Goal: Information Seeking & Learning: Learn about a topic

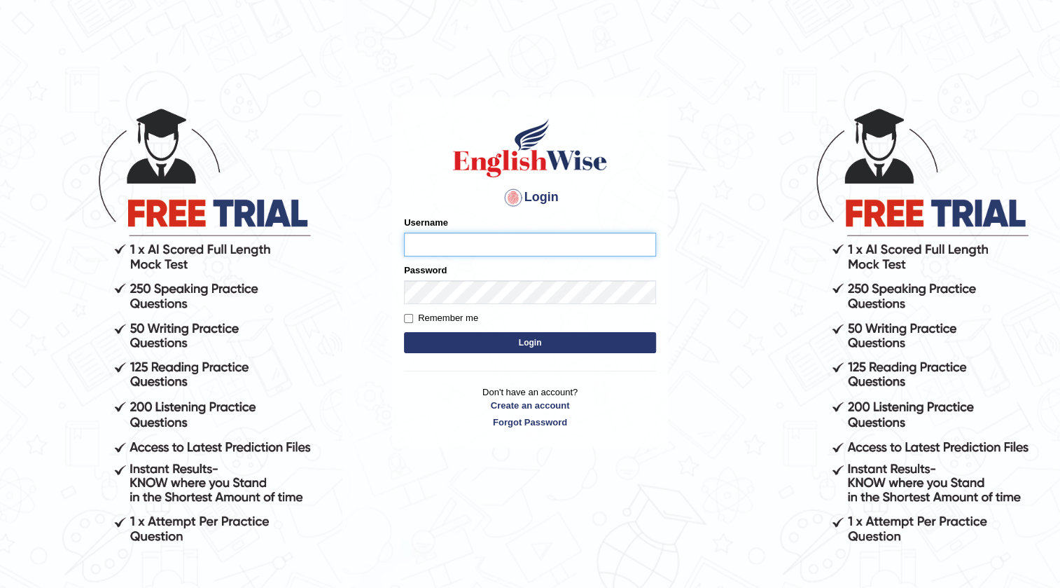
click at [480, 248] on input "Username" at bounding box center [530, 244] width 252 height 24
click at [480, 248] on input "al" at bounding box center [530, 244] width 252 height 24
type input "alsuhail"
click at [406, 321] on input "Remember me" at bounding box center [408, 318] width 9 height 9
checkbox input "true"
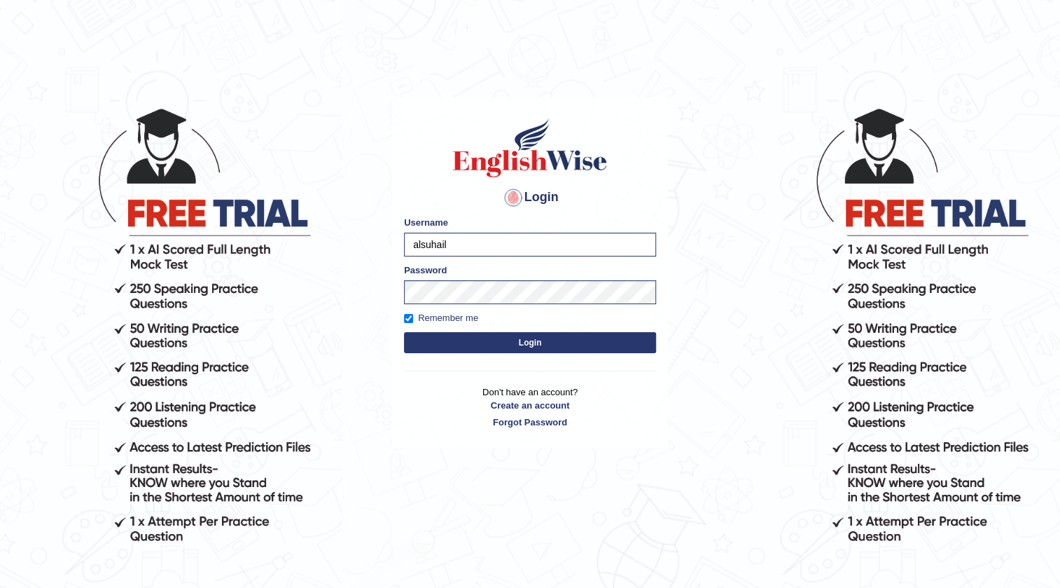
click at [480, 347] on button "Login" at bounding box center [530, 342] width 252 height 21
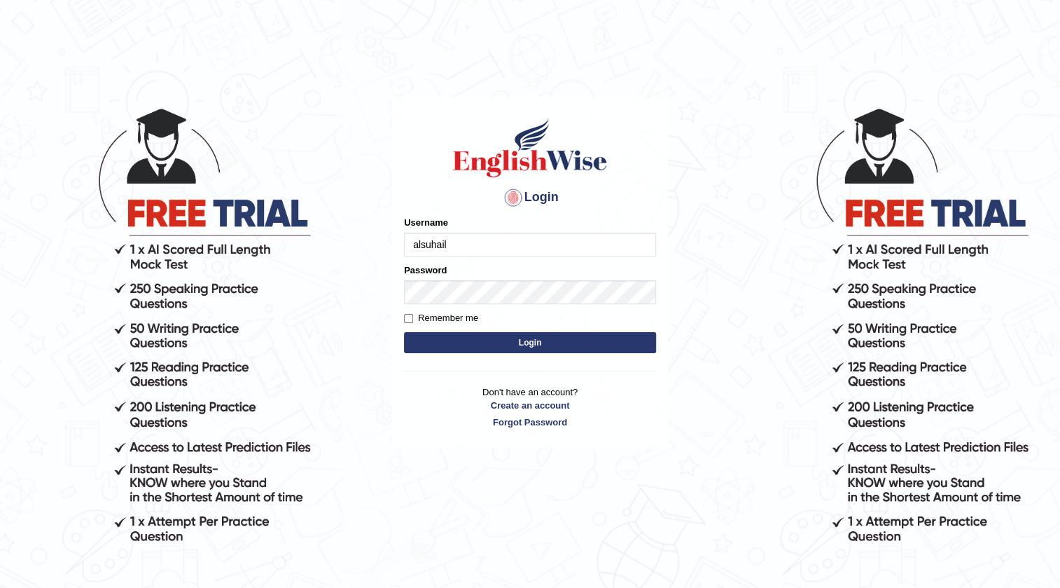
type input "alsuhail"
click at [475, 342] on button "Login" at bounding box center [530, 342] width 252 height 21
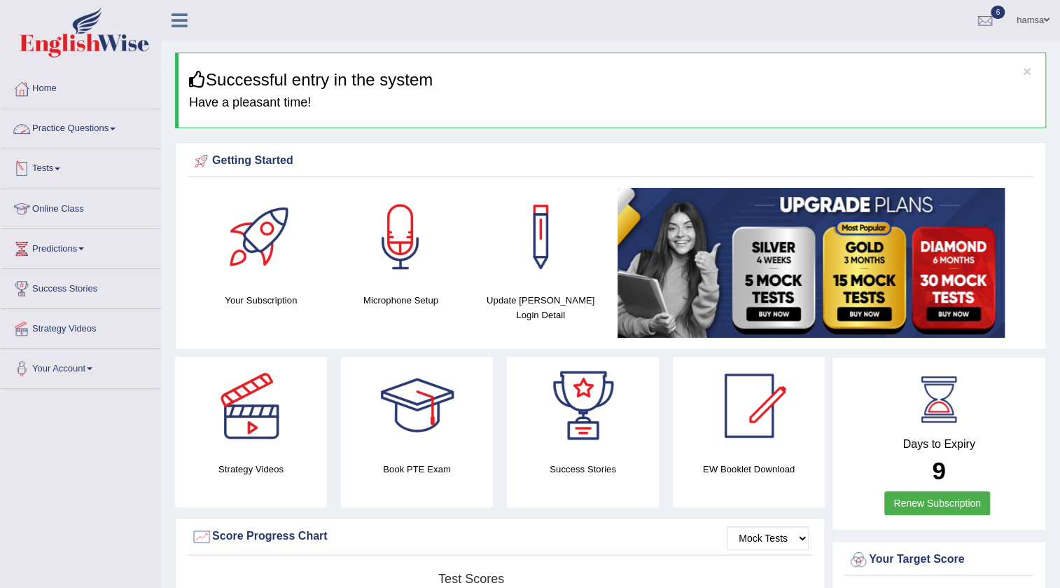
click at [64, 120] on link "Practice Questions" at bounding box center [81, 126] width 160 height 35
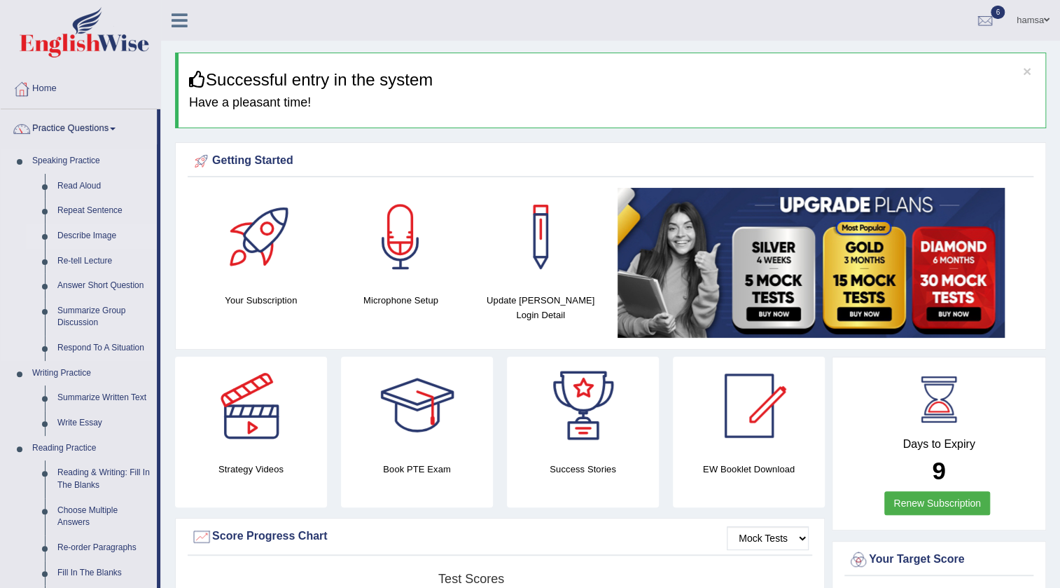
click at [84, 232] on link "Describe Image" at bounding box center [104, 235] width 106 height 25
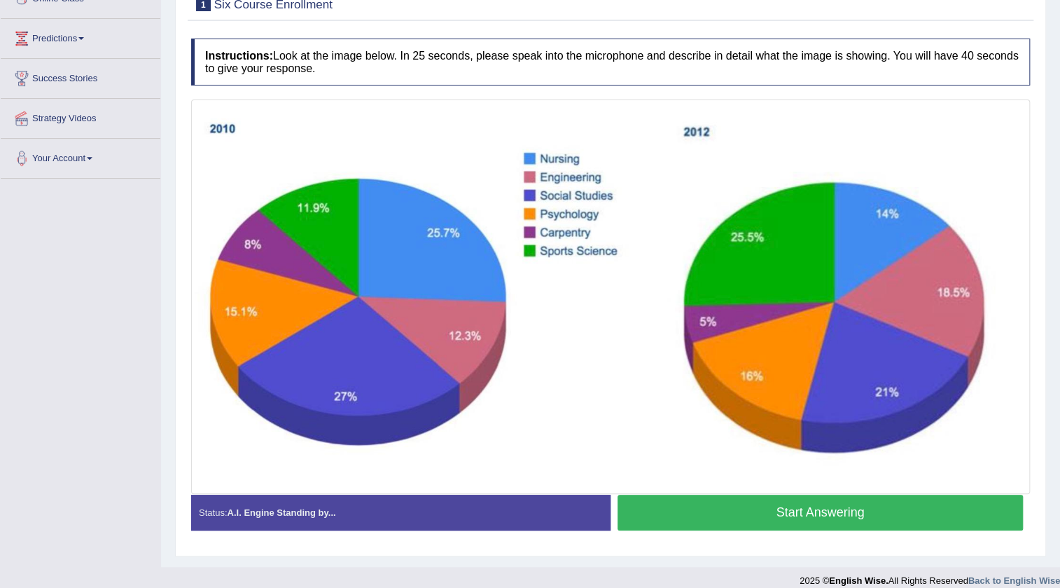
scroll to position [223, 0]
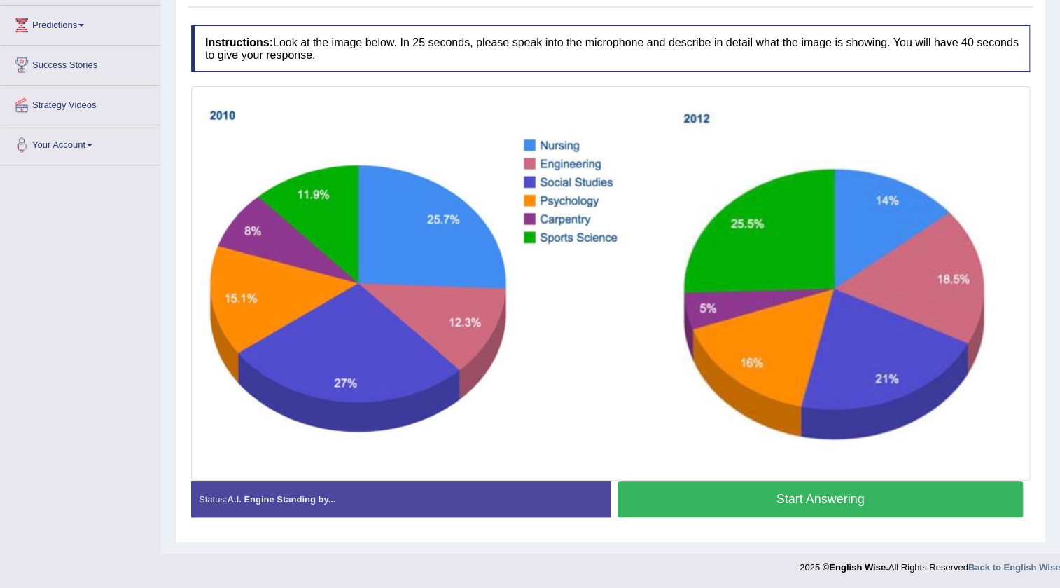
click at [835, 500] on button "Start Answering" at bounding box center [820, 499] width 405 height 36
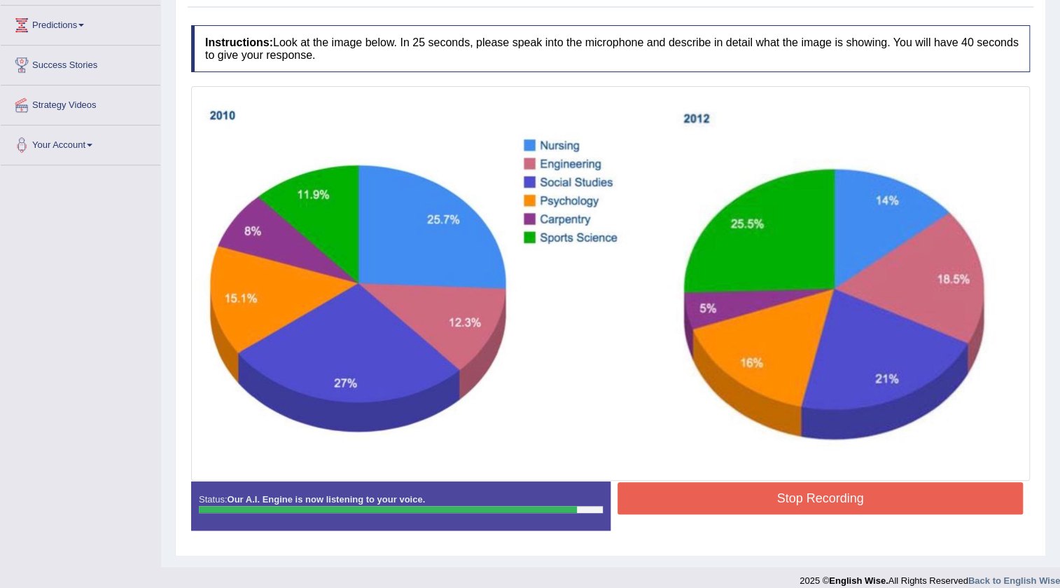
click at [803, 501] on button "Stop Recording" at bounding box center [820, 498] width 405 height 32
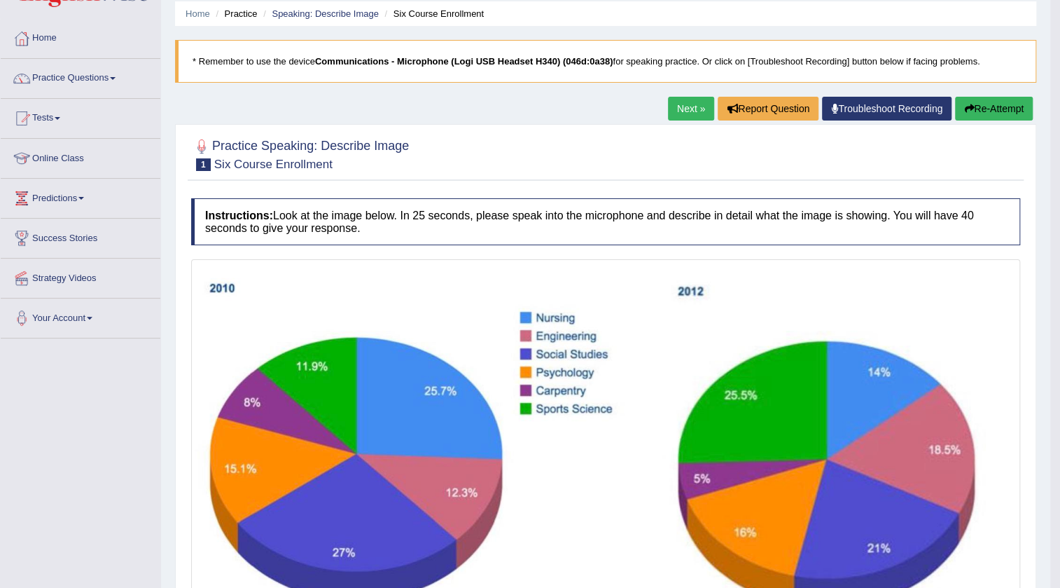
scroll to position [32, 0]
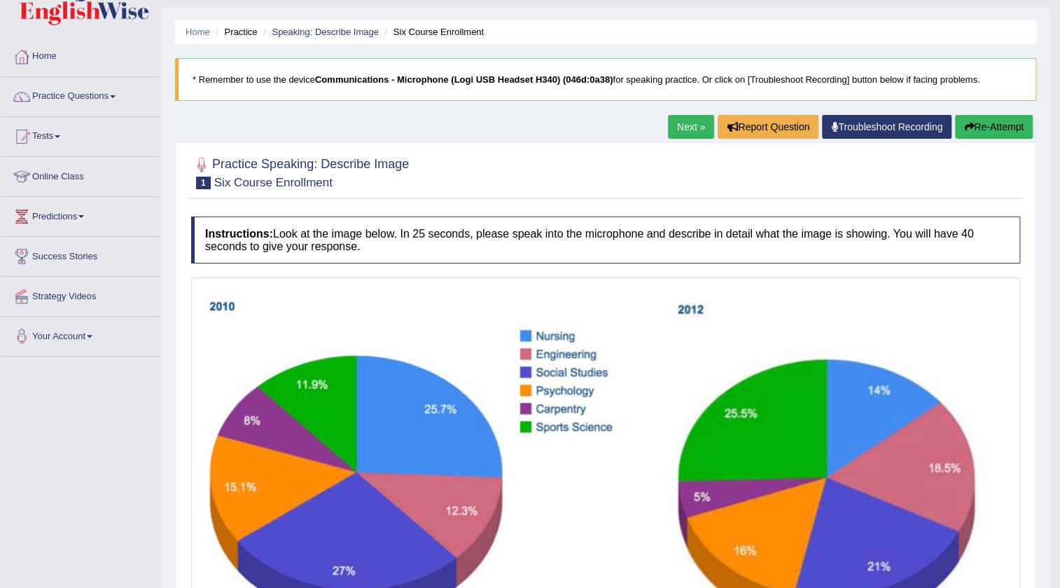
click at [999, 124] on button "Re-Attempt" at bounding box center [994, 127] width 78 height 24
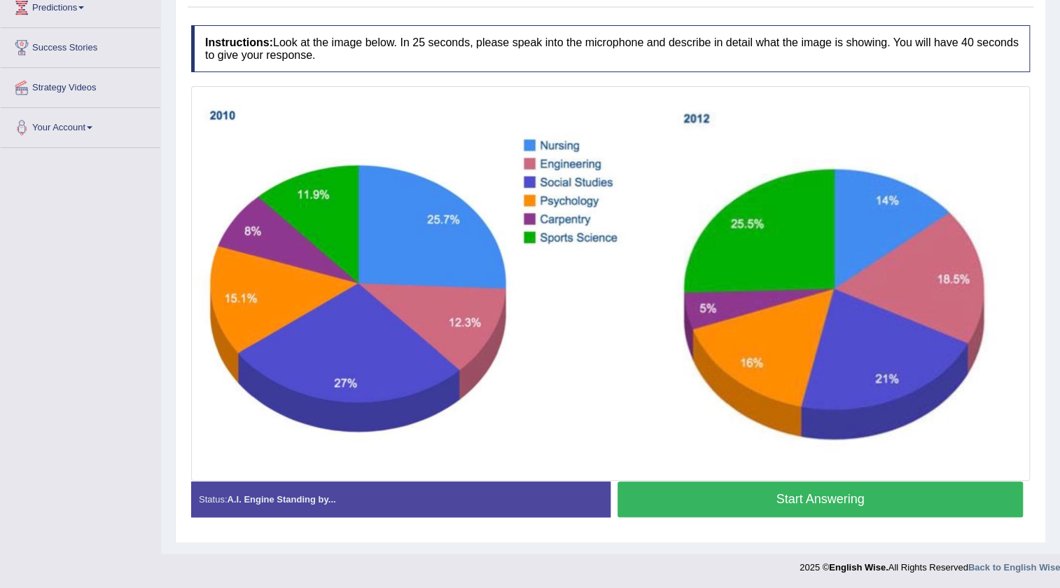
click at [663, 494] on button "Start Answering" at bounding box center [820, 499] width 405 height 36
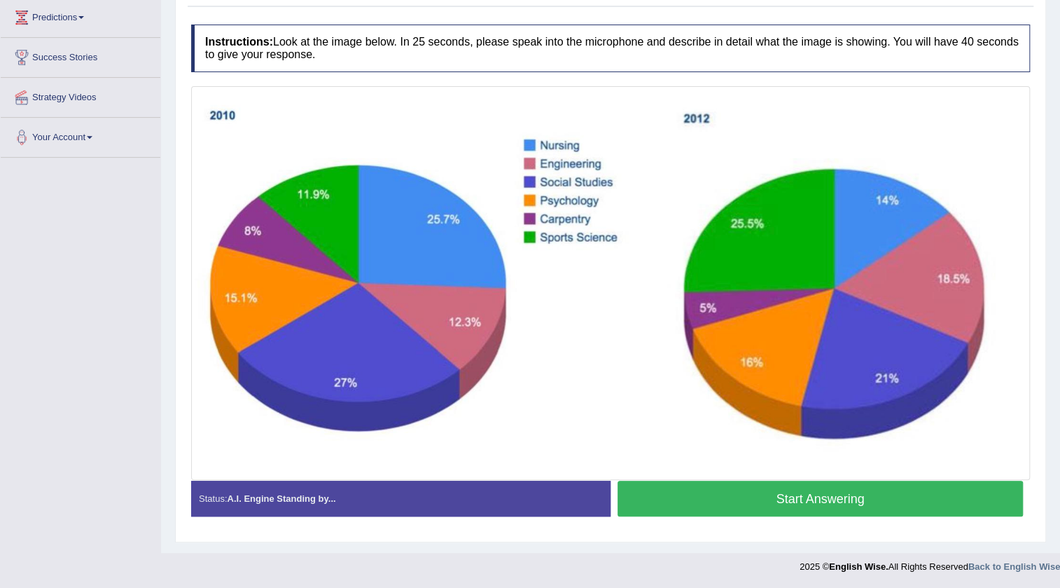
scroll to position [241, 0]
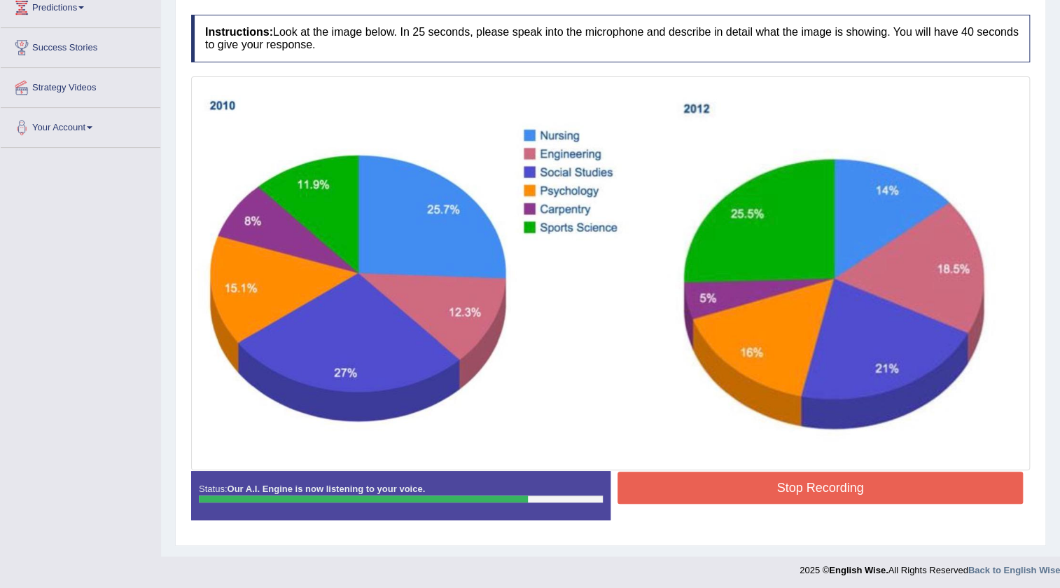
click at [803, 492] on button "Stop Recording" at bounding box center [820, 487] width 405 height 32
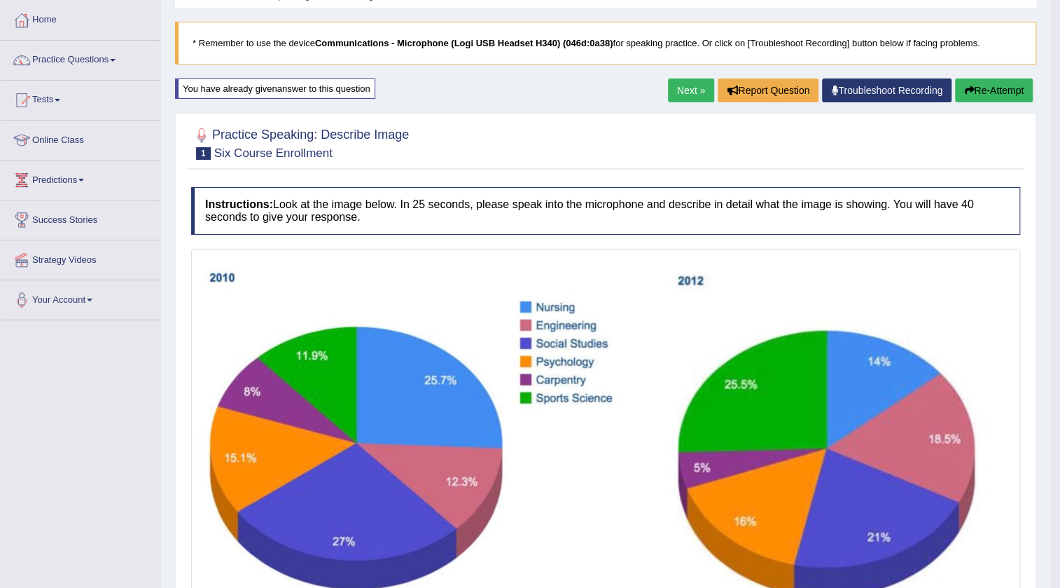
scroll to position [67, 0]
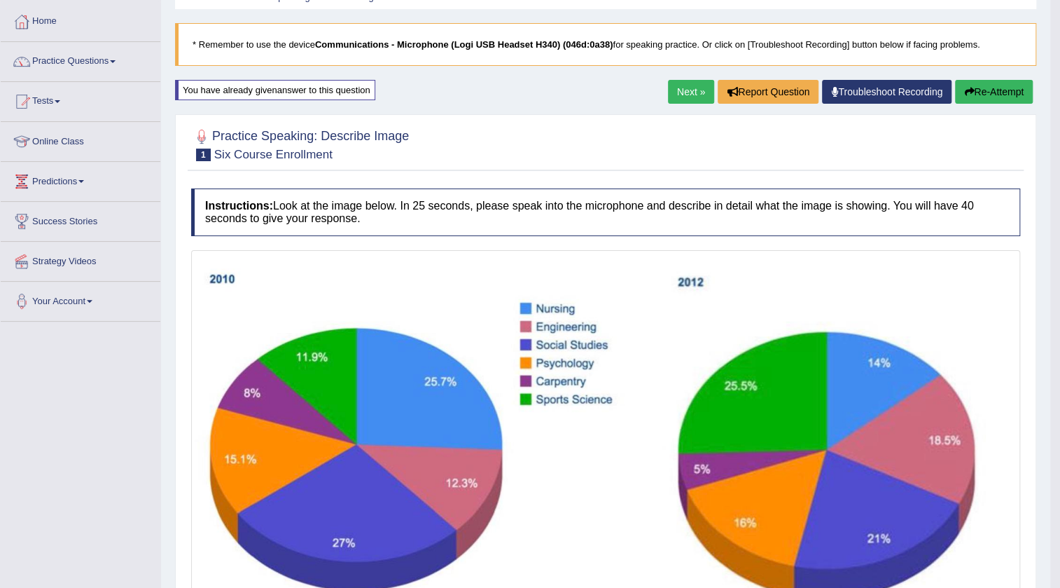
click at [974, 85] on button "Re-Attempt" at bounding box center [994, 92] width 78 height 24
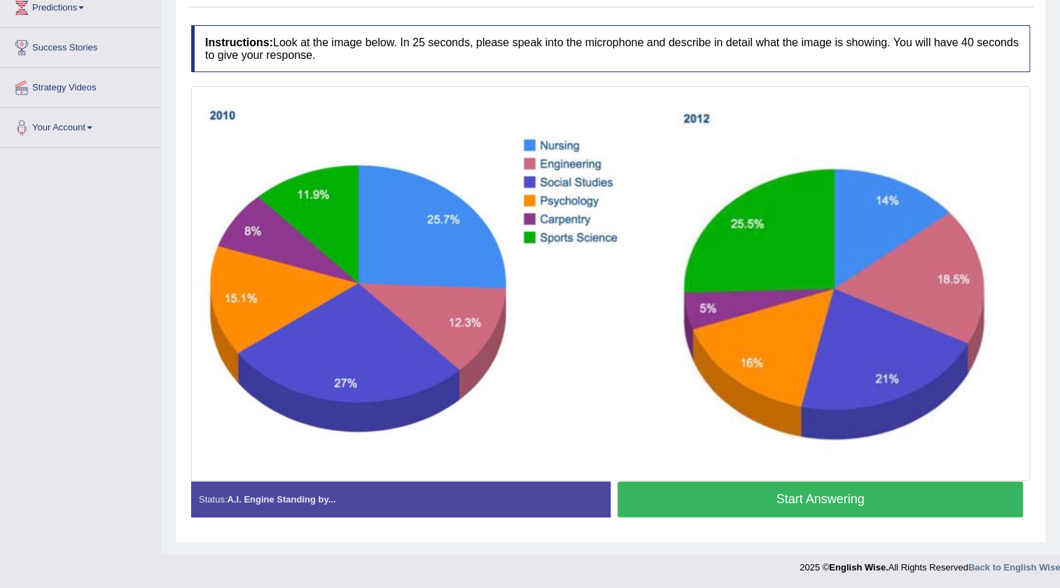
scroll to position [241, 0]
click at [887, 494] on button "Start Answering" at bounding box center [820, 499] width 405 height 36
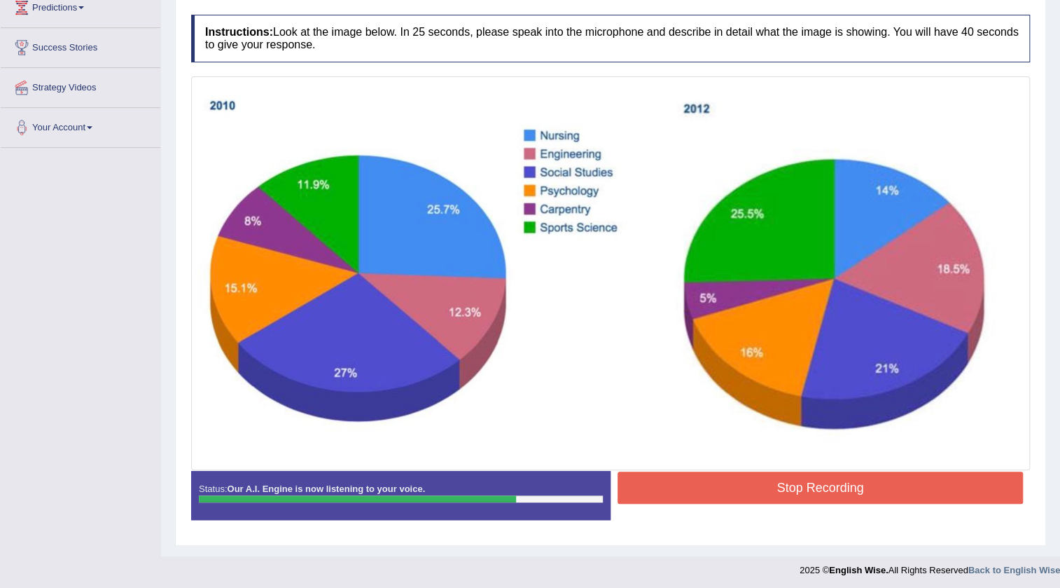
click at [725, 485] on button "Stop Recording" at bounding box center [820, 487] width 405 height 32
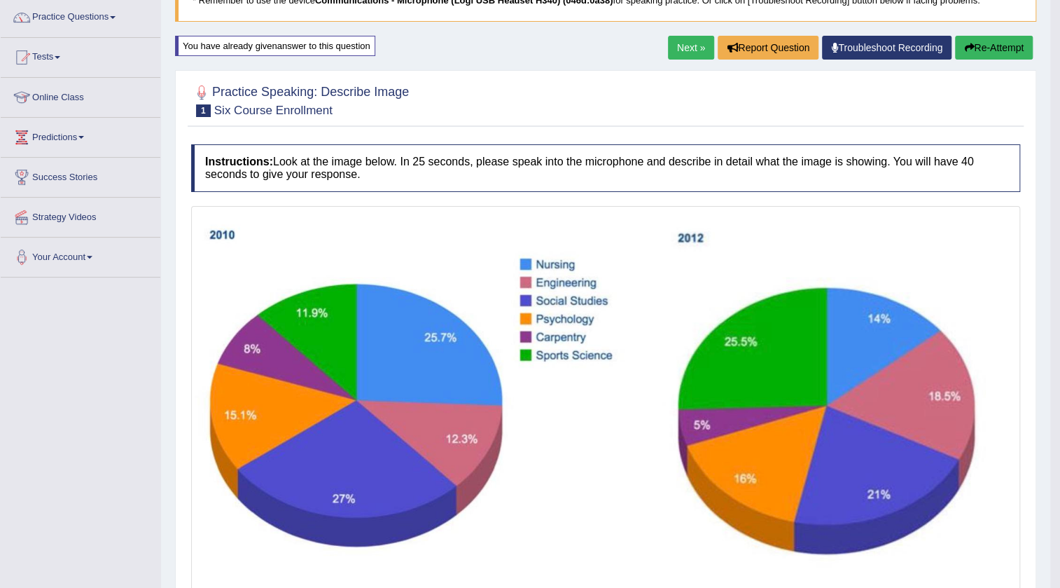
scroll to position [141, 0]
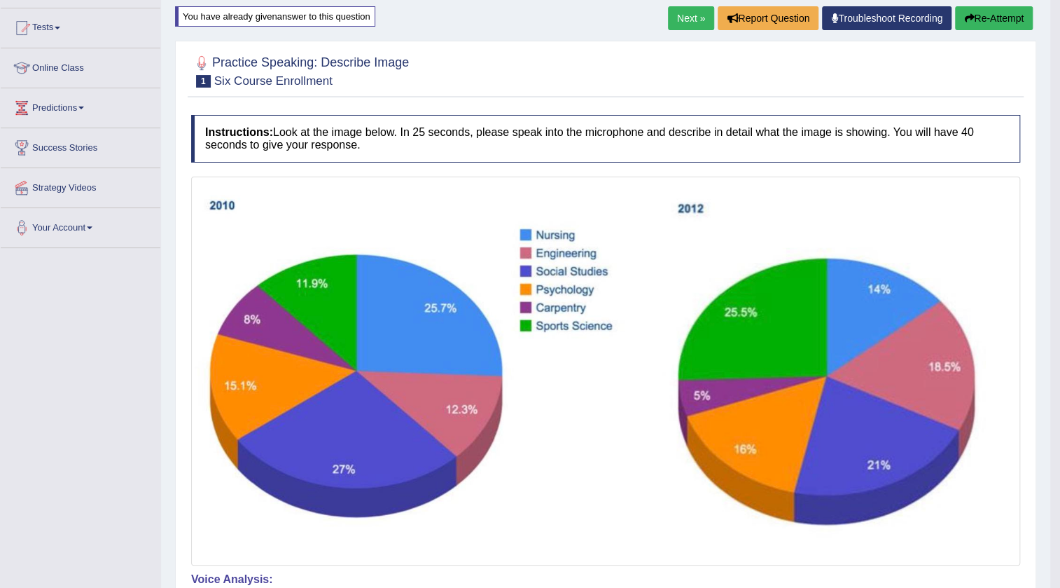
click at [1016, 18] on button "Re-Attempt" at bounding box center [994, 18] width 78 height 24
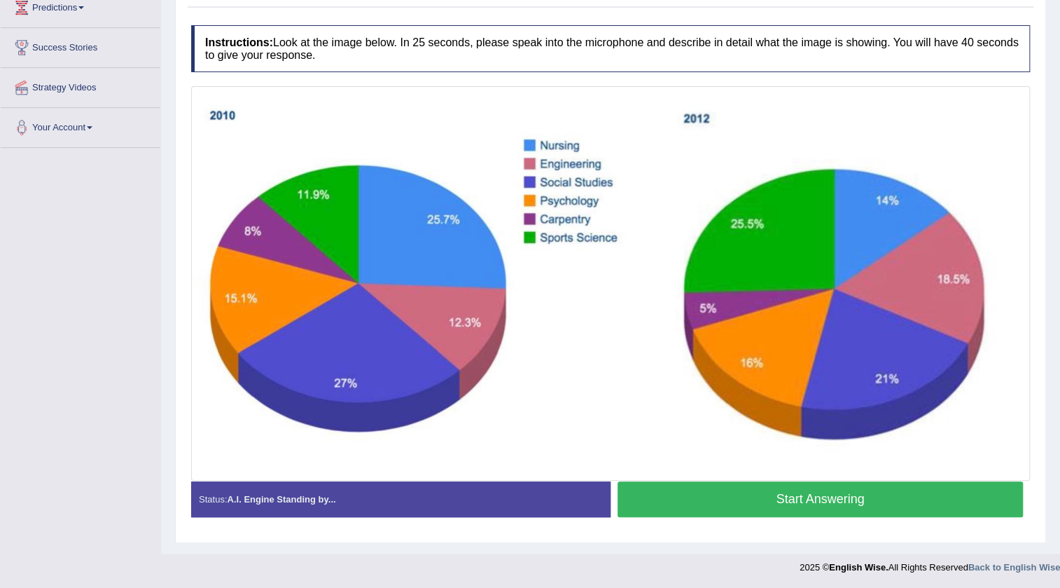
scroll to position [241, 0]
click at [811, 501] on button "Start Answering" at bounding box center [820, 499] width 405 height 36
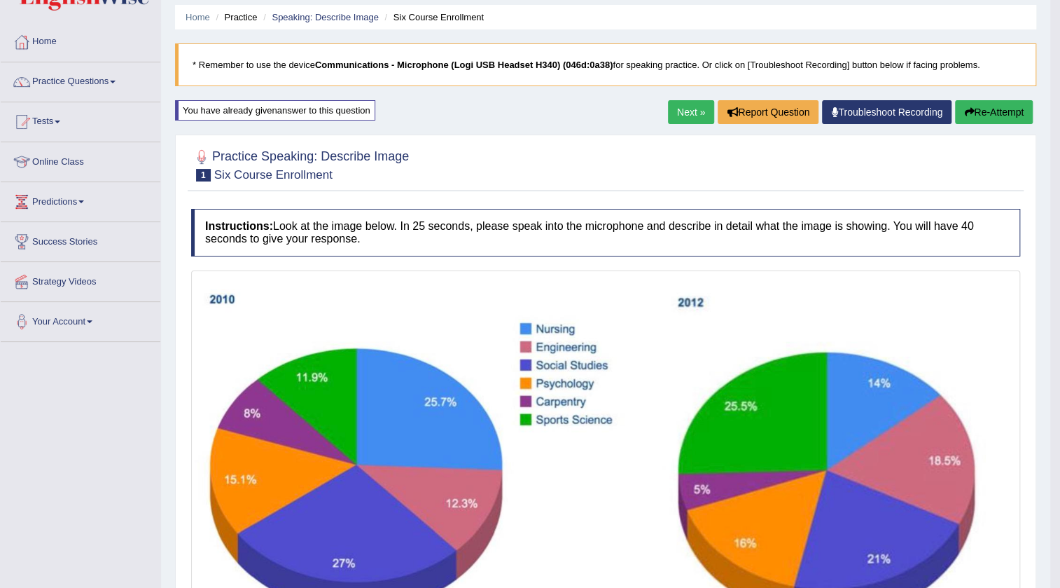
scroll to position [4, 0]
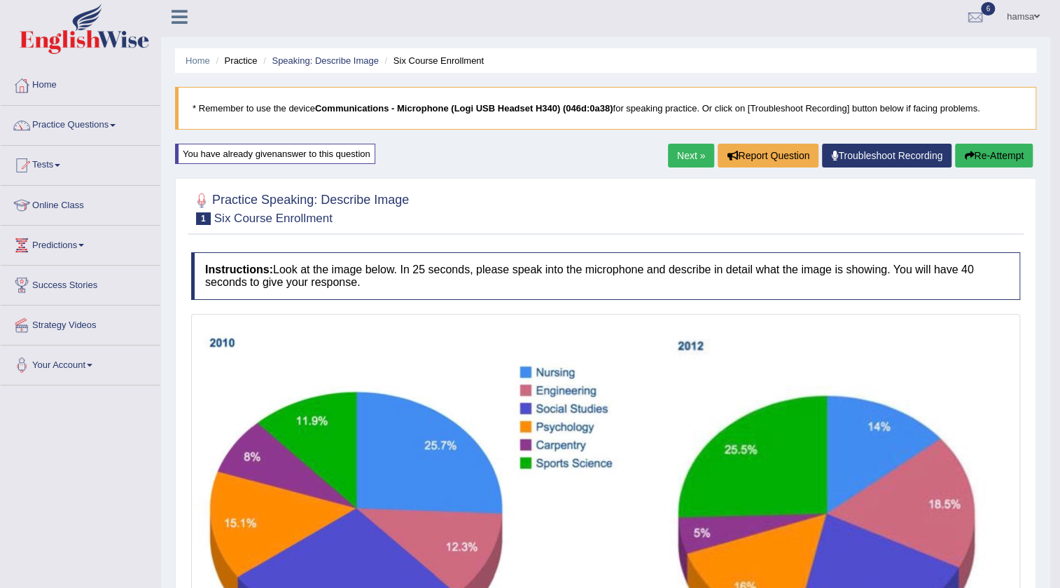
click at [984, 155] on button "Re-Attempt" at bounding box center [994, 156] width 78 height 24
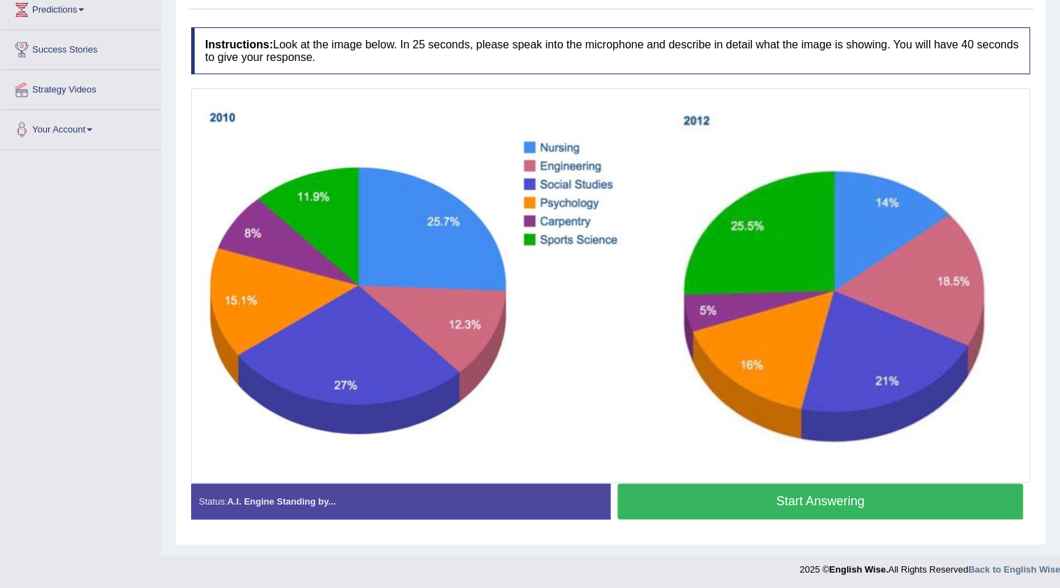
scroll to position [241, 0]
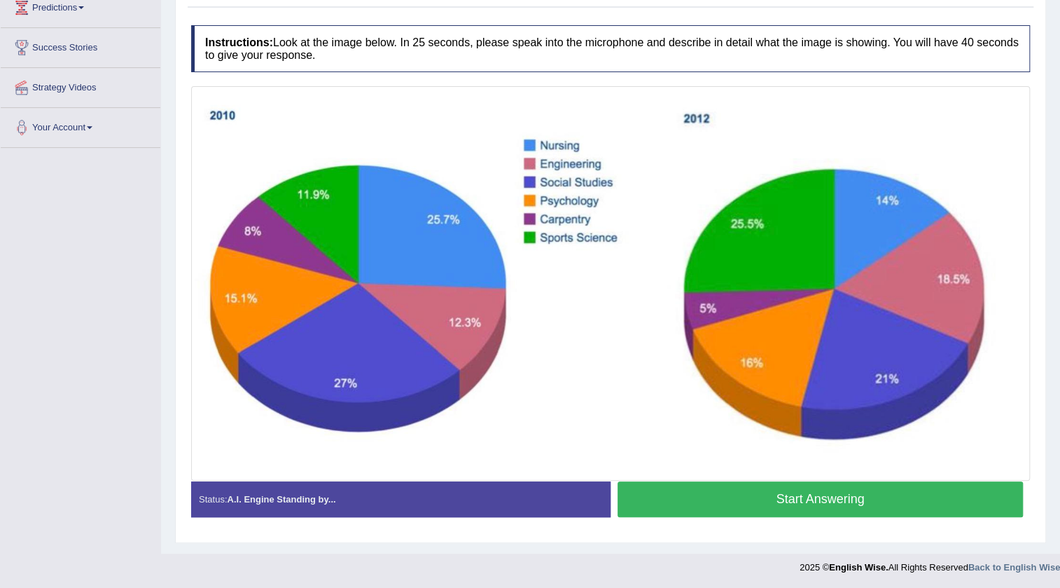
click at [773, 503] on button "Start Answering" at bounding box center [820, 499] width 405 height 36
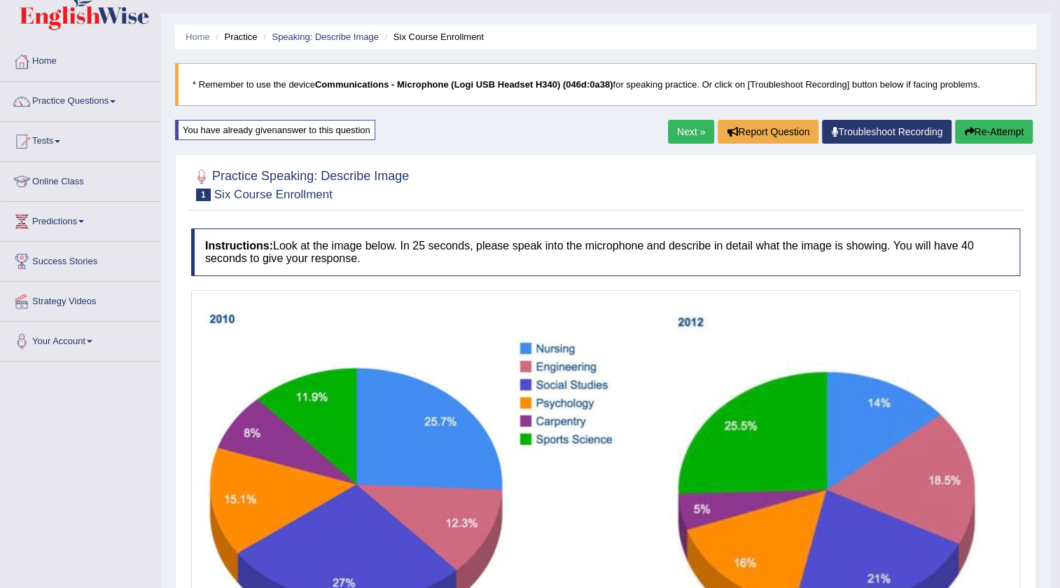
scroll to position [0, 0]
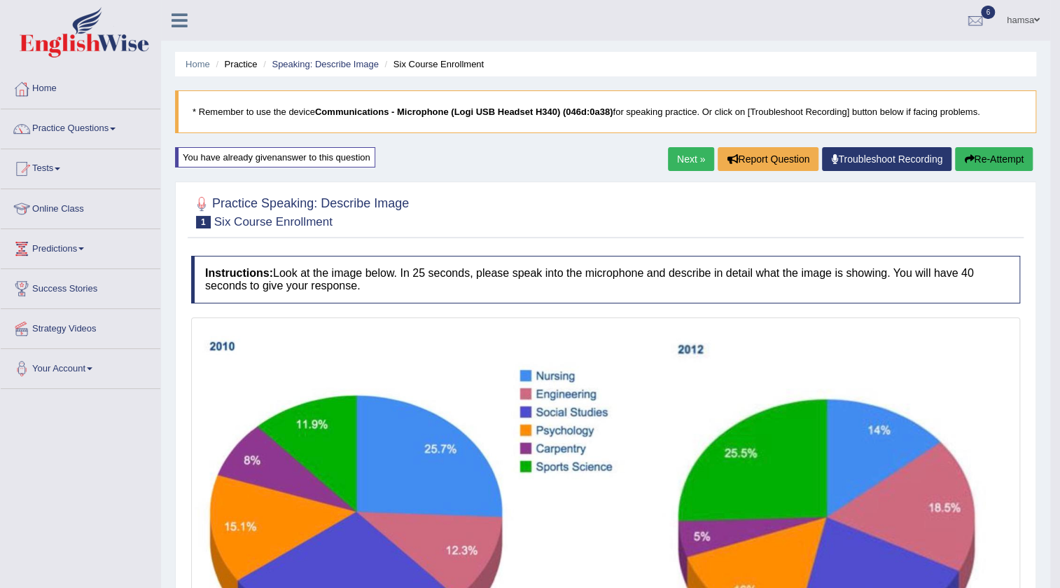
click at [1009, 153] on button "Re-Attempt" at bounding box center [994, 159] width 78 height 24
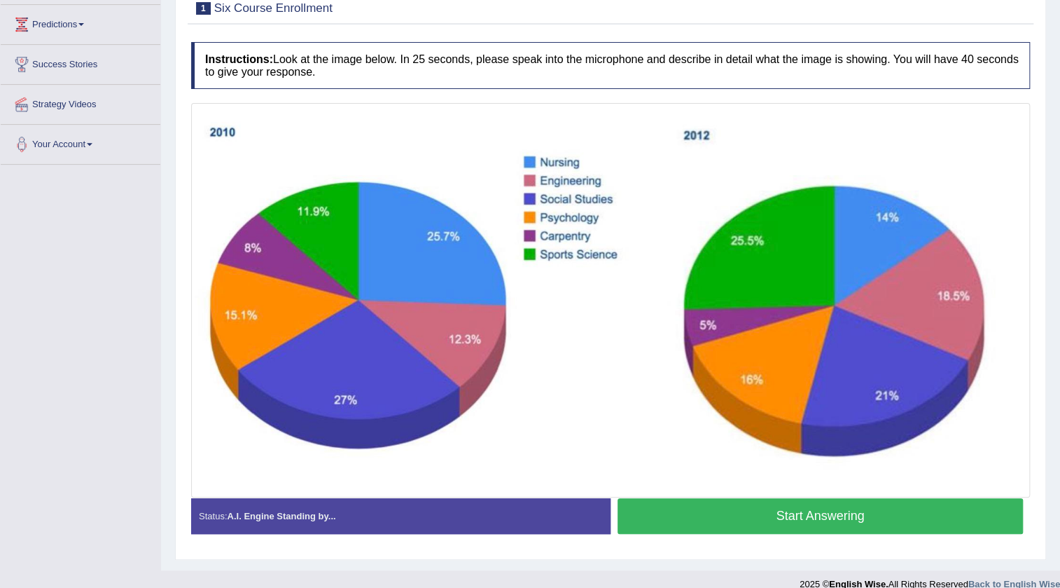
scroll to position [241, 0]
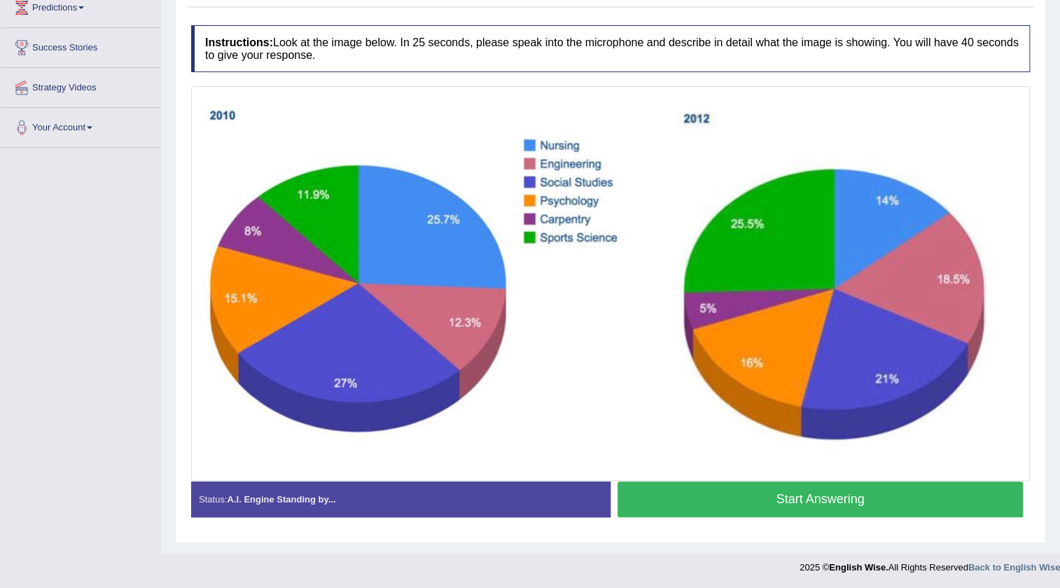
click at [684, 497] on button "Start Answering" at bounding box center [820, 499] width 405 height 36
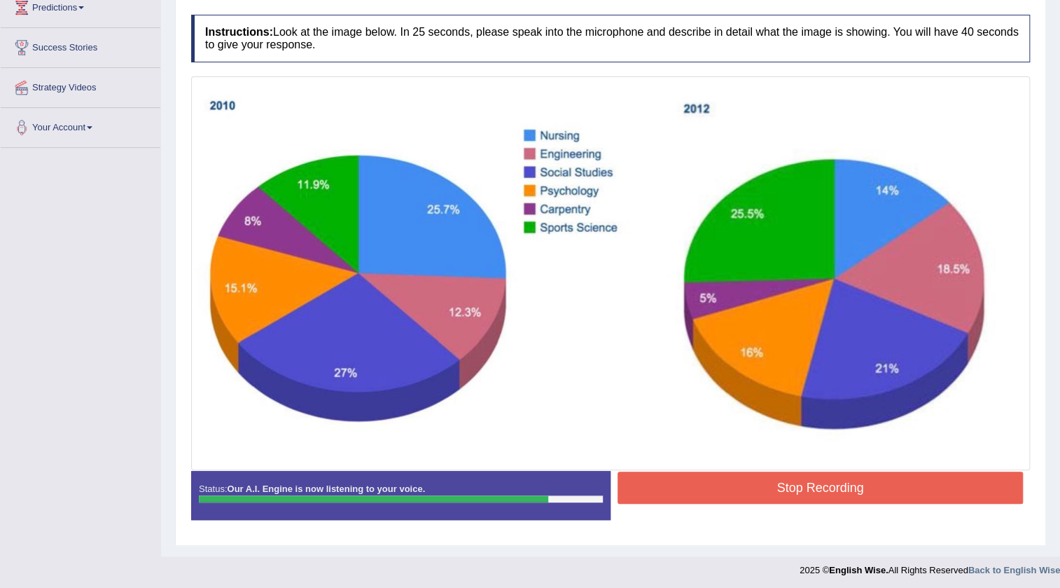
click at [721, 499] on button "Stop Recording" at bounding box center [820, 487] width 405 height 32
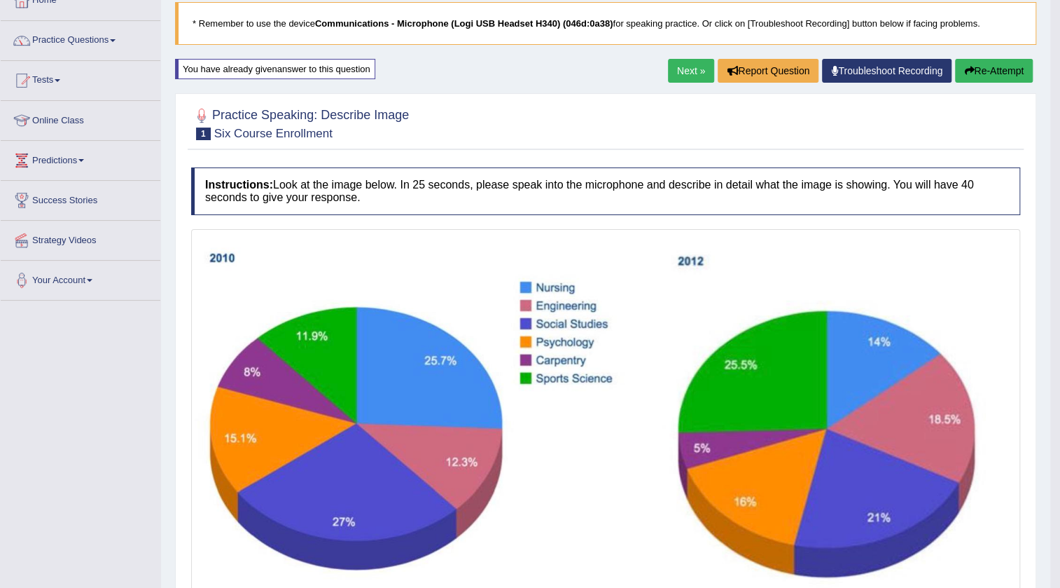
scroll to position [67, 0]
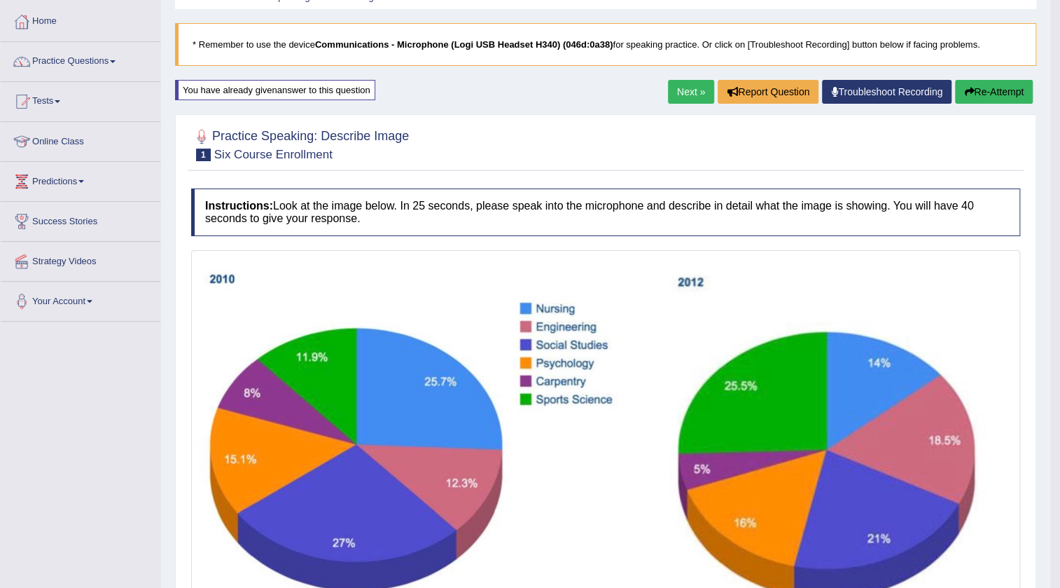
click at [964, 88] on icon "button" at bounding box center [969, 92] width 10 height 10
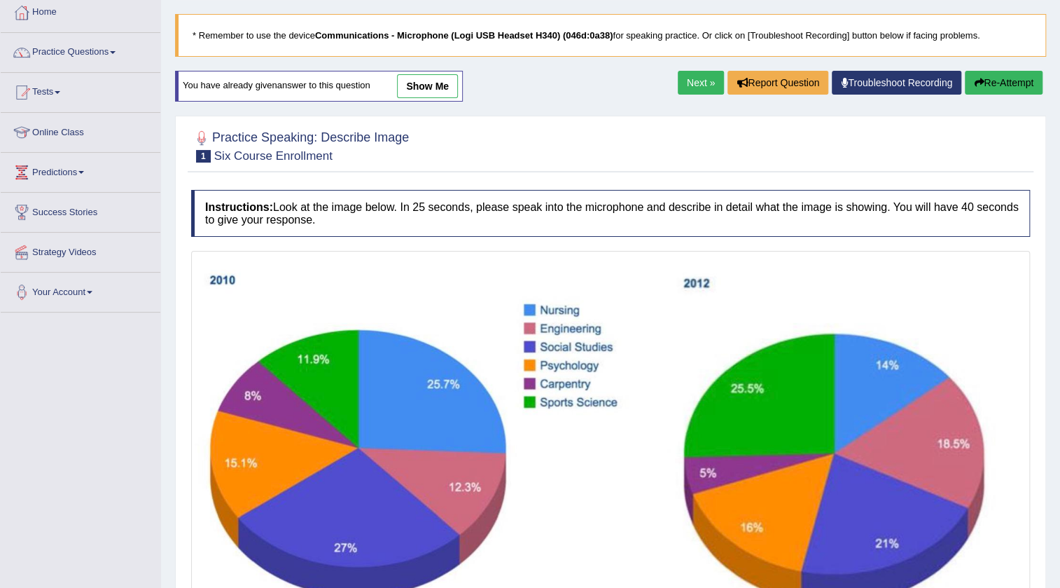
scroll to position [241, 0]
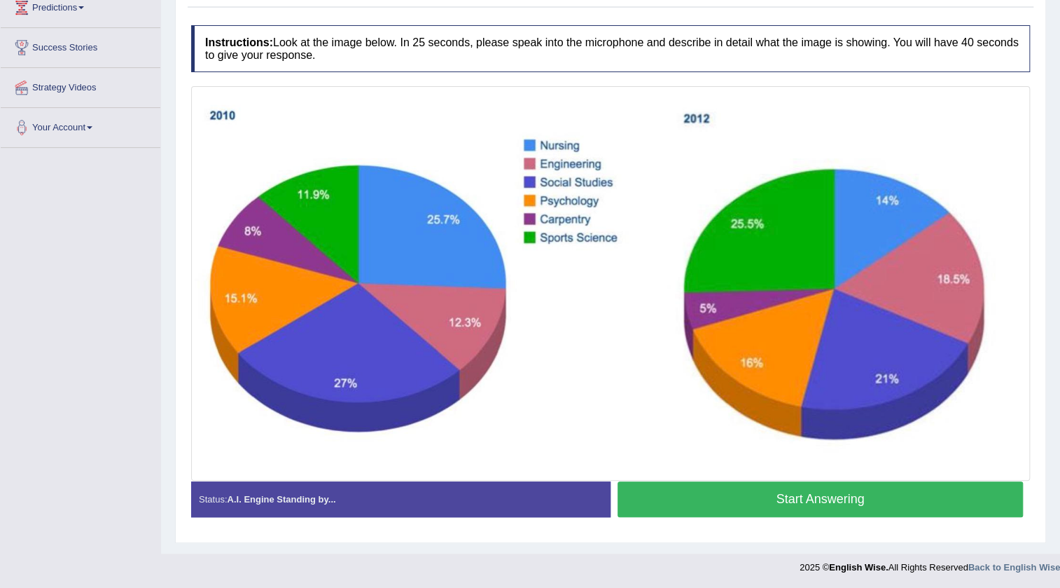
click at [821, 501] on button "Start Answering" at bounding box center [820, 499] width 405 height 36
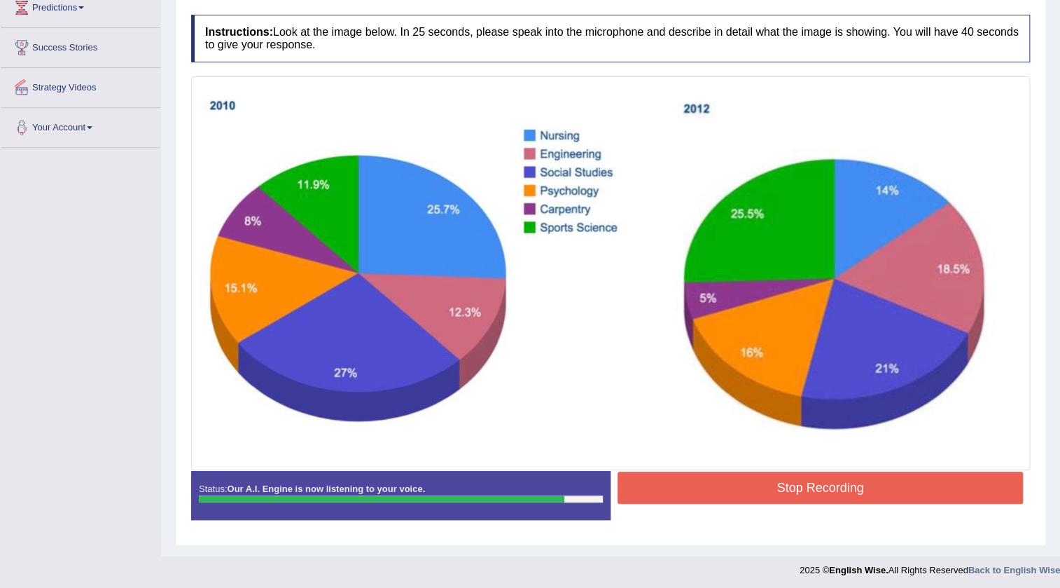
click at [782, 477] on button "Stop Recording" at bounding box center [820, 487] width 405 height 32
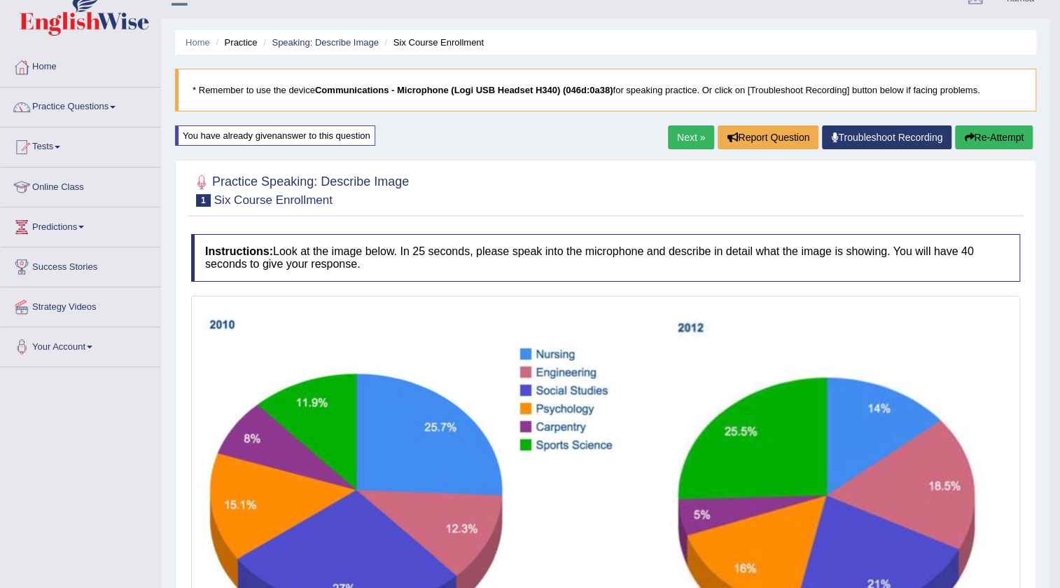
scroll to position [0, 0]
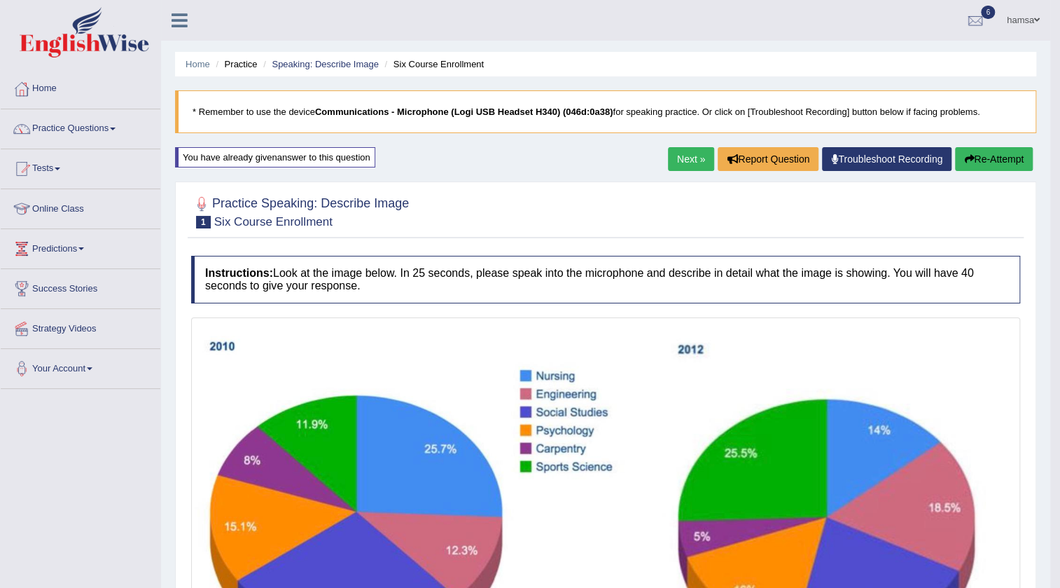
click at [683, 162] on link "Next »" at bounding box center [691, 159] width 46 height 24
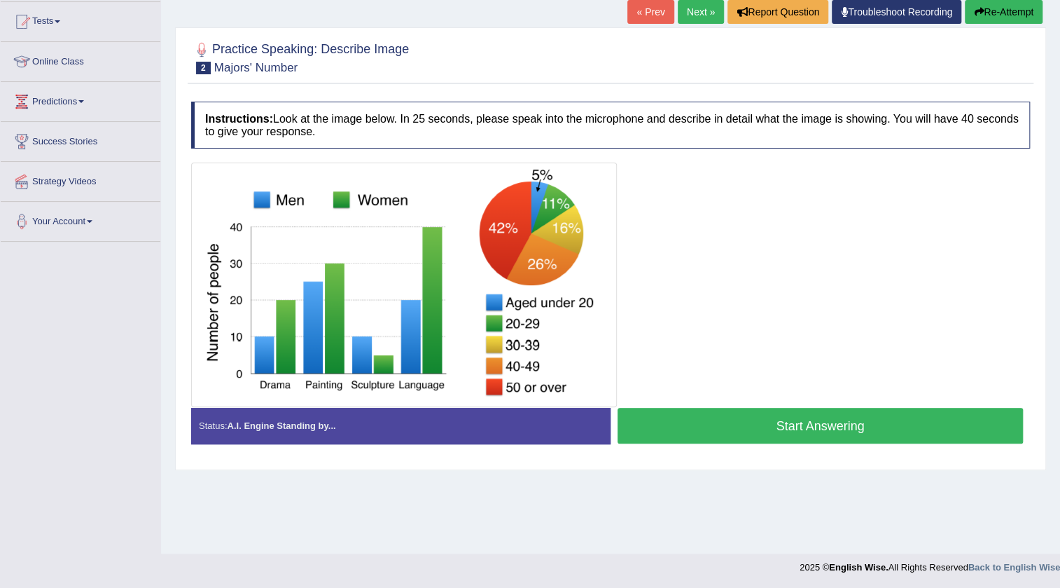
click at [777, 428] on button "Start Answering" at bounding box center [820, 426] width 405 height 36
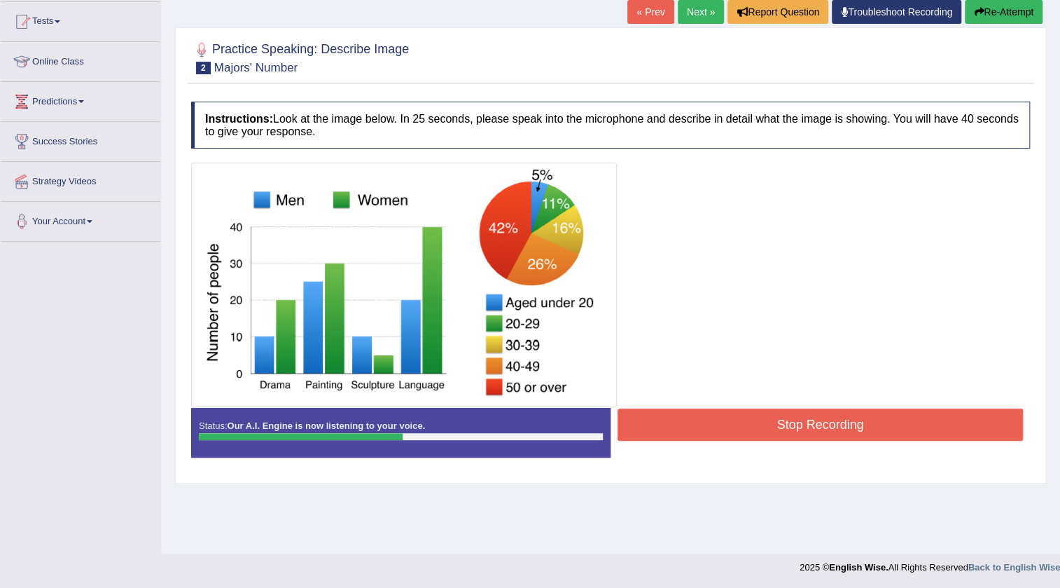
click at [527, 310] on img at bounding box center [404, 284] width 419 height 237
click at [773, 423] on button "Stop Recording" at bounding box center [820, 424] width 405 height 32
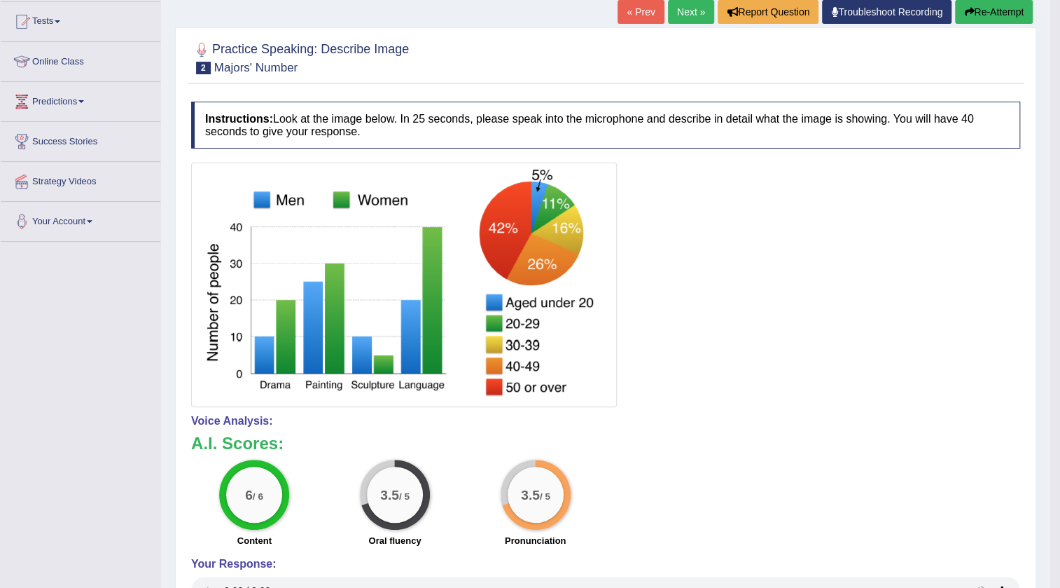
click at [996, 7] on button "Re-Attempt" at bounding box center [994, 12] width 78 height 24
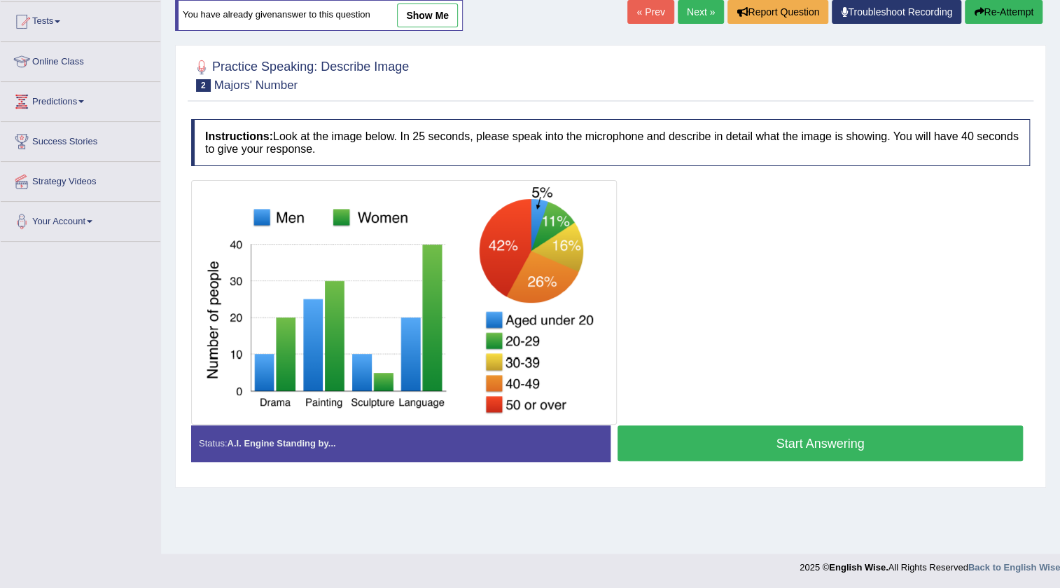
click at [802, 436] on button "Start Answering" at bounding box center [820, 443] width 405 height 36
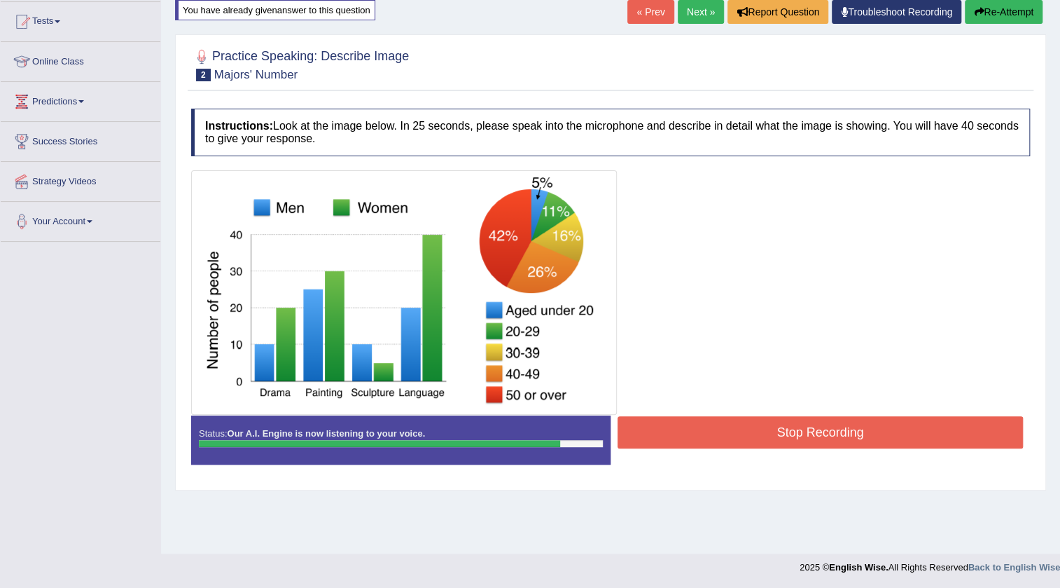
click at [777, 424] on button "Stop Recording" at bounding box center [820, 432] width 405 height 32
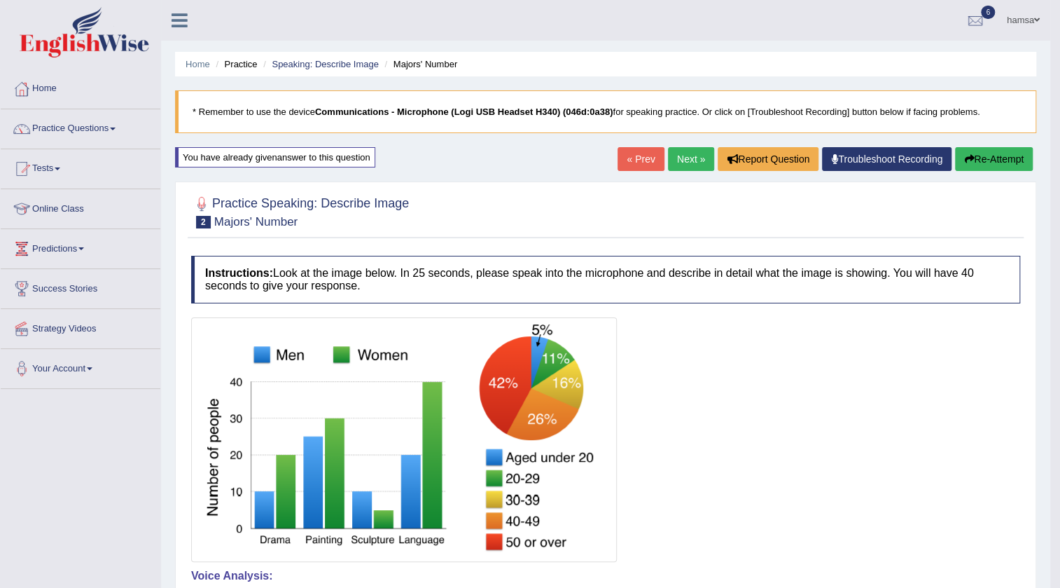
click at [698, 167] on link "Next »" at bounding box center [691, 159] width 46 height 24
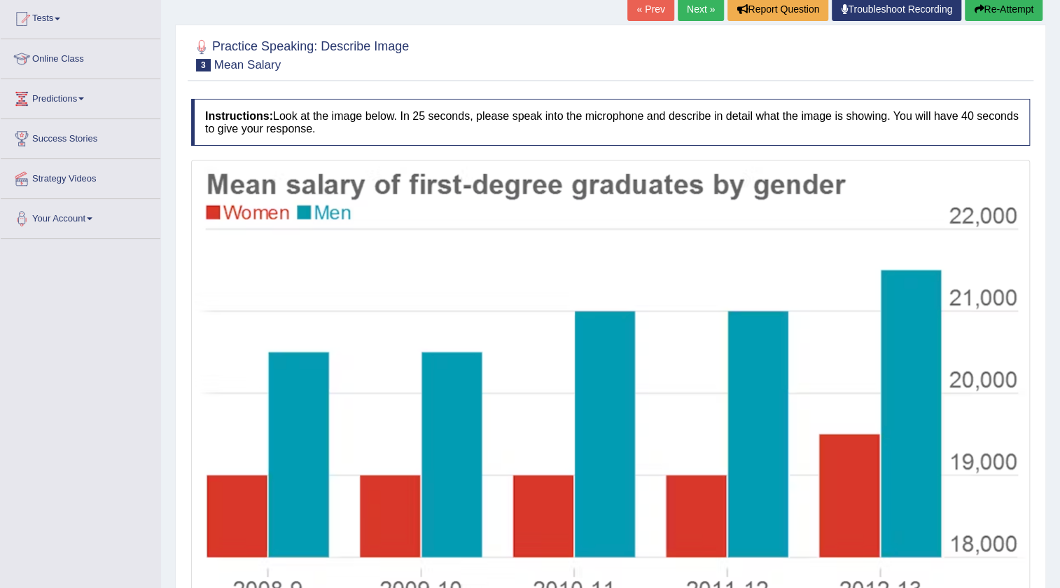
scroll to position [149, 0]
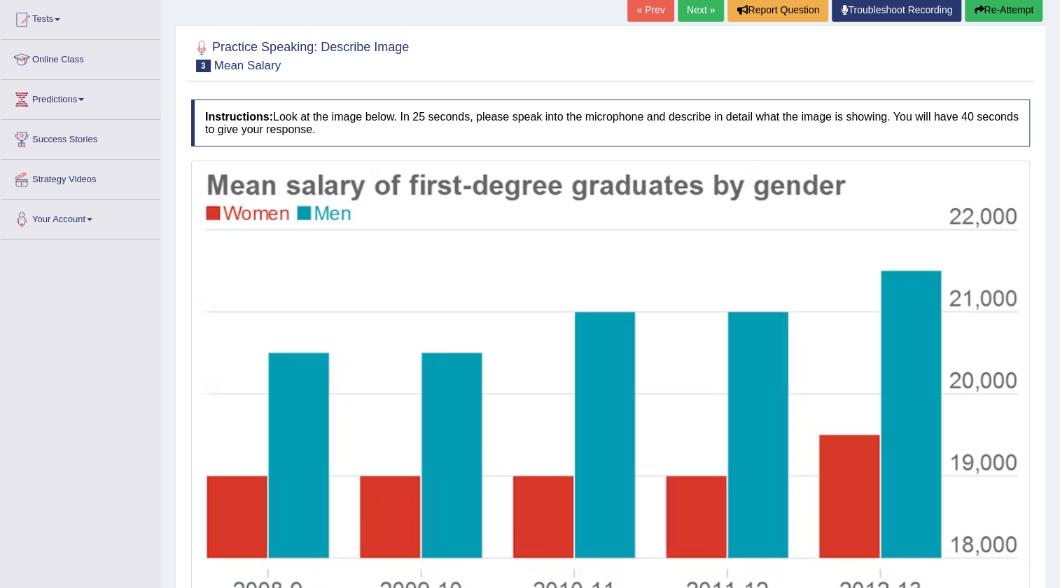
click at [228, 67] on small "Mean Salary" at bounding box center [247, 65] width 67 height 13
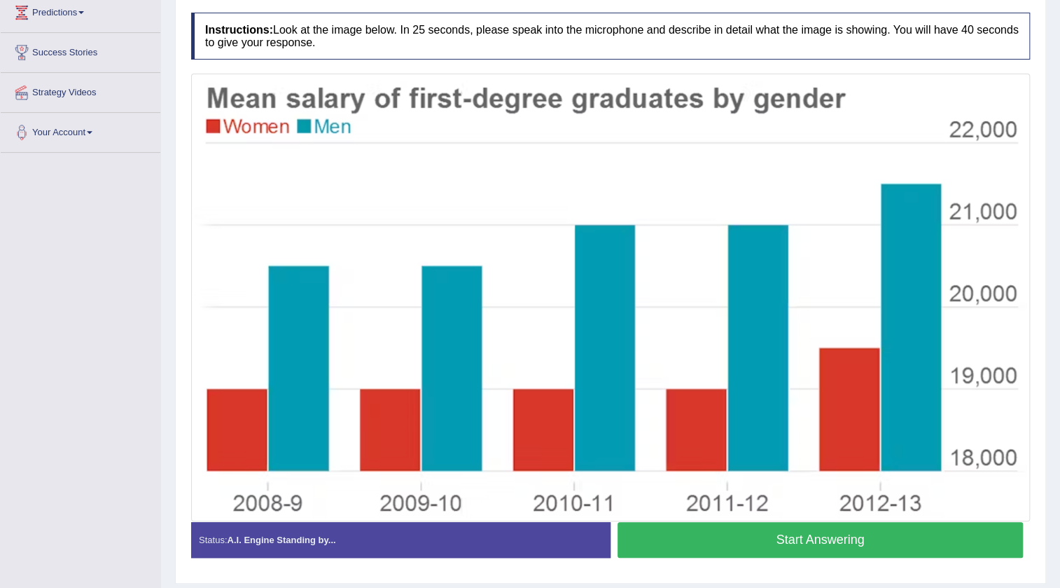
scroll to position [213, 0]
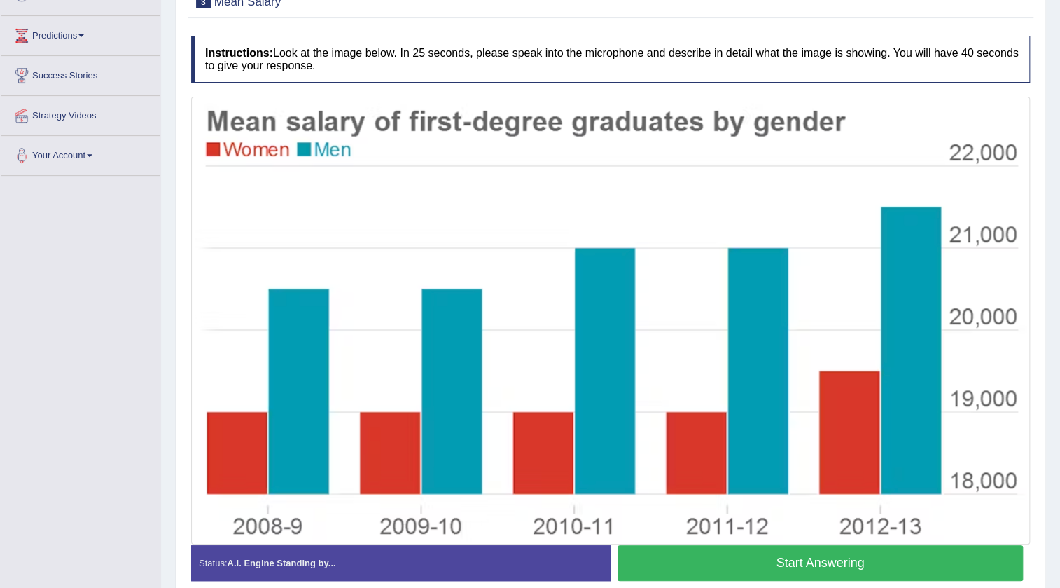
click at [841, 557] on button "Start Answering" at bounding box center [820, 563] width 405 height 36
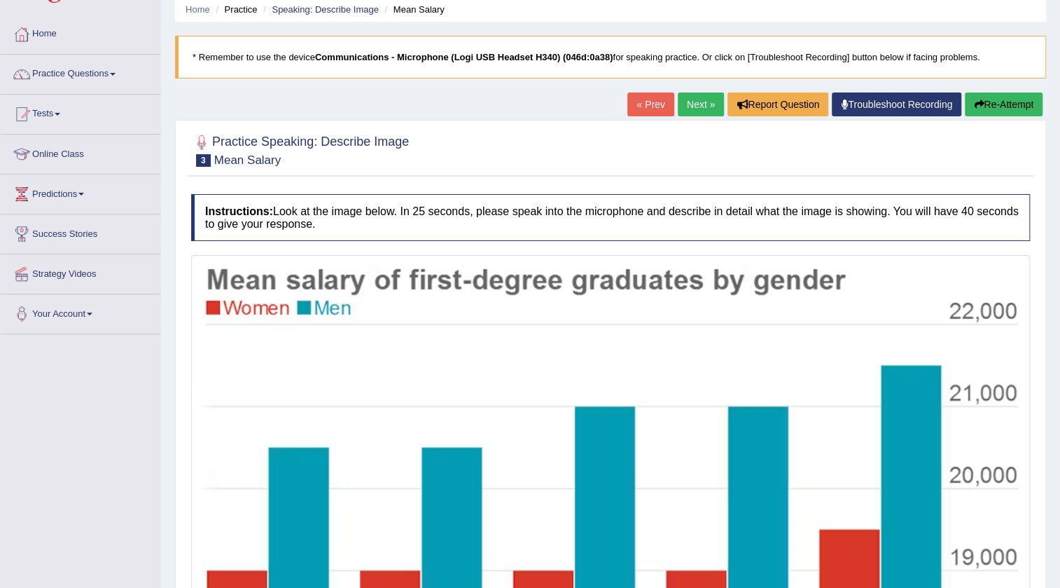
scroll to position [22, 0]
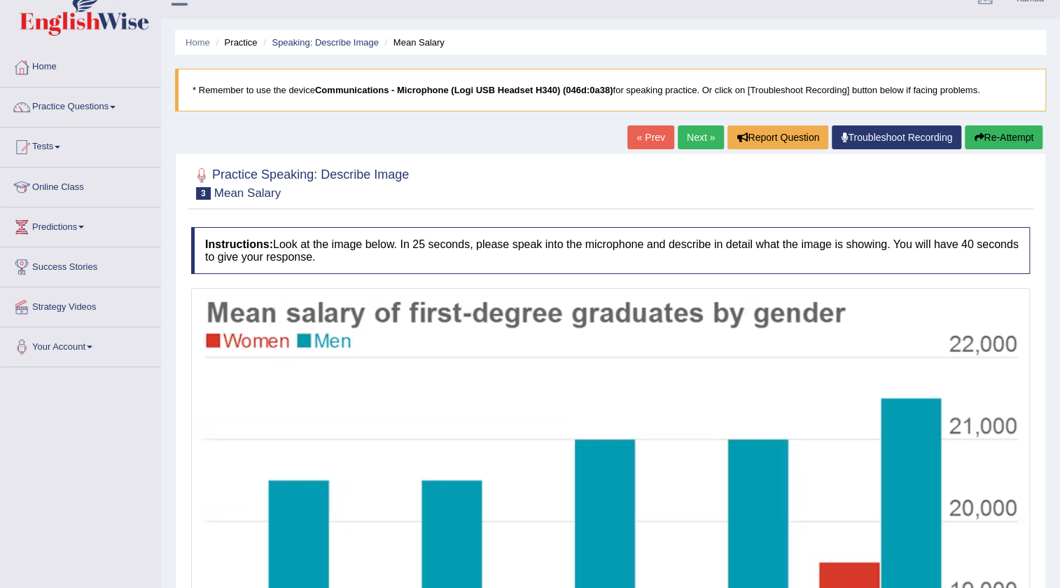
click at [1024, 137] on button "Re-Attempt" at bounding box center [1004, 137] width 78 height 24
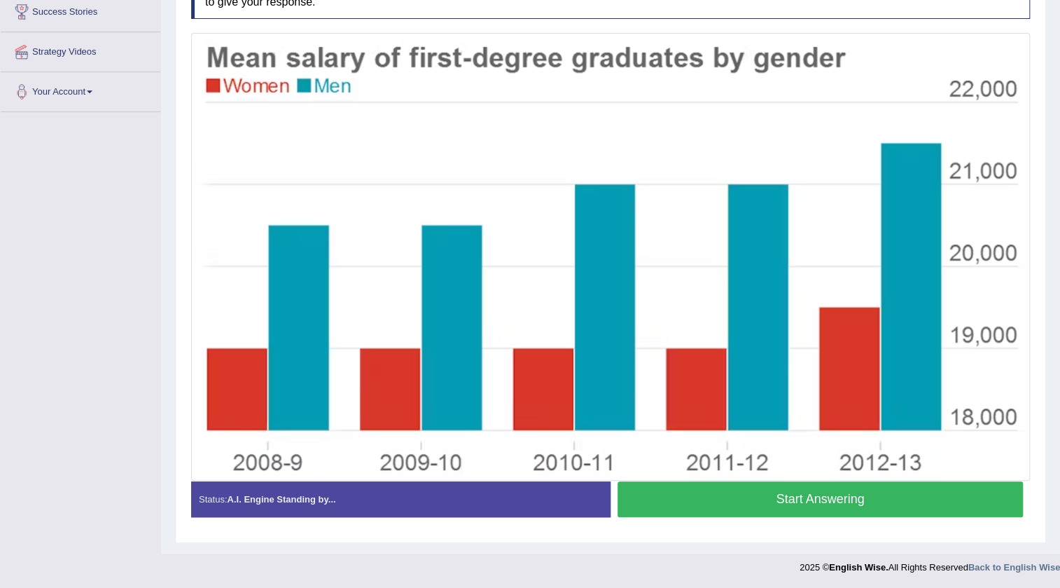
click at [721, 503] on button "Start Answering" at bounding box center [820, 499] width 405 height 36
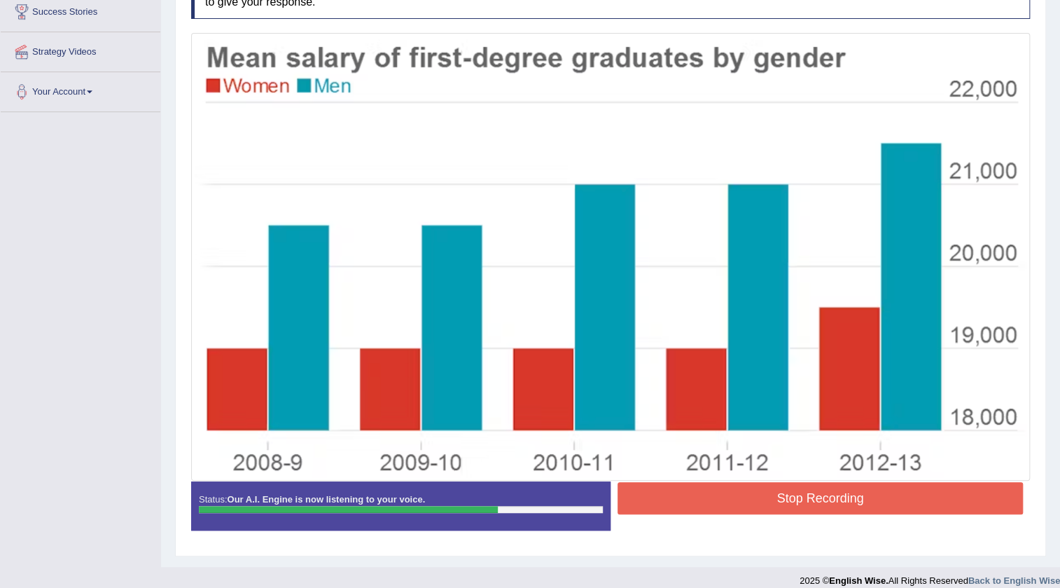
click at [742, 485] on button "Stop Recording" at bounding box center [820, 498] width 405 height 32
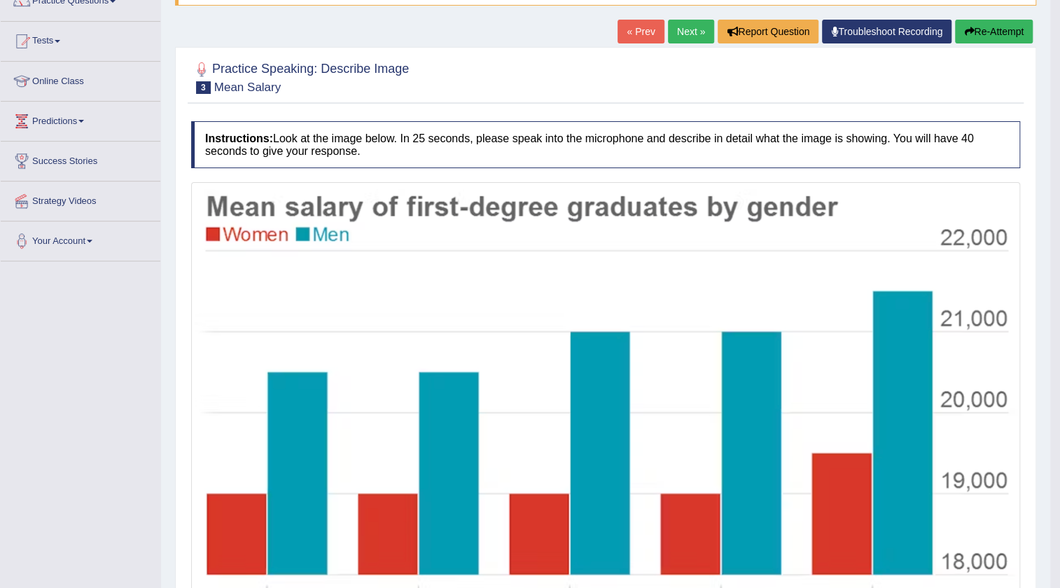
scroll to position [127, 0]
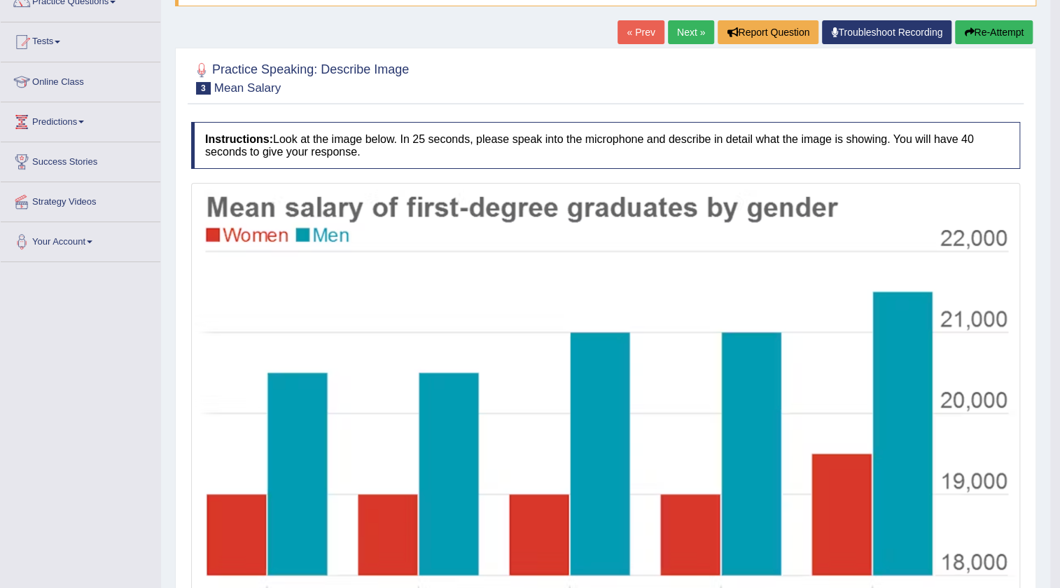
click at [997, 29] on button "Re-Attempt" at bounding box center [994, 32] width 78 height 24
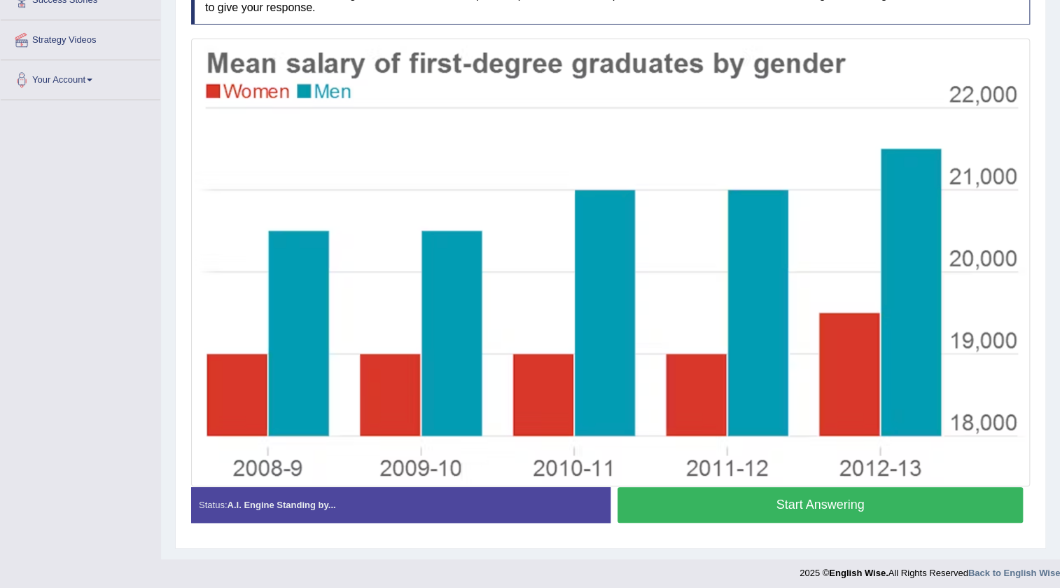
scroll to position [294, 0]
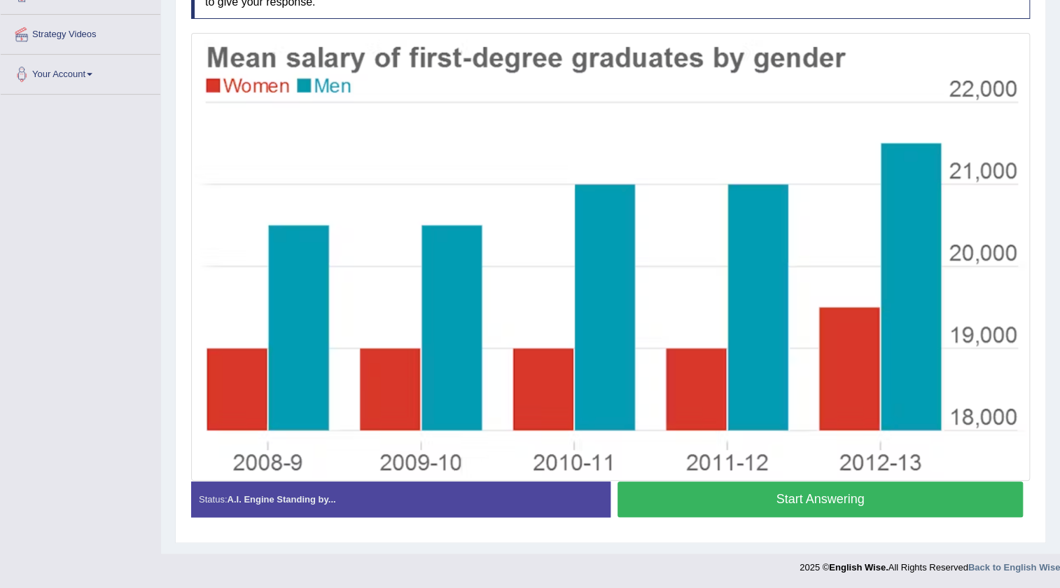
click at [854, 501] on button "Start Answering" at bounding box center [820, 499] width 405 height 36
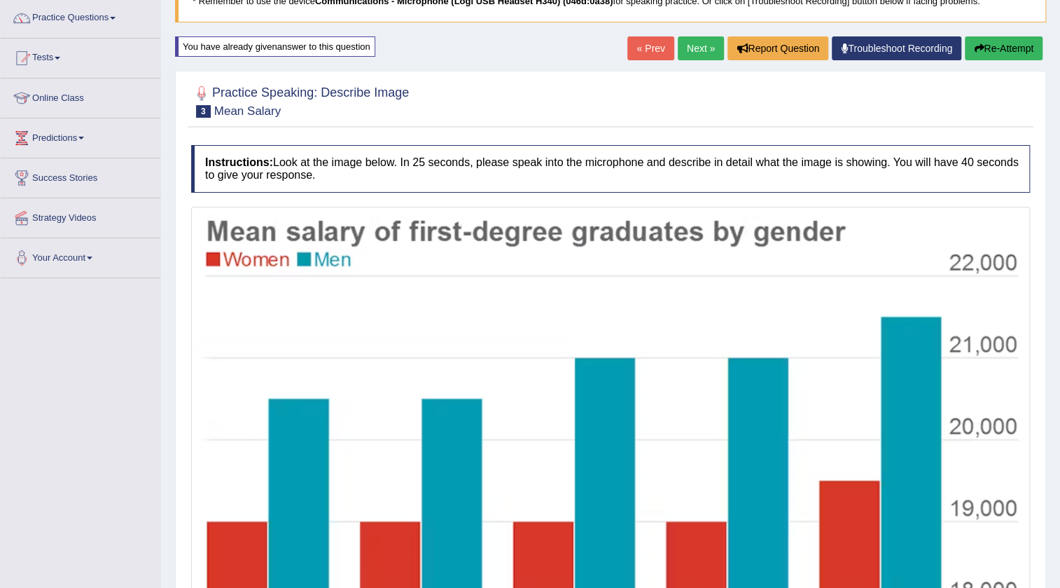
scroll to position [103, 0]
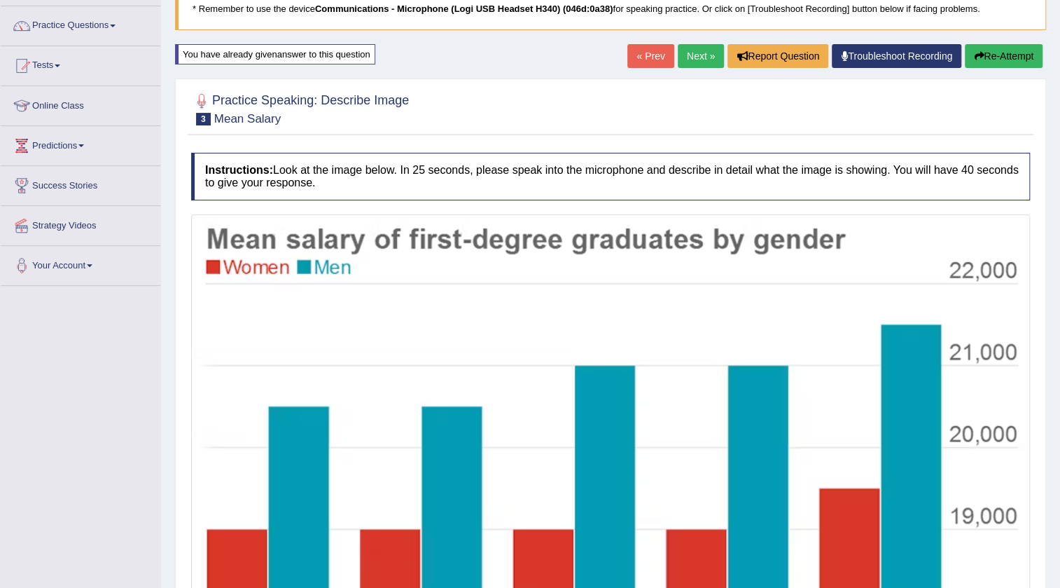
click at [1006, 57] on button "Re-Attempt" at bounding box center [1004, 56] width 78 height 24
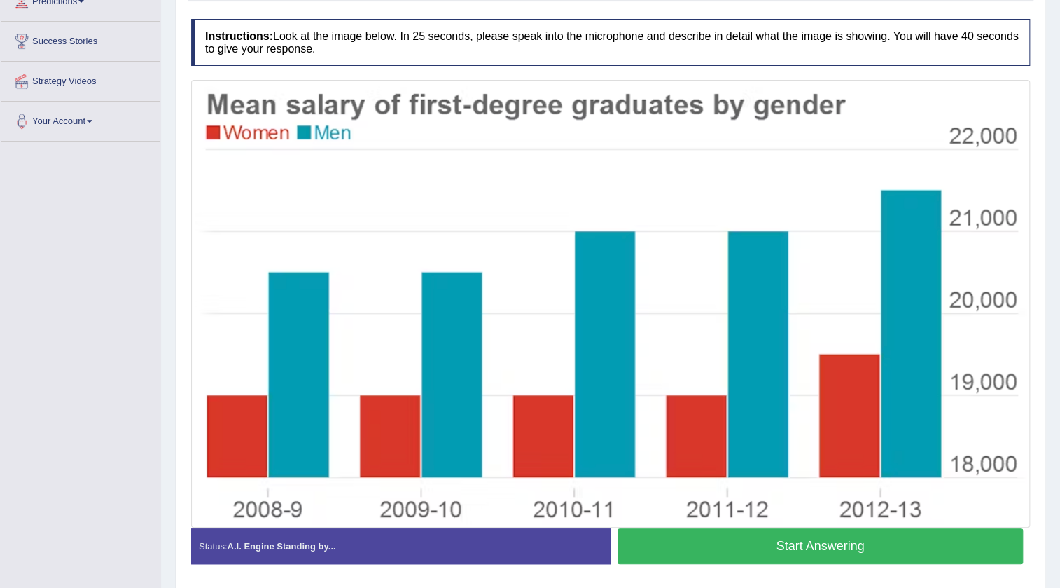
scroll to position [294, 0]
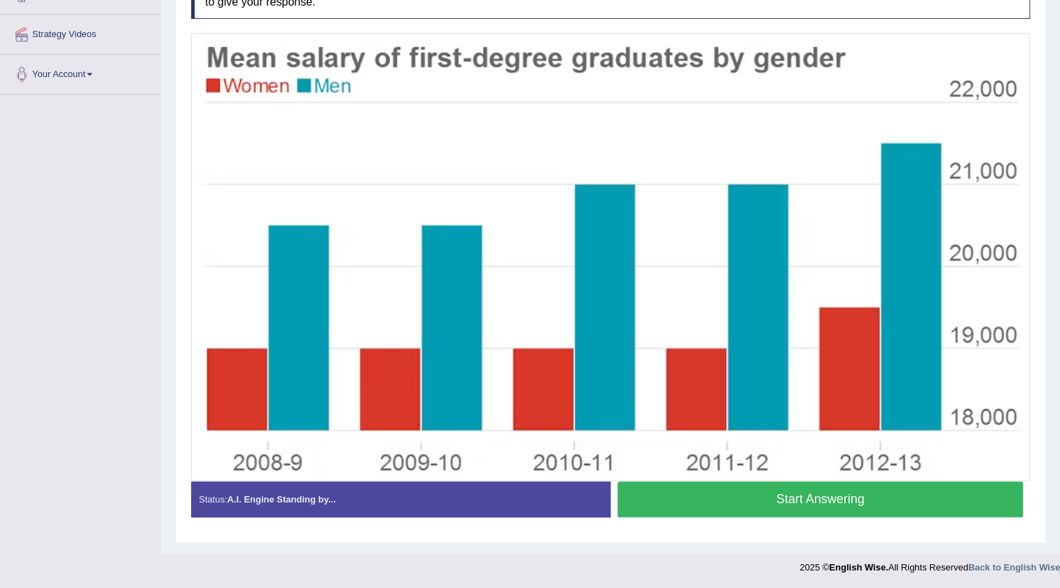
click at [757, 499] on button "Start Answering" at bounding box center [820, 499] width 405 height 36
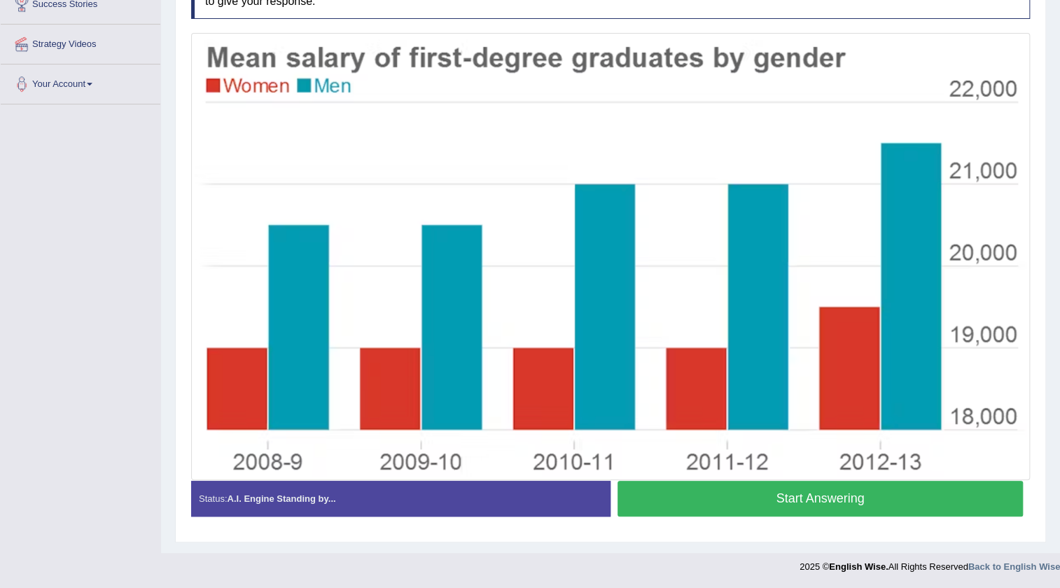
scroll to position [284, 0]
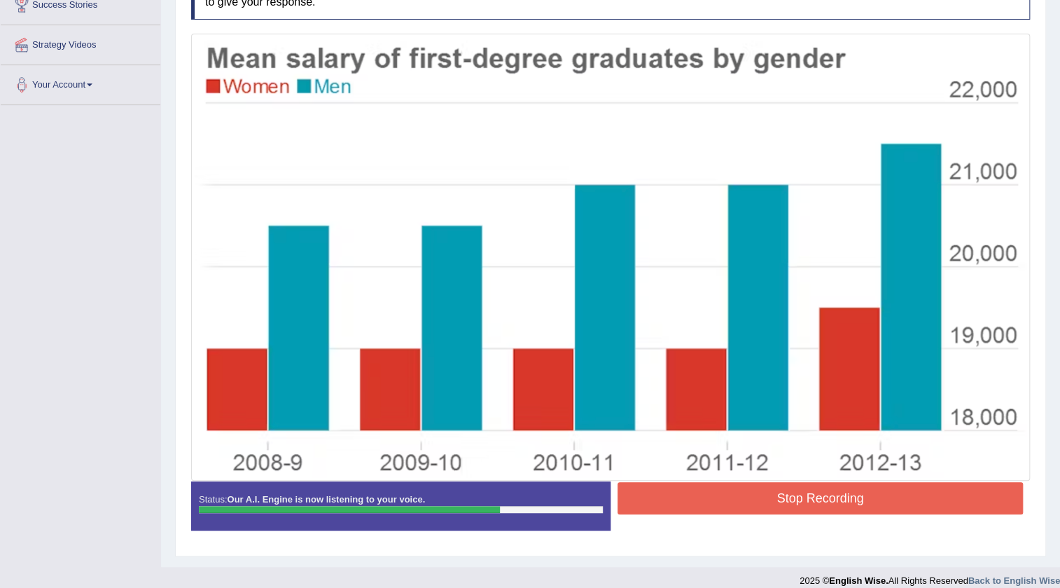
click at [757, 499] on button "Stop Recording" at bounding box center [820, 498] width 405 height 32
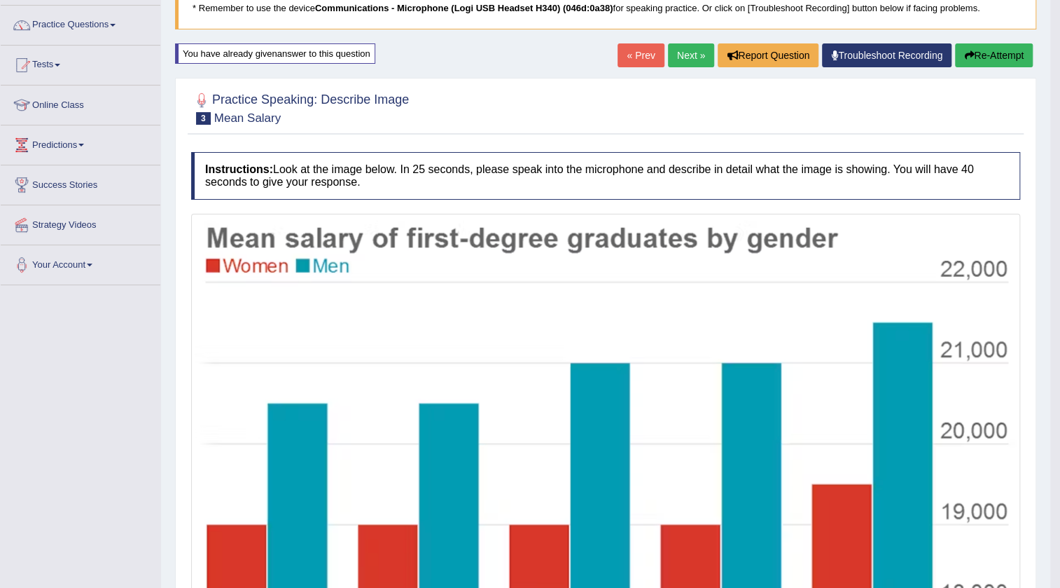
scroll to position [0, 0]
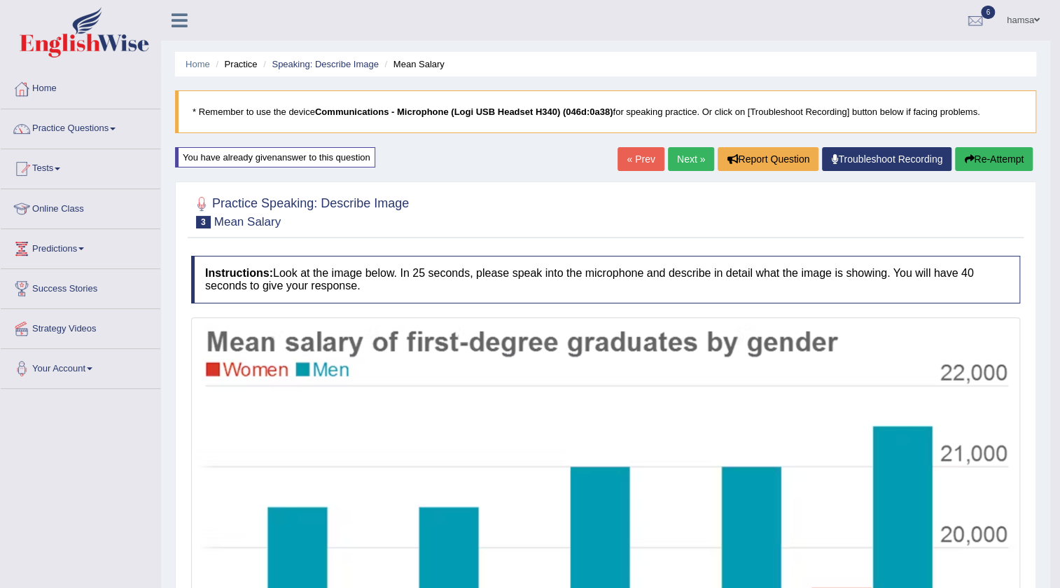
click at [676, 161] on link "Next »" at bounding box center [691, 159] width 46 height 24
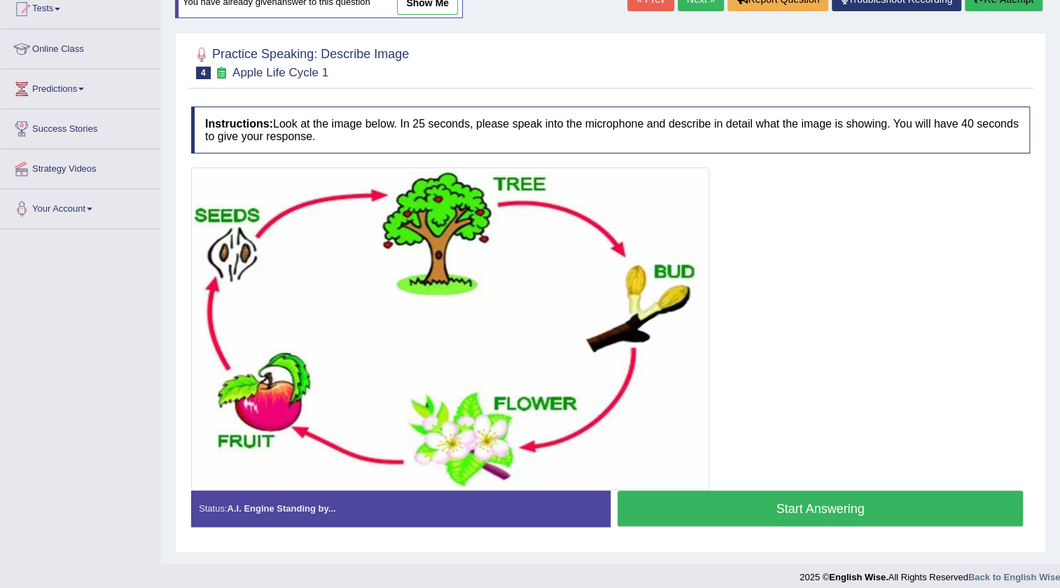
scroll to position [169, 0]
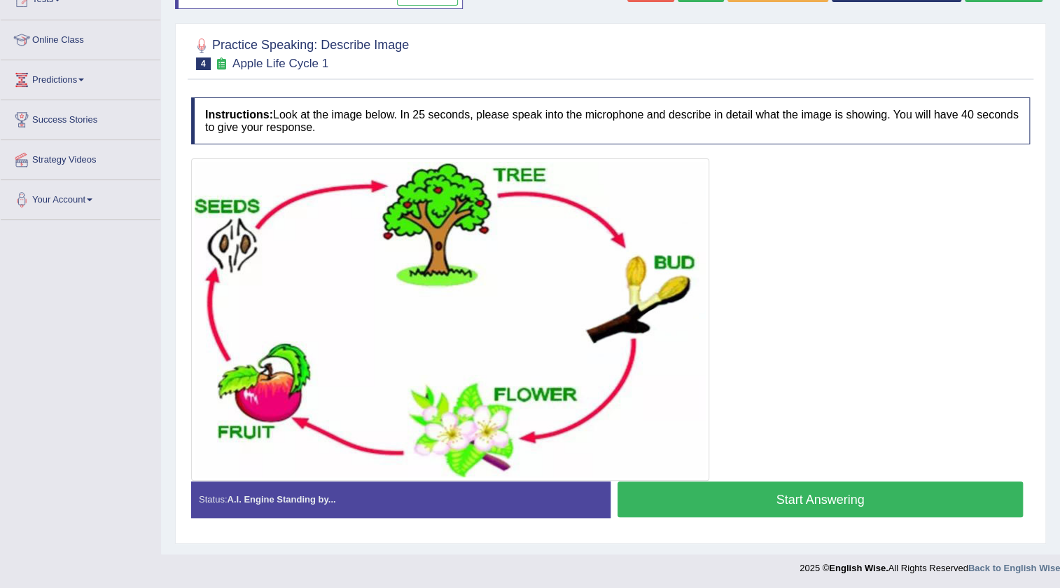
click at [714, 496] on button "Start Answering" at bounding box center [820, 499] width 405 height 36
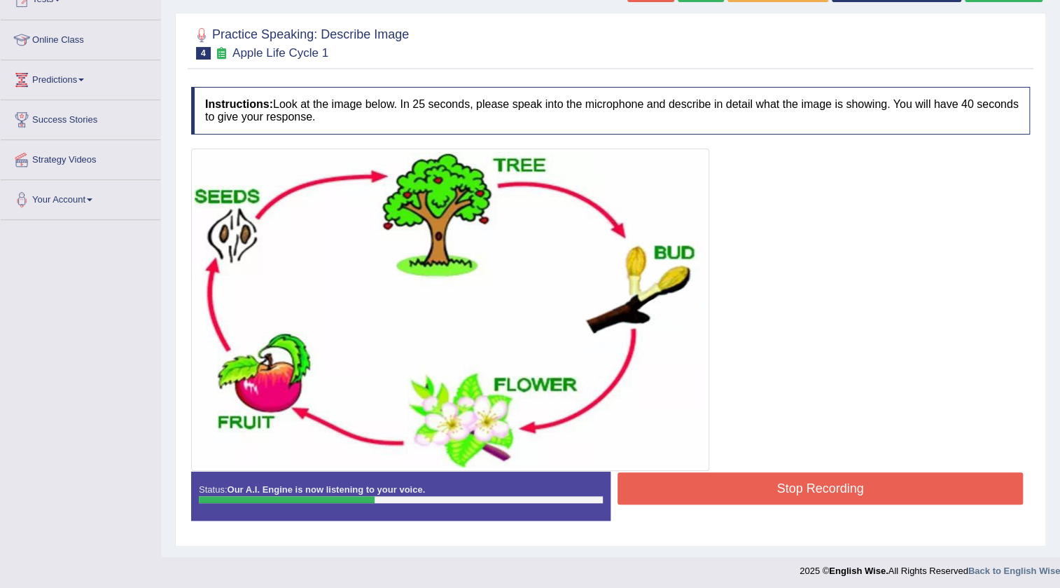
click at [859, 492] on button "Stop Recording" at bounding box center [820, 488] width 405 height 32
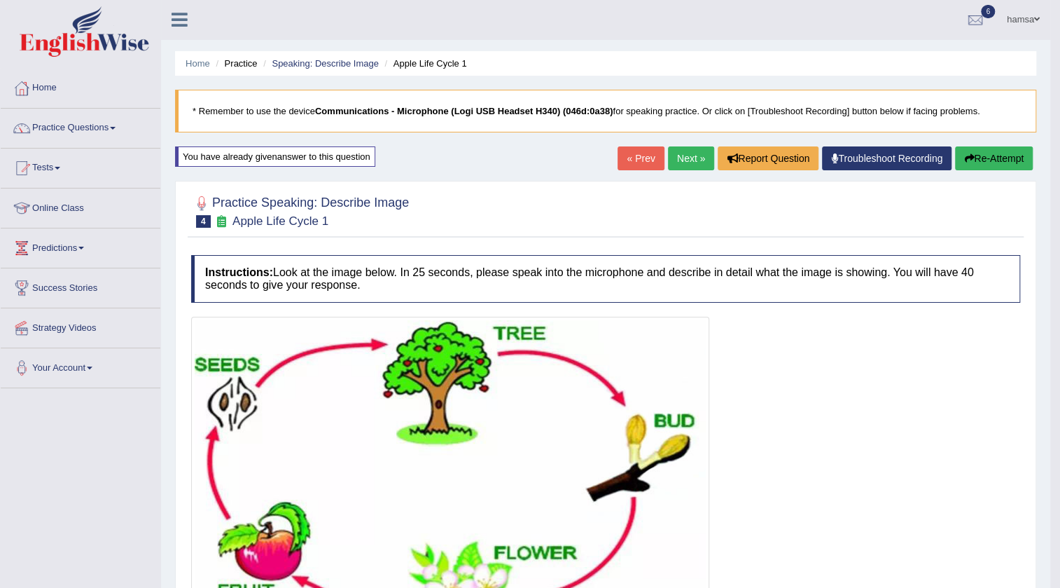
scroll to position [0, 0]
click at [686, 157] on link "Next »" at bounding box center [691, 159] width 46 height 24
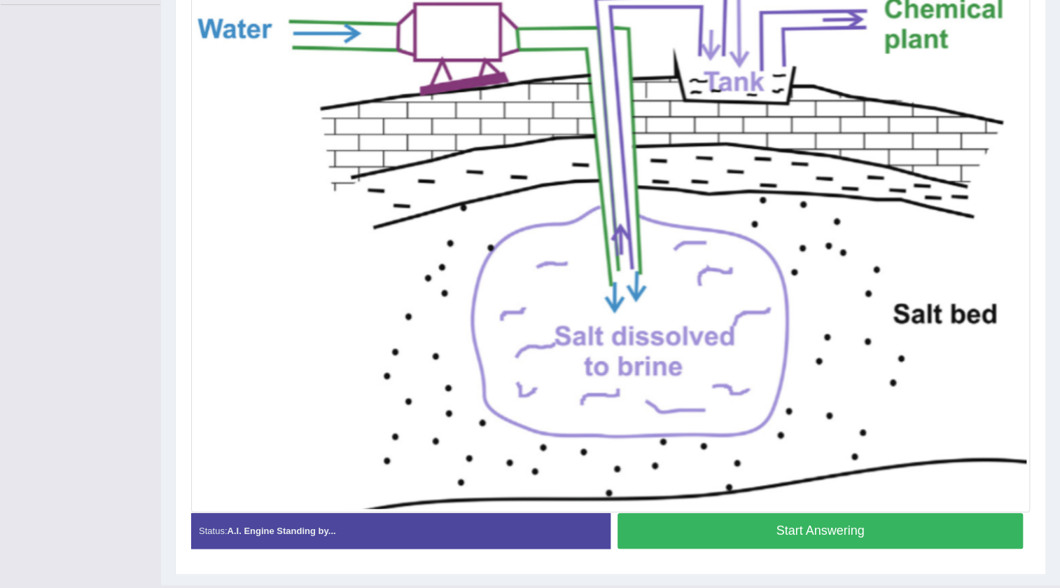
scroll to position [352, 0]
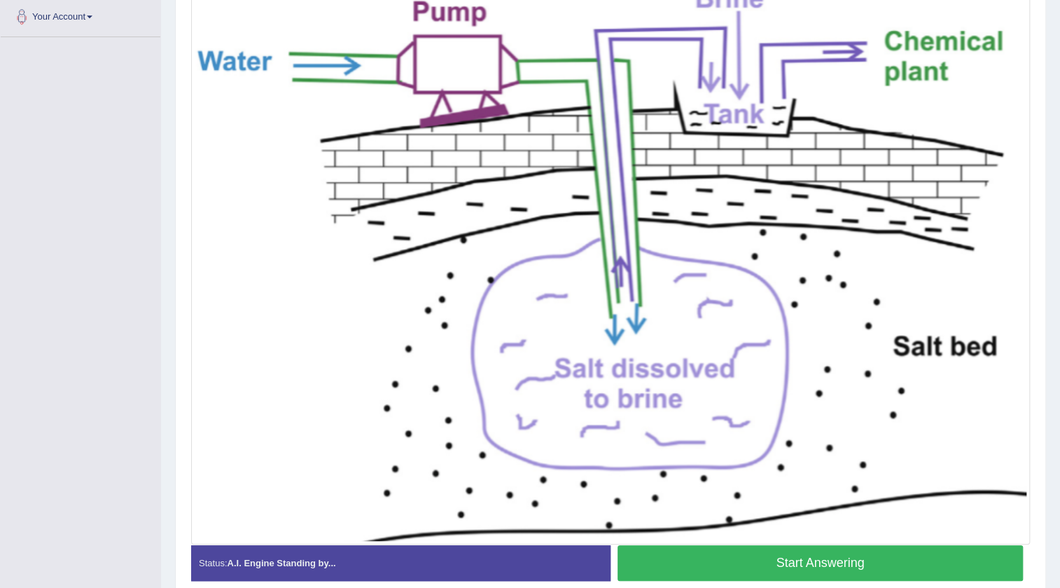
click at [747, 560] on button "Start Answering" at bounding box center [820, 563] width 405 height 36
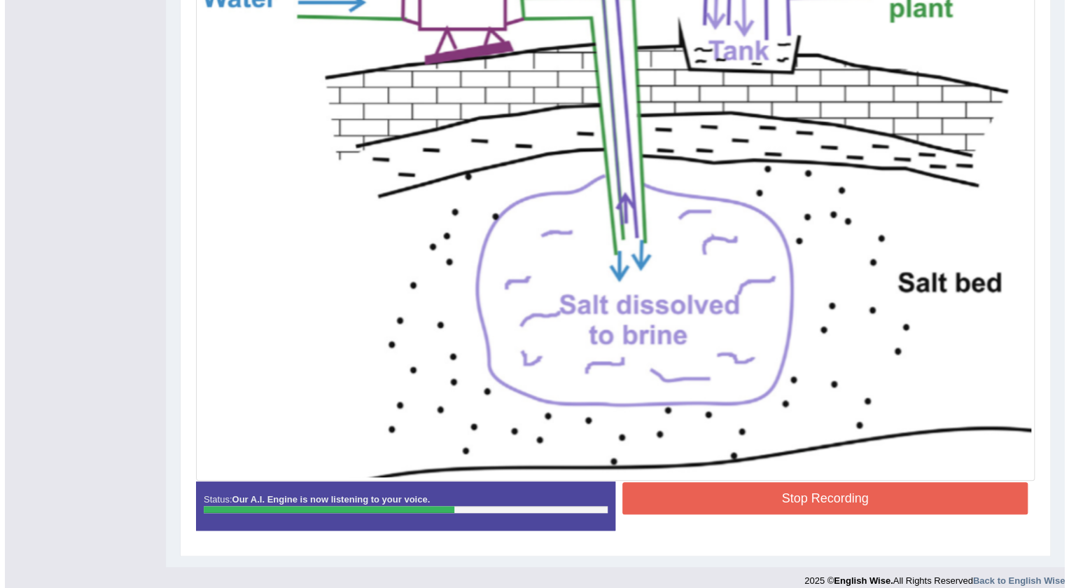
scroll to position [418, 0]
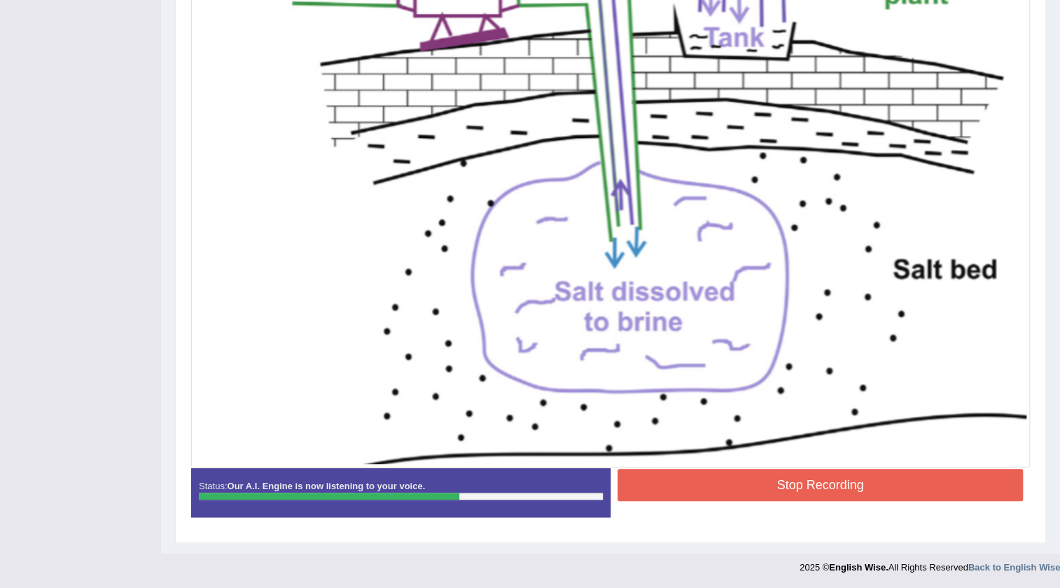
click at [766, 484] on button "Stop Recording" at bounding box center [820, 484] width 405 height 32
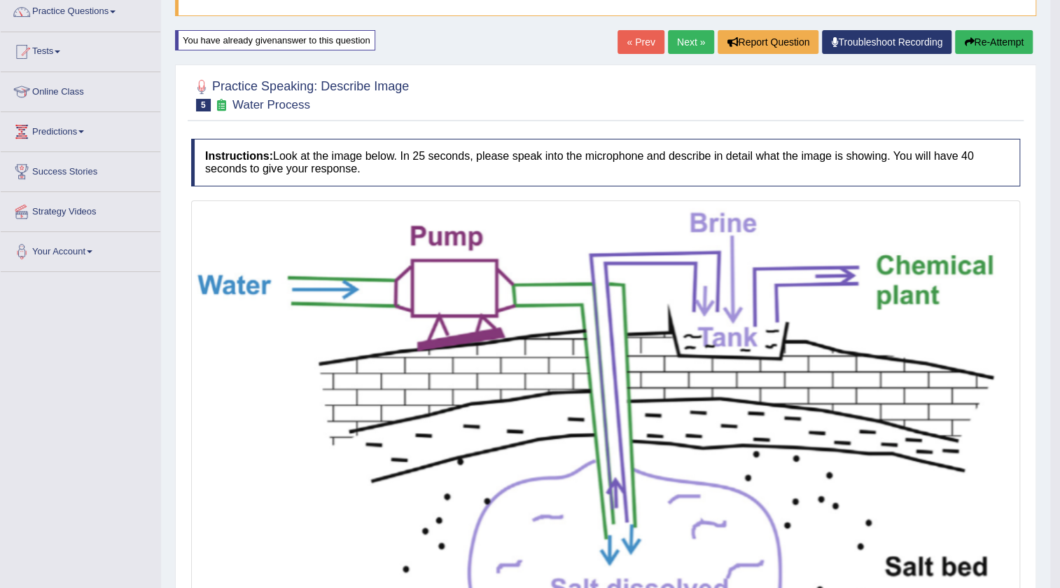
scroll to position [112, 0]
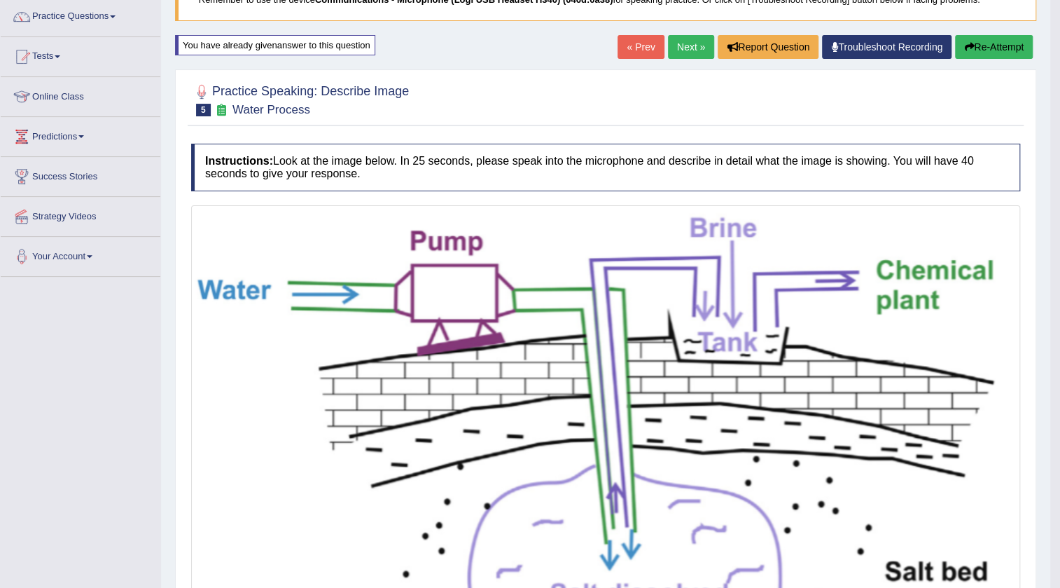
click at [694, 47] on link "Next »" at bounding box center [691, 47] width 46 height 24
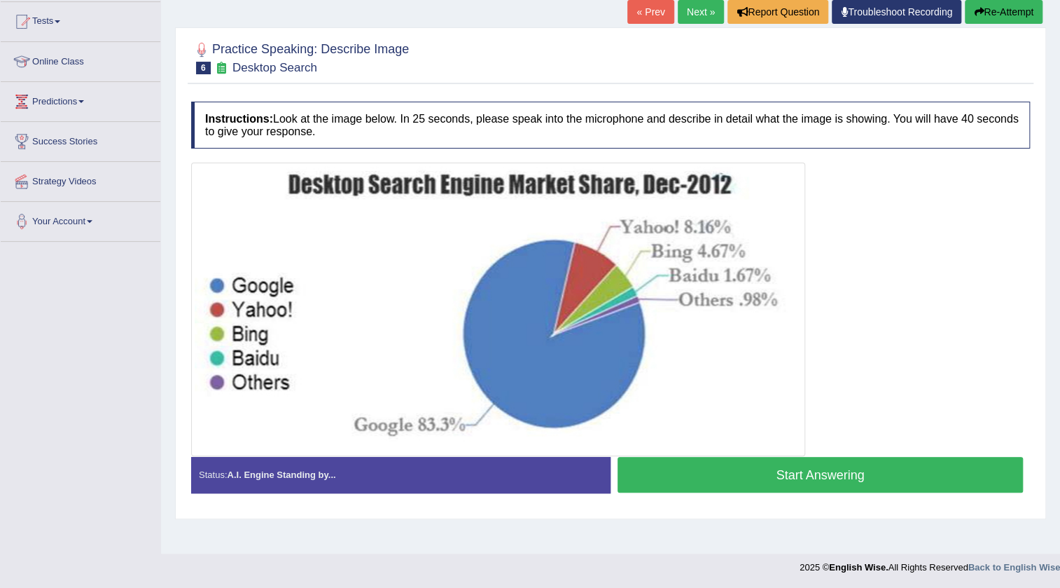
click at [779, 478] on button "Start Answering" at bounding box center [820, 475] width 405 height 36
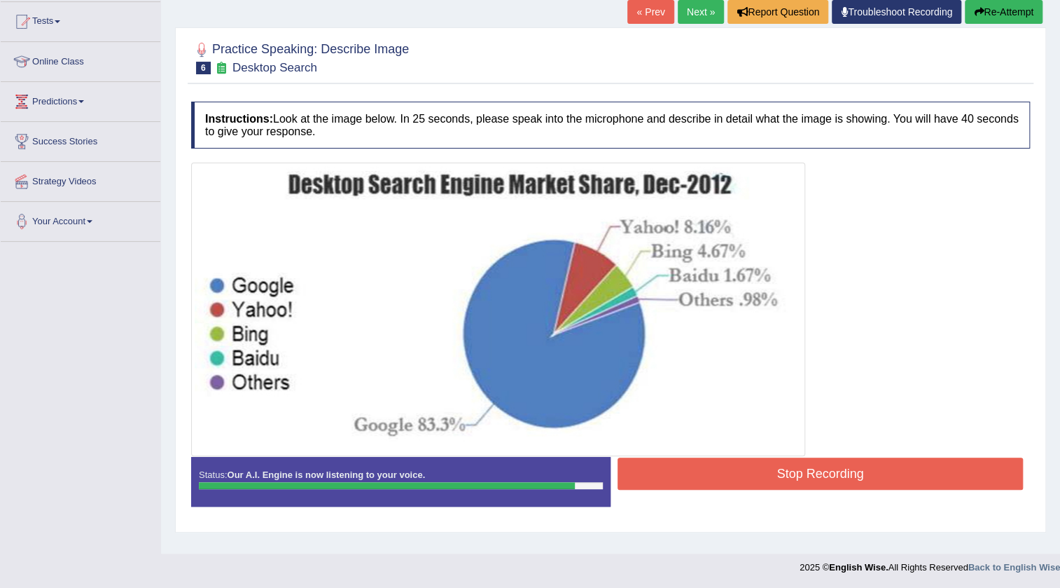
click at [793, 466] on button "Stop Recording" at bounding box center [820, 473] width 405 height 32
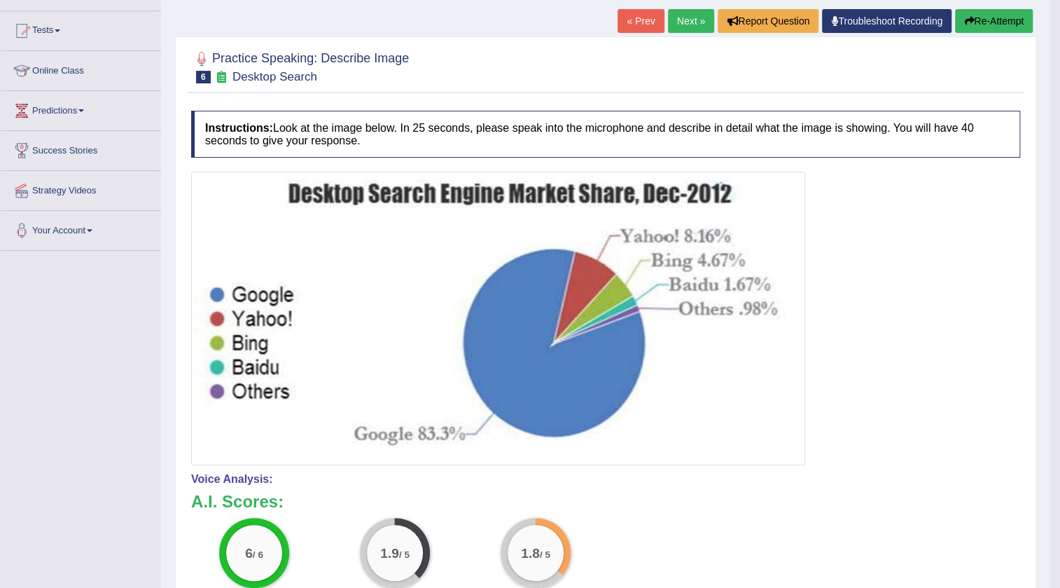
scroll to position [84, 0]
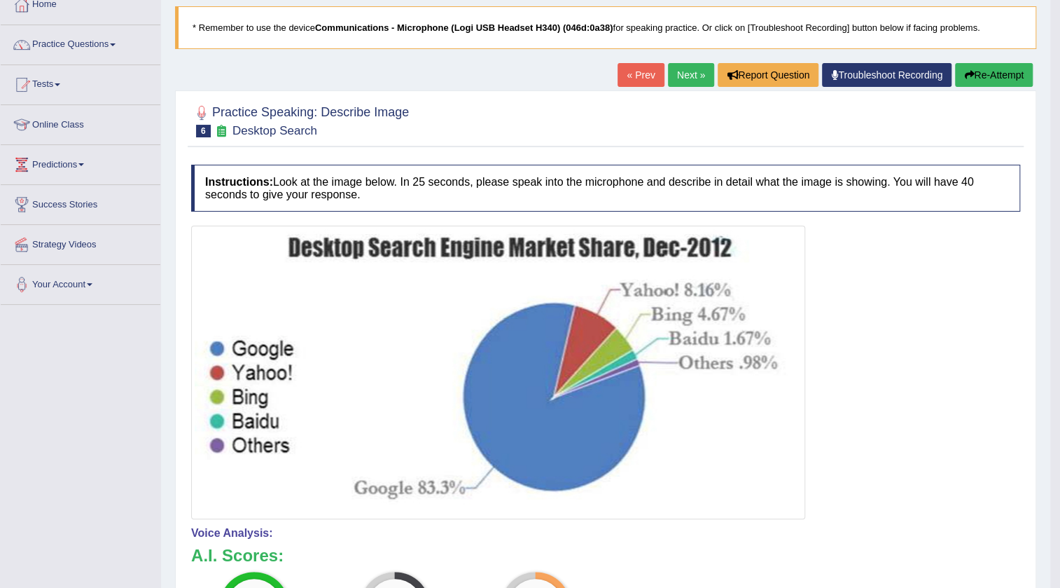
click at [1002, 76] on button "Re-Attempt" at bounding box center [994, 75] width 78 height 24
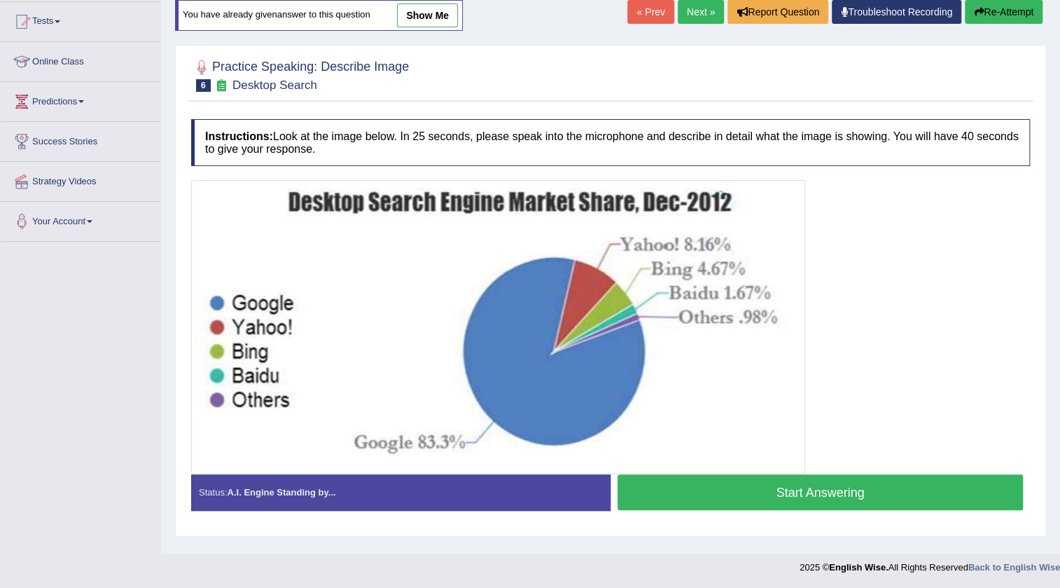
click at [827, 486] on button "Start Answering" at bounding box center [820, 492] width 405 height 36
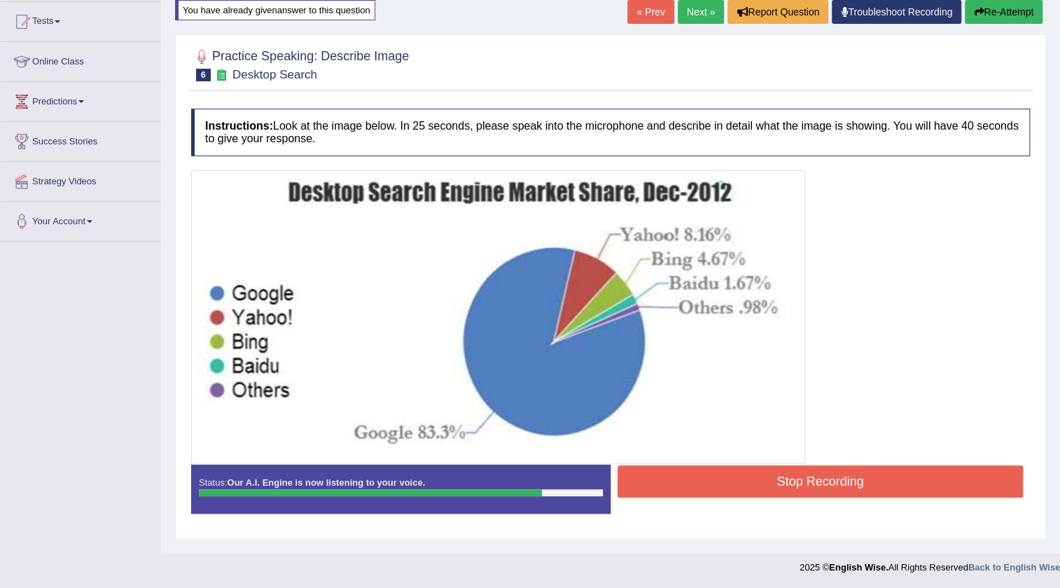
click at [827, 486] on button "Stop Recording" at bounding box center [820, 481] width 405 height 32
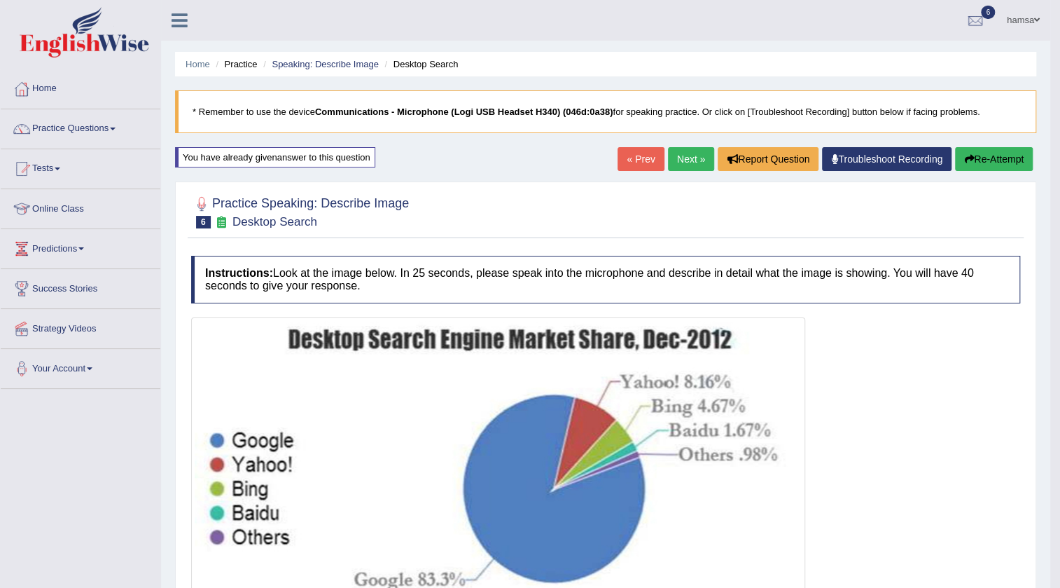
click at [1008, 160] on button "Re-Attempt" at bounding box center [994, 159] width 78 height 24
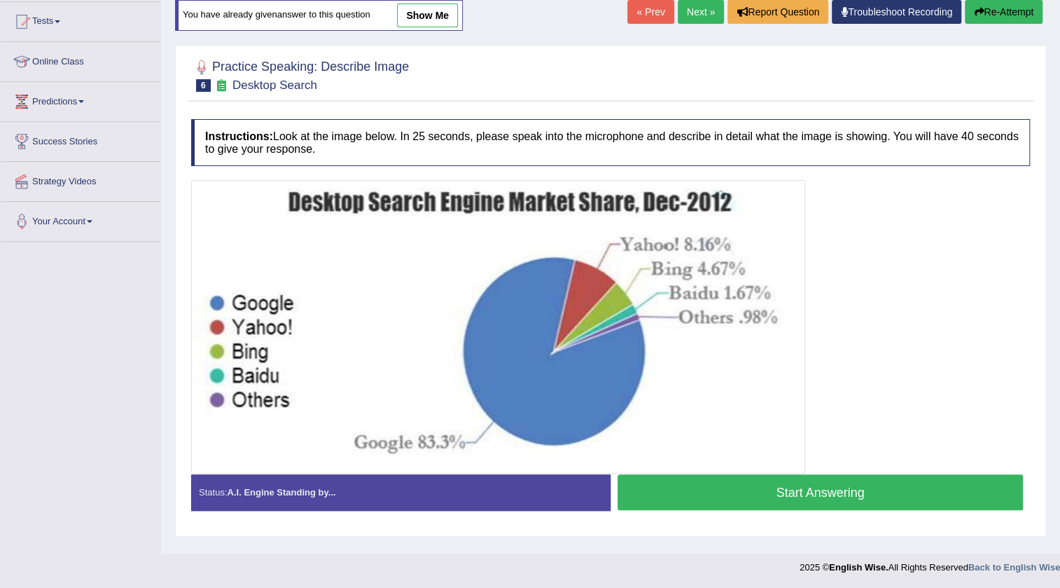
click at [777, 487] on button "Start Answering" at bounding box center [820, 492] width 405 height 36
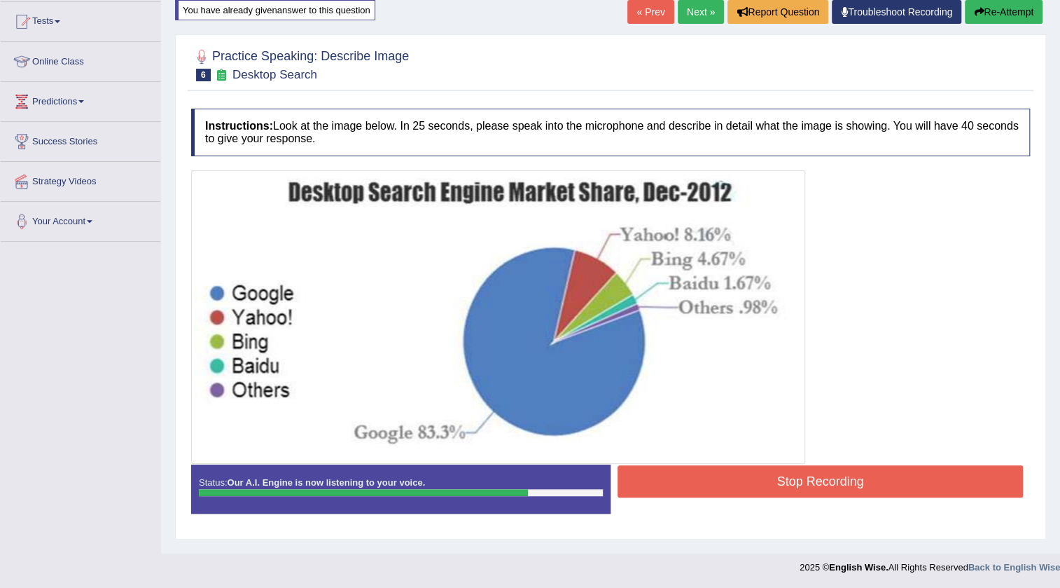
click at [777, 487] on button "Stop Recording" at bounding box center [820, 481] width 405 height 32
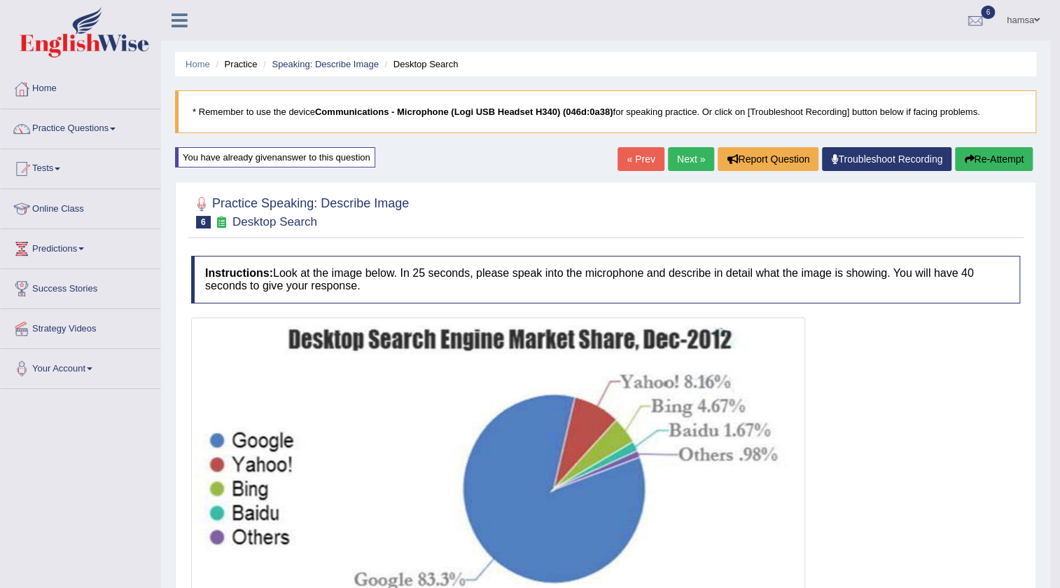
click at [679, 153] on link "Next »" at bounding box center [691, 159] width 46 height 24
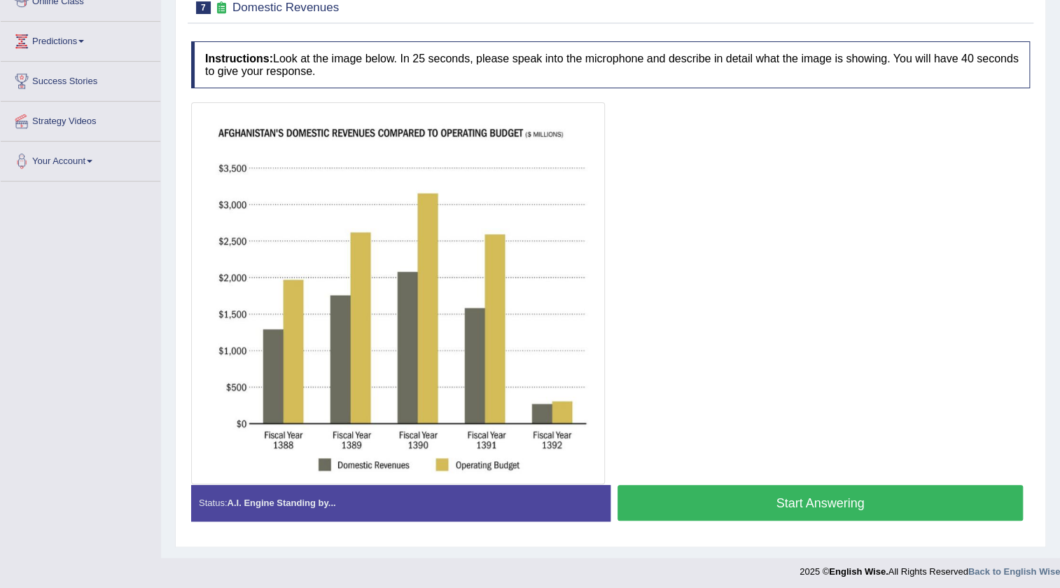
scroll to position [211, 0]
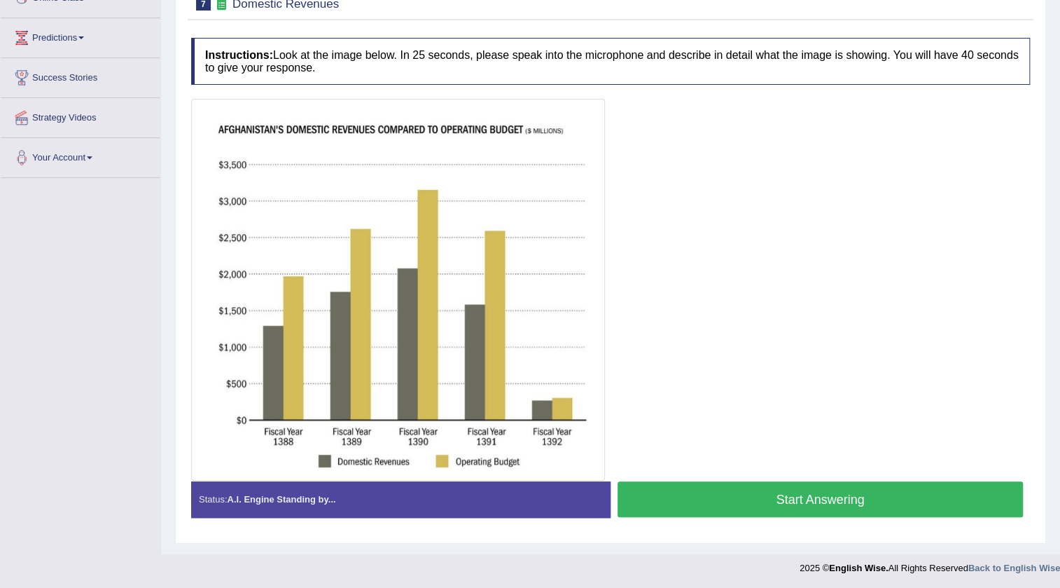
click at [686, 504] on button "Start Answering" at bounding box center [820, 499] width 405 height 36
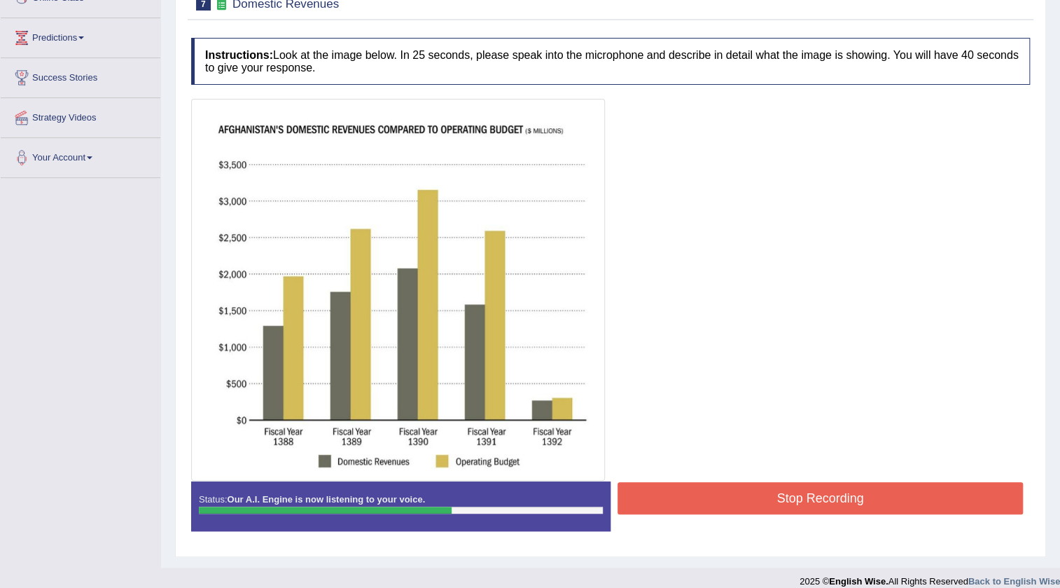
click at [761, 502] on button "Stop Recording" at bounding box center [820, 498] width 405 height 32
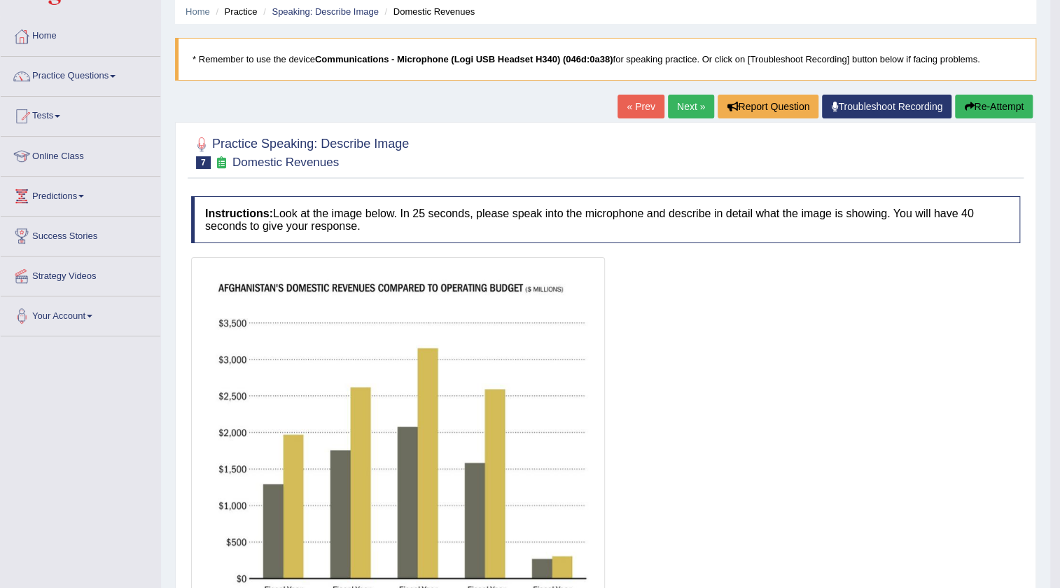
scroll to position [20, 0]
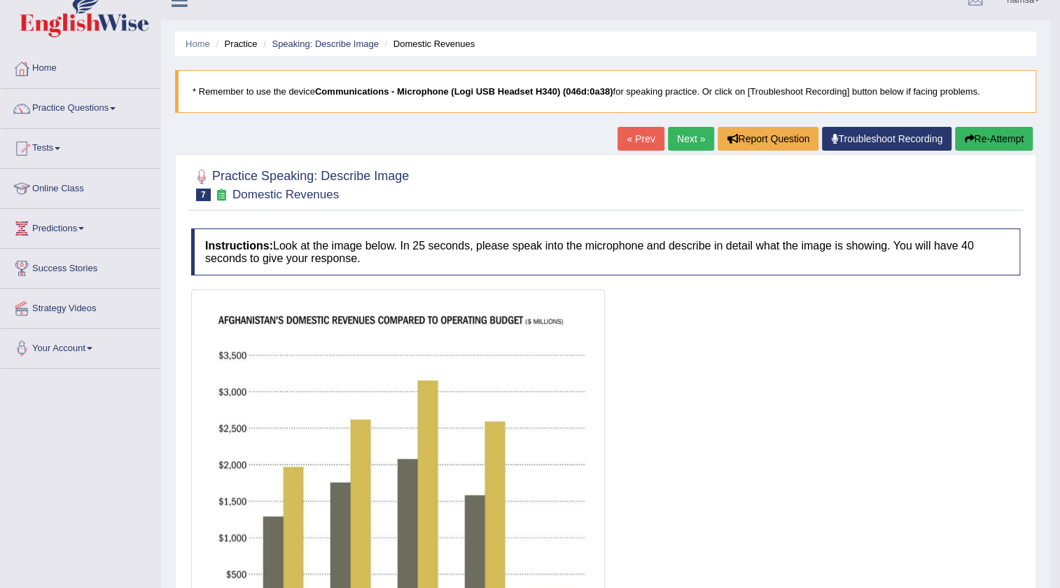
click at [985, 144] on button "Re-Attempt" at bounding box center [994, 139] width 78 height 24
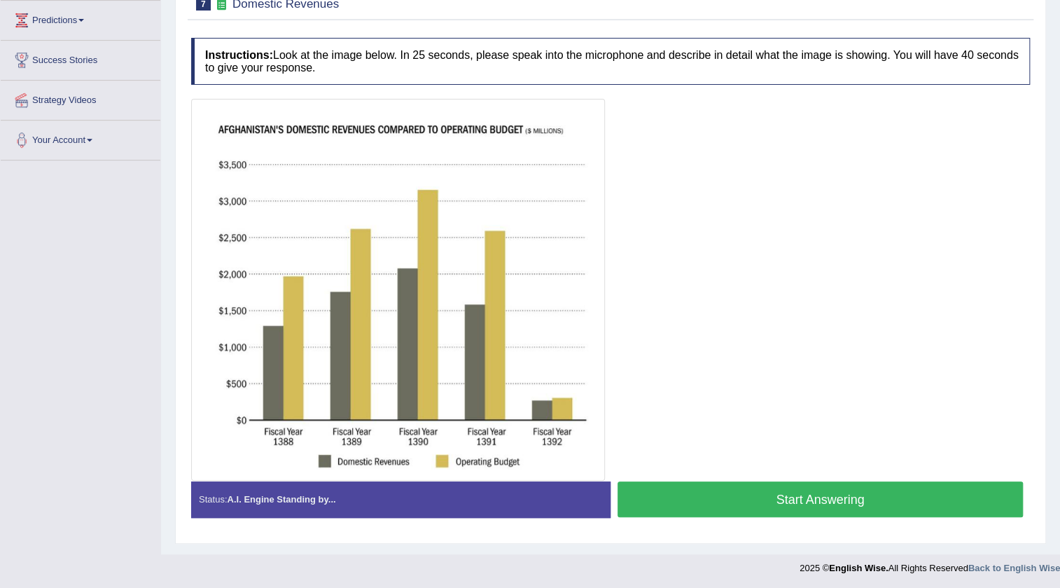
click at [817, 494] on button "Start Answering" at bounding box center [820, 499] width 405 height 36
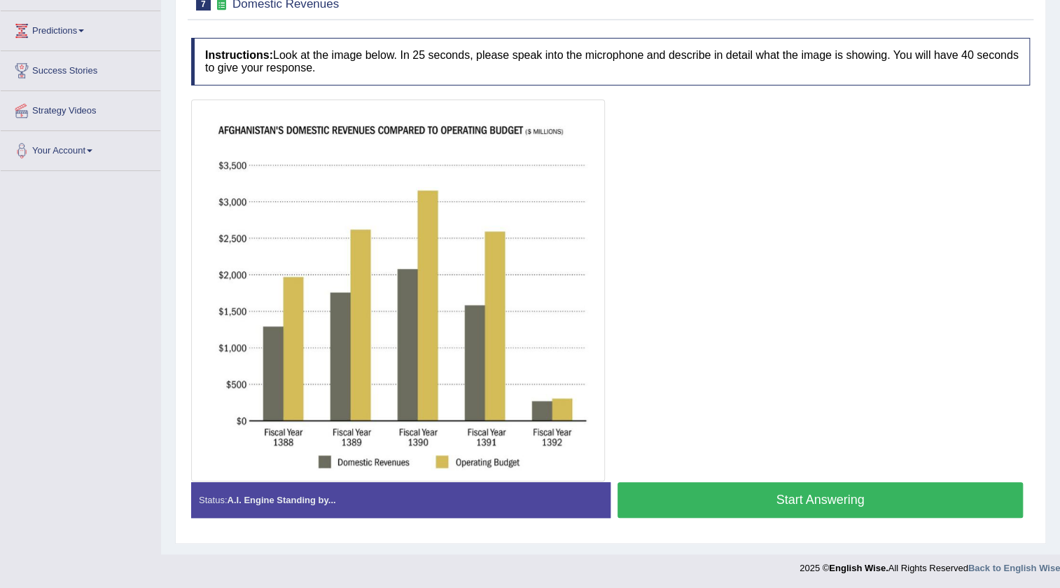
scroll to position [228, 0]
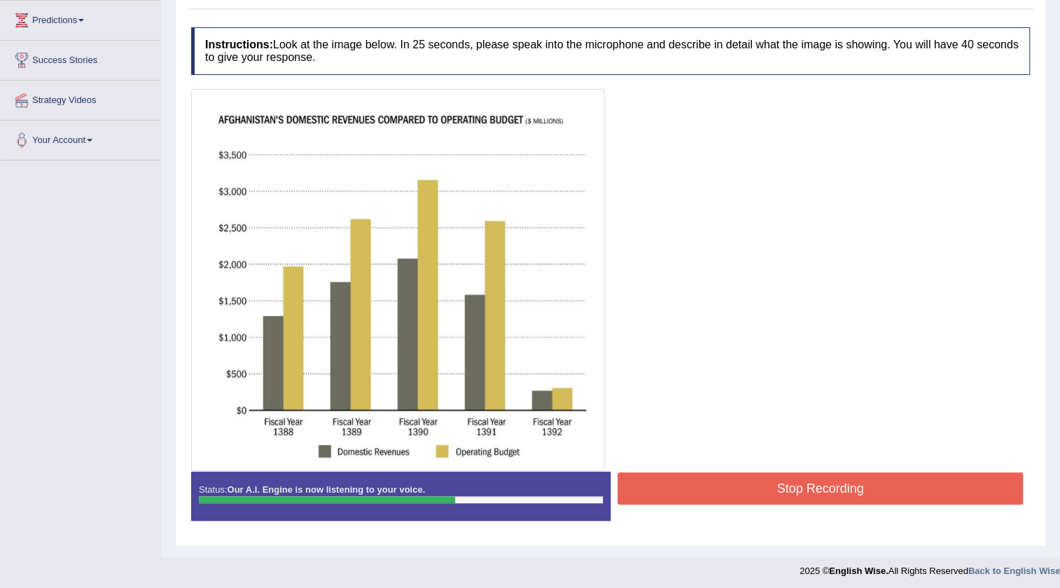
click at [817, 494] on button "Stop Recording" at bounding box center [820, 488] width 405 height 32
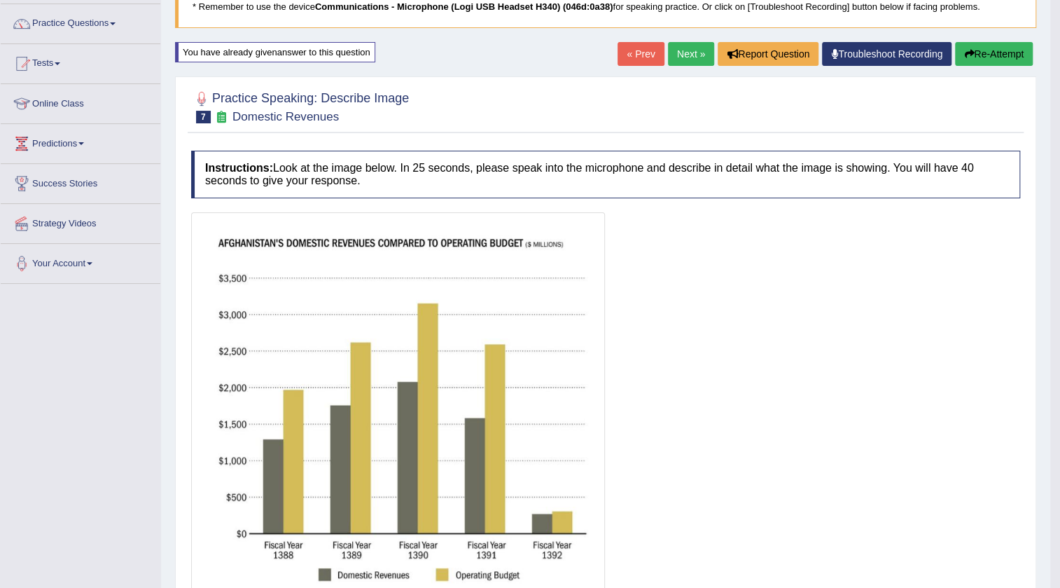
scroll to position [101, 0]
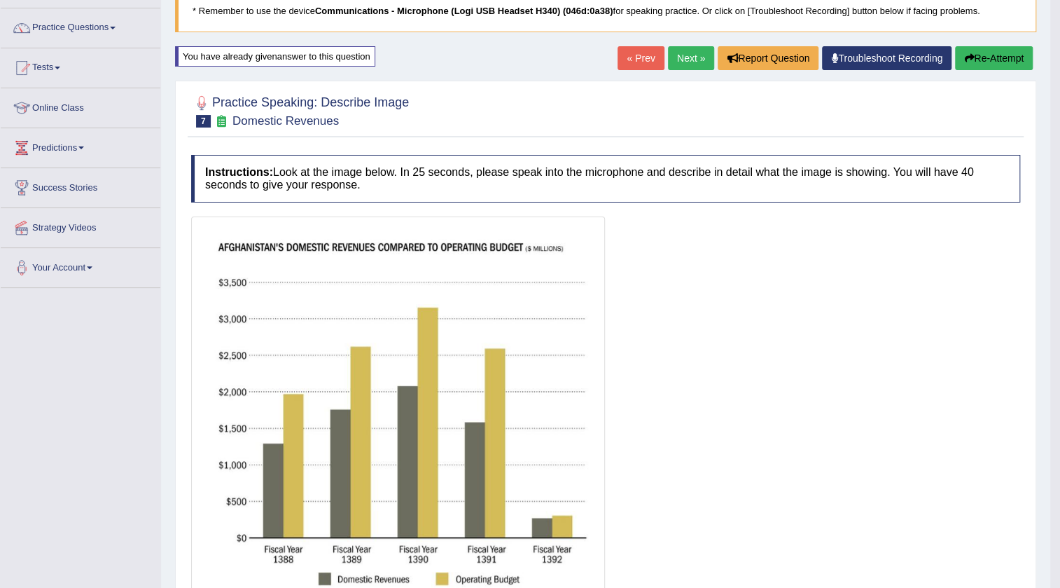
click at [989, 57] on button "Re-Attempt" at bounding box center [994, 58] width 78 height 24
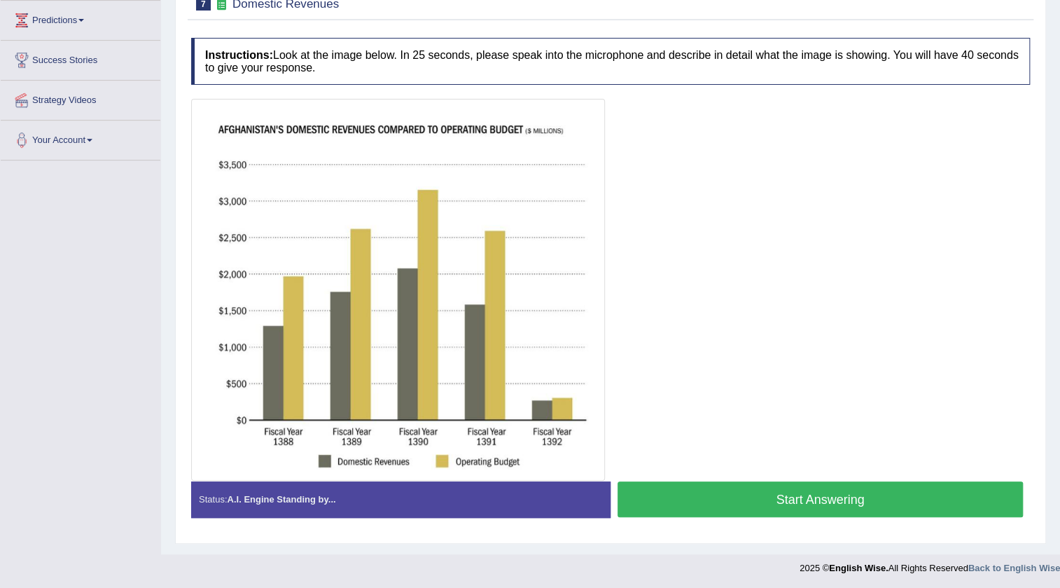
click at [835, 505] on button "Start Answering" at bounding box center [820, 499] width 405 height 36
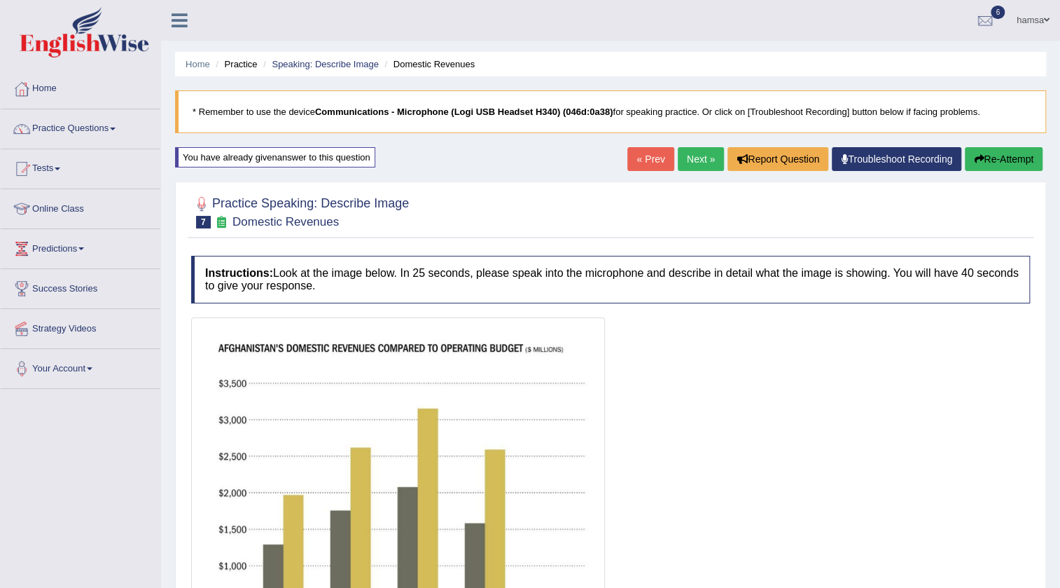
click at [996, 165] on button "Re-Attempt" at bounding box center [1004, 159] width 78 height 24
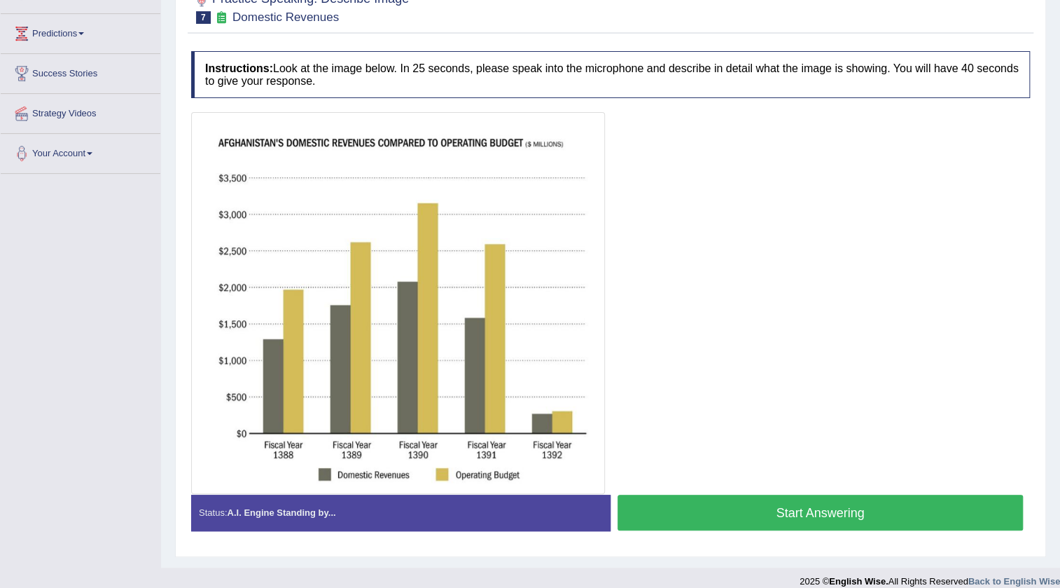
scroll to position [228, 0]
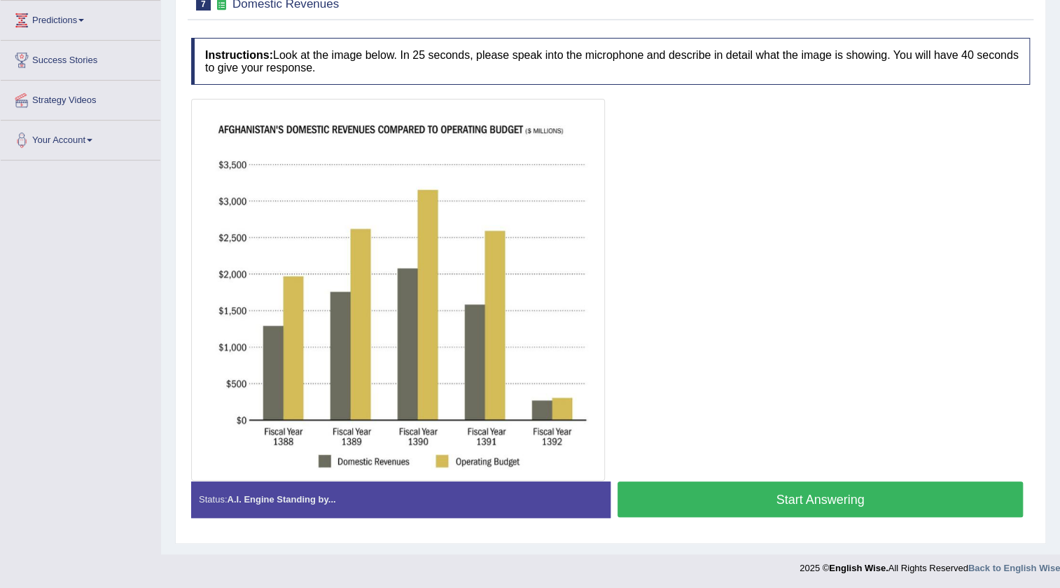
click at [790, 500] on button "Start Answering" at bounding box center [820, 499] width 405 height 36
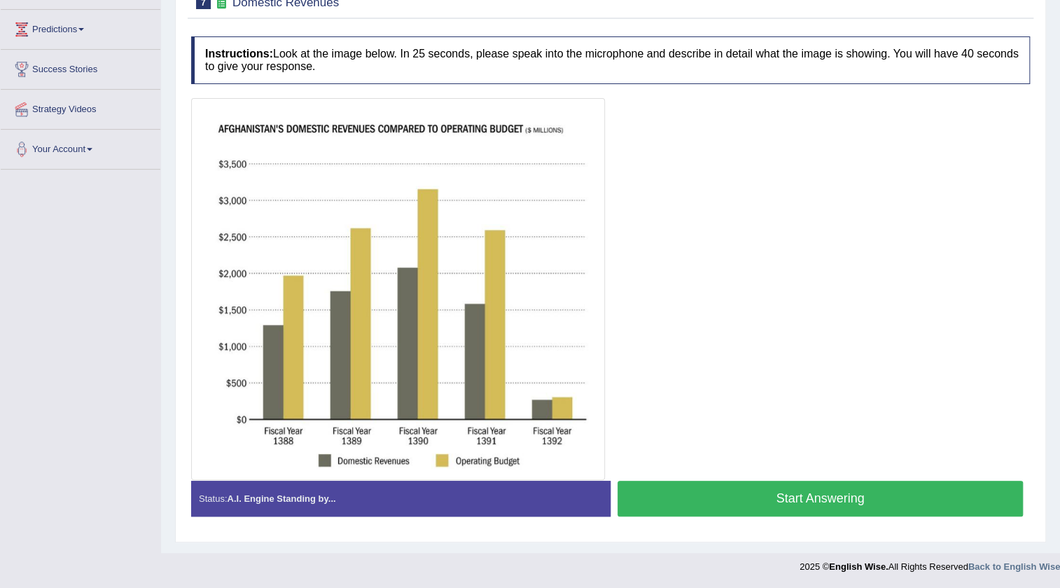
scroll to position [218, 0]
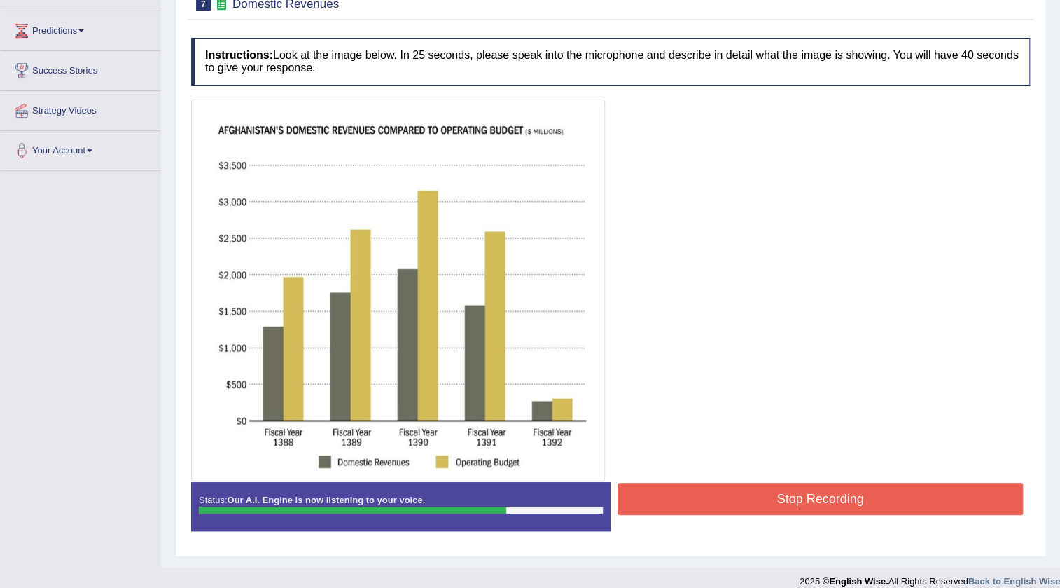
click at [826, 494] on button "Stop Recording" at bounding box center [820, 498] width 405 height 32
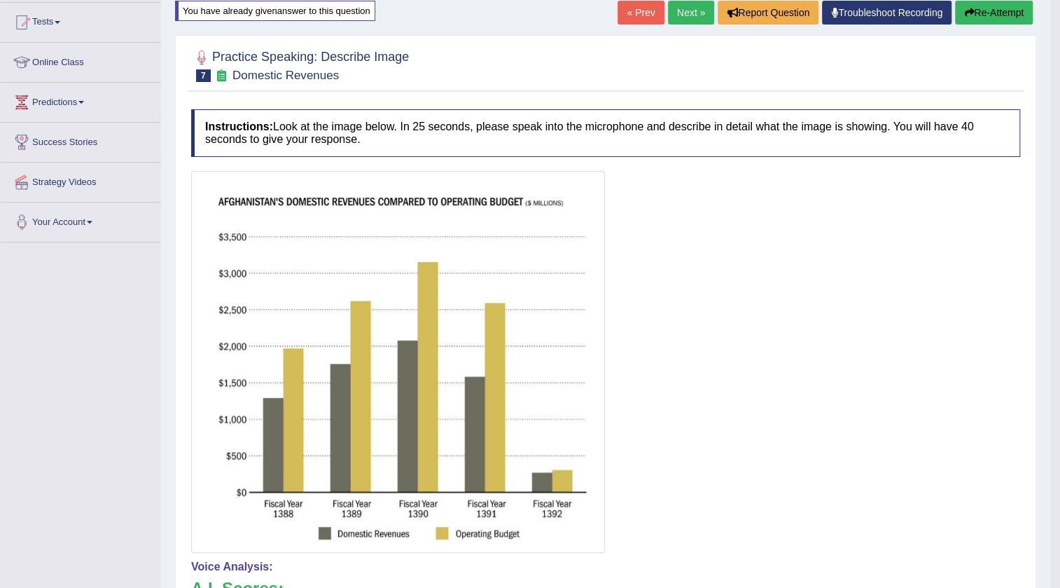
scroll to position [91, 0]
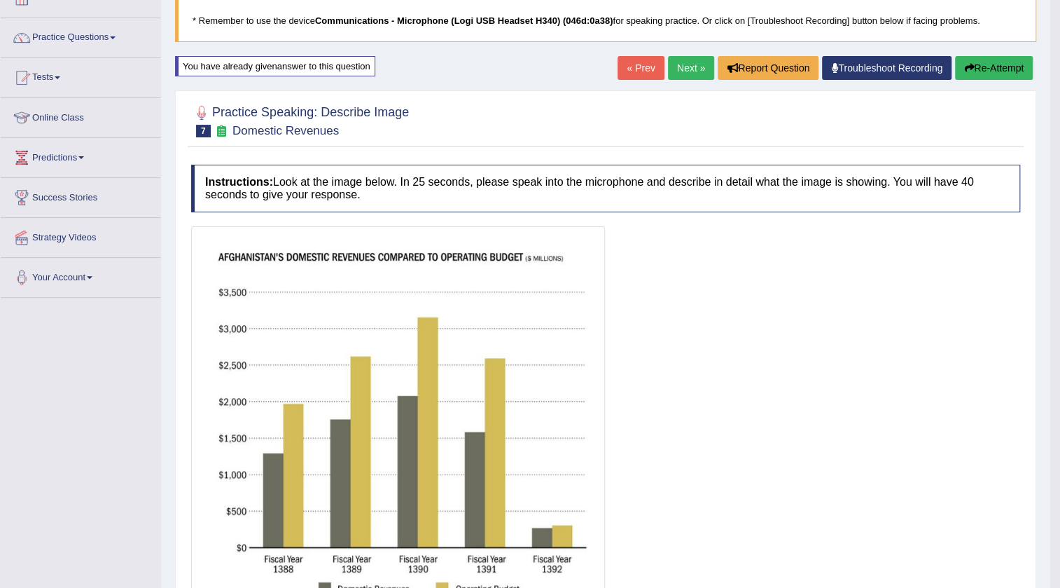
click at [971, 70] on button "Re-Attempt" at bounding box center [994, 68] width 78 height 24
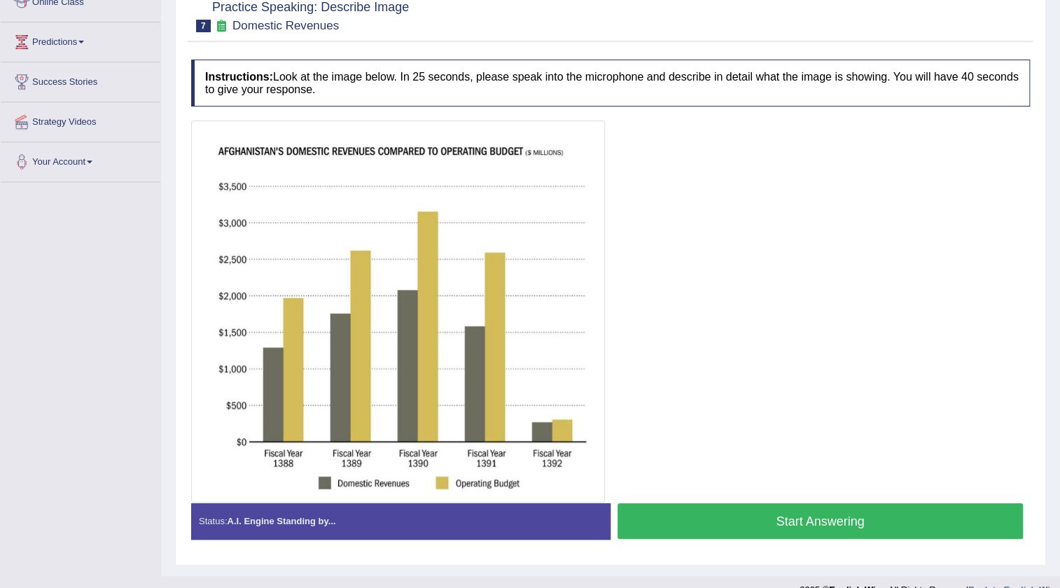
scroll to position [218, 0]
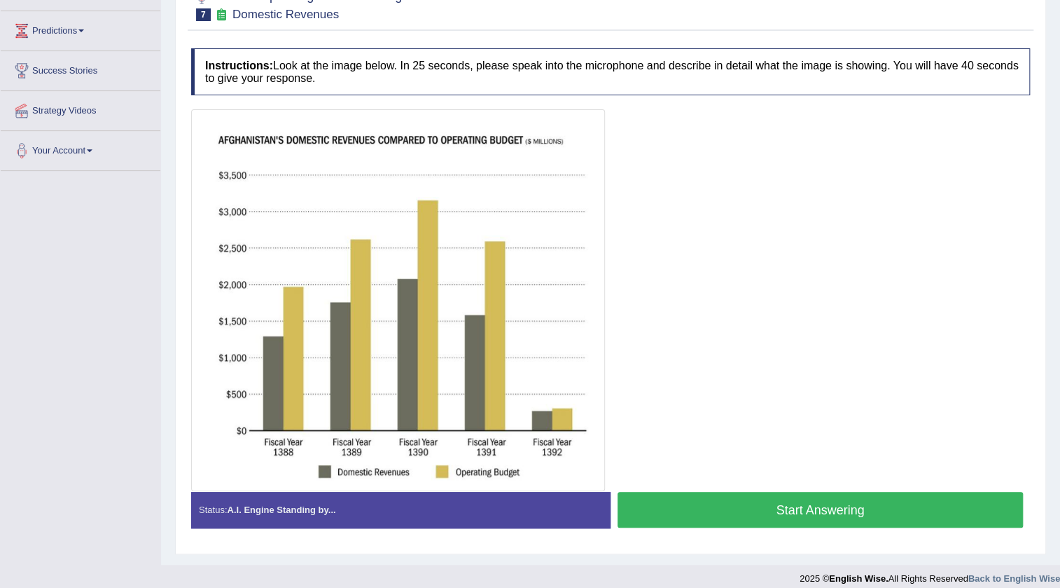
click at [704, 503] on button "Start Answering" at bounding box center [820, 510] width 405 height 36
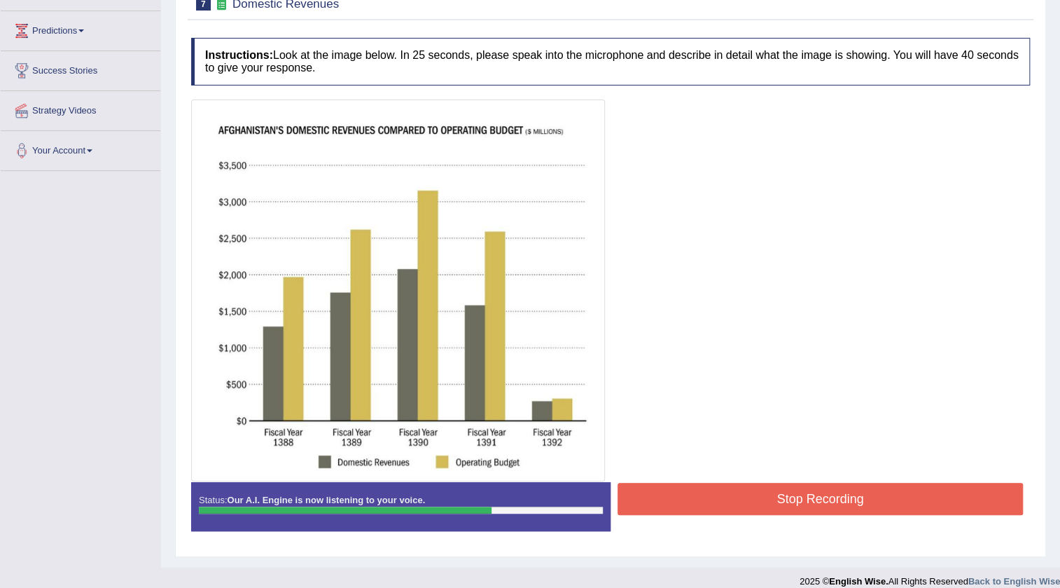
click at [704, 503] on button "Stop Recording" at bounding box center [820, 498] width 405 height 32
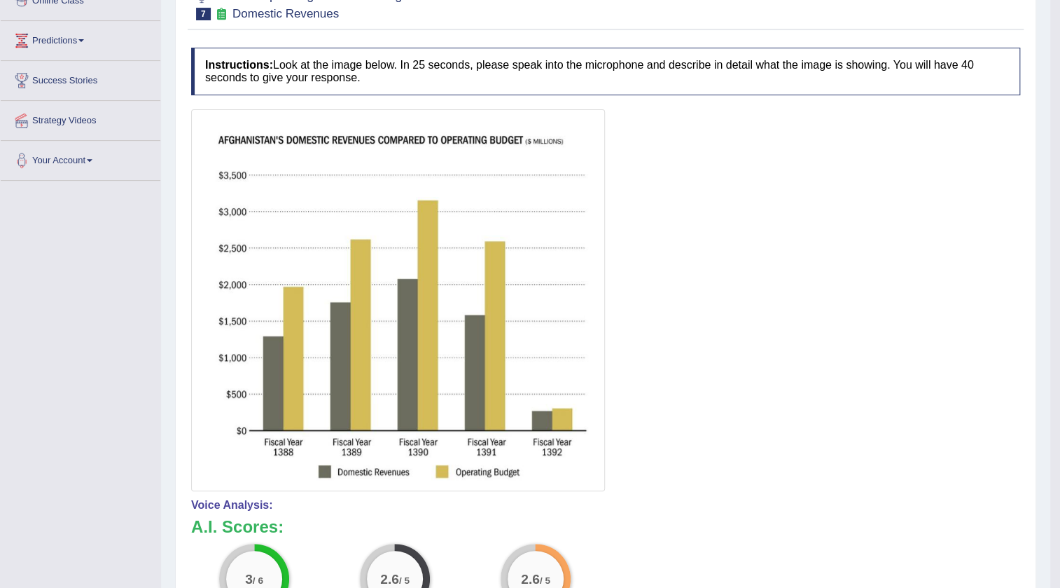
scroll to position [60, 0]
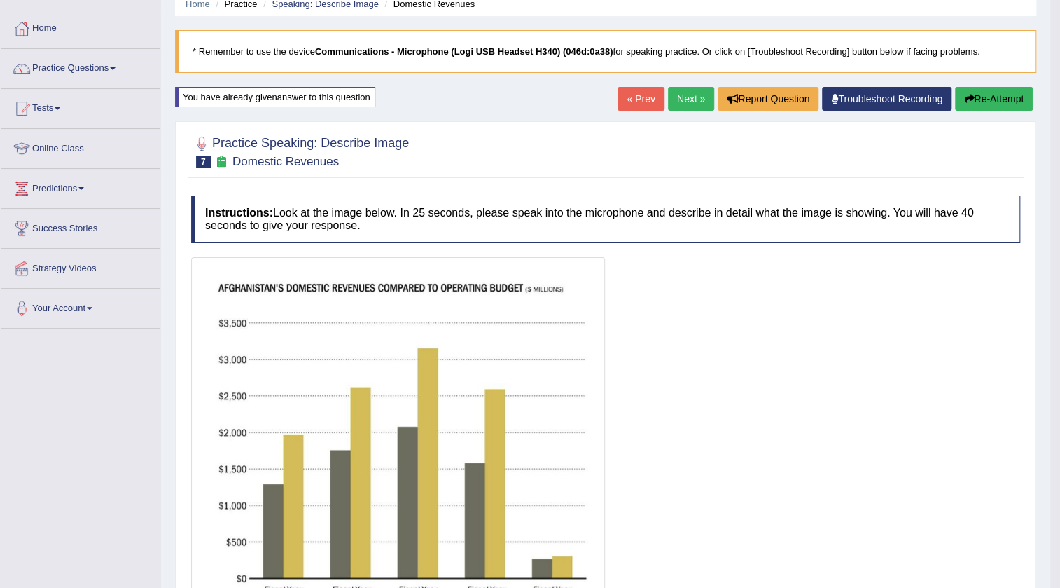
click at [997, 94] on button "Re-Attempt" at bounding box center [994, 99] width 78 height 24
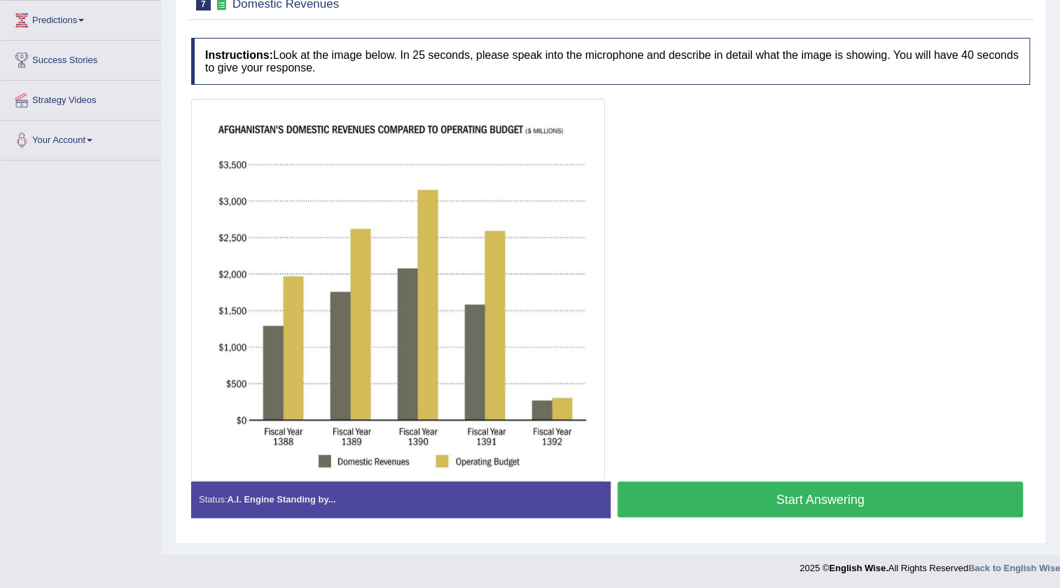
click at [777, 503] on button "Start Answering" at bounding box center [820, 499] width 405 height 36
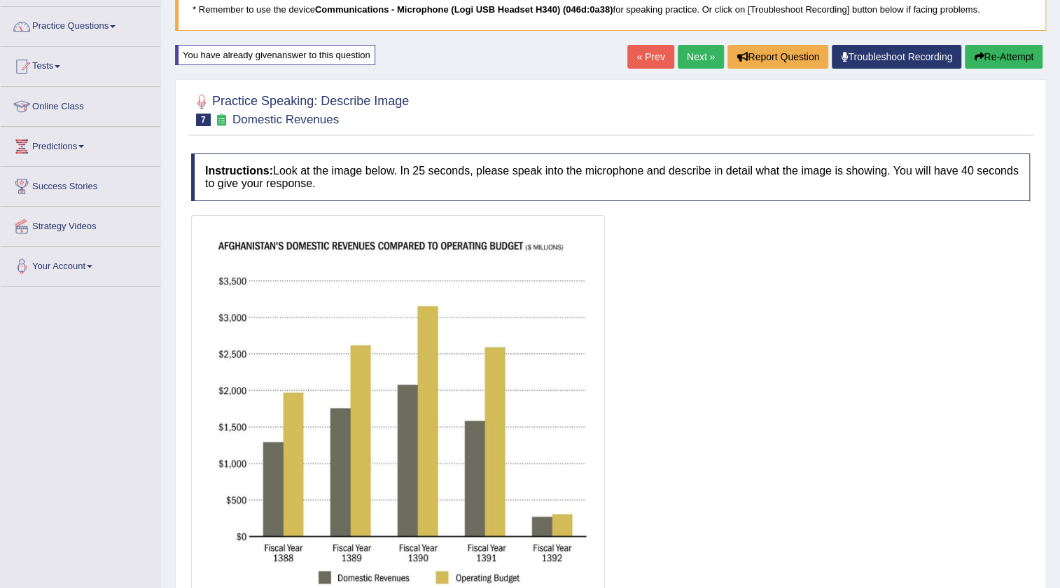
scroll to position [101, 0]
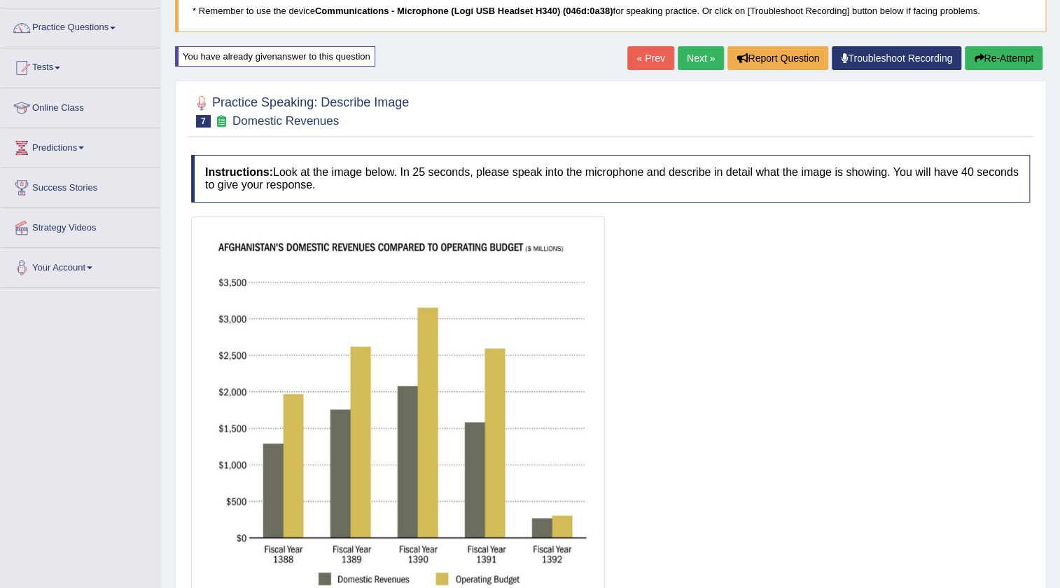
click at [1022, 59] on button "Re-Attempt" at bounding box center [1004, 58] width 78 height 24
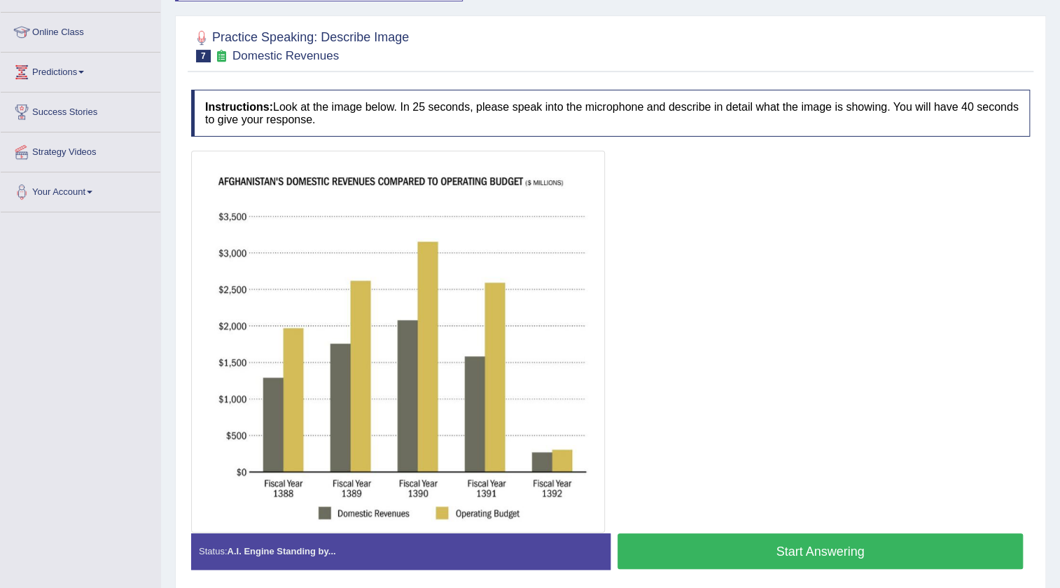
scroll to position [228, 0]
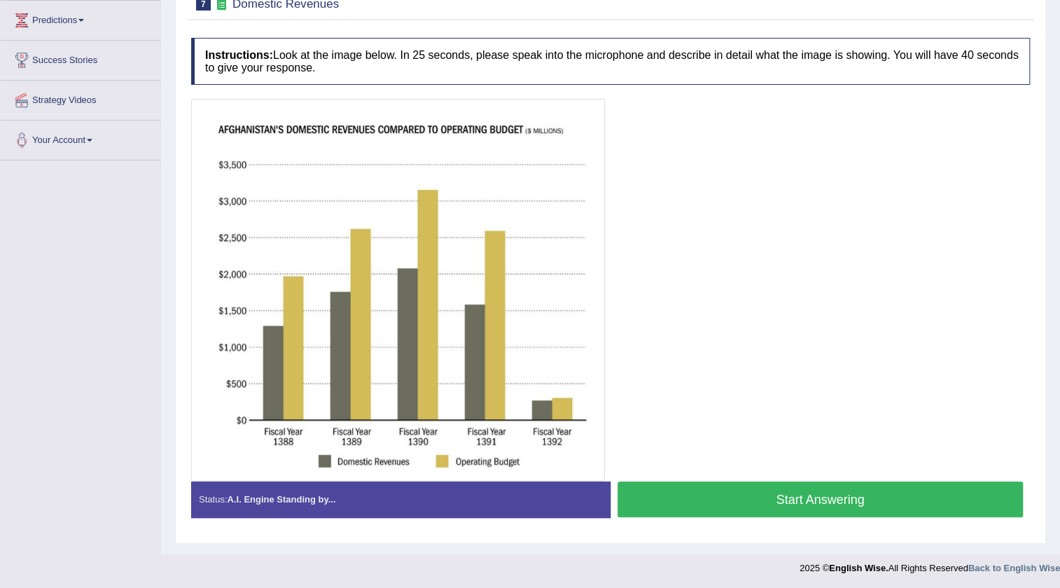
click at [789, 504] on button "Start Answering" at bounding box center [820, 499] width 405 height 36
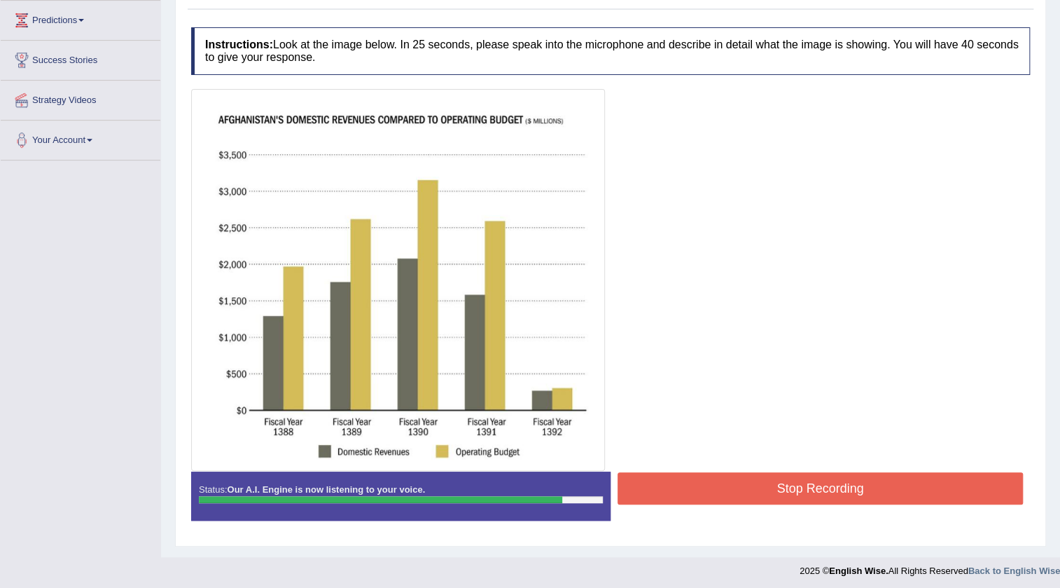
click at [793, 497] on button "Stop Recording" at bounding box center [820, 488] width 405 height 32
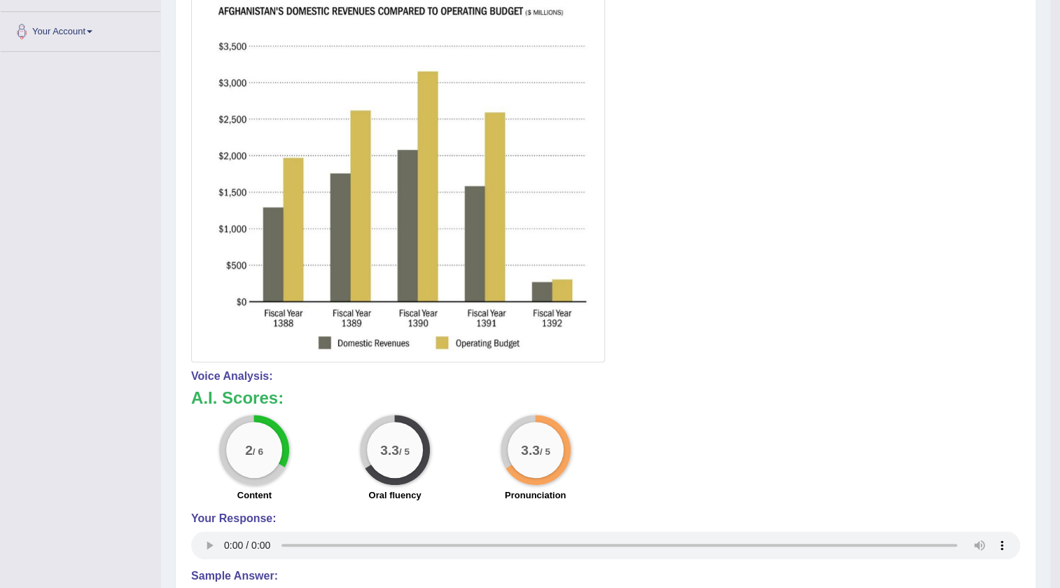
scroll to position [356, 0]
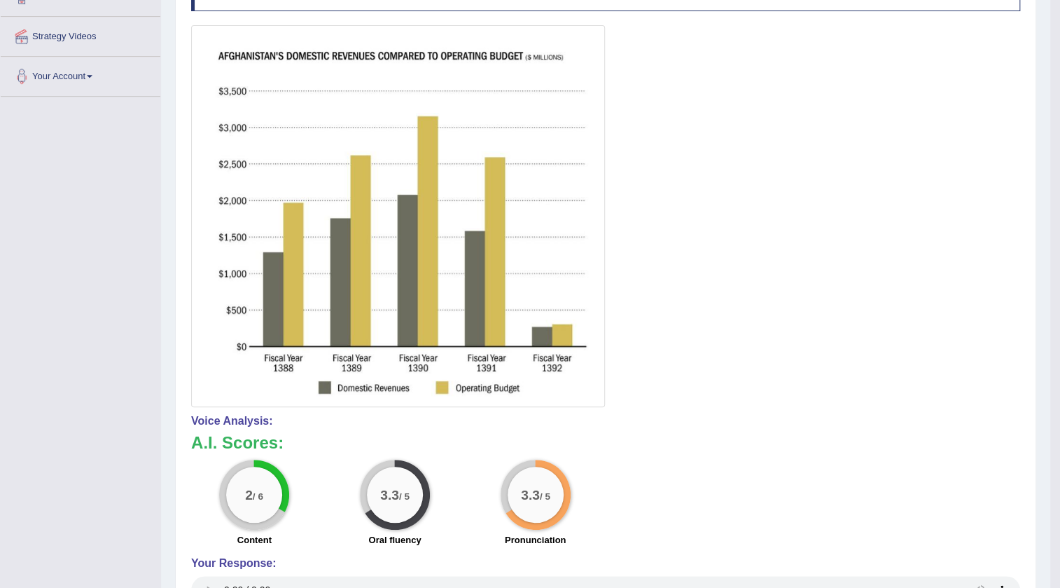
drag, startPoint x: 806, startPoint y: 455, endPoint x: 817, endPoint y: 445, distance: 14.9
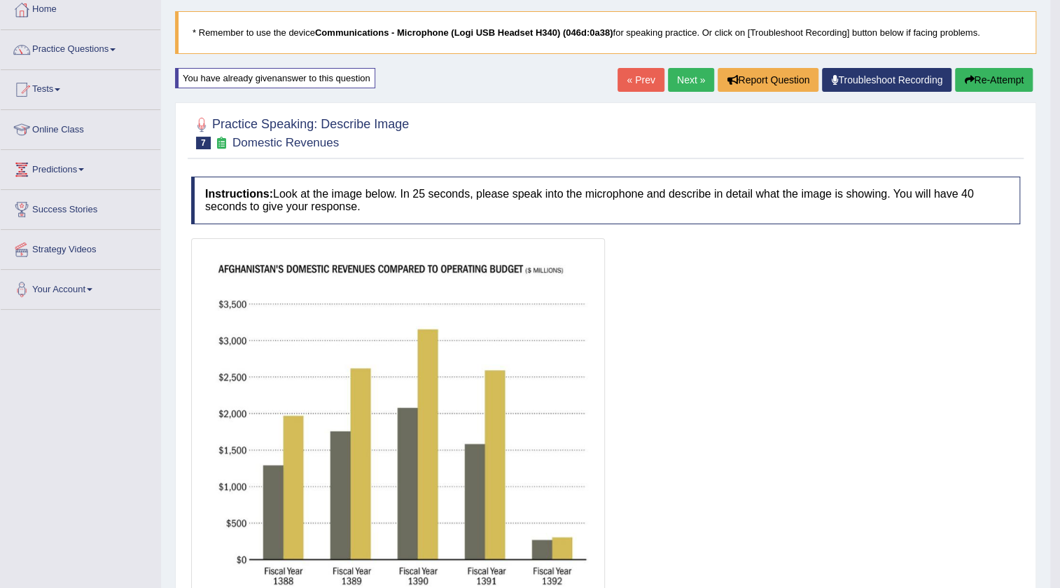
scroll to position [37, 0]
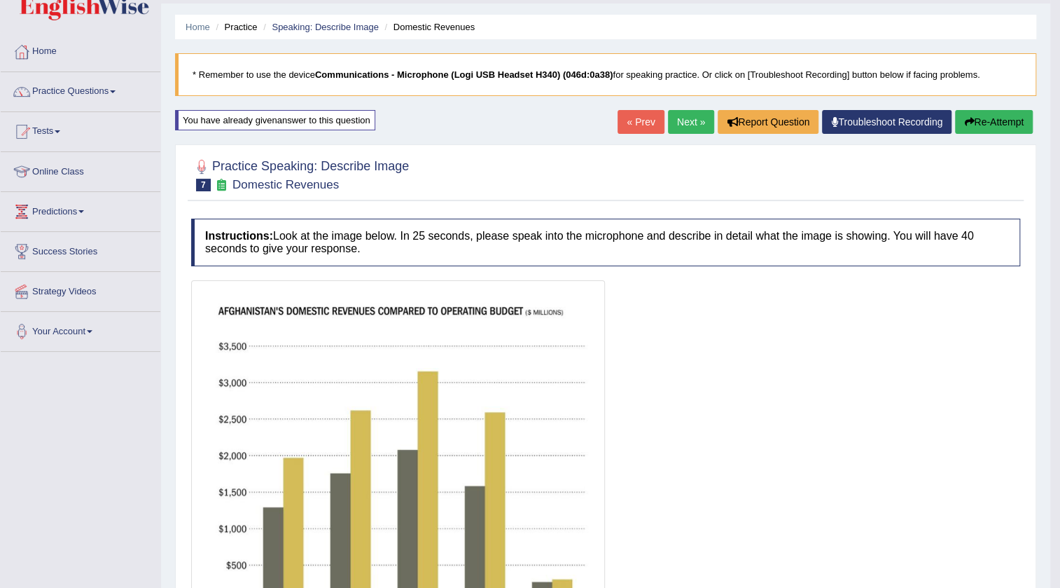
click at [982, 129] on button "Re-Attempt" at bounding box center [994, 122] width 78 height 24
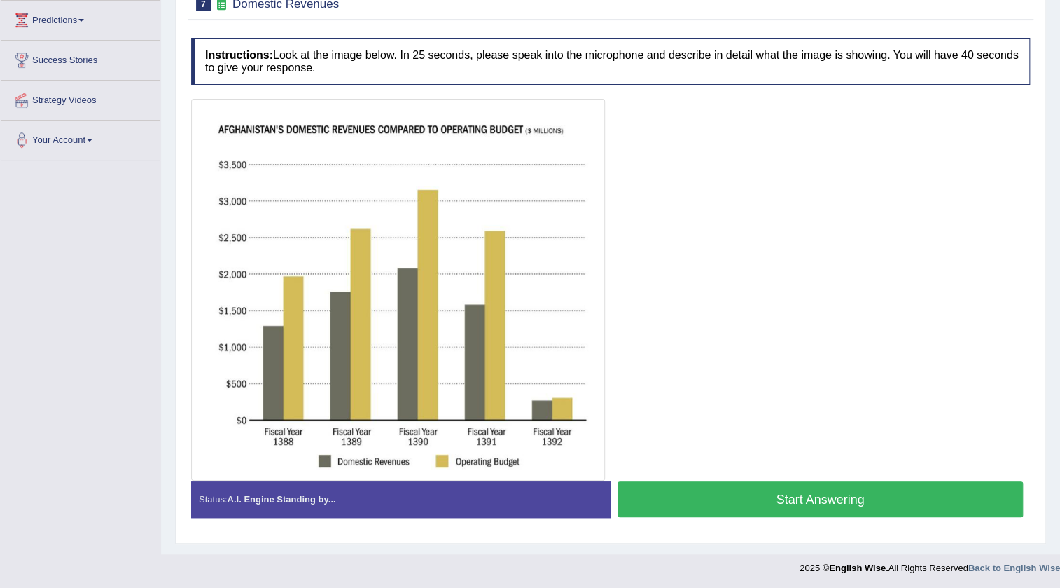
click at [700, 488] on button "Start Answering" at bounding box center [820, 499] width 405 height 36
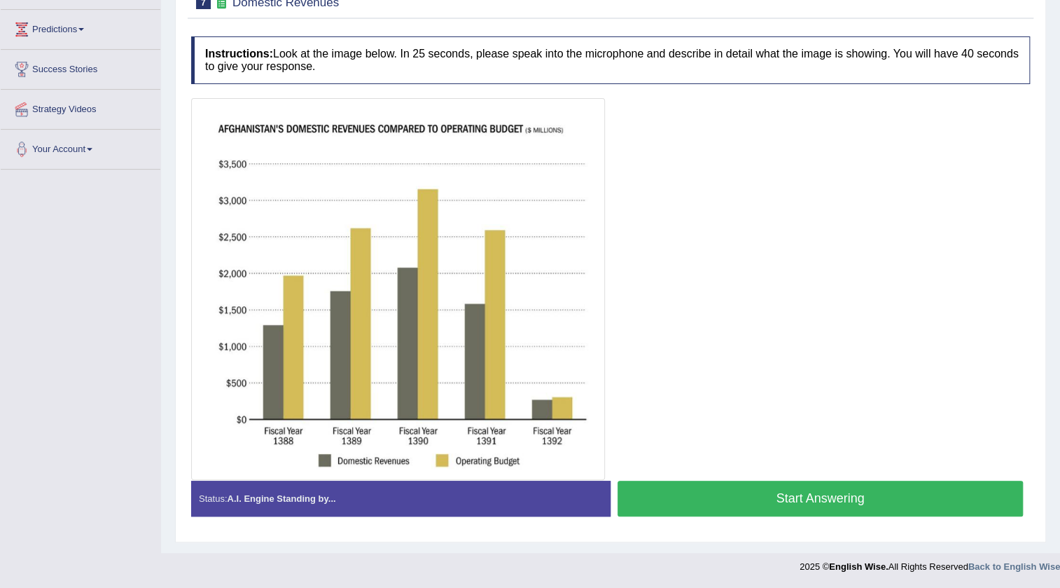
scroll to position [218, 0]
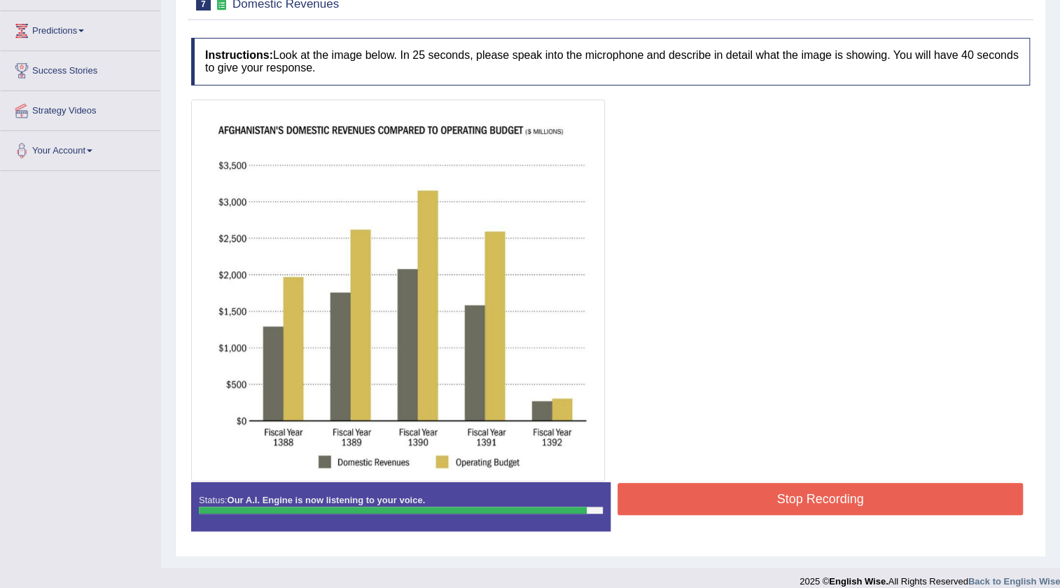
click at [700, 488] on button "Stop Recording" at bounding box center [820, 498] width 405 height 32
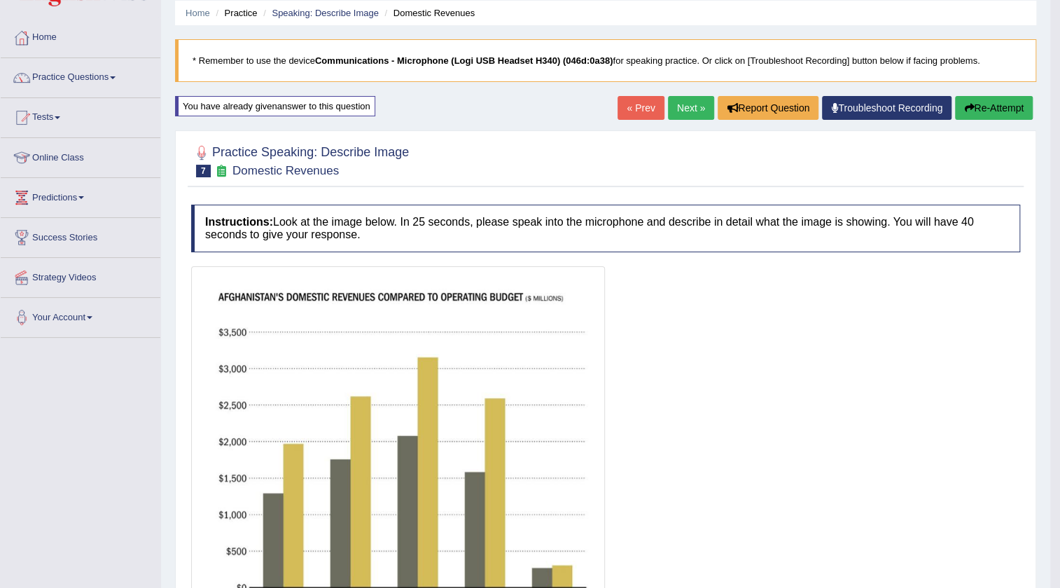
scroll to position [6, 0]
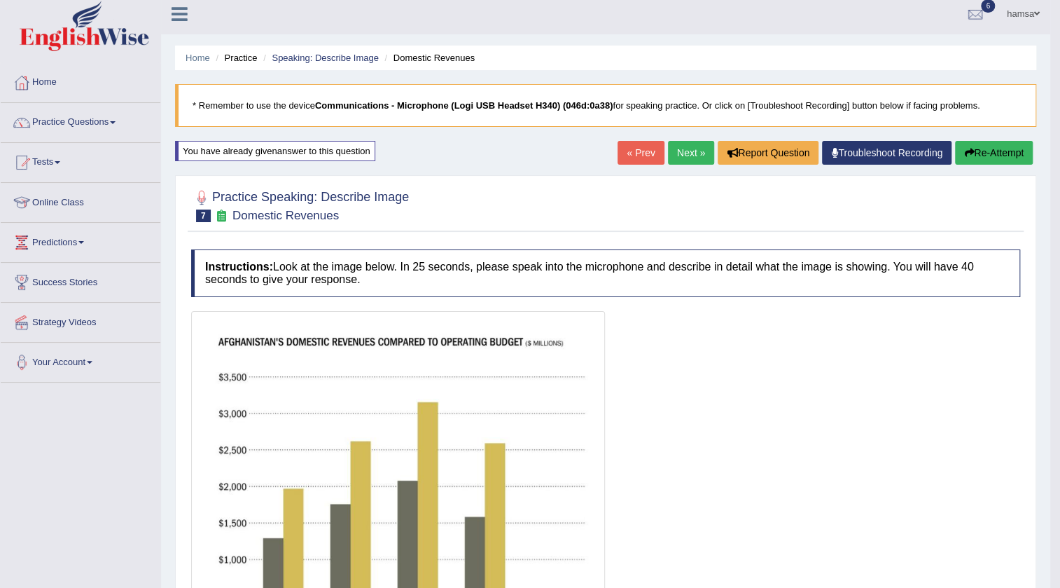
click at [991, 150] on button "Re-Attempt" at bounding box center [994, 153] width 78 height 24
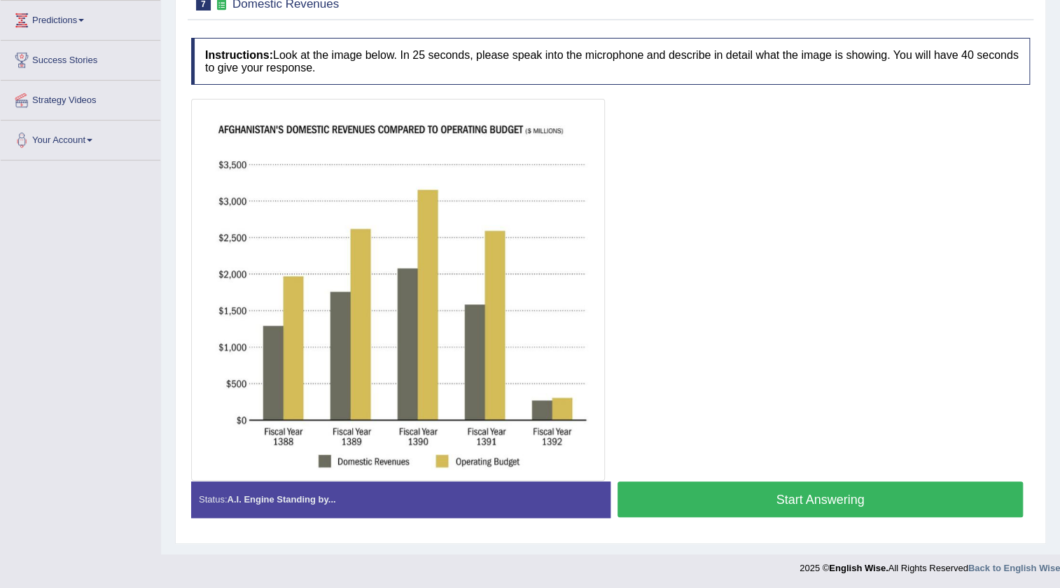
scroll to position [228, 0]
click at [753, 496] on button "Start Answering" at bounding box center [820, 499] width 405 height 36
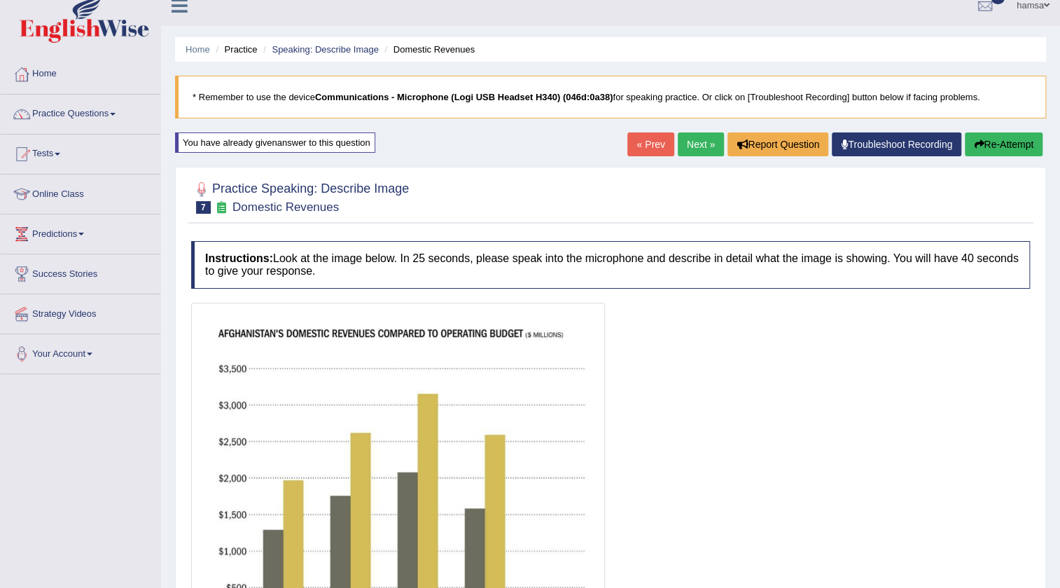
scroll to position [0, 0]
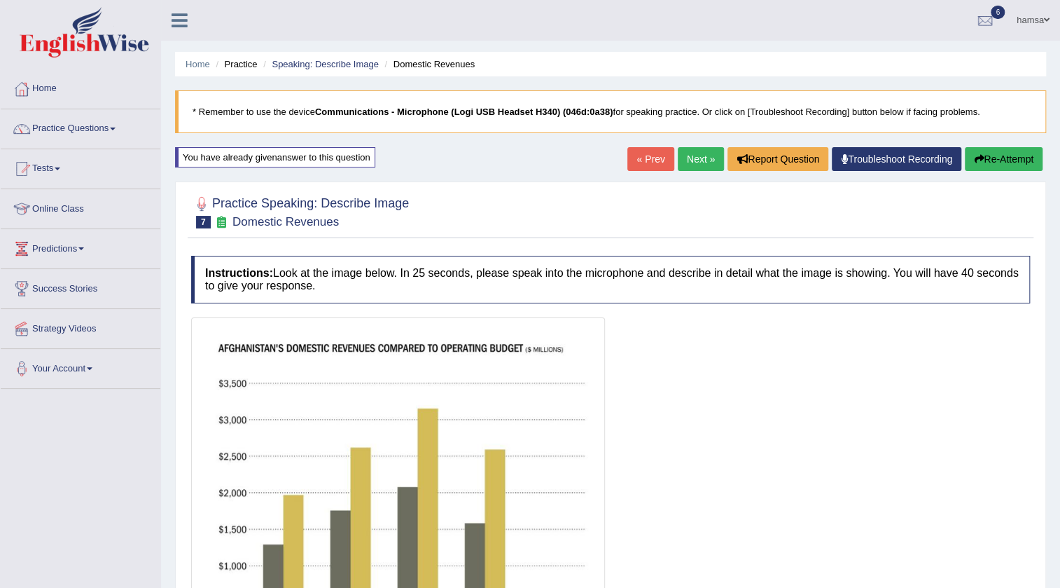
click at [989, 154] on button "Re-Attempt" at bounding box center [1004, 159] width 78 height 24
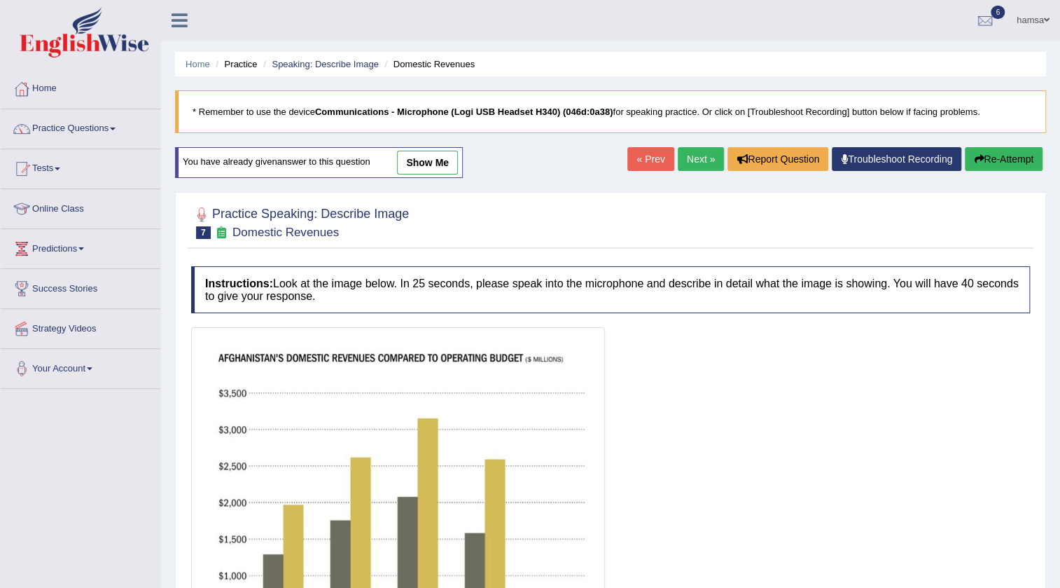
click at [90, 129] on link "Practice Questions" at bounding box center [81, 126] width 160 height 35
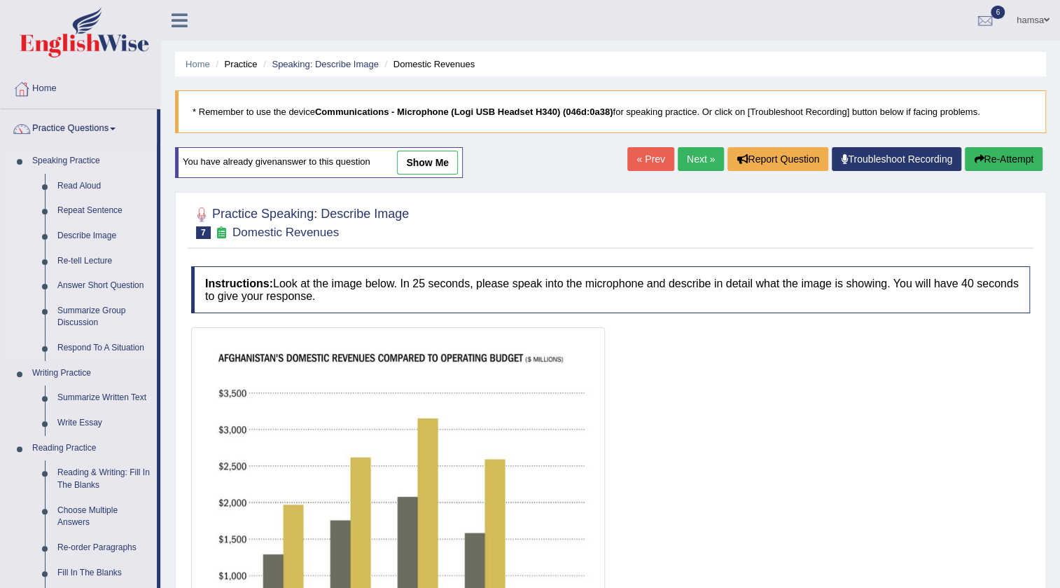
click at [76, 259] on link "Re-tell Lecture" at bounding box center [104, 261] width 106 height 25
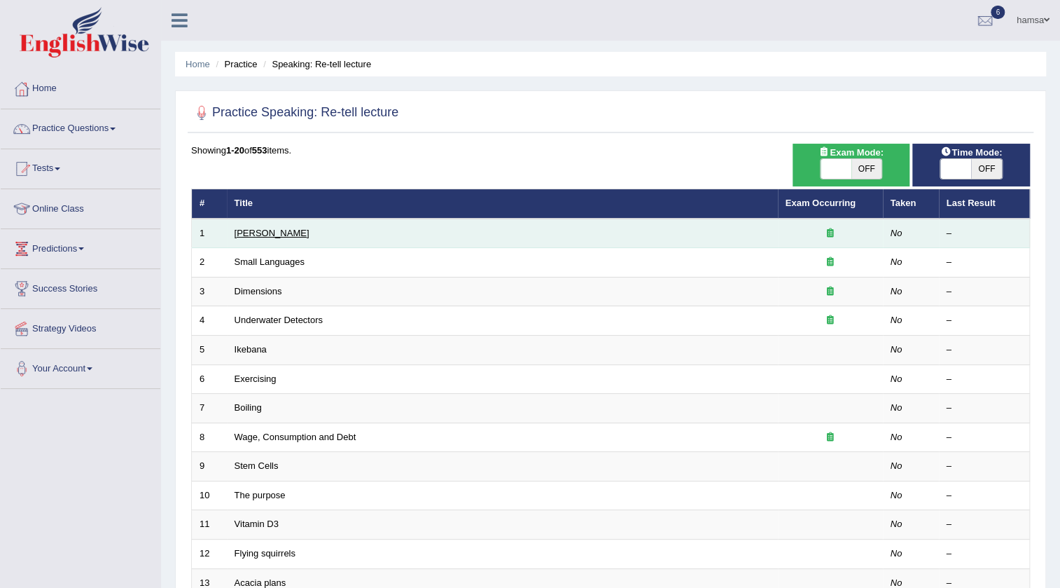
click at [252, 230] on link "[PERSON_NAME]" at bounding box center [272, 233] width 75 height 11
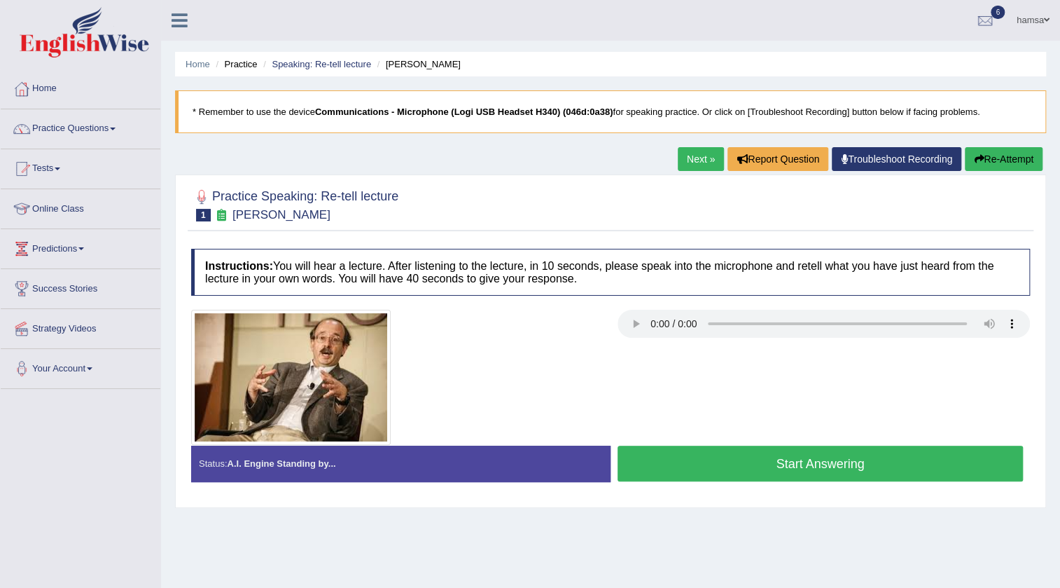
click at [795, 457] on button "Start Answering" at bounding box center [820, 463] width 405 height 36
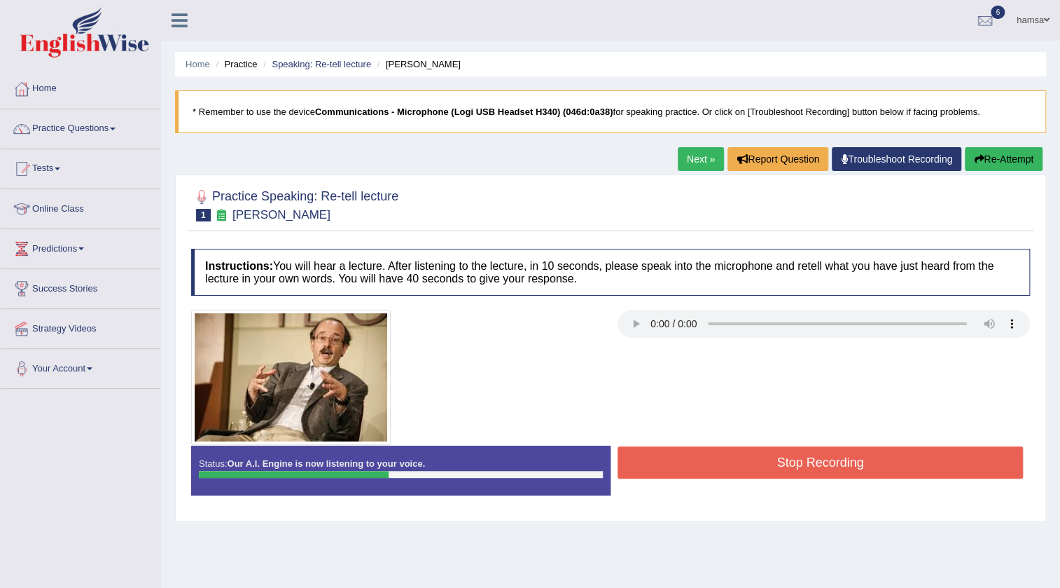
click at [796, 455] on button "Stop Recording" at bounding box center [820, 462] width 405 height 32
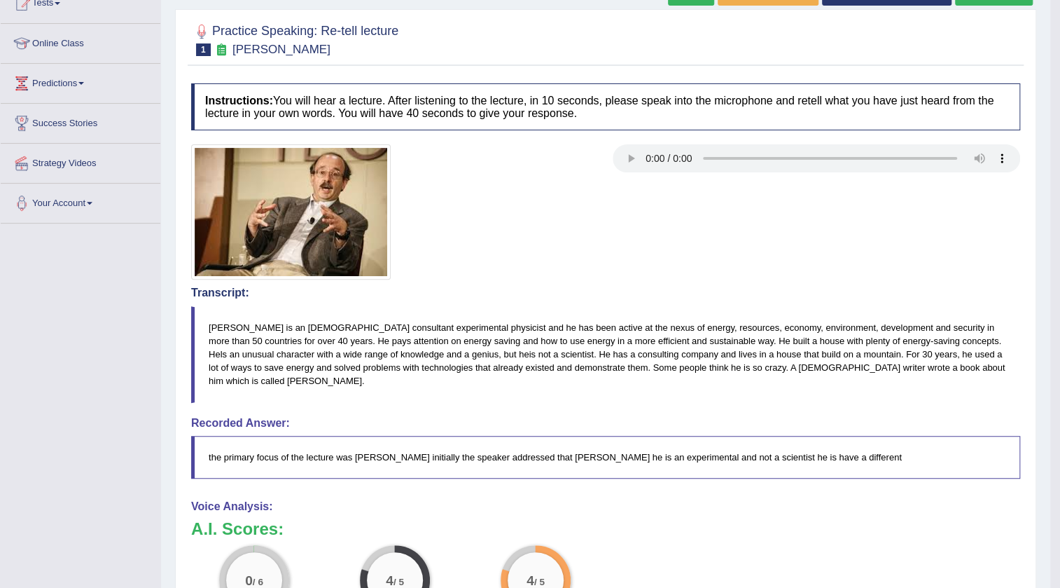
scroll to position [127, 0]
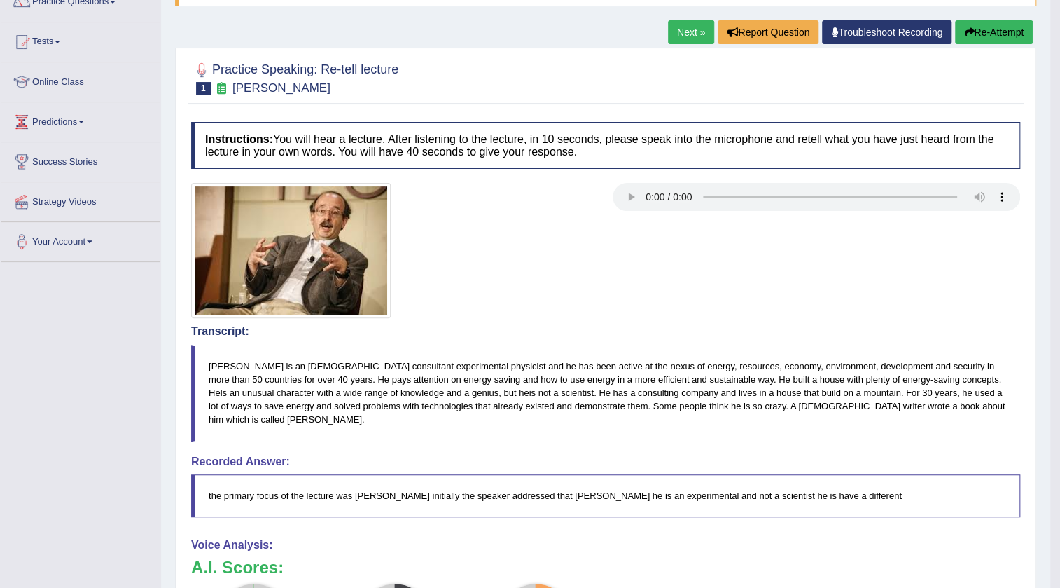
click at [1012, 30] on button "Re-Attempt" at bounding box center [994, 32] width 78 height 24
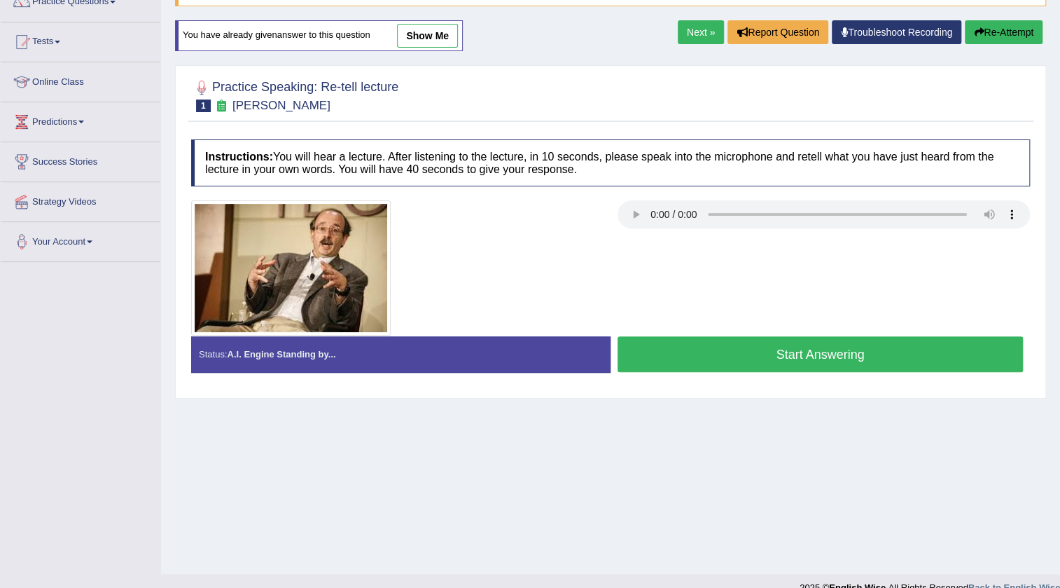
click at [813, 348] on button "Start Answering" at bounding box center [820, 354] width 405 height 36
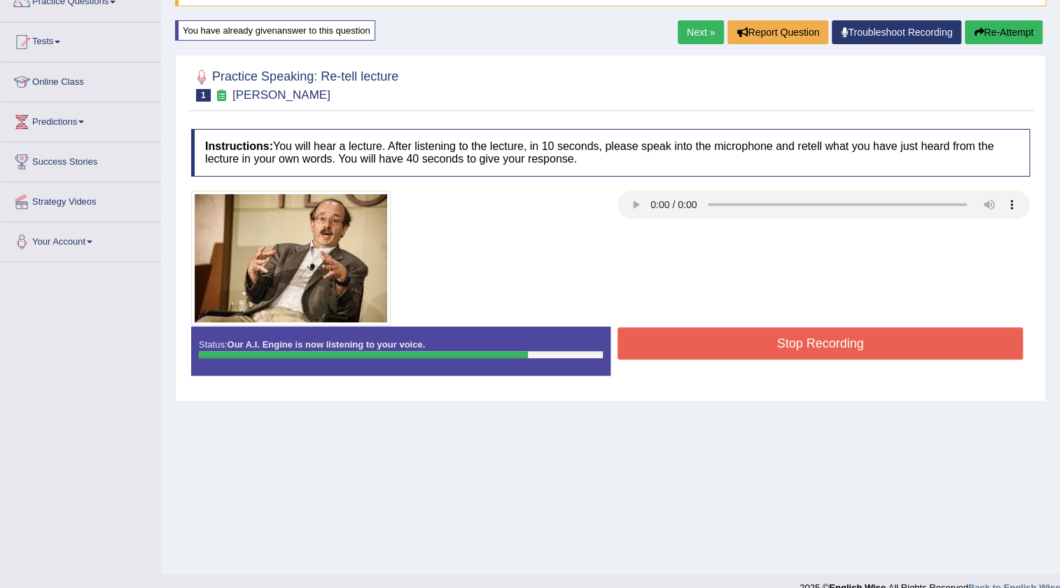
click at [813, 348] on button "Stop Recording" at bounding box center [820, 343] width 405 height 32
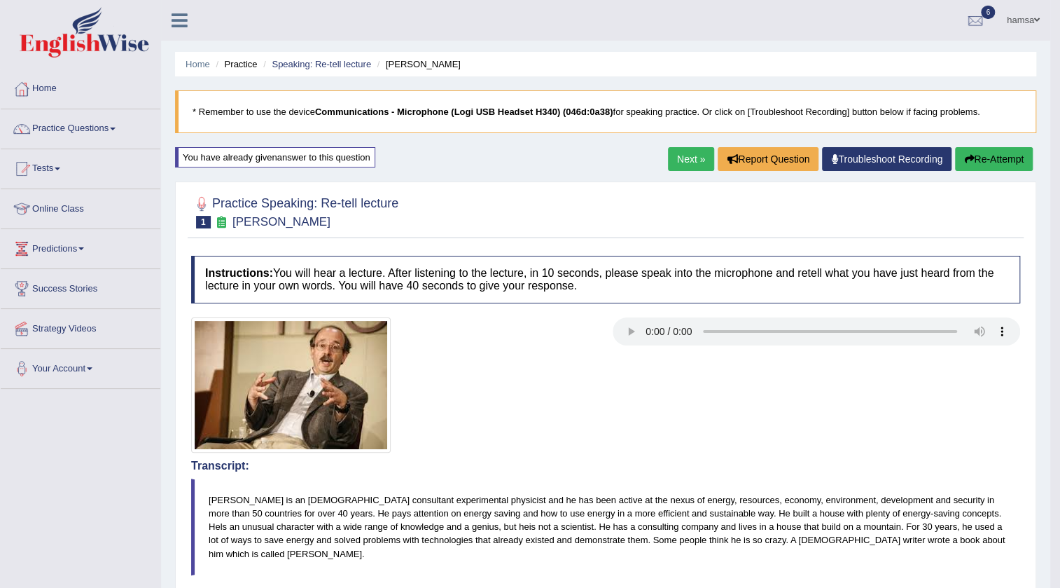
click at [686, 167] on link "Next »" at bounding box center [691, 159] width 46 height 24
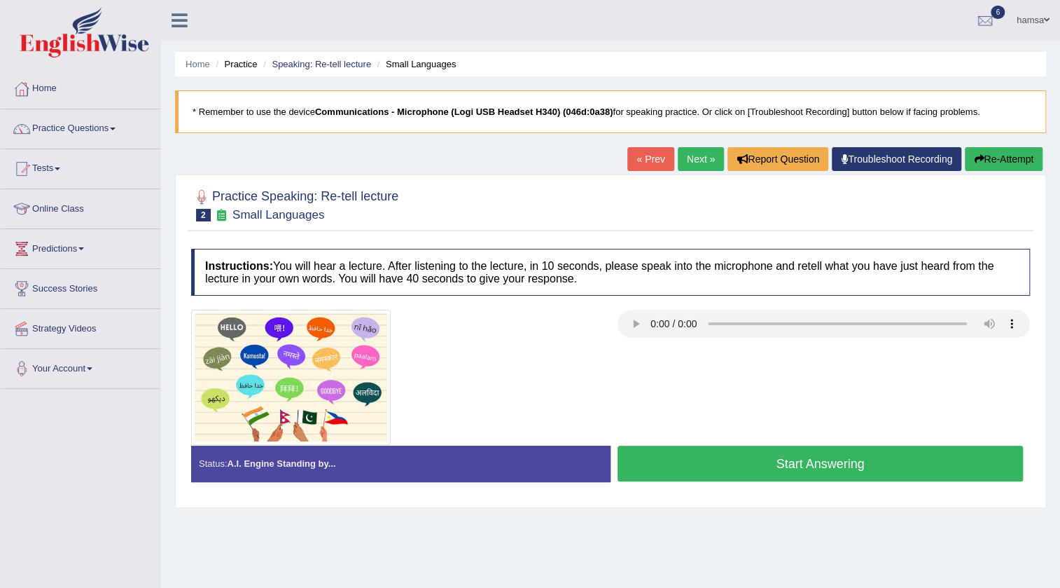
click at [786, 462] on button "Start Answering" at bounding box center [820, 463] width 405 height 36
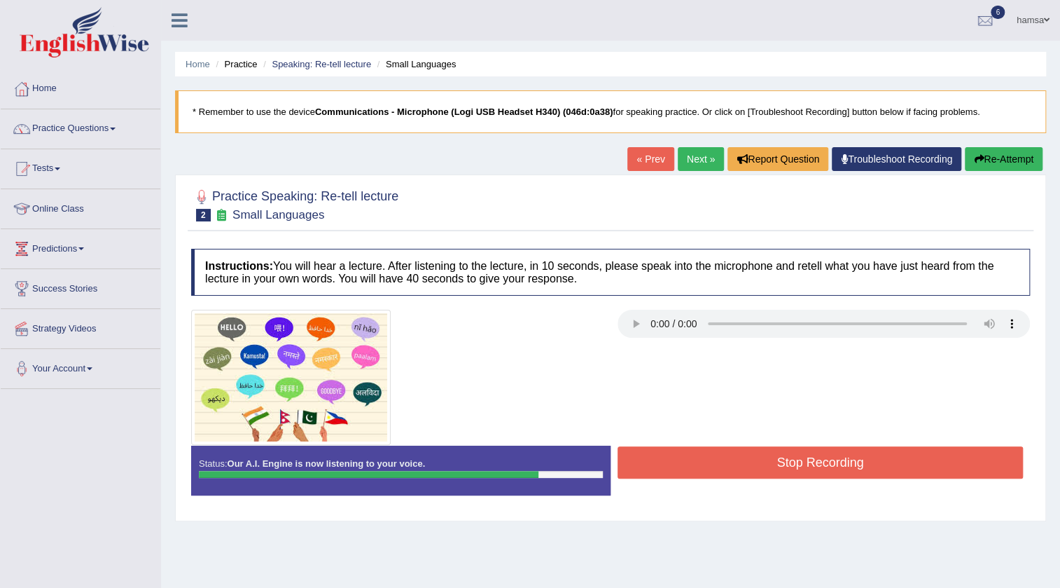
click at [786, 462] on button "Stop Recording" at bounding box center [820, 462] width 405 height 32
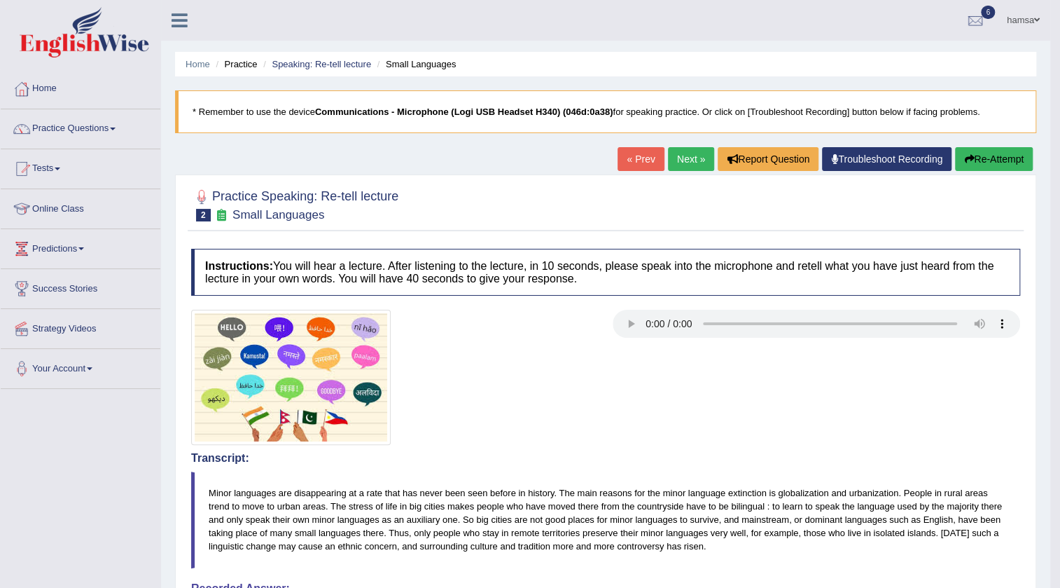
click at [678, 156] on link "Next »" at bounding box center [691, 159] width 46 height 24
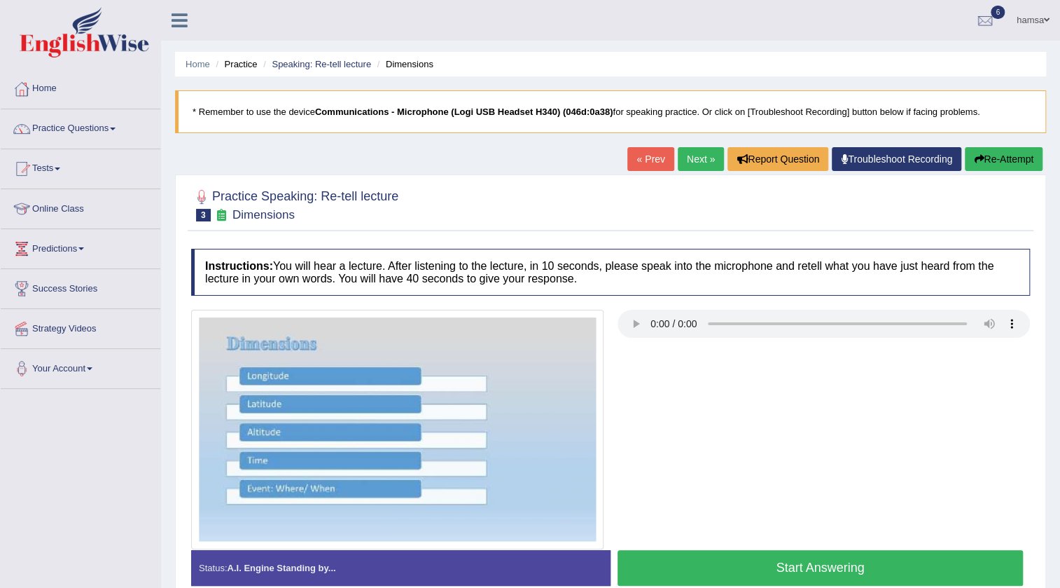
click at [814, 564] on button "Start Answering" at bounding box center [820, 568] width 405 height 36
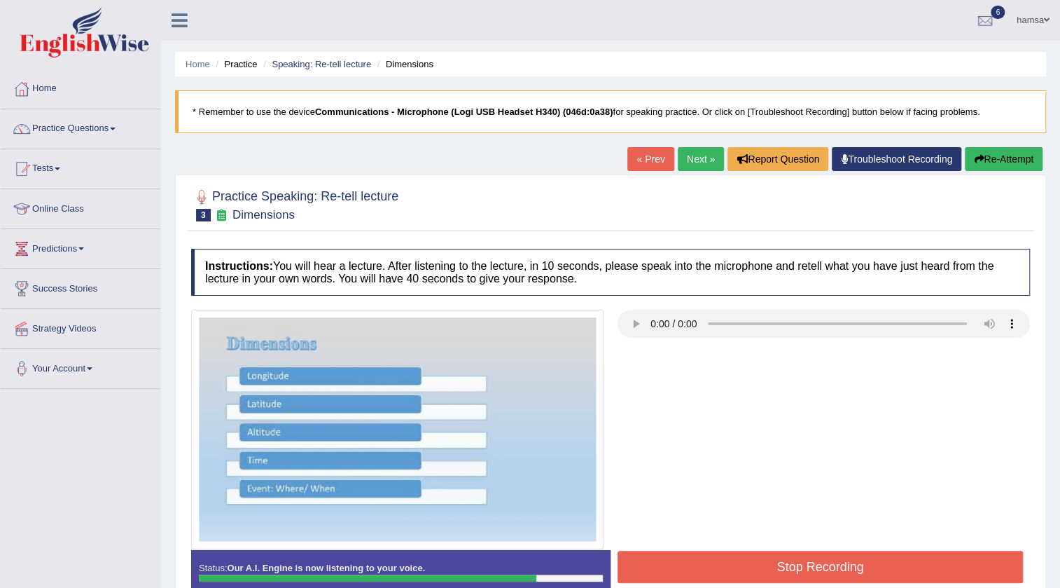
click at [814, 564] on button "Stop Recording" at bounding box center [820, 566] width 405 height 32
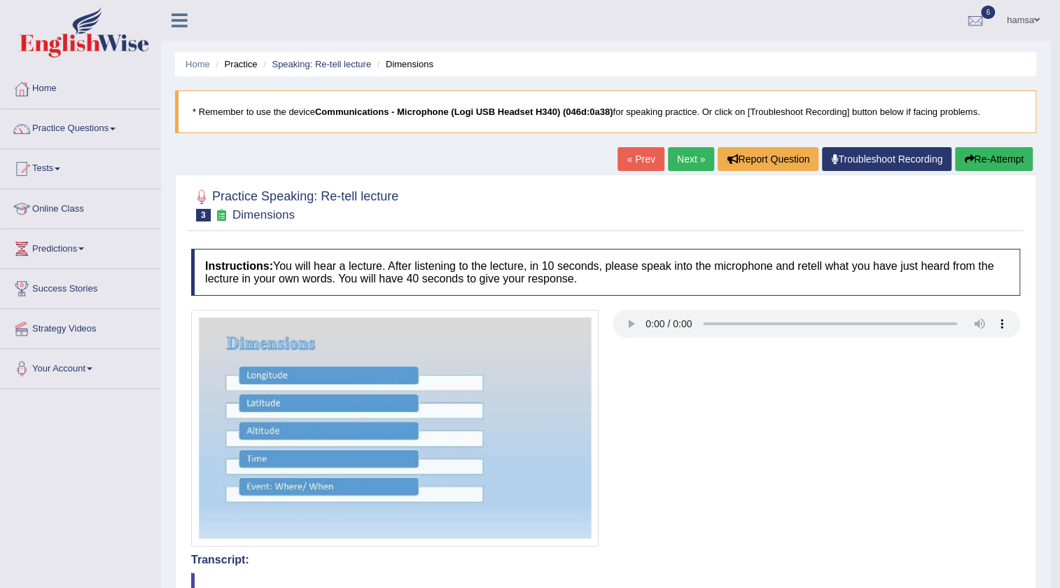
click at [683, 159] on link "Next »" at bounding box center [691, 159] width 46 height 24
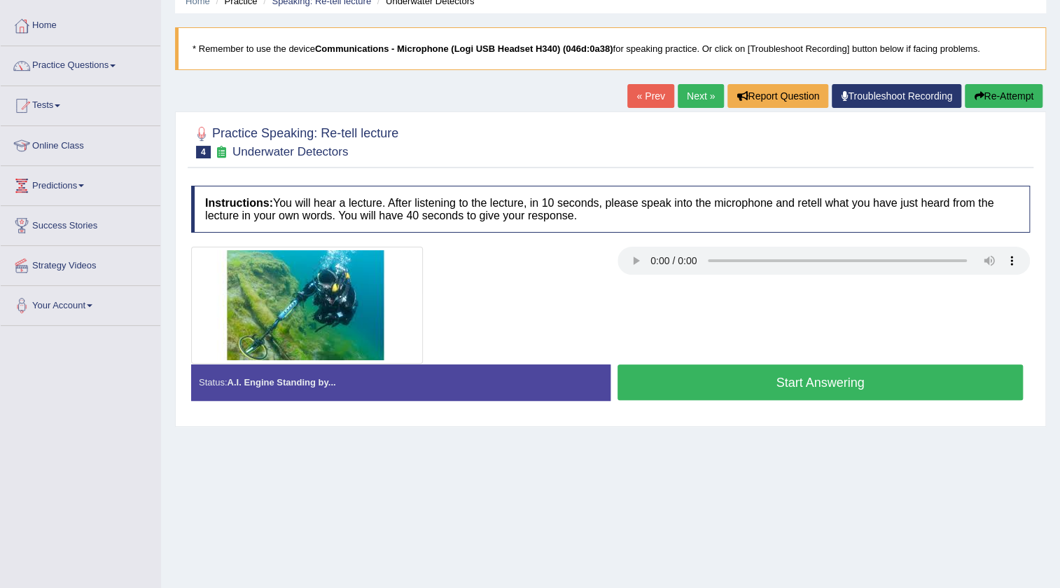
scroll to position [127, 0]
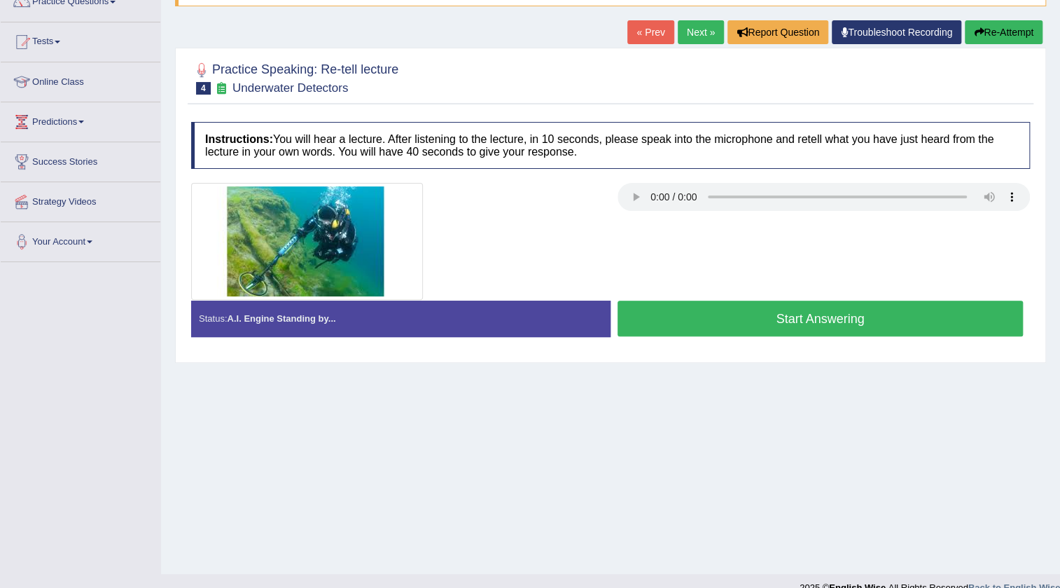
click at [765, 323] on button "Start Answering" at bounding box center [820, 318] width 405 height 36
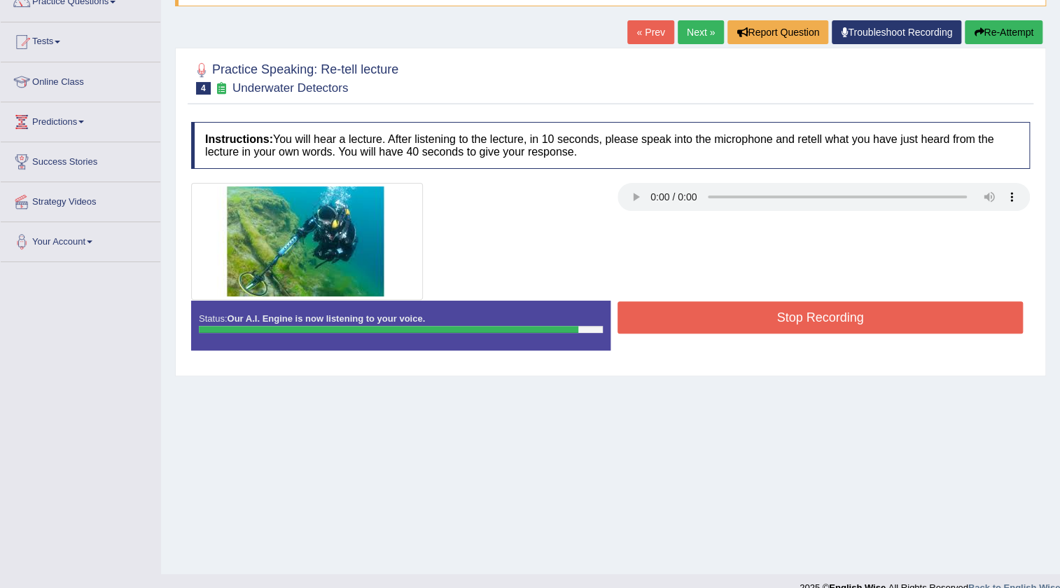
click at [786, 318] on button "Stop Recording" at bounding box center [820, 317] width 405 height 32
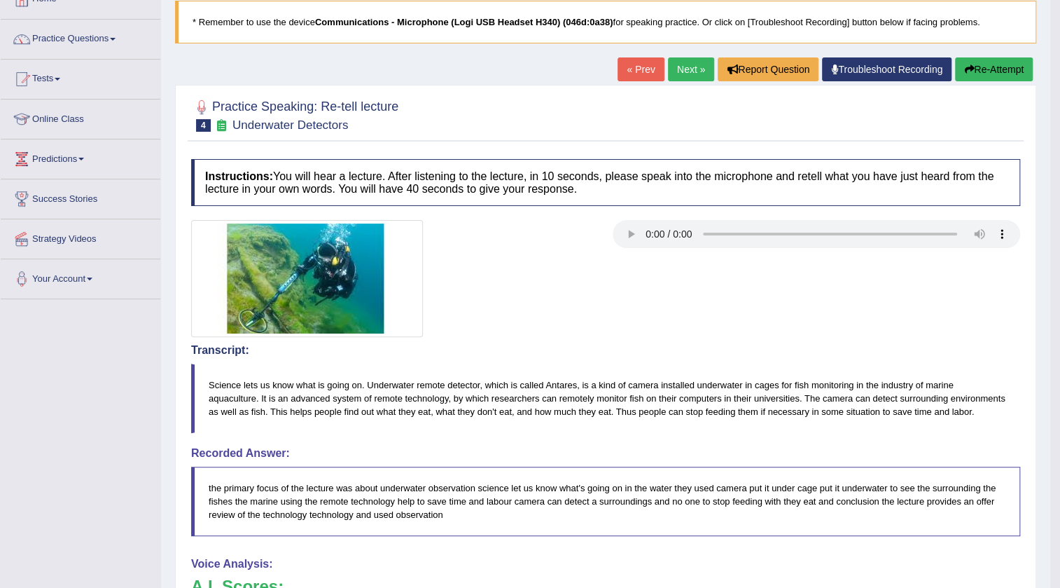
scroll to position [0, 0]
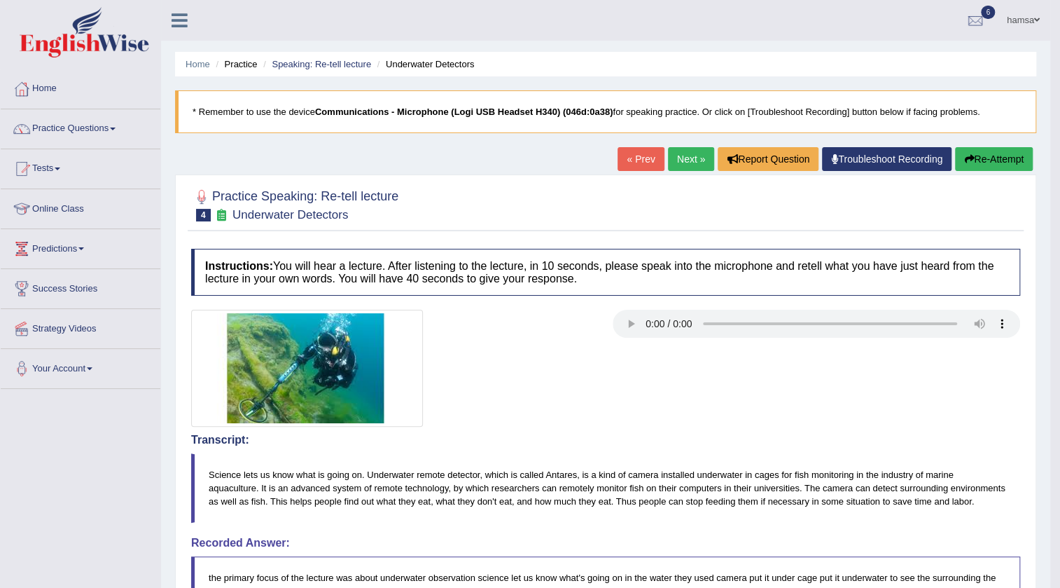
click at [688, 158] on link "Next »" at bounding box center [691, 159] width 46 height 24
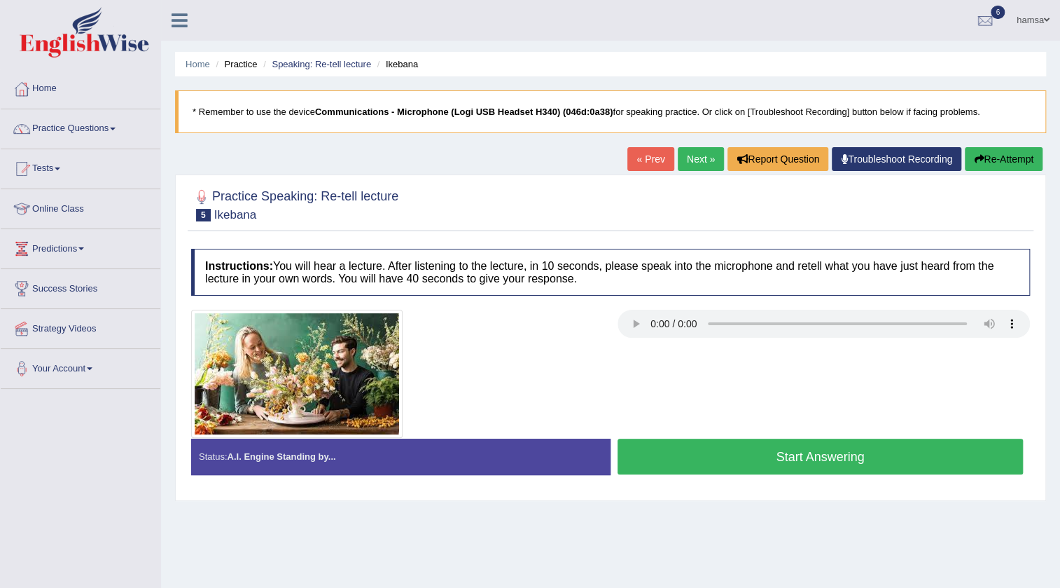
click at [815, 459] on button "Start Answering" at bounding box center [820, 456] width 405 height 36
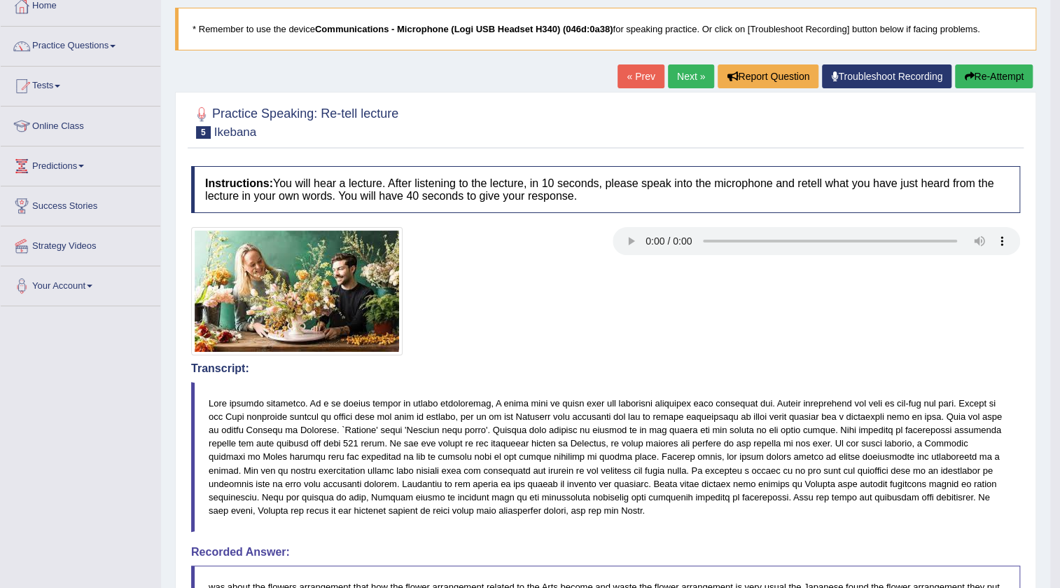
scroll to position [63, 0]
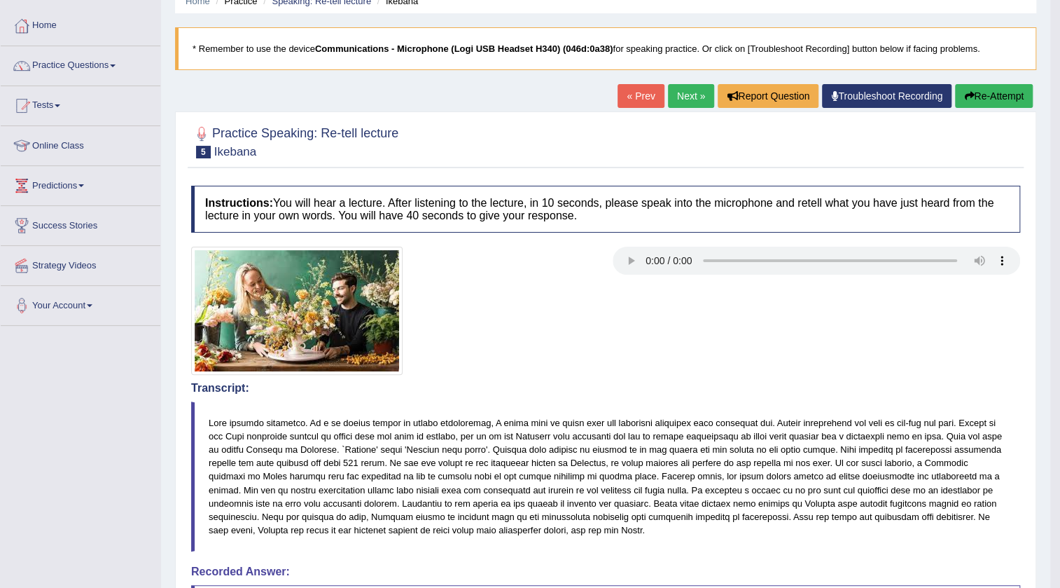
click at [683, 98] on link "Next »" at bounding box center [691, 96] width 46 height 24
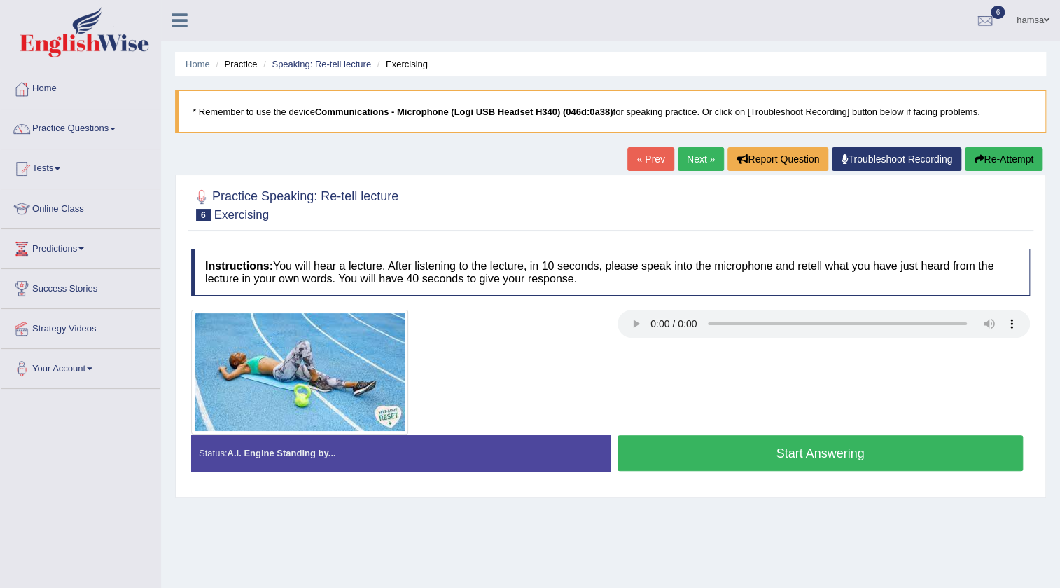
click at [749, 454] on button "Start Answering" at bounding box center [820, 453] width 405 height 36
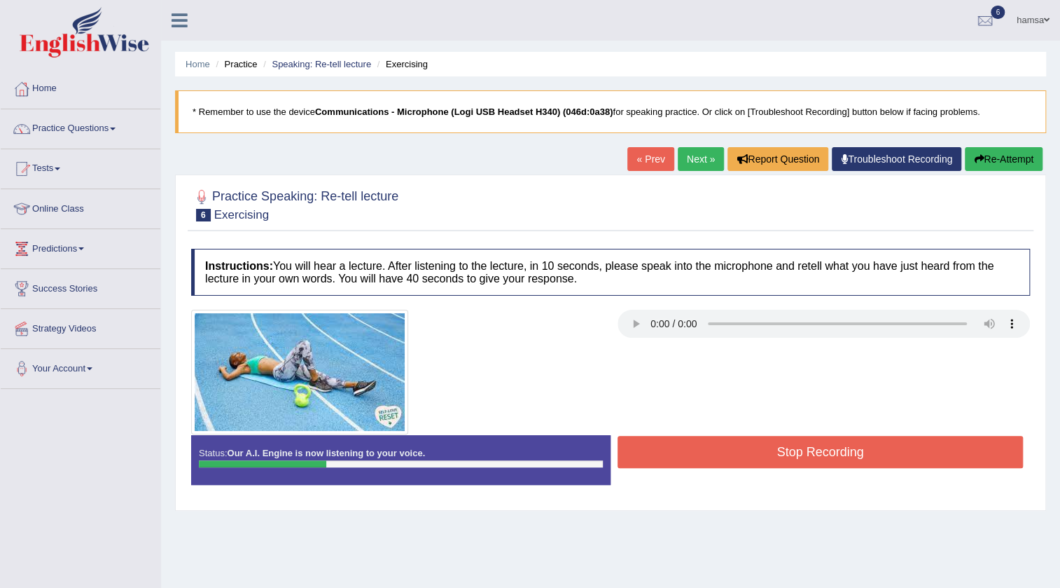
click at [987, 150] on button "Re-Attempt" at bounding box center [1004, 159] width 78 height 24
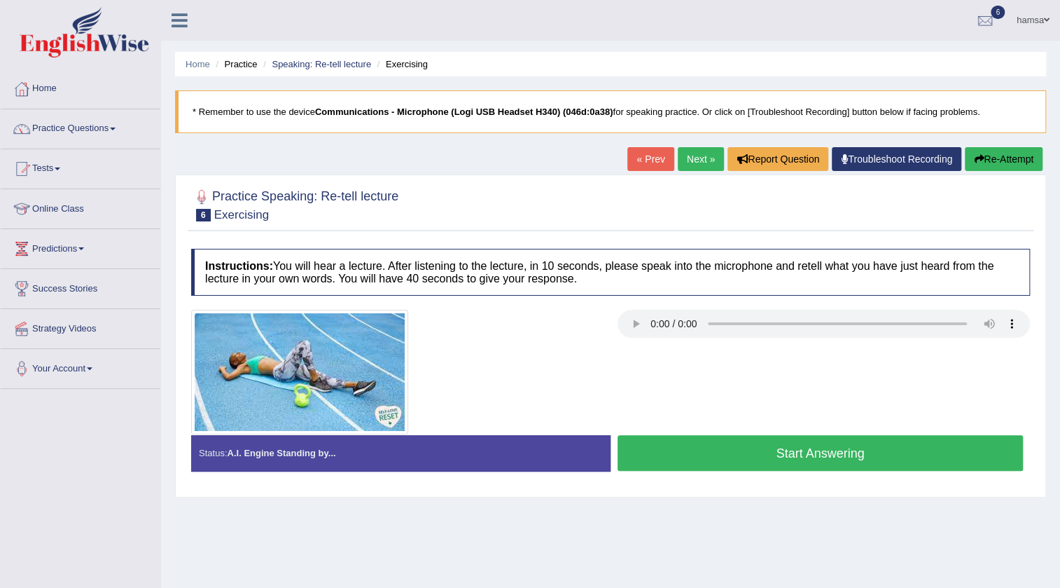
click at [852, 453] on button "Start Answering" at bounding box center [820, 453] width 405 height 36
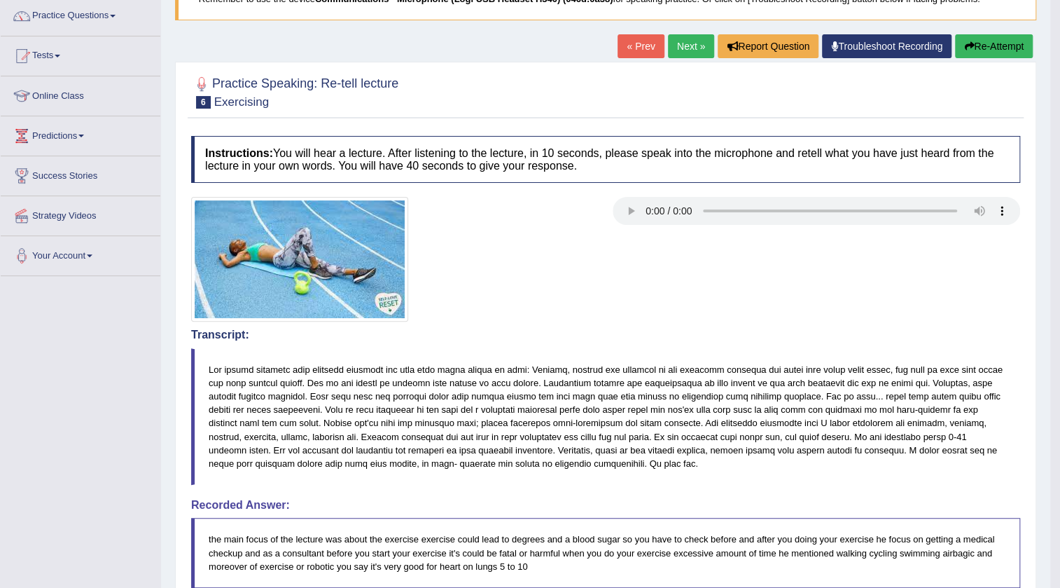
scroll to position [63, 0]
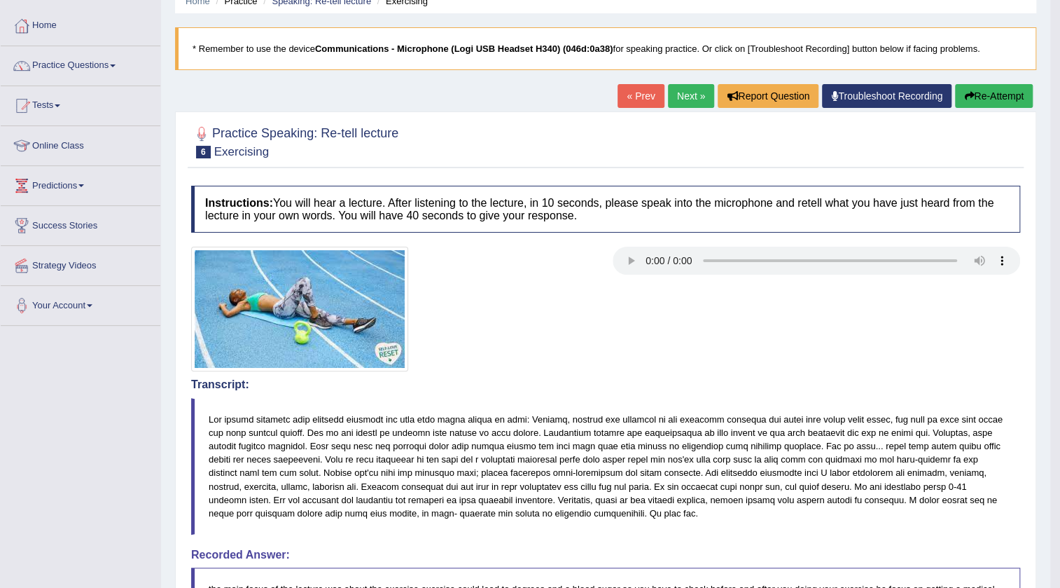
click at [690, 104] on link "Next »" at bounding box center [691, 96] width 46 height 24
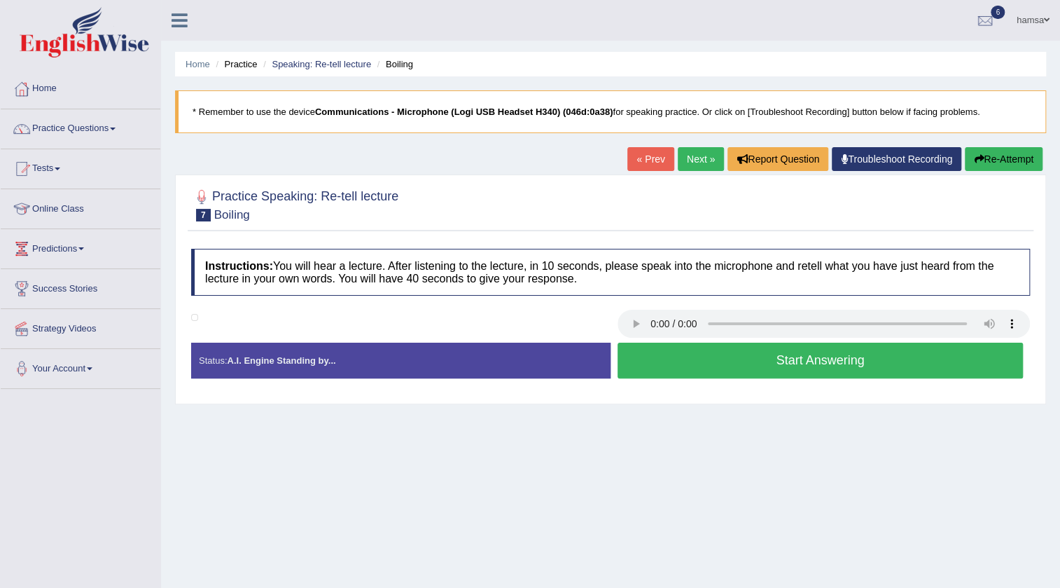
click at [749, 356] on button "Start Answering" at bounding box center [820, 360] width 405 height 36
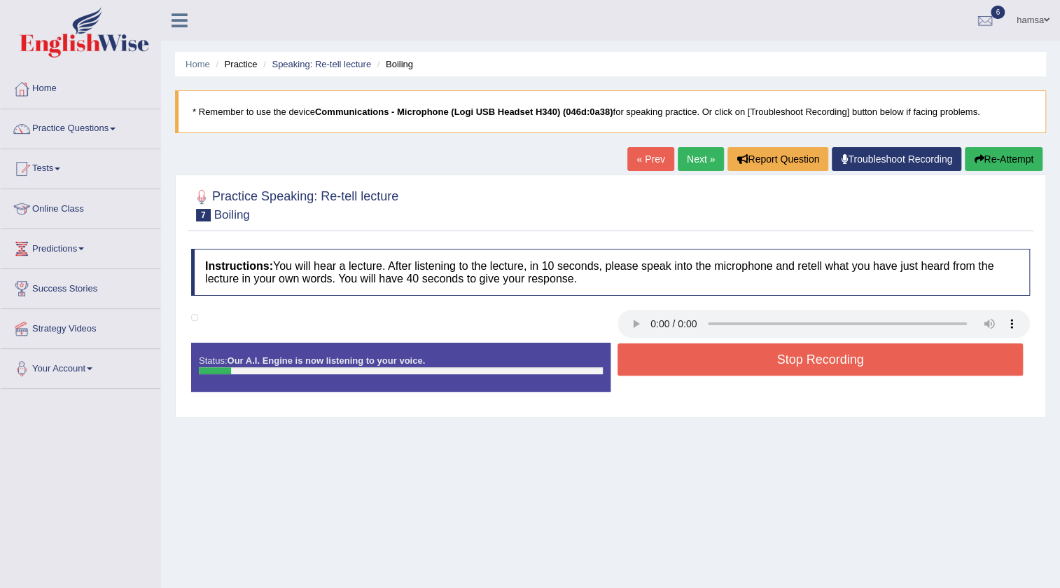
click at [749, 356] on button "Stop Recording" at bounding box center [820, 359] width 405 height 32
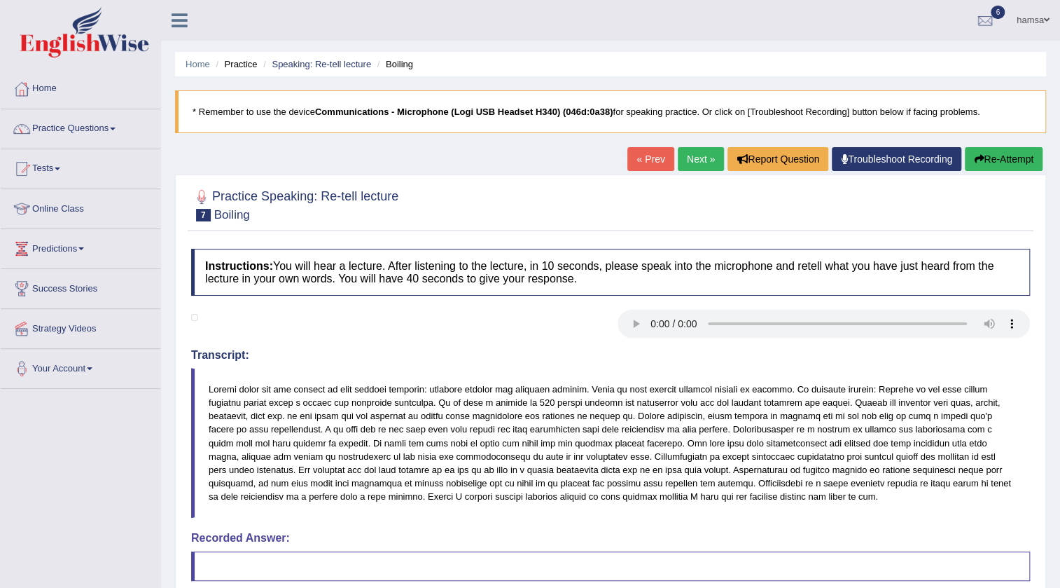
click at [978, 158] on icon "button" at bounding box center [979, 159] width 10 height 10
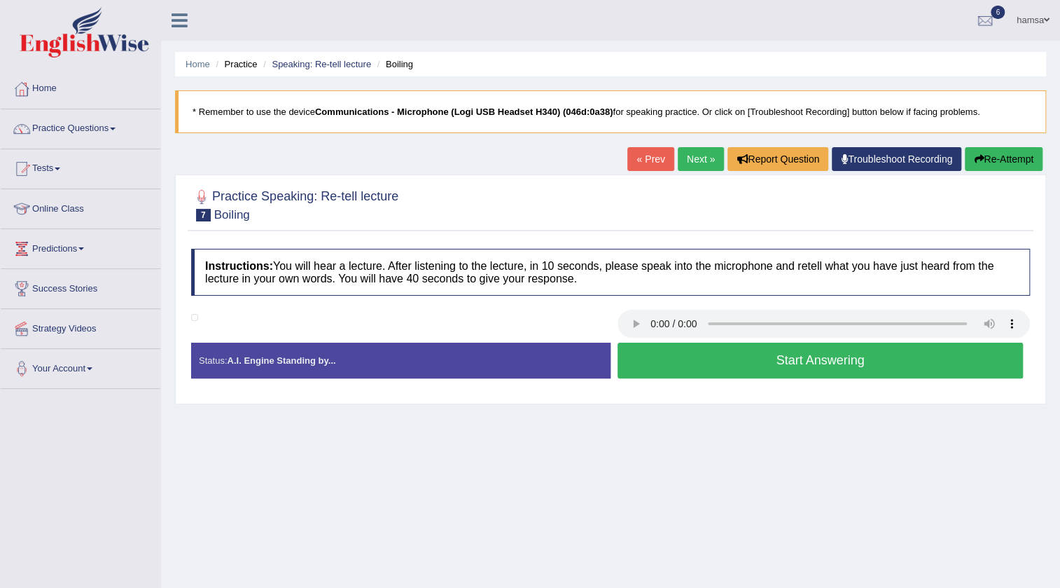
click at [707, 367] on button "Start Answering" at bounding box center [820, 360] width 405 height 36
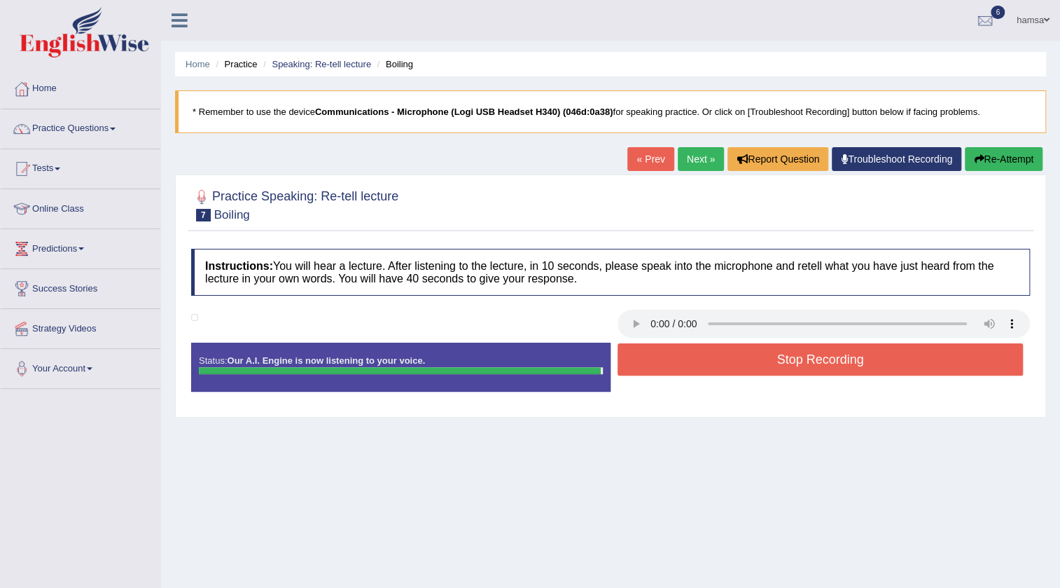
click at [707, 367] on button "Stop Recording" at bounding box center [820, 359] width 405 height 32
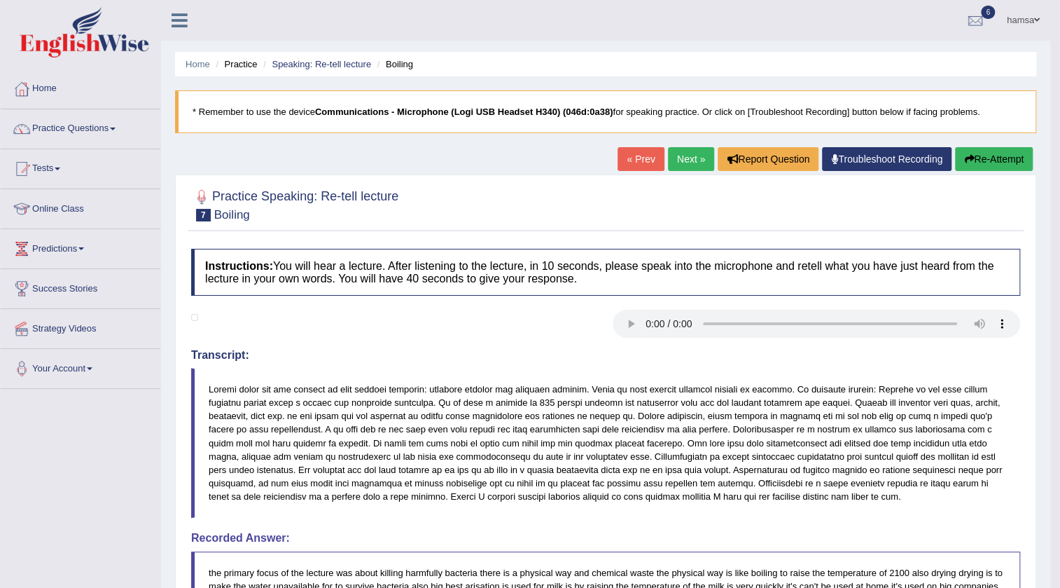
click at [697, 155] on link "Next »" at bounding box center [691, 159] width 46 height 24
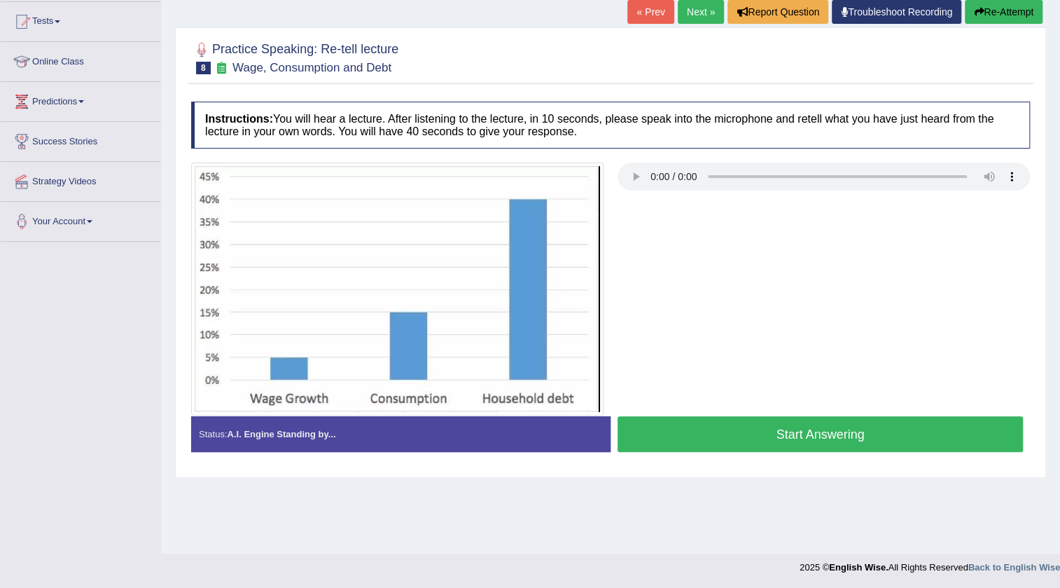
click at [830, 423] on button "Start Answering" at bounding box center [820, 434] width 405 height 36
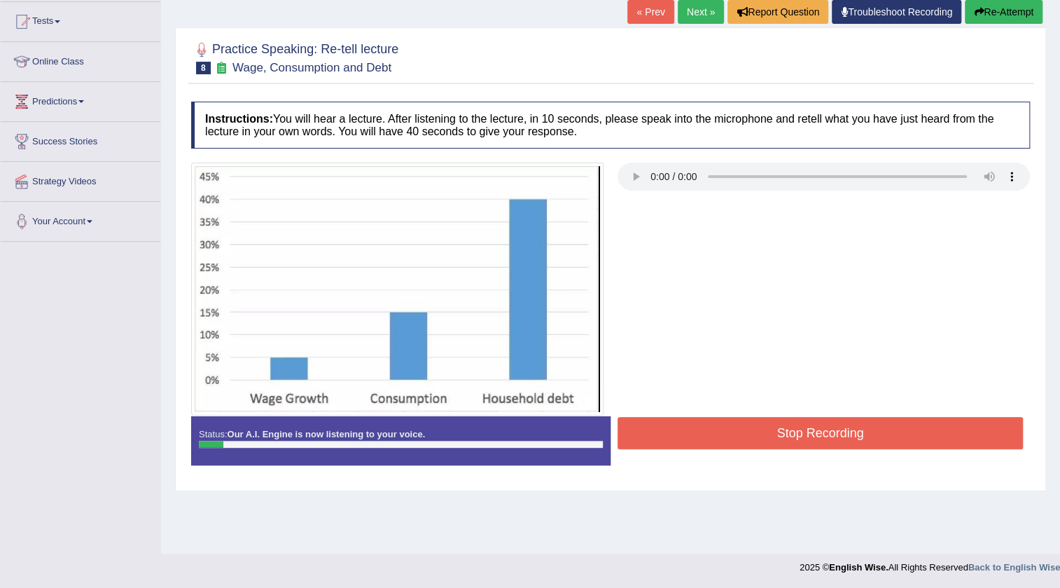
click at [830, 423] on button "Stop Recording" at bounding box center [820, 433] width 405 height 32
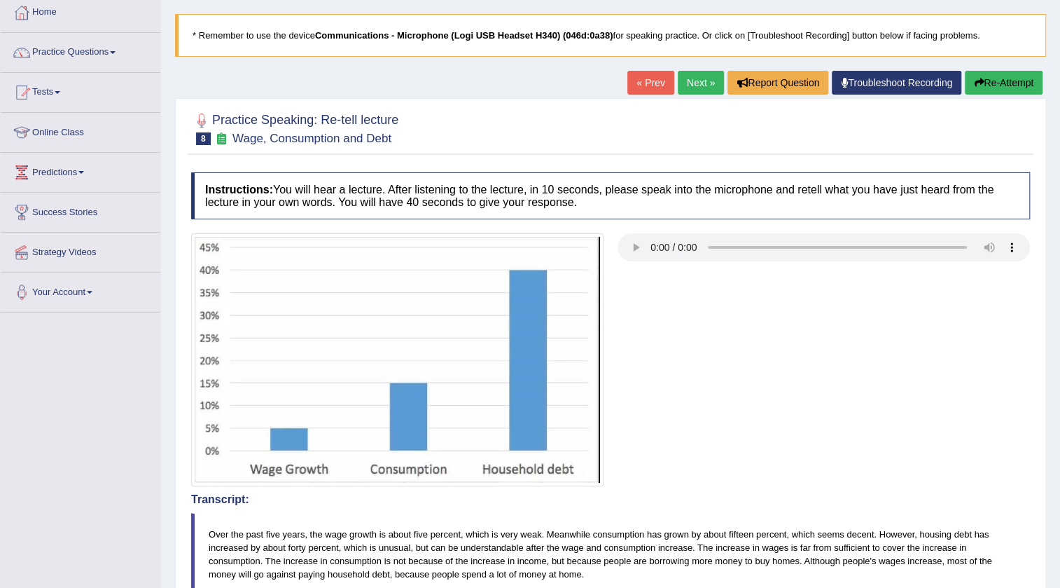
scroll to position [46, 0]
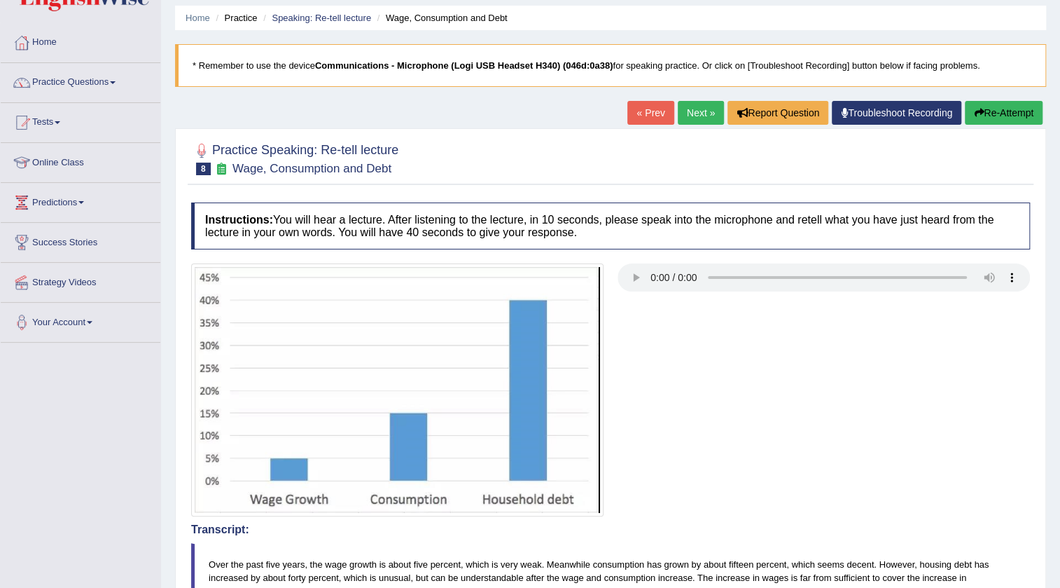
click at [1006, 116] on button "Re-Attempt" at bounding box center [1004, 113] width 78 height 24
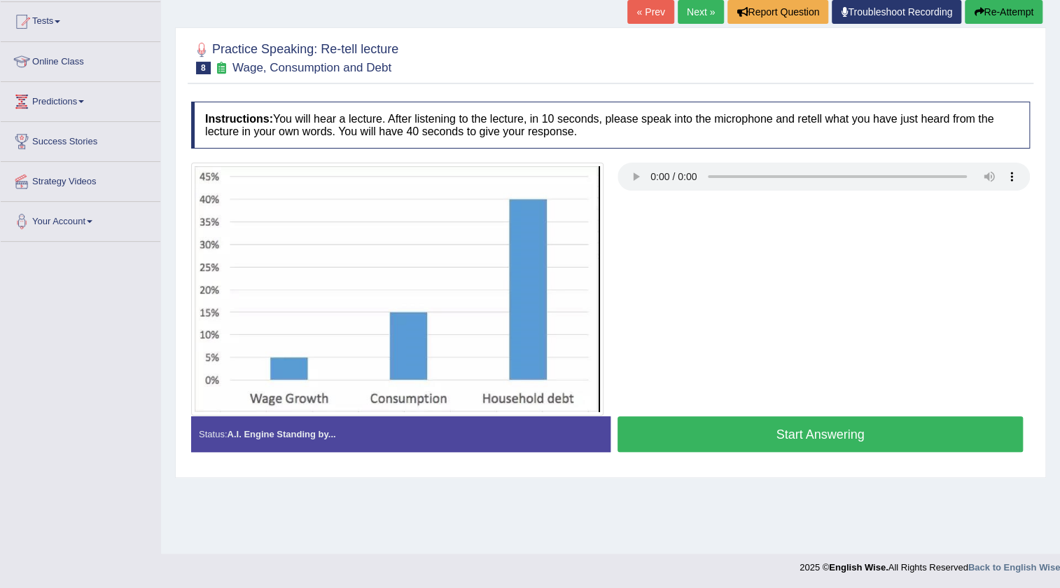
click at [807, 433] on button "Start Answering" at bounding box center [820, 434] width 405 height 36
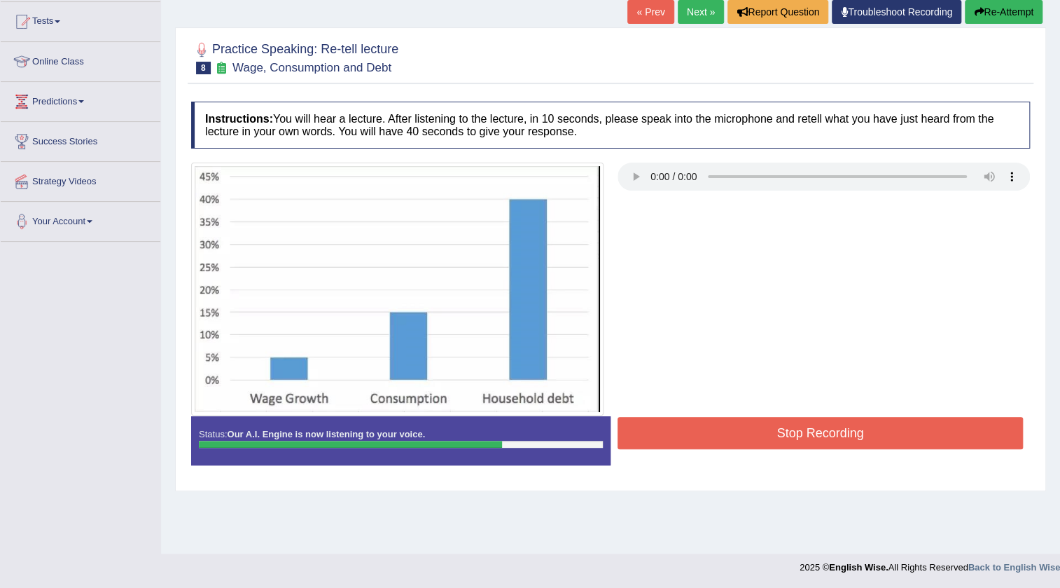
click at [725, 432] on button "Stop Recording" at bounding box center [820, 433] width 405 height 32
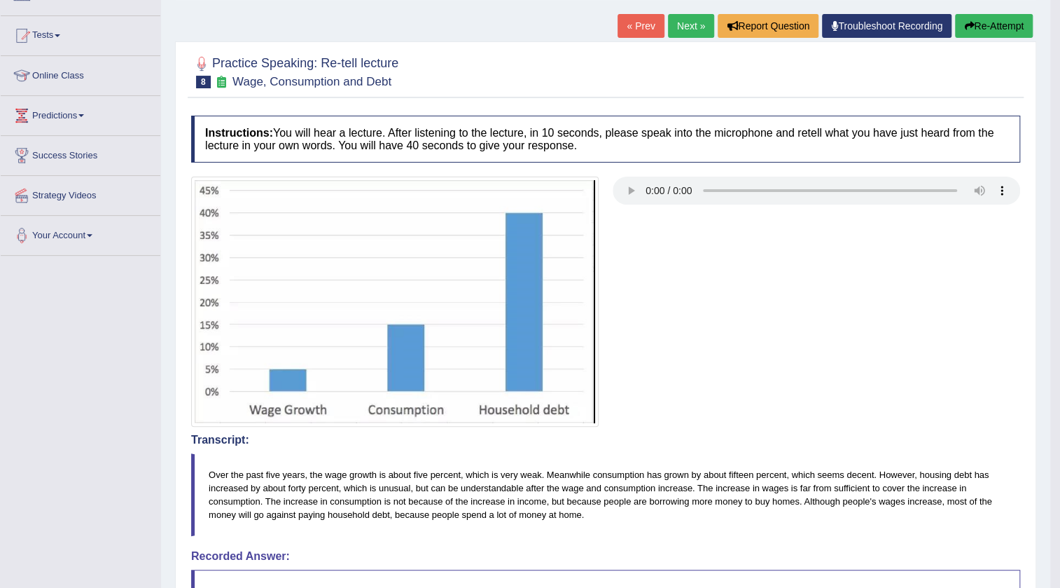
scroll to position [70, 0]
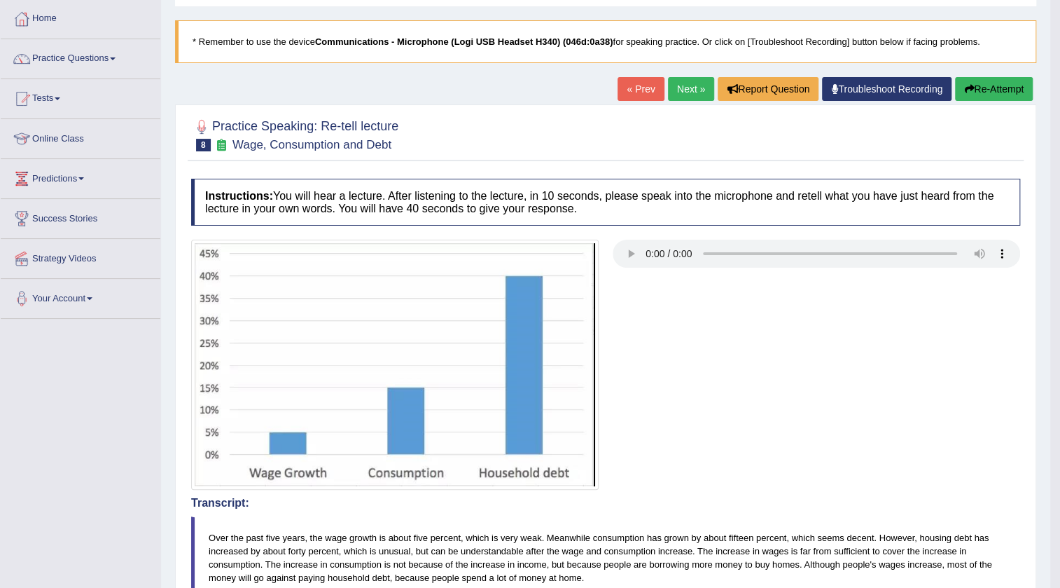
click at [693, 89] on link "Next »" at bounding box center [691, 89] width 46 height 24
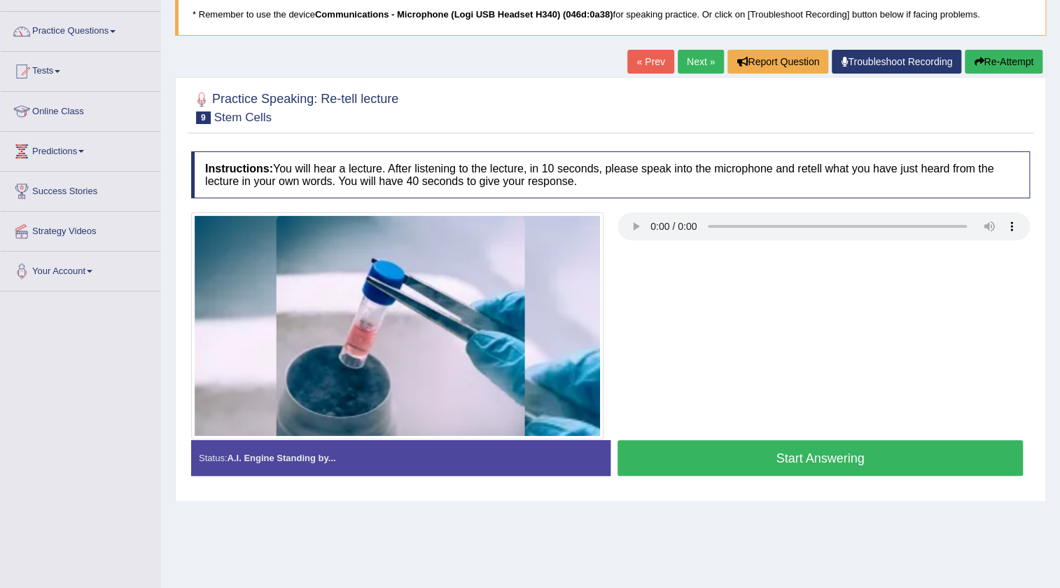
scroll to position [127, 0]
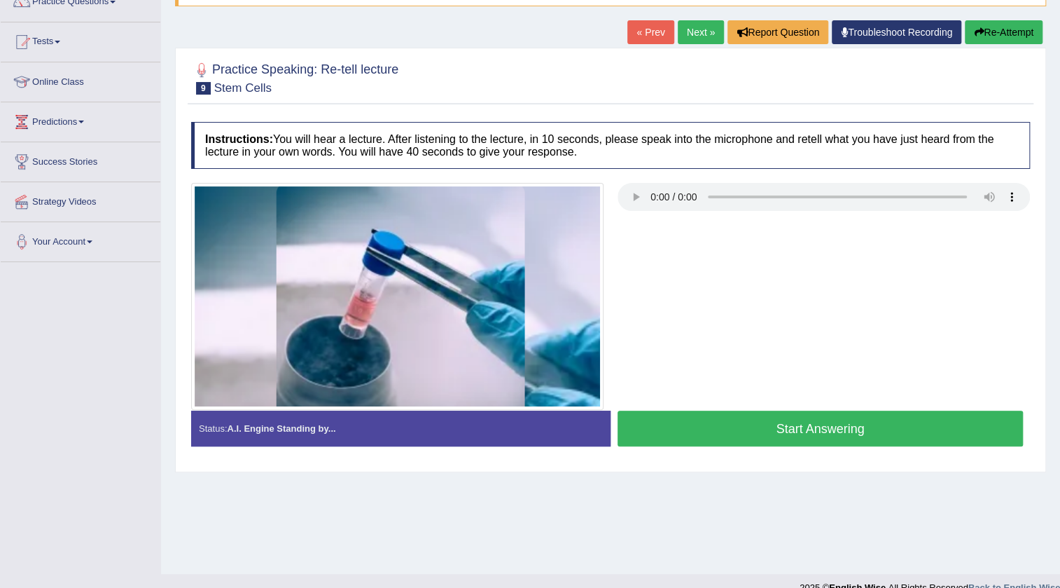
click at [805, 429] on button "Start Answering" at bounding box center [820, 428] width 405 height 36
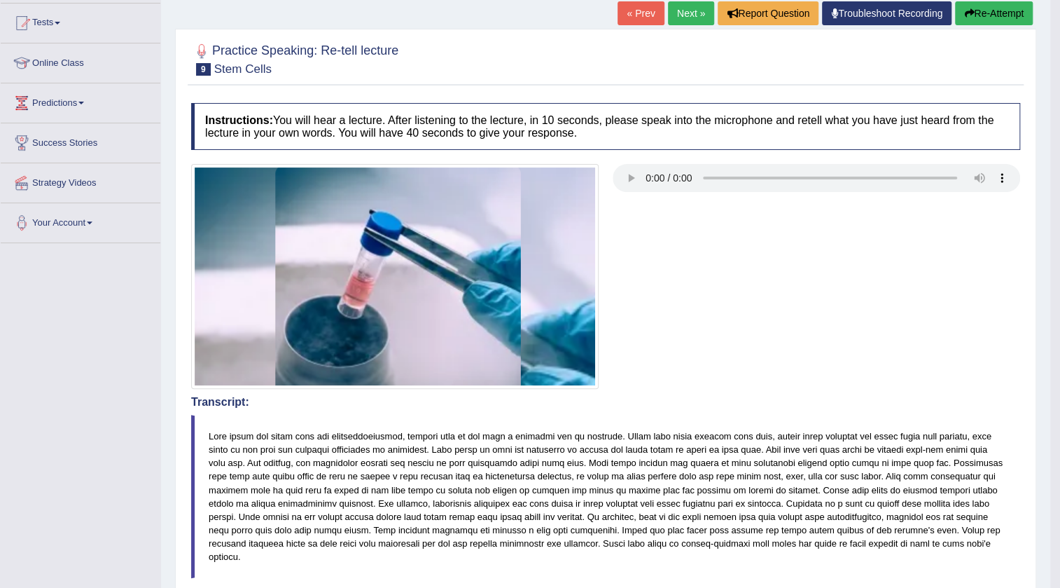
scroll to position [61, 0]
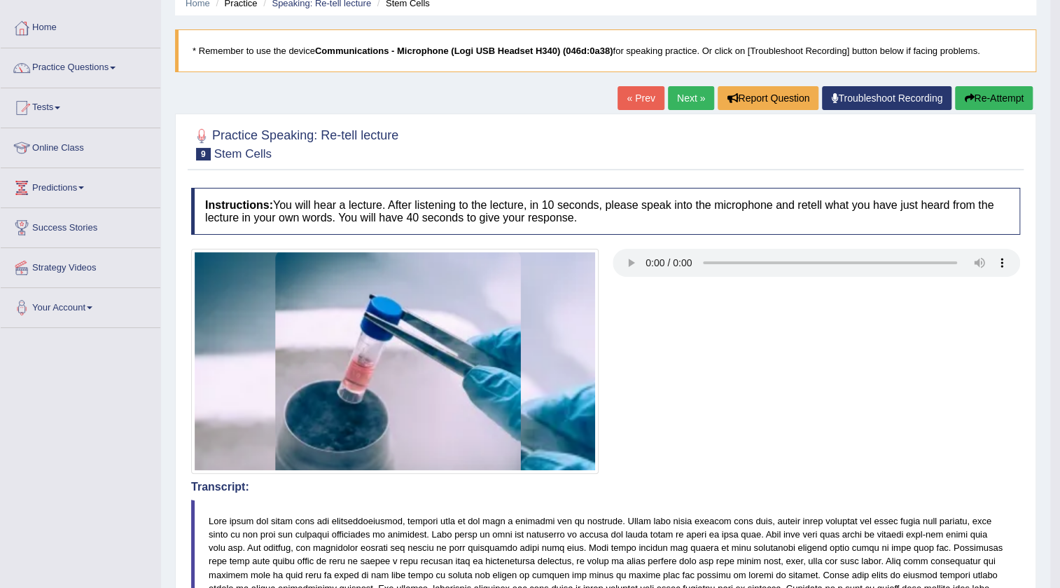
click at [674, 98] on link "Next »" at bounding box center [691, 98] width 46 height 24
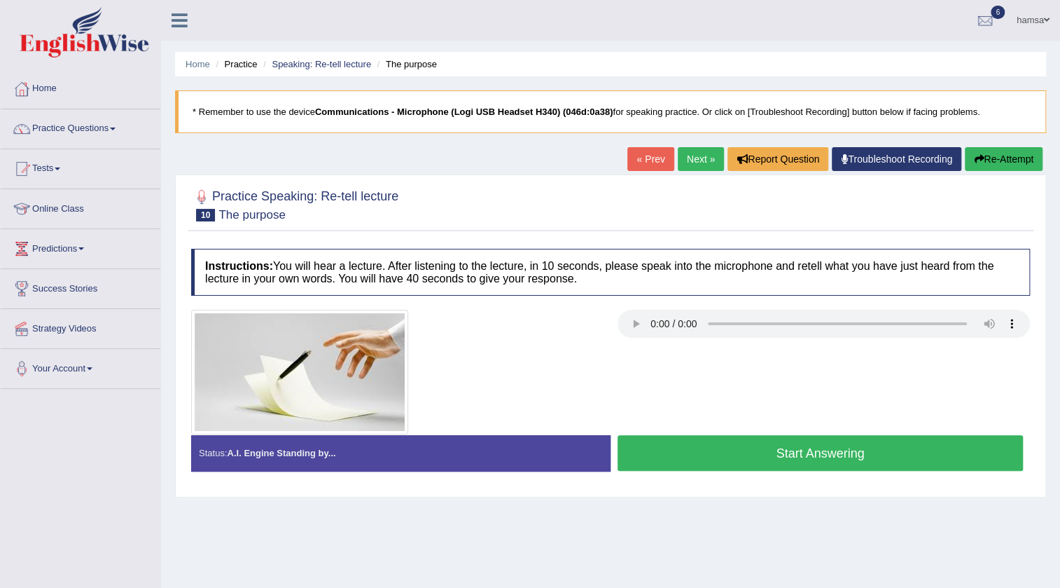
click at [784, 452] on button "Start Answering" at bounding box center [820, 453] width 405 height 36
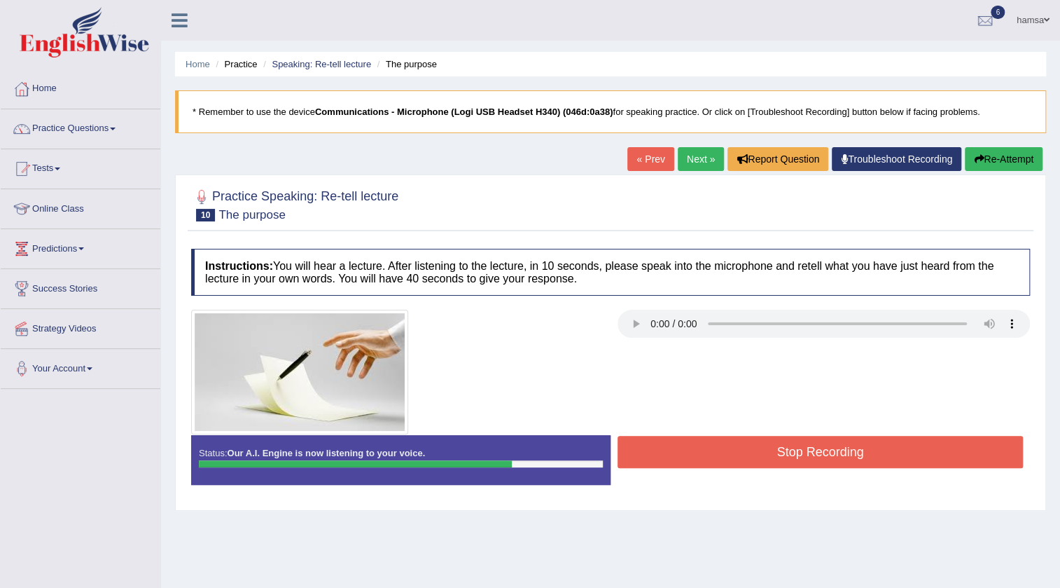
click at [784, 452] on button "Stop Recording" at bounding box center [820, 452] width 405 height 32
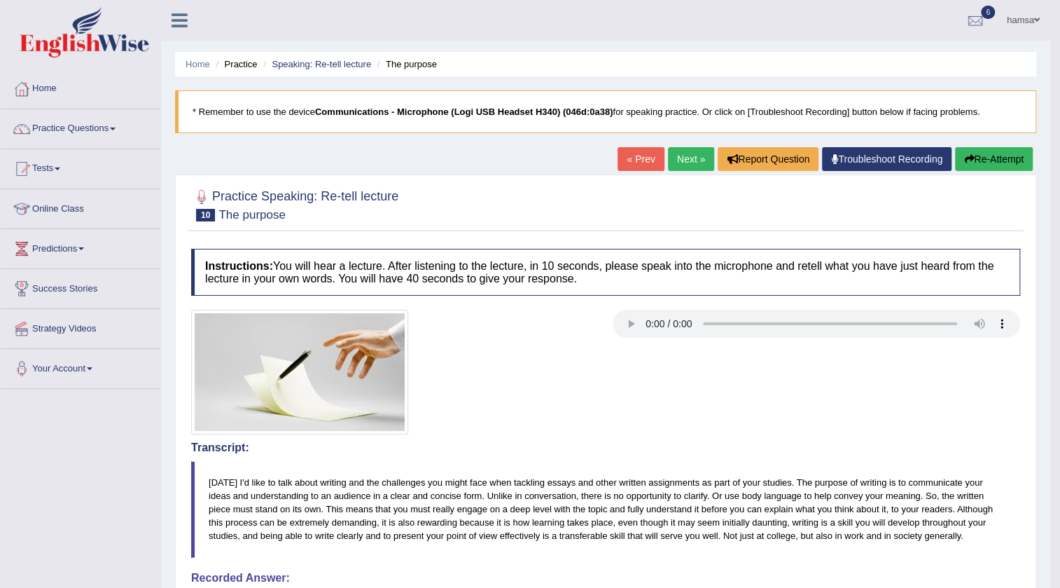
click at [683, 162] on link "Next »" at bounding box center [691, 159] width 46 height 24
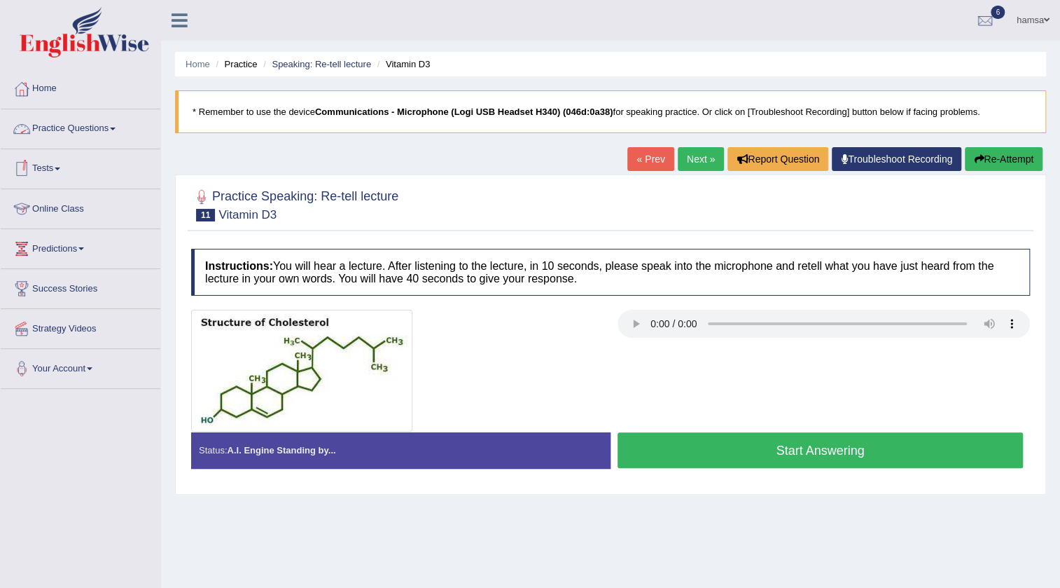
click at [96, 126] on link "Practice Questions" at bounding box center [81, 126] width 160 height 35
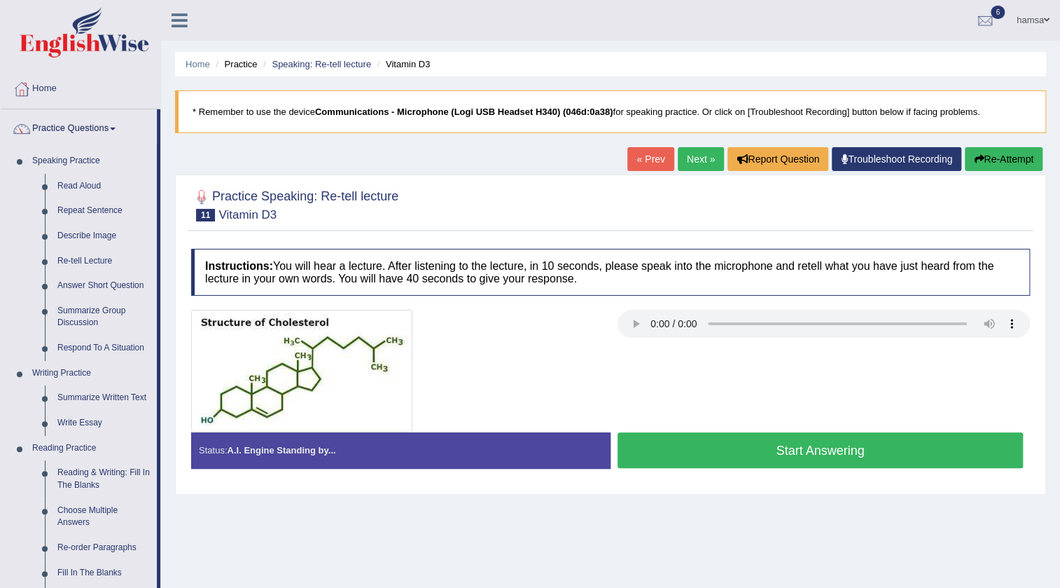
click at [637, 160] on link "« Prev" at bounding box center [650, 159] width 46 height 24
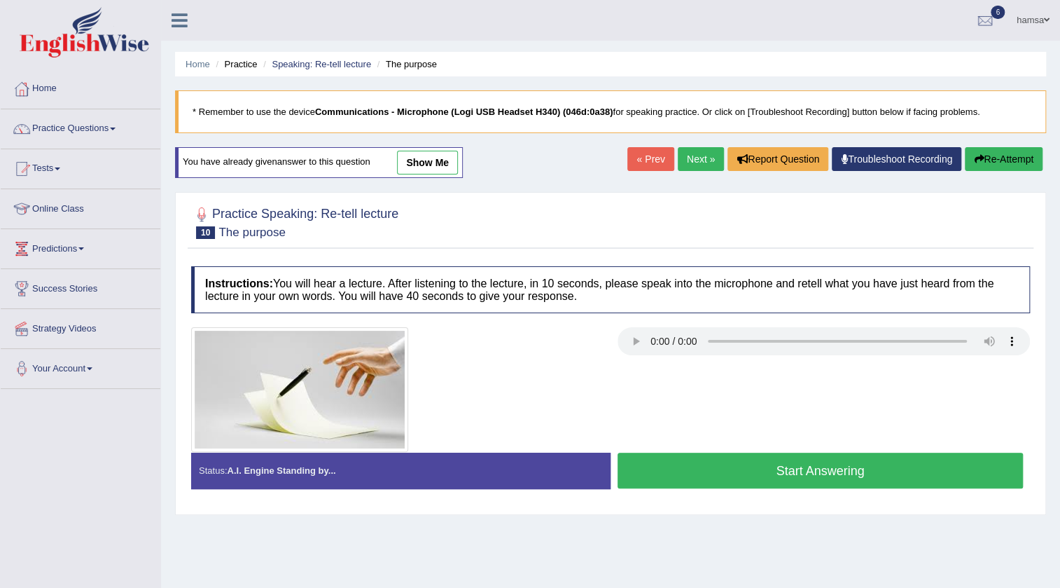
click at [434, 167] on link "show me" at bounding box center [427, 163] width 61 height 24
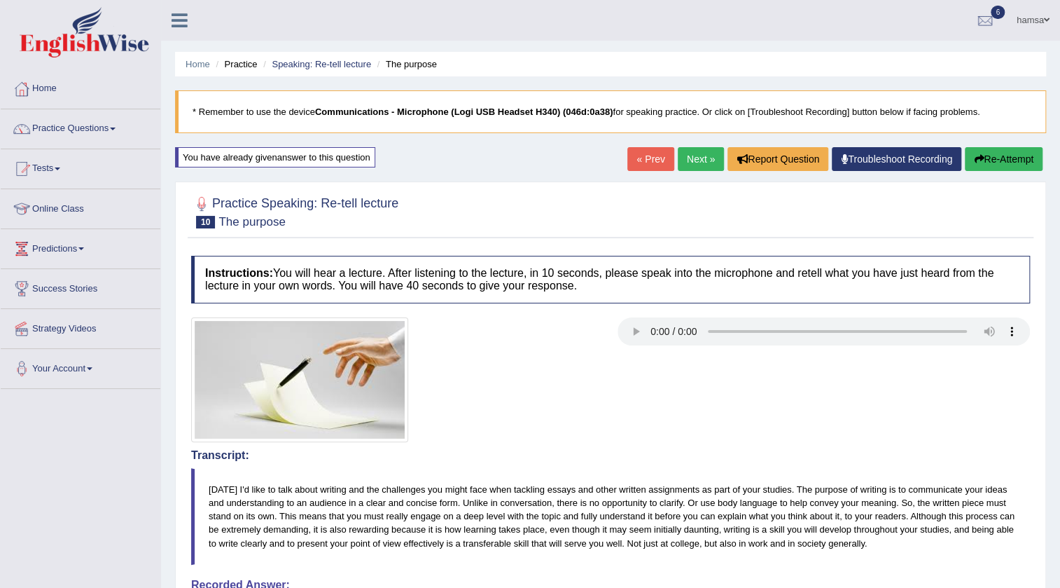
click at [637, 147] on link "« Prev" at bounding box center [650, 159] width 46 height 24
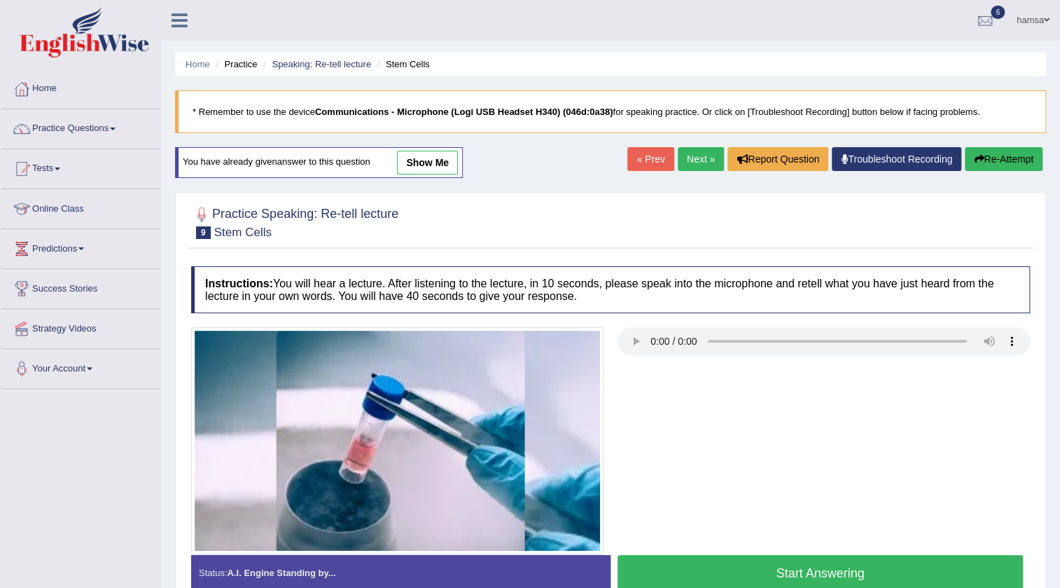
click at [445, 162] on link "show me" at bounding box center [427, 163] width 61 height 24
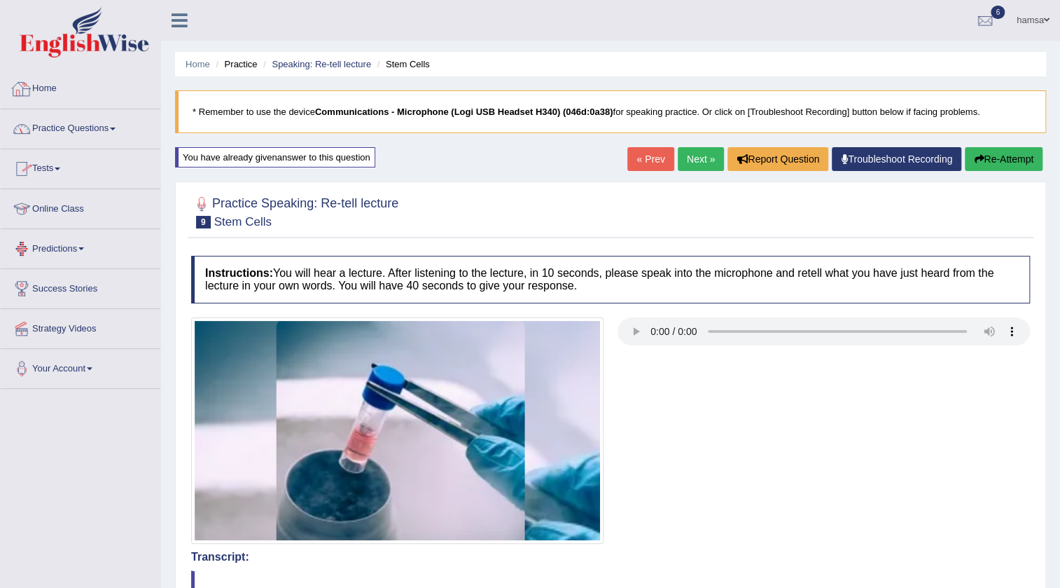
click at [102, 134] on link "Practice Questions" at bounding box center [81, 126] width 160 height 35
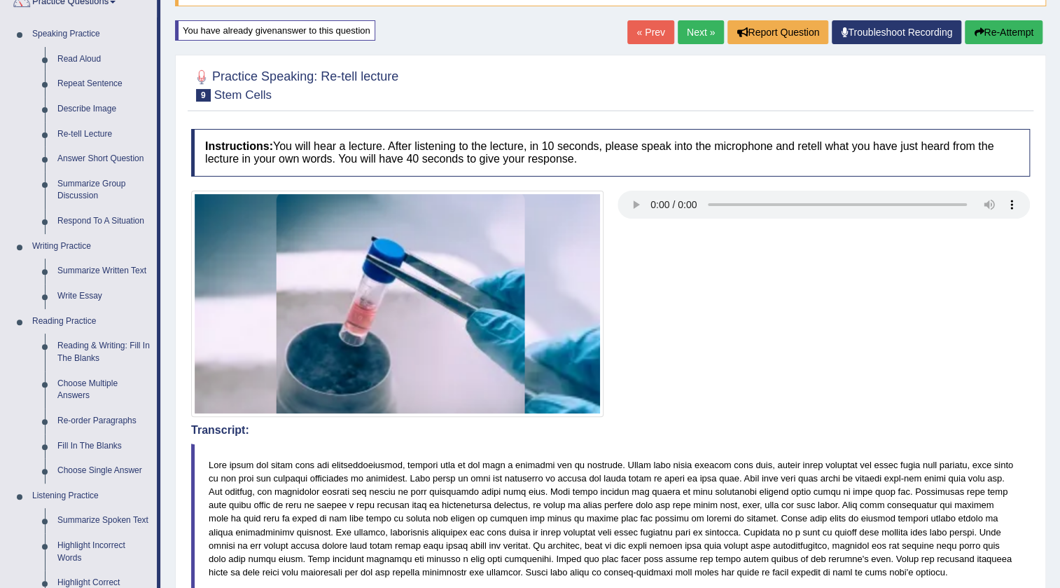
scroll to position [190, 0]
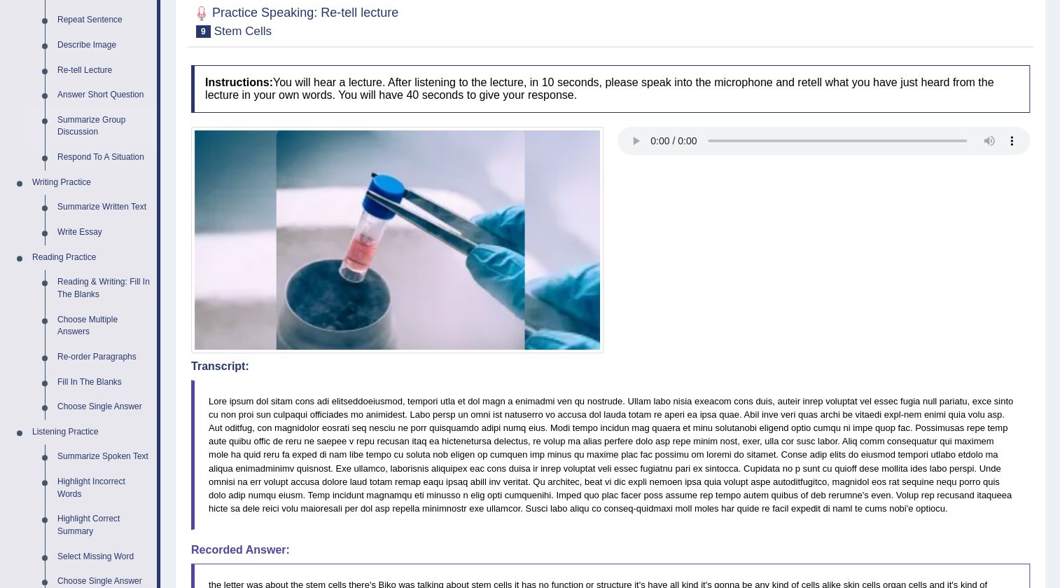
click at [91, 118] on link "Summarize Group Discussion" at bounding box center [104, 126] width 106 height 37
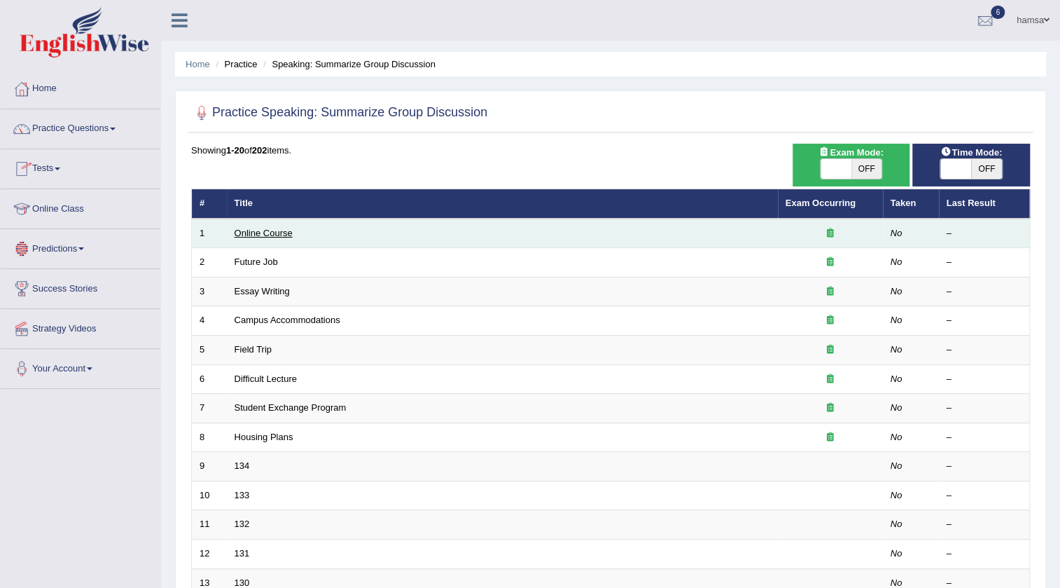
click at [263, 236] on link "Online Course" at bounding box center [264, 233] width 58 height 11
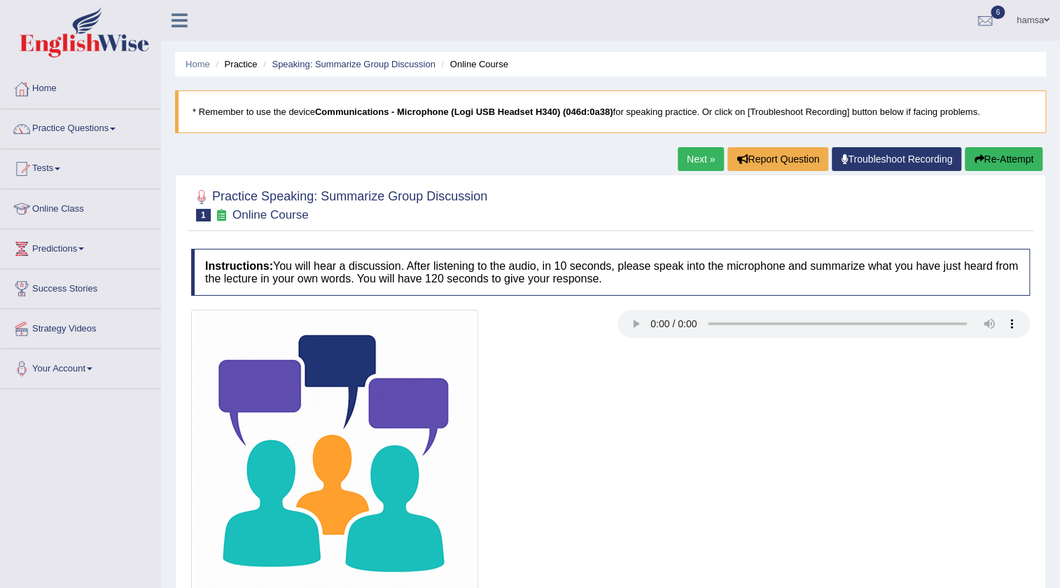
click at [693, 153] on link "Next »" at bounding box center [701, 159] width 46 height 24
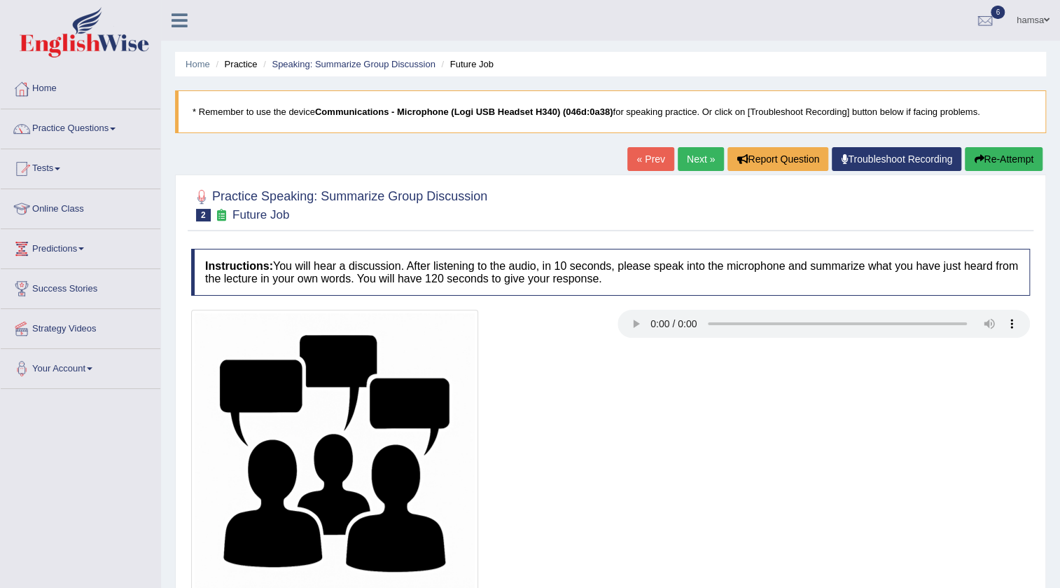
click at [679, 151] on link "Next »" at bounding box center [701, 159] width 46 height 24
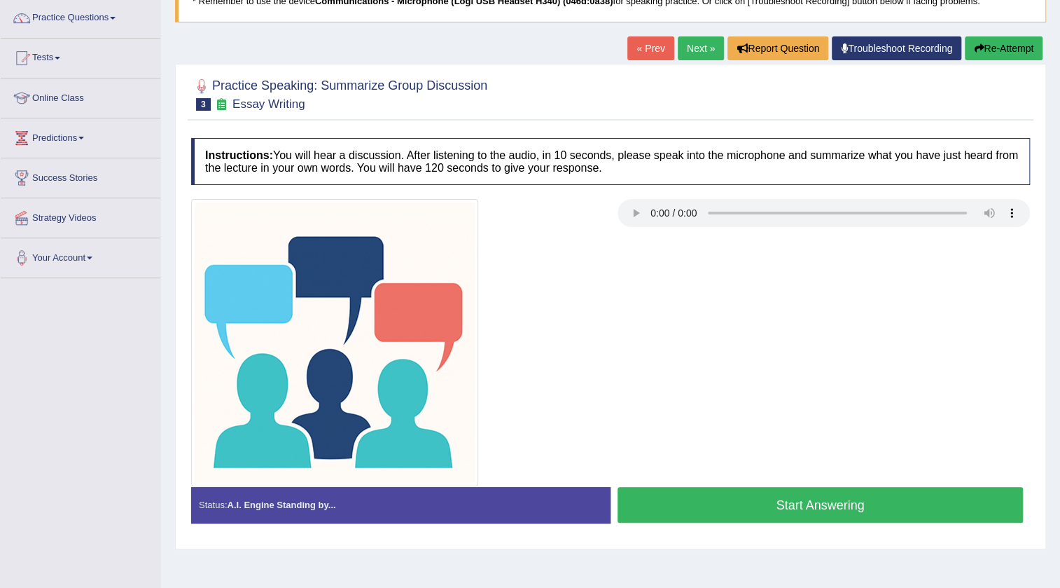
scroll to position [127, 0]
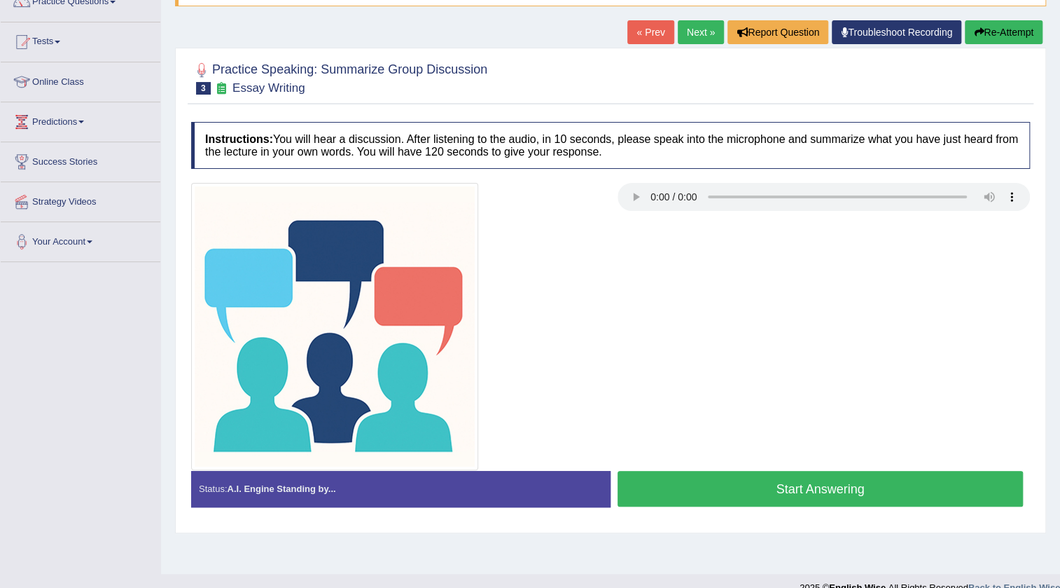
click at [693, 35] on link "Next »" at bounding box center [701, 32] width 46 height 24
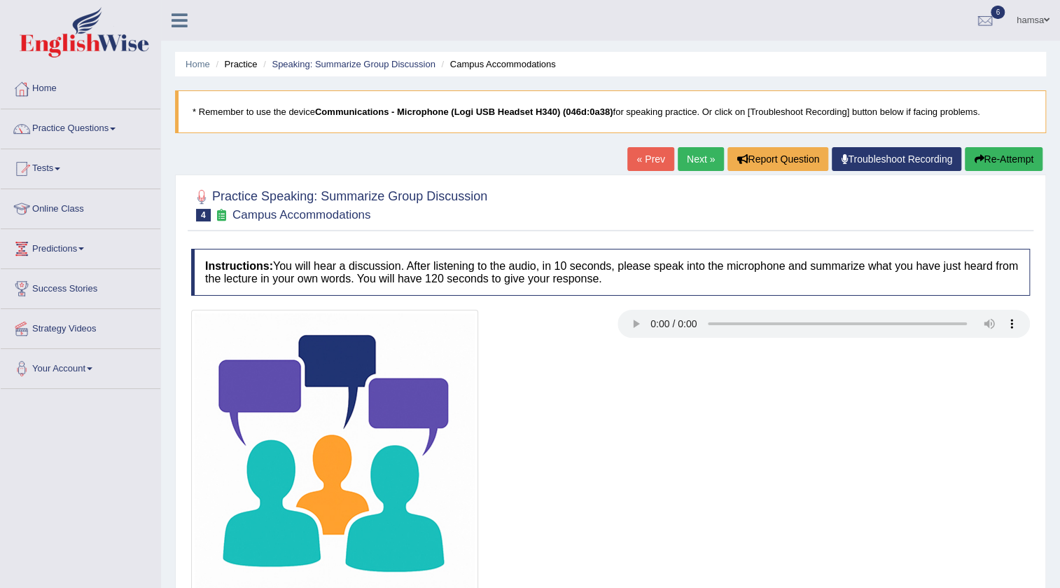
click at [686, 155] on link "Next »" at bounding box center [701, 159] width 46 height 24
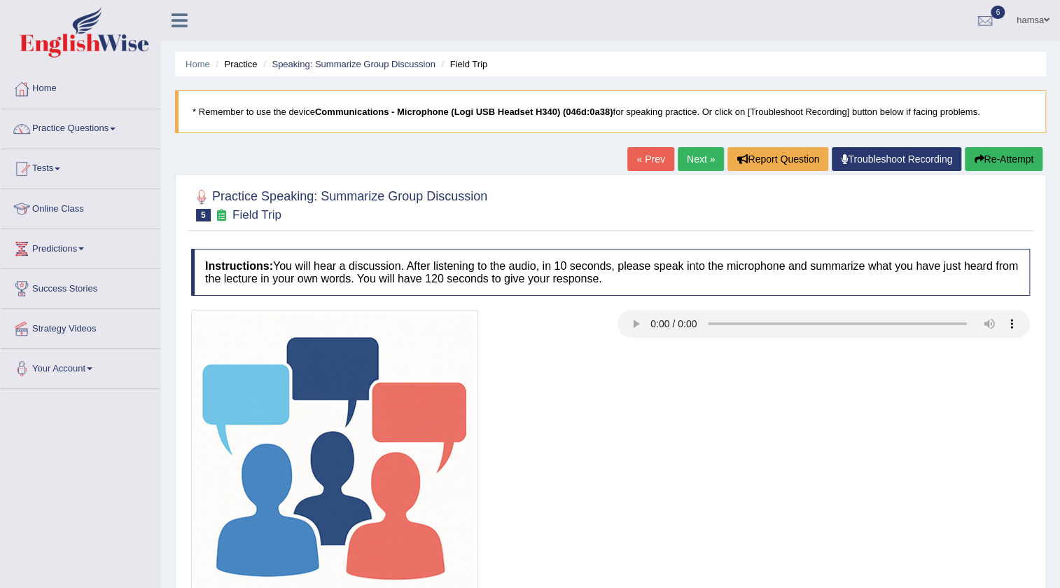
click at [707, 158] on link "Next »" at bounding box center [701, 159] width 46 height 24
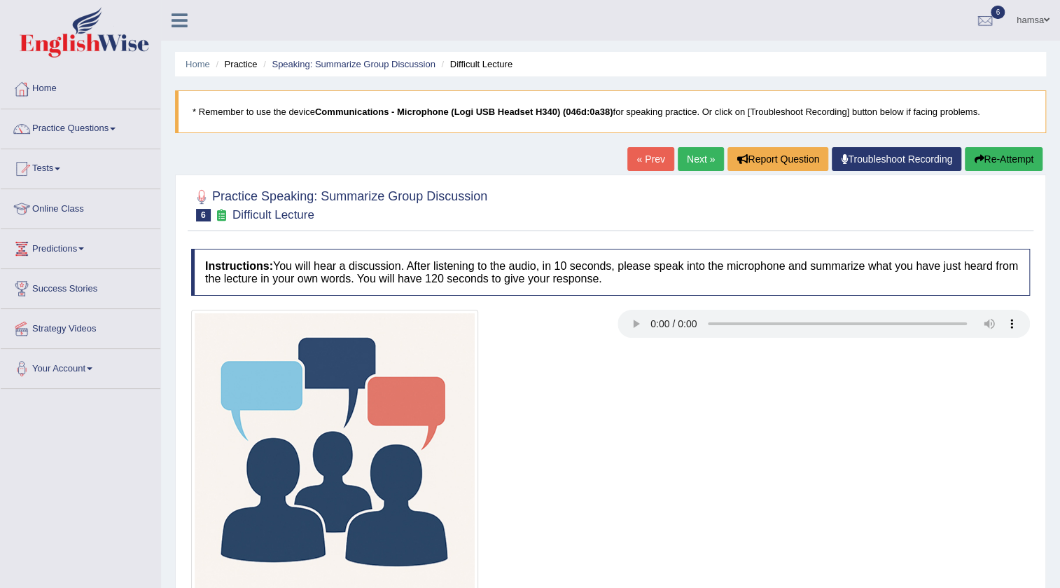
click at [689, 166] on link "Next »" at bounding box center [701, 159] width 46 height 24
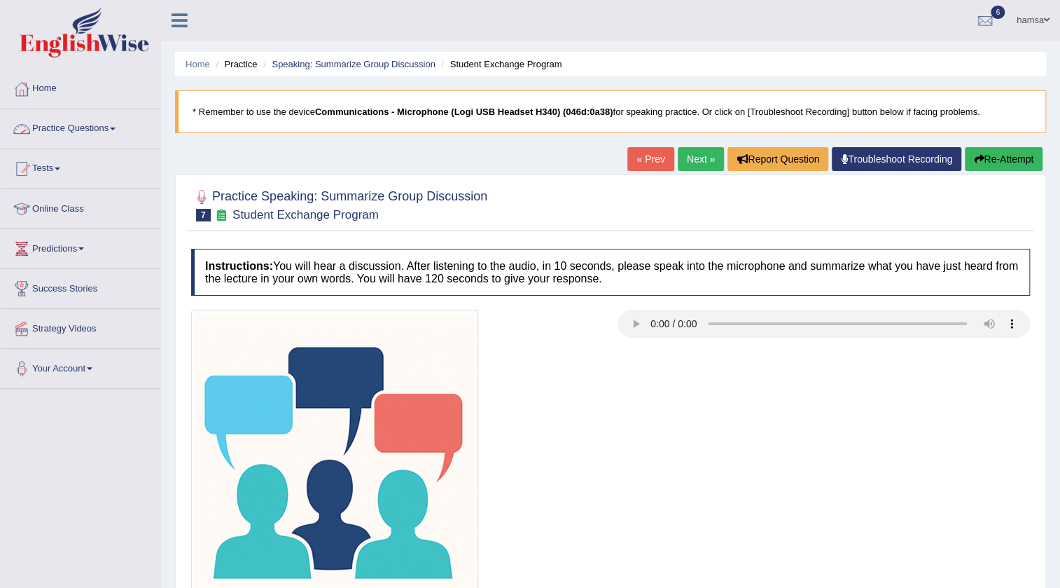
click at [48, 130] on link "Practice Questions" at bounding box center [81, 126] width 160 height 35
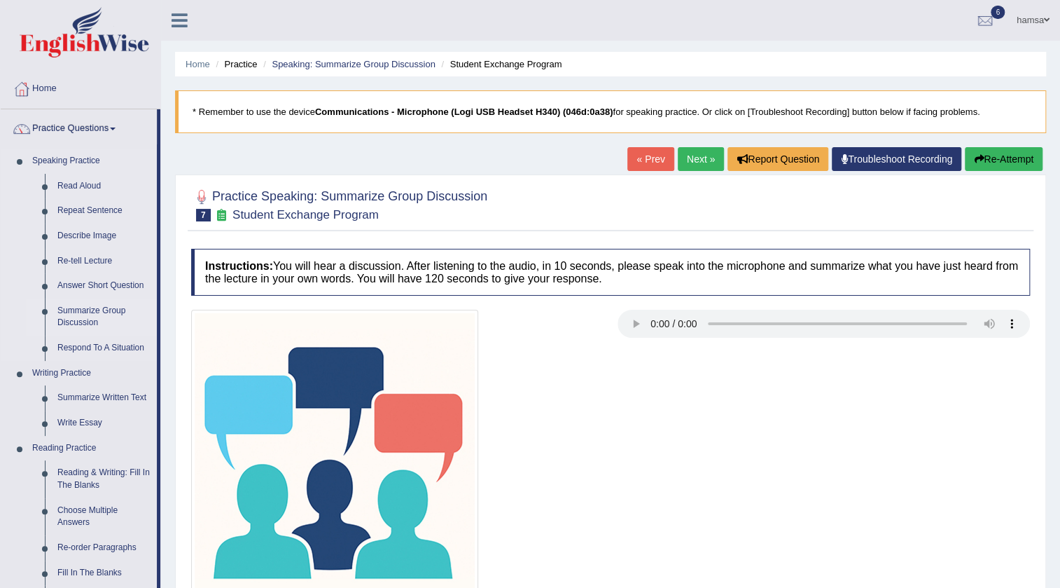
click at [76, 312] on link "Summarize Group Discussion" at bounding box center [104, 316] width 106 height 37
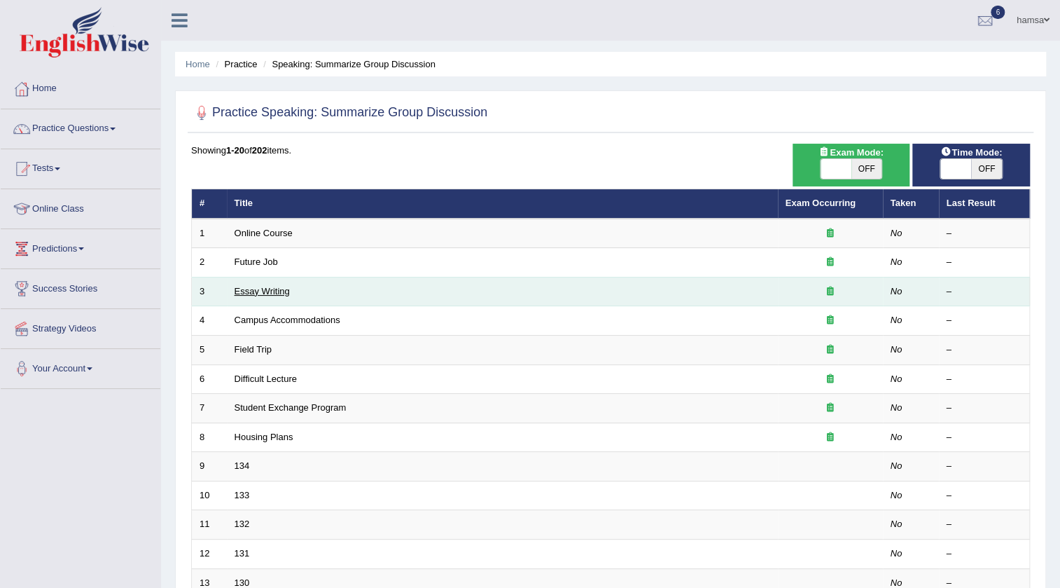
click at [259, 292] on link "Essay Writing" at bounding box center [262, 291] width 55 height 11
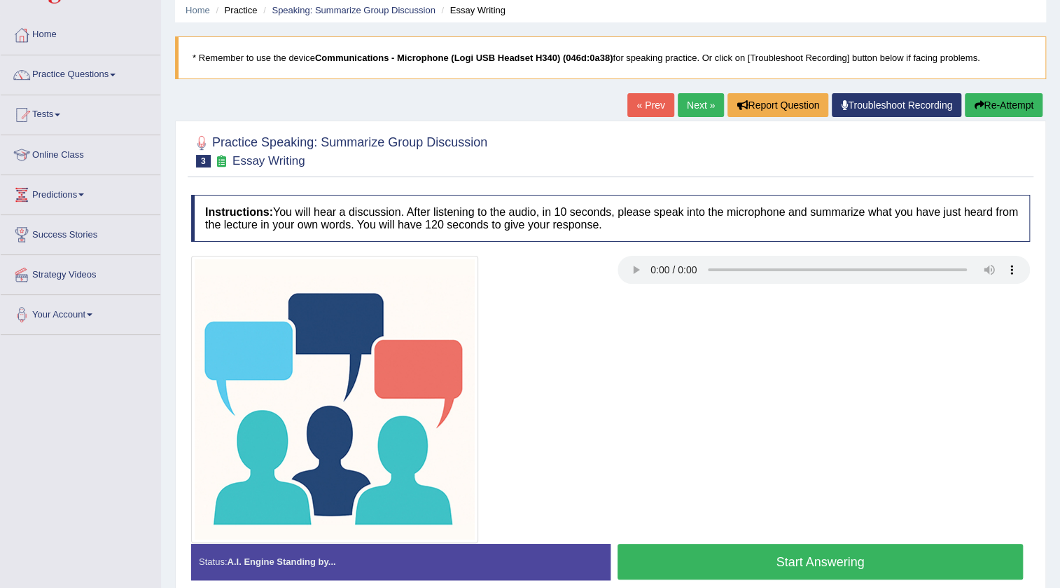
scroll to position [20, 0]
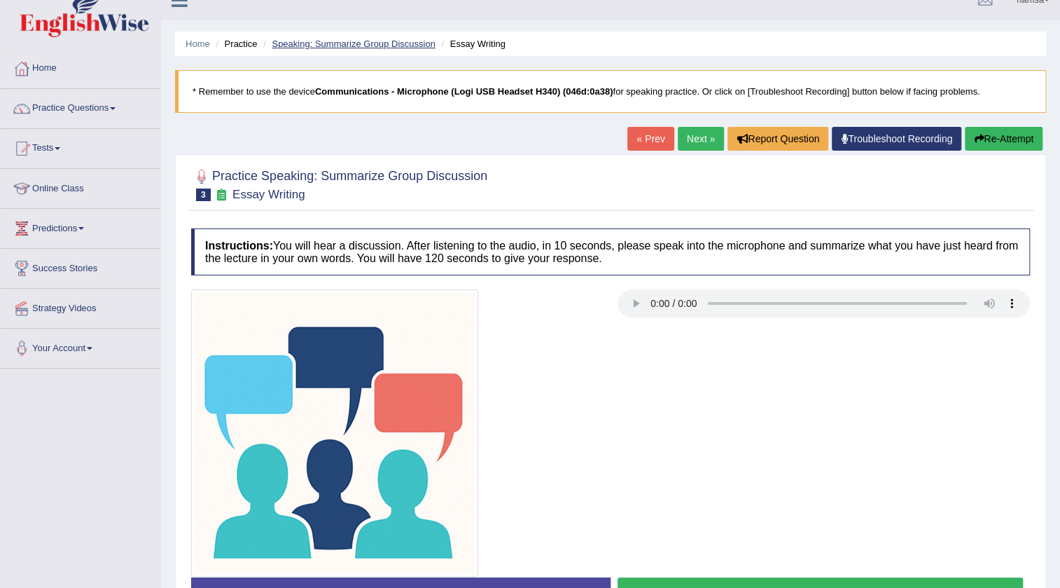
click at [310, 40] on link "Speaking: Summarize Group Discussion" at bounding box center [353, 44] width 163 height 11
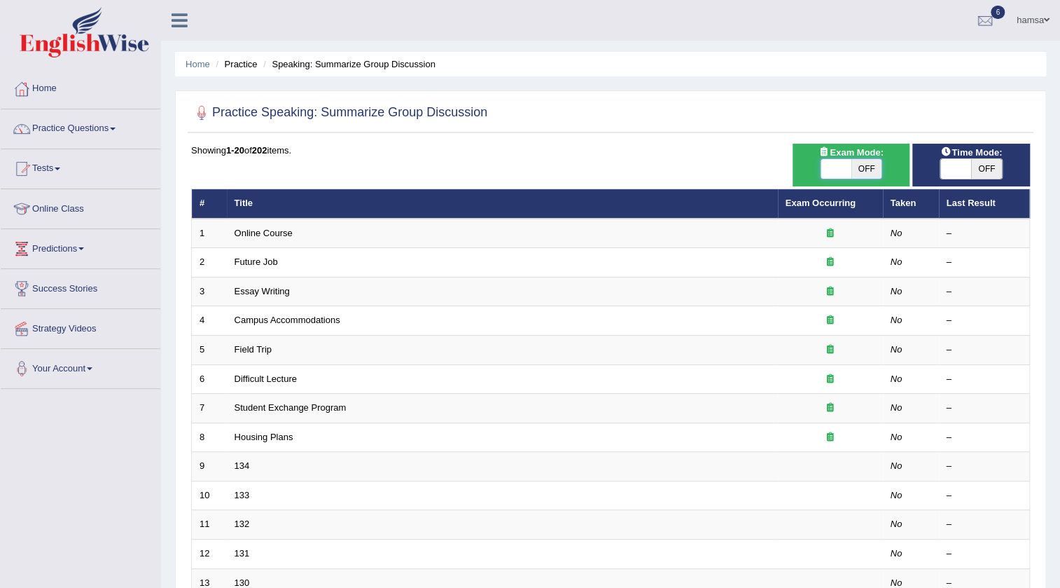
click at [840, 167] on span at bounding box center [836, 169] width 31 height 20
checkbox input "true"
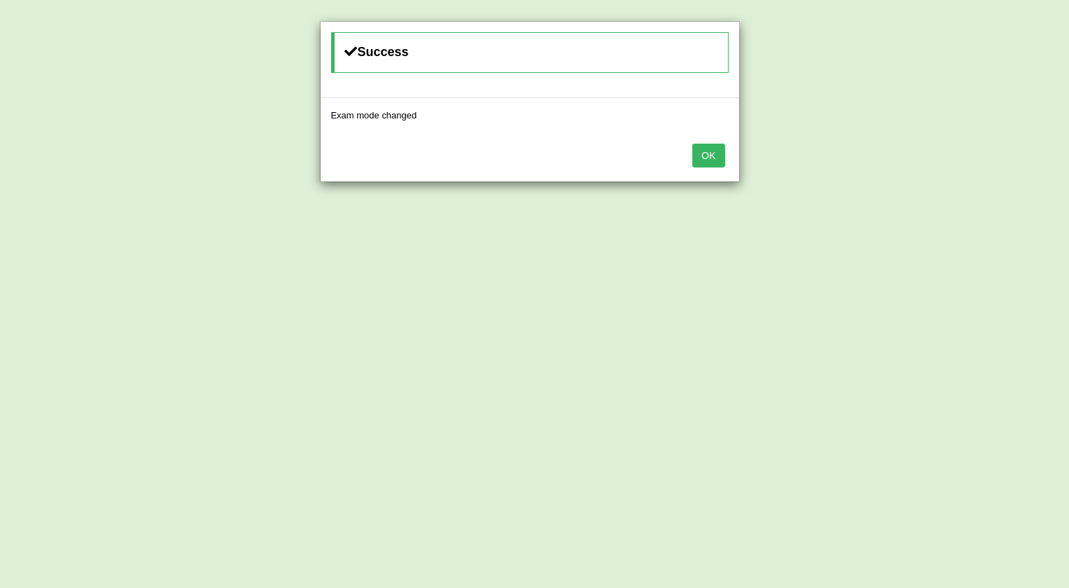
click at [710, 161] on button "OK" at bounding box center [709, 156] width 32 height 24
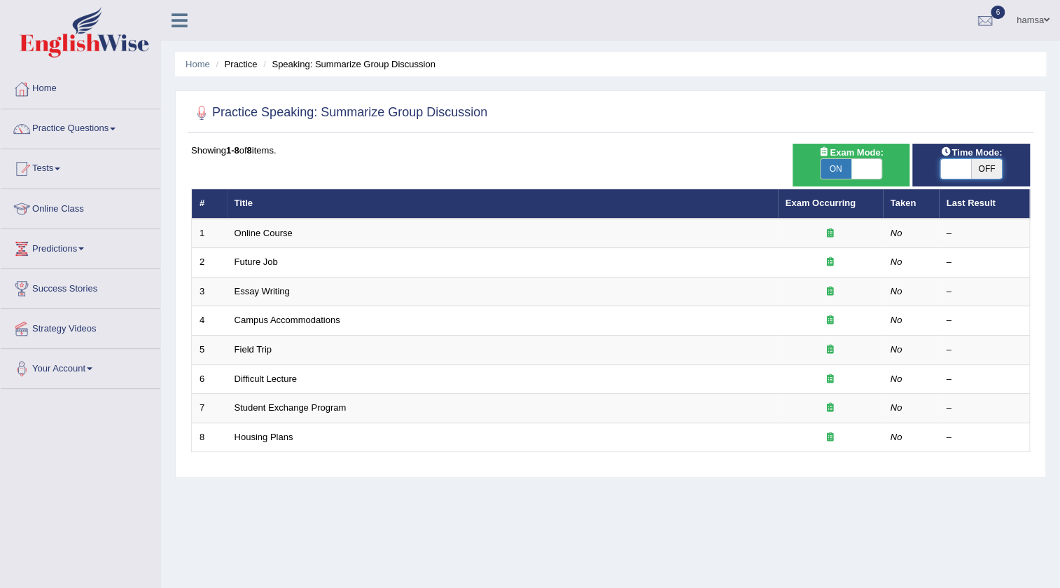
click at [966, 165] on span at bounding box center [955, 169] width 31 height 20
checkbox input "true"
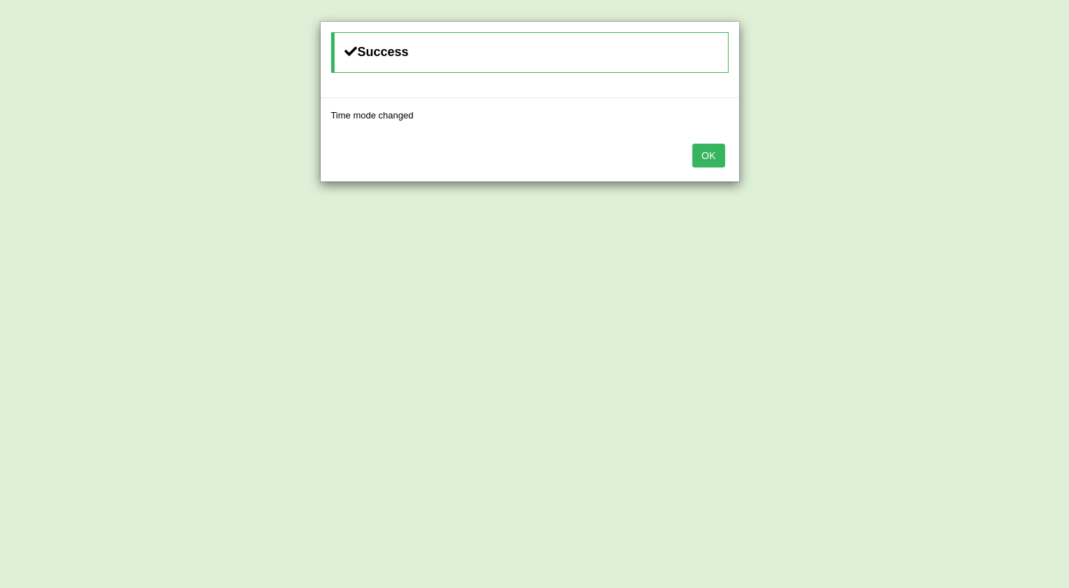
click at [699, 158] on button "OK" at bounding box center [709, 156] width 32 height 24
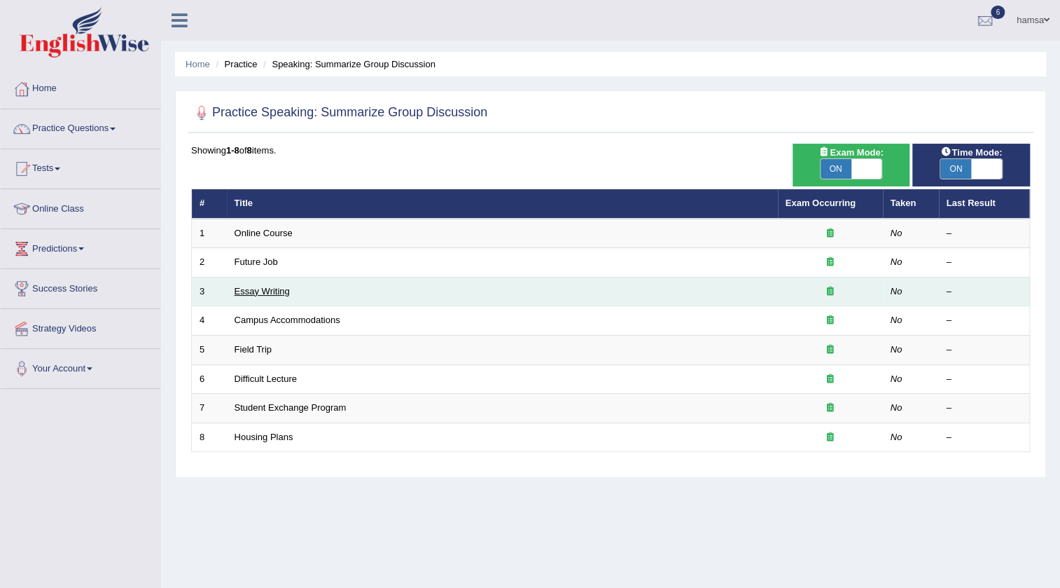
click at [269, 287] on link "Essay Writing" at bounding box center [262, 291] width 55 height 11
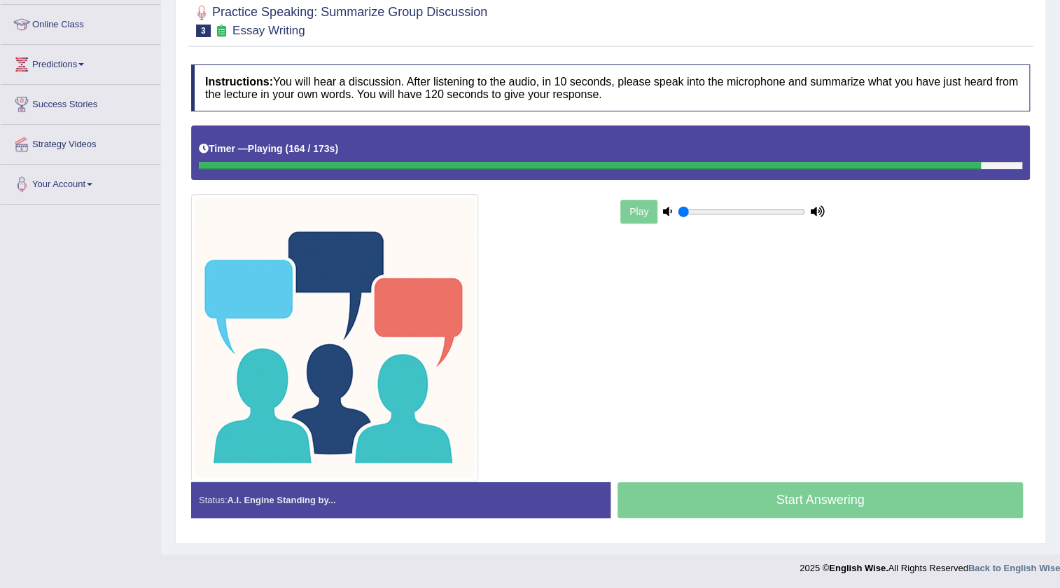
scroll to position [185, 0]
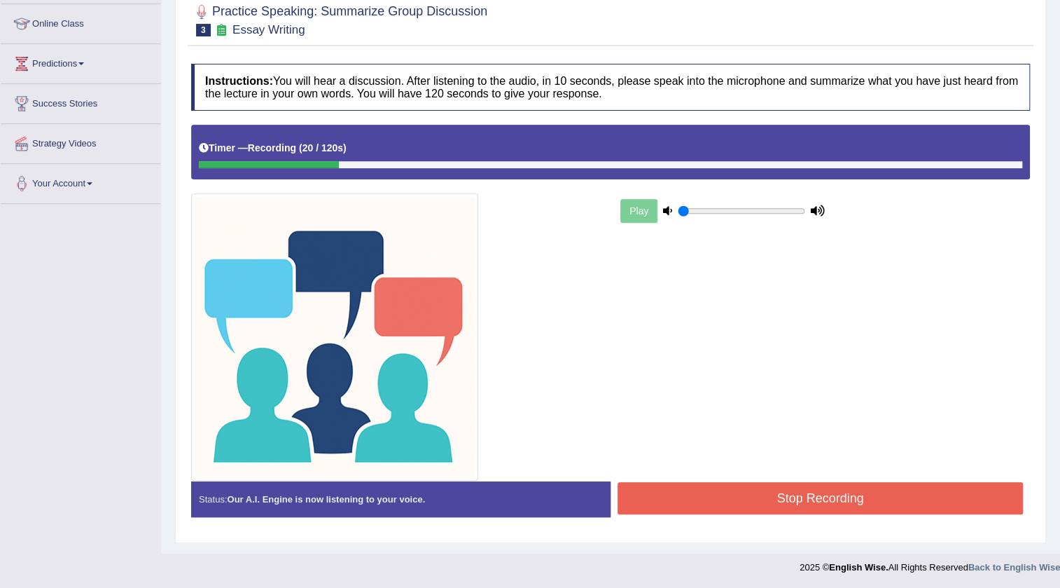
click at [841, 506] on button "Stop Recording" at bounding box center [820, 498] width 405 height 32
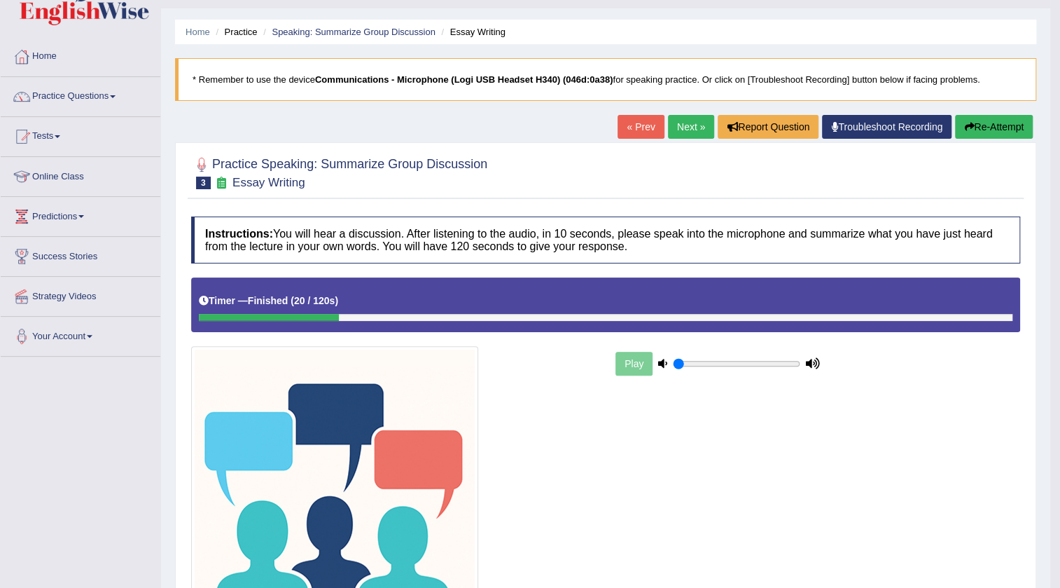
scroll to position [0, 0]
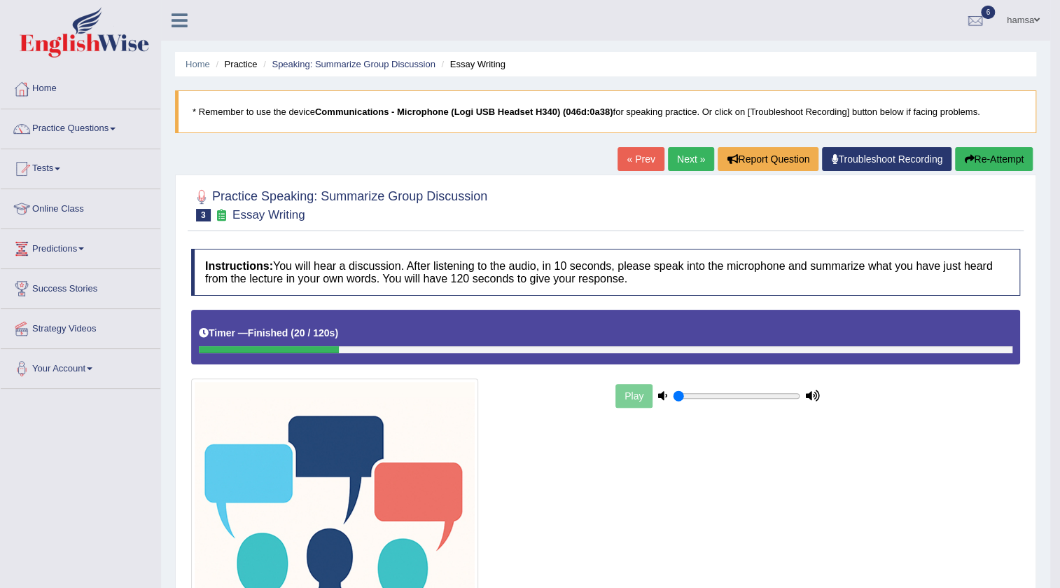
click at [1008, 148] on button "Re-Attempt" at bounding box center [994, 159] width 78 height 24
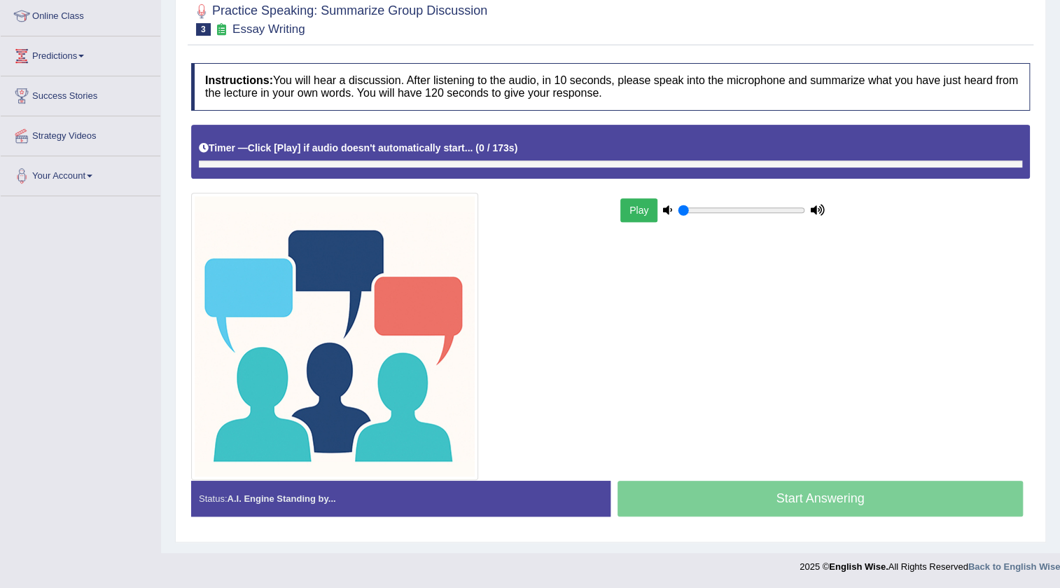
scroll to position [192, 0]
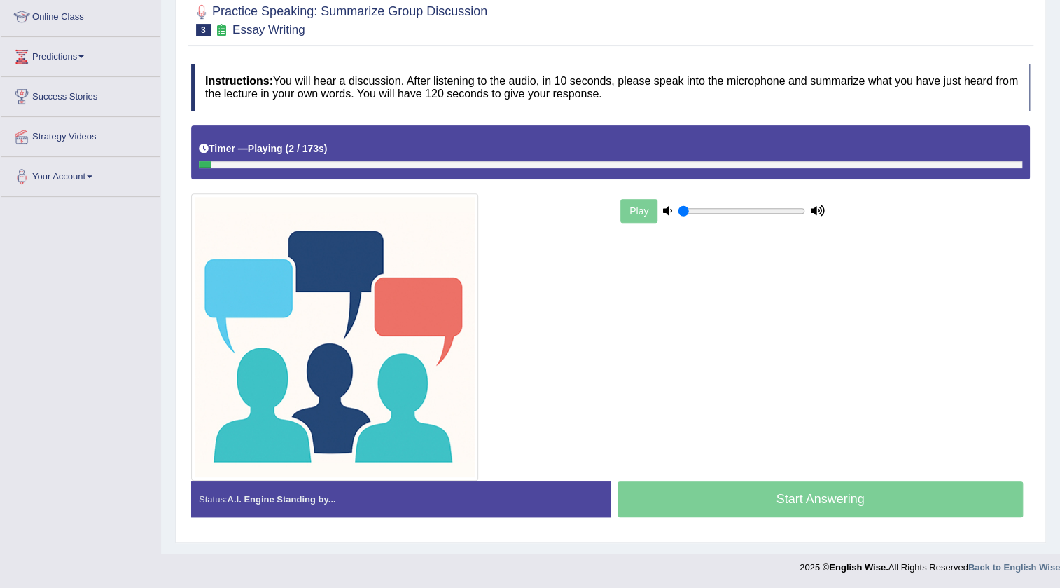
click at [808, 497] on div "Start Answering" at bounding box center [820, 500] width 419 height 39
click at [536, 166] on div at bounding box center [611, 164] width 824 height 7
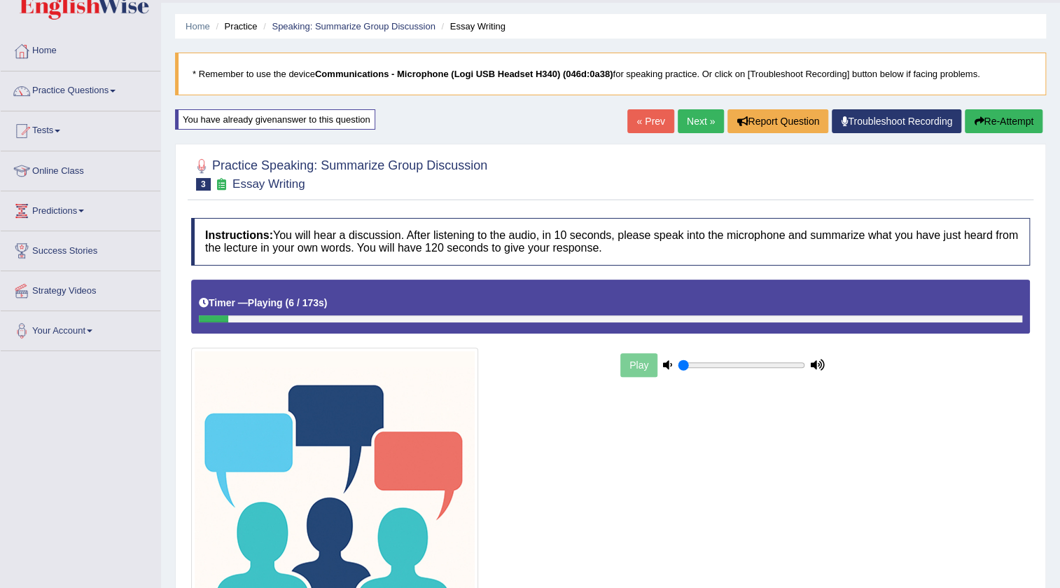
scroll to position [0, 0]
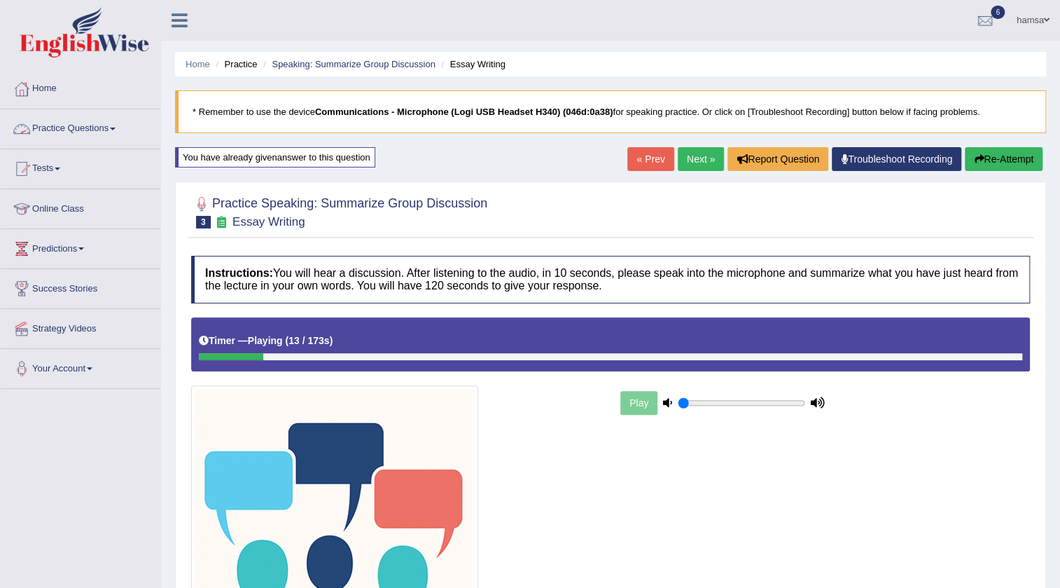
click at [76, 132] on link "Practice Questions" at bounding box center [81, 126] width 160 height 35
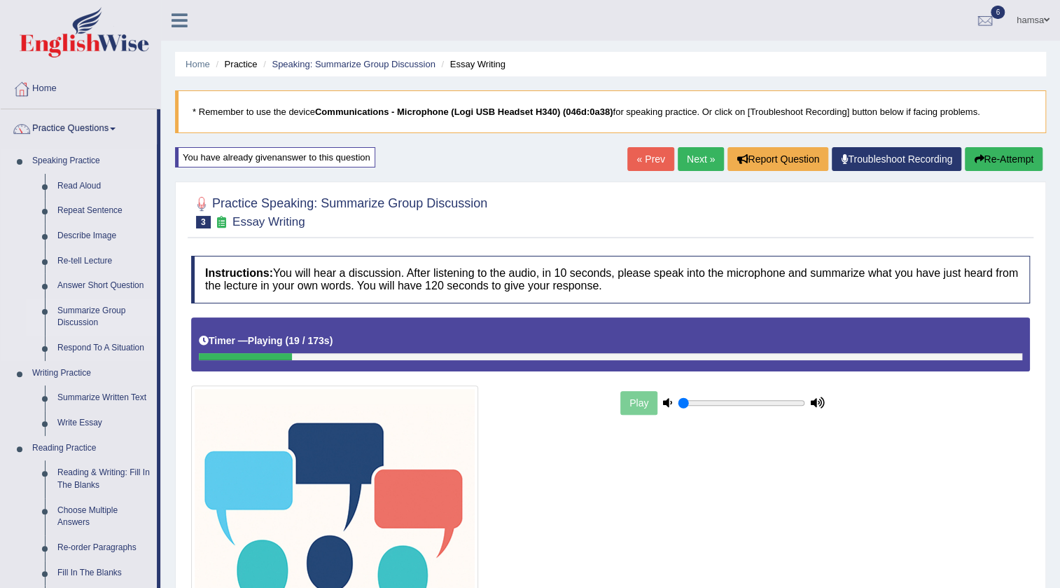
click at [82, 311] on link "Summarize Group Discussion" at bounding box center [104, 316] width 106 height 37
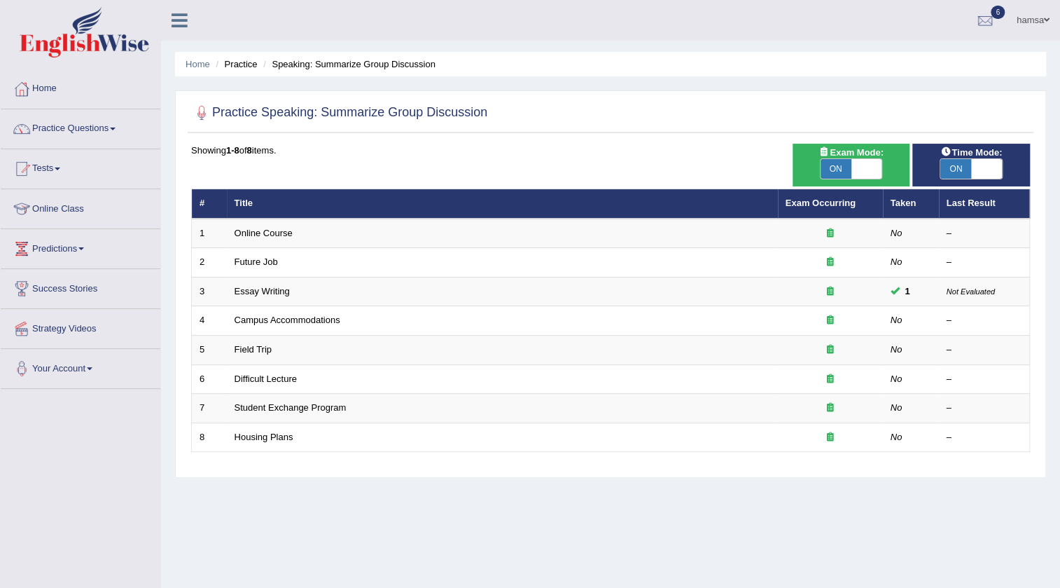
click at [863, 174] on span at bounding box center [867, 169] width 31 height 20
checkbox input "false"
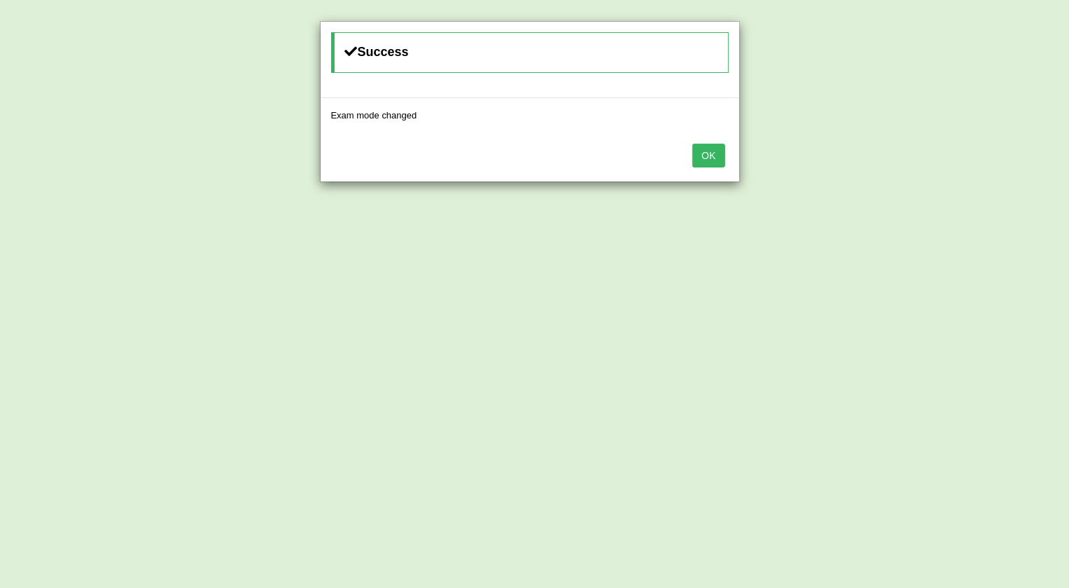
click at [709, 154] on button "OK" at bounding box center [709, 156] width 32 height 24
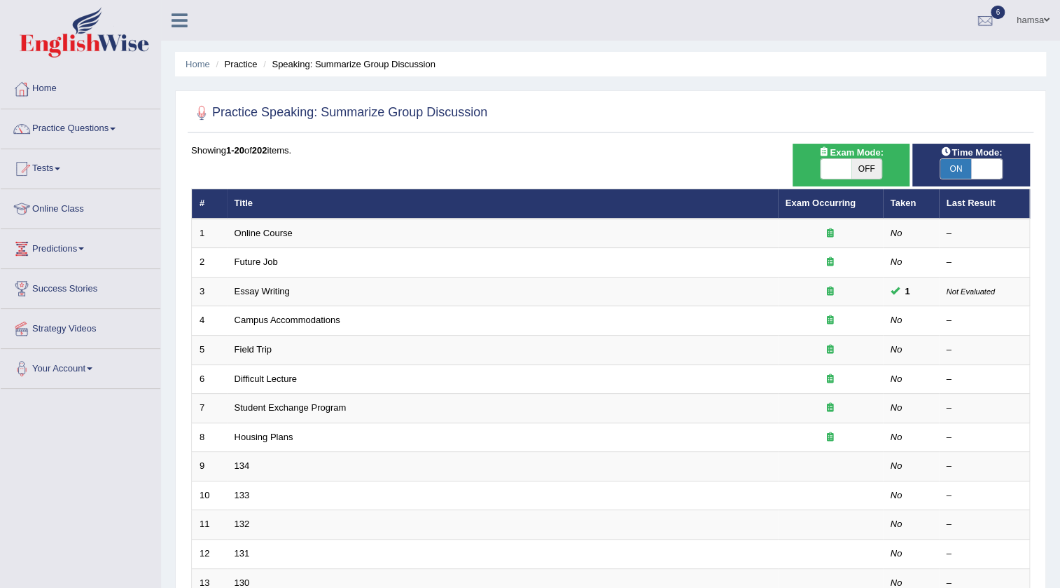
click at [982, 170] on span at bounding box center [986, 169] width 31 height 20
checkbox input "false"
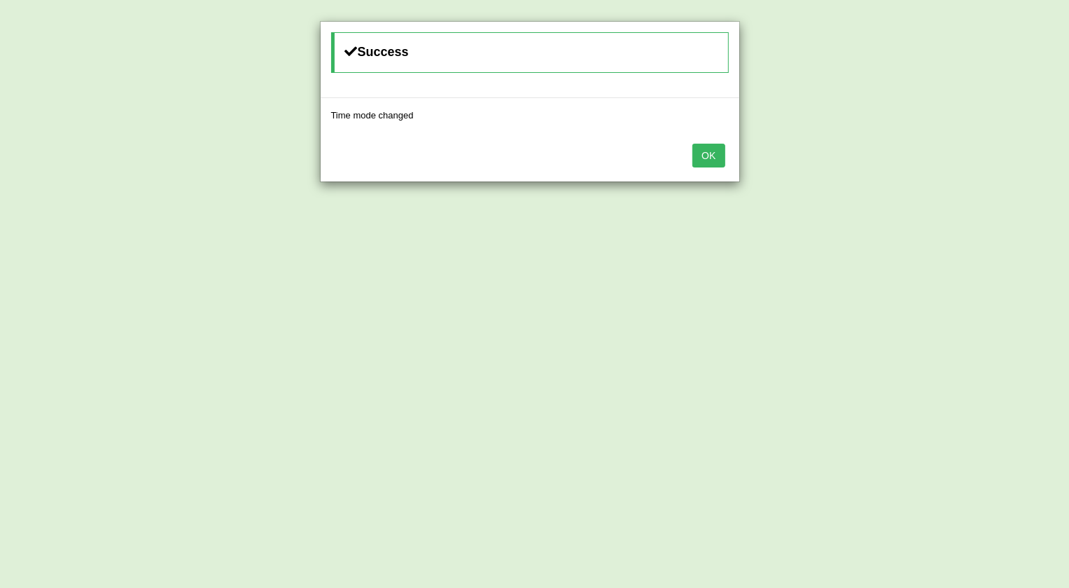
click at [707, 149] on button "OK" at bounding box center [709, 156] width 32 height 24
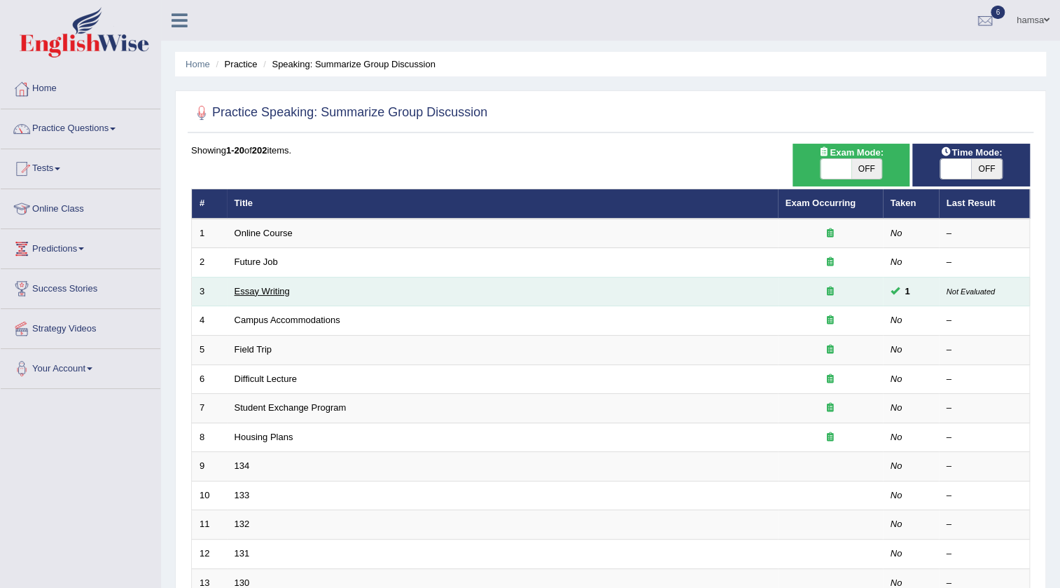
click at [250, 293] on link "Essay Writing" at bounding box center [262, 291] width 55 height 11
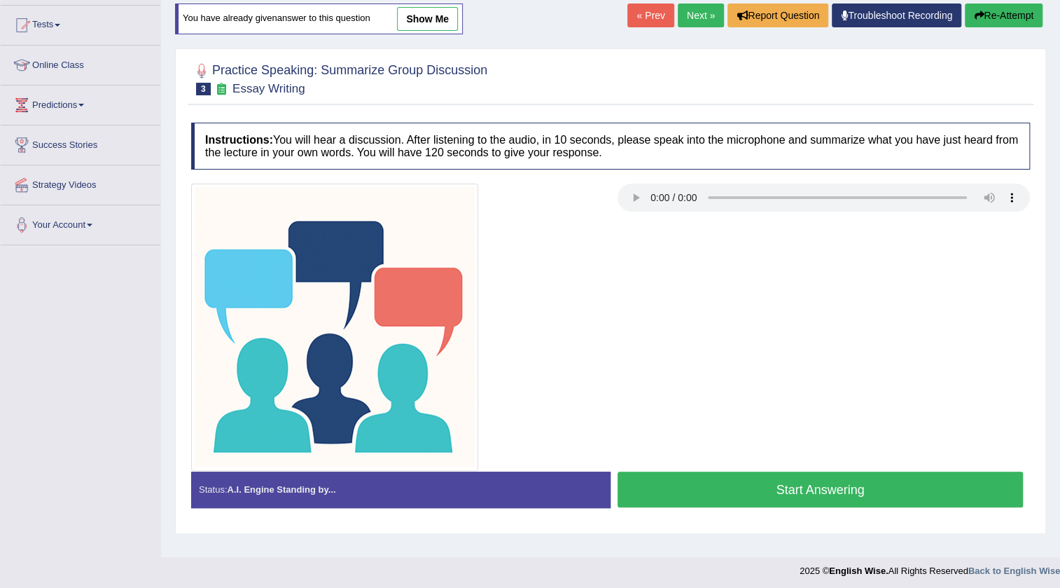
scroll to position [147, 0]
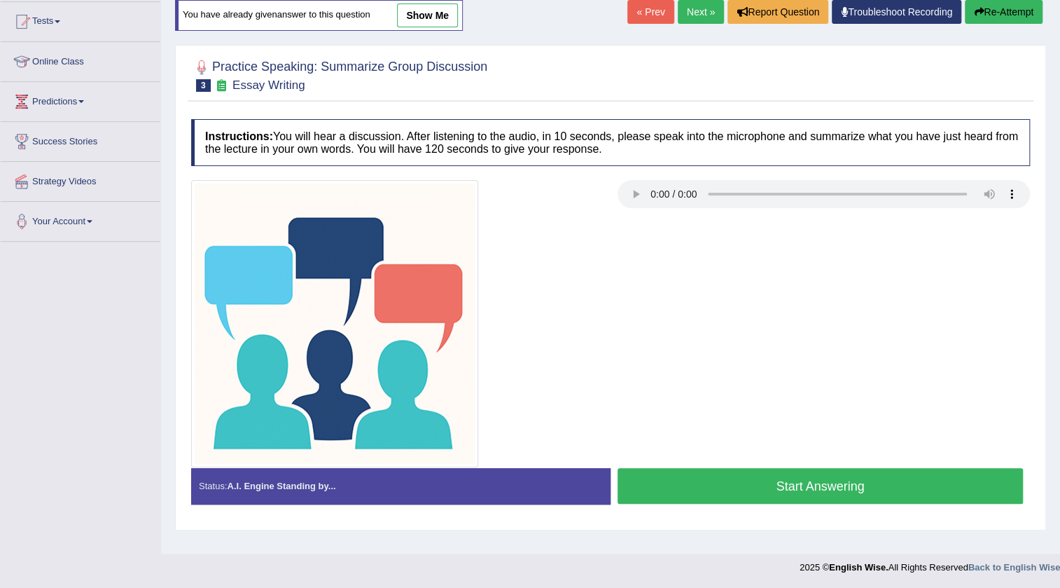
click at [816, 484] on button "Start Answering" at bounding box center [820, 486] width 405 height 36
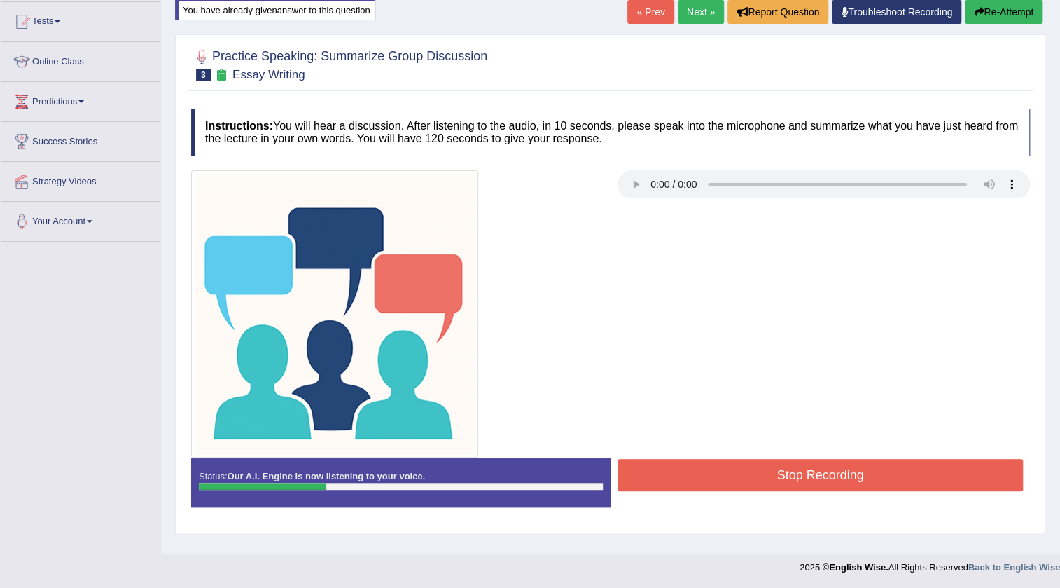
click at [816, 484] on button "Stop Recording" at bounding box center [820, 475] width 405 height 32
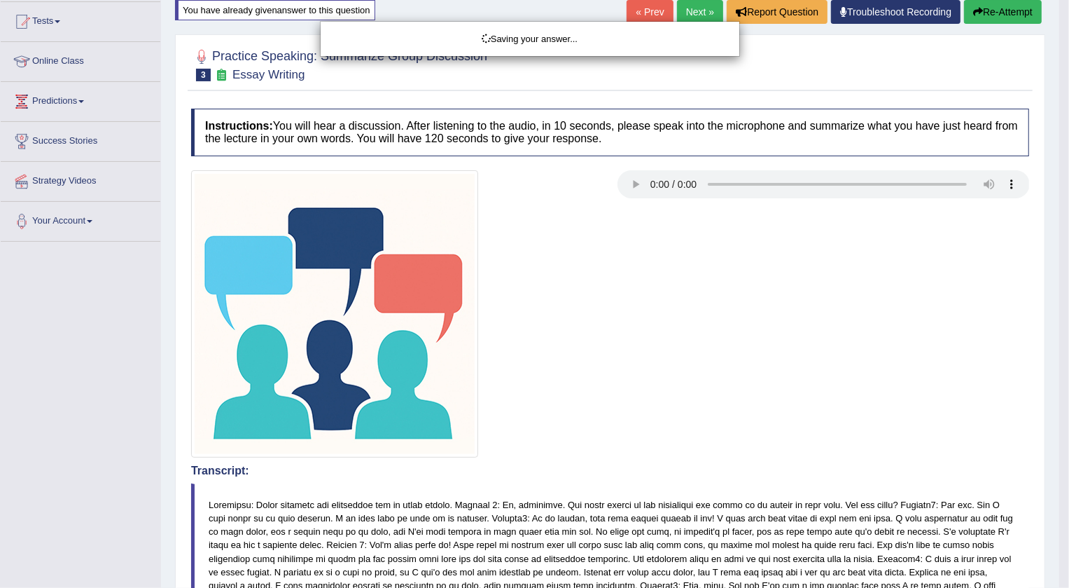
click at [1008, 12] on div "Saving your answer..." at bounding box center [534, 294] width 1069 height 588
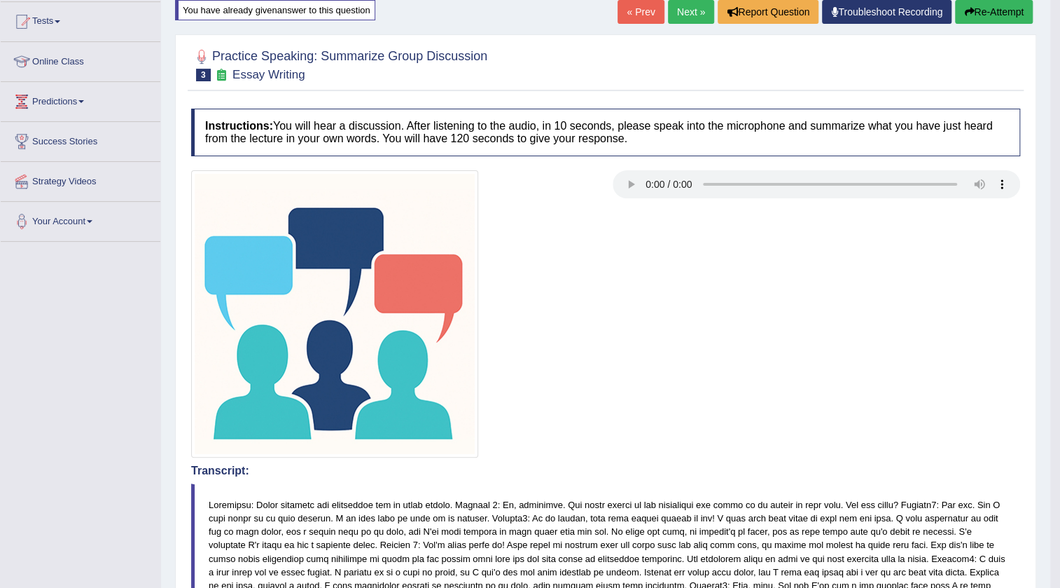
click at [1008, 12] on button "Re-Attempt" at bounding box center [994, 12] width 78 height 24
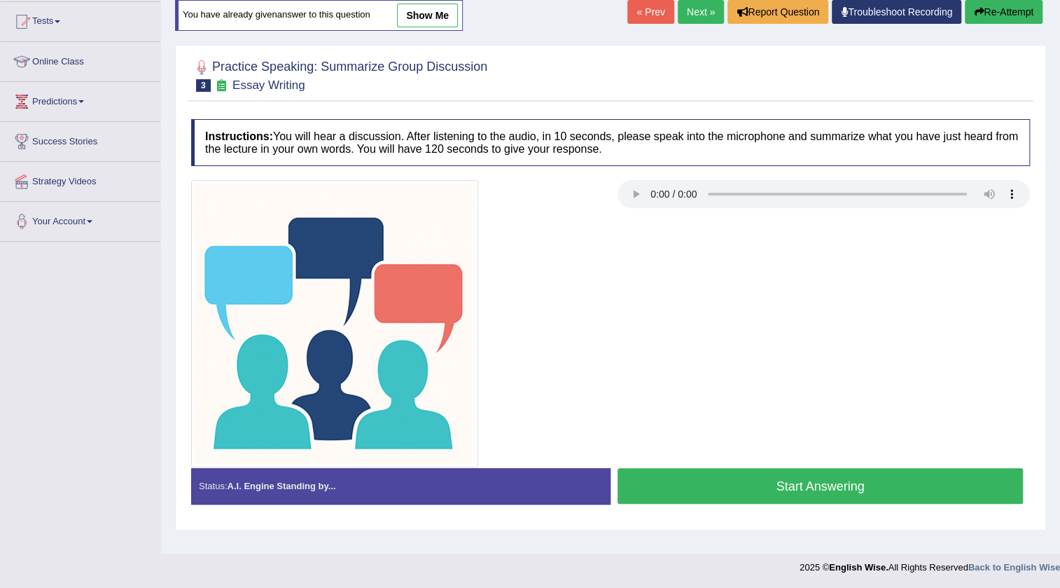
scroll to position [147, 0]
click at [783, 493] on button "Start Answering" at bounding box center [820, 486] width 405 height 36
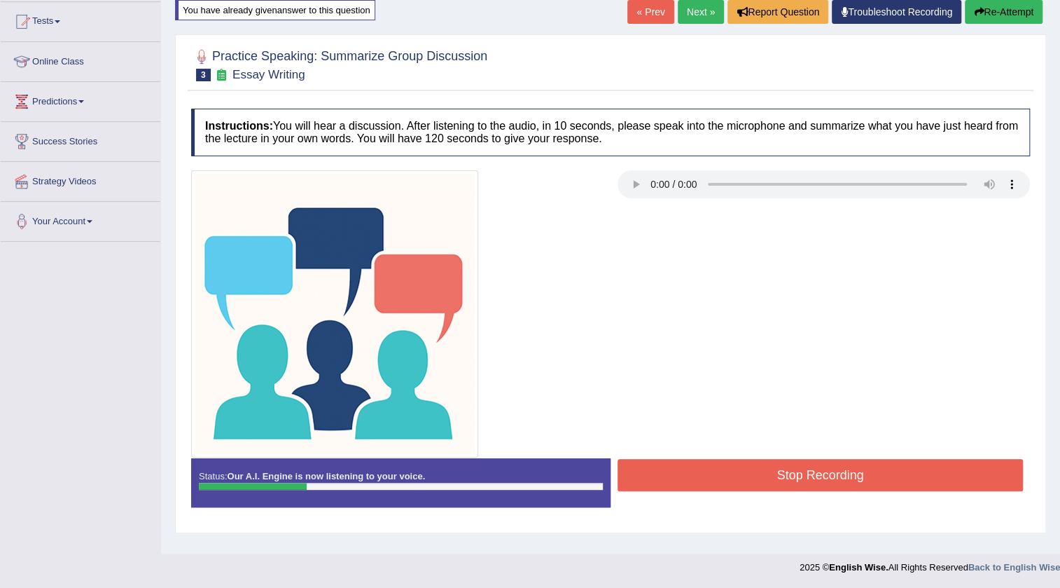
click at [693, 20] on link "Next »" at bounding box center [701, 12] width 46 height 24
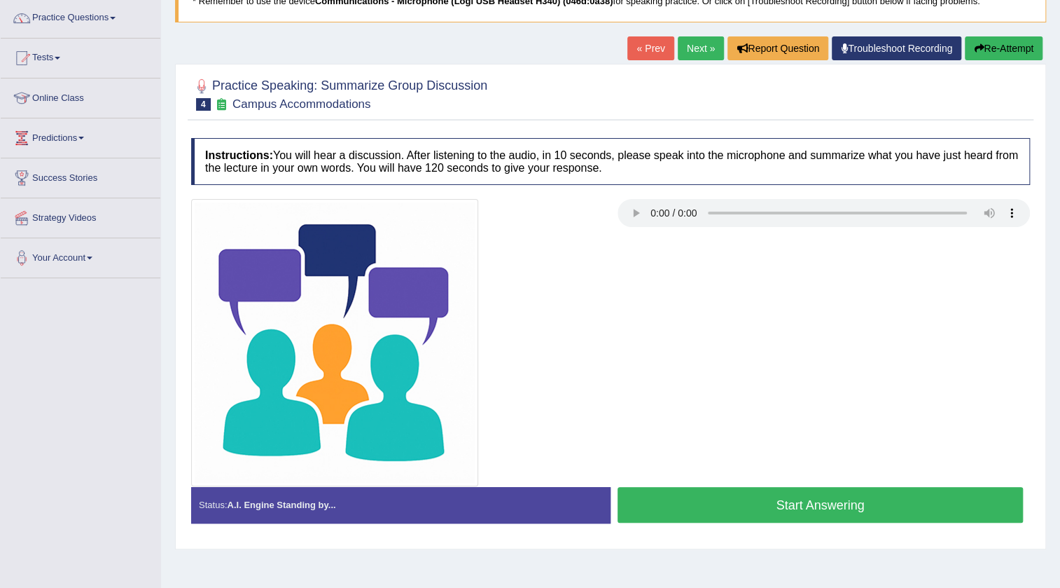
scroll to position [127, 0]
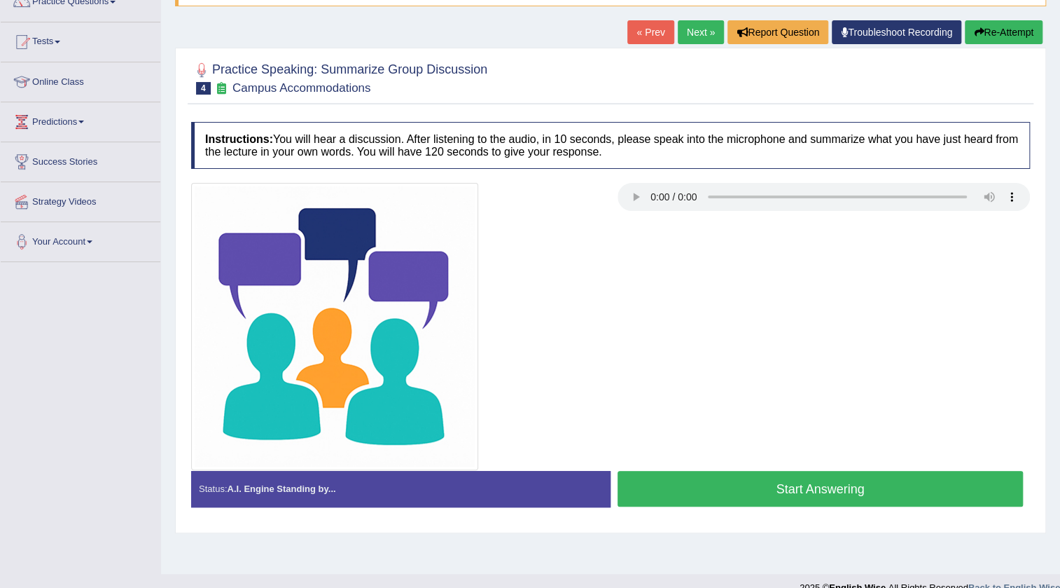
click at [798, 494] on button "Start Answering" at bounding box center [820, 489] width 405 height 36
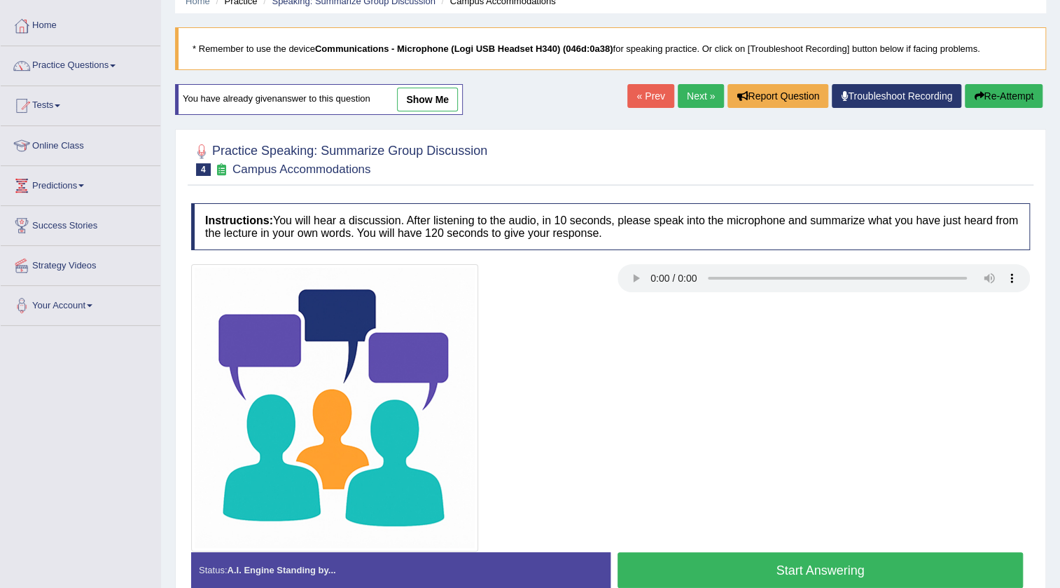
click at [770, 564] on button "Start Answering" at bounding box center [820, 570] width 405 height 36
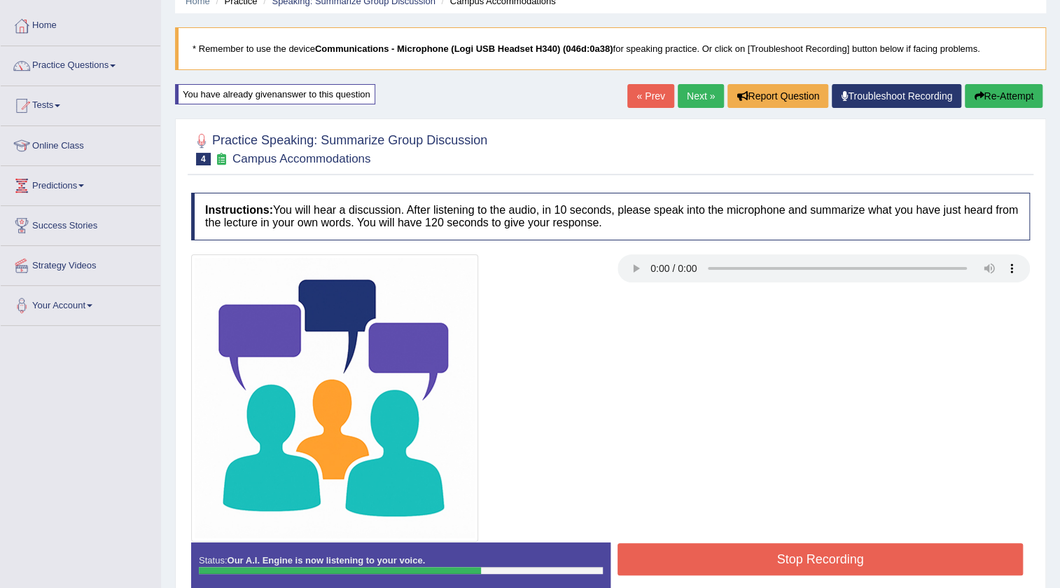
click at [770, 564] on button "Stop Recording" at bounding box center [820, 559] width 405 height 32
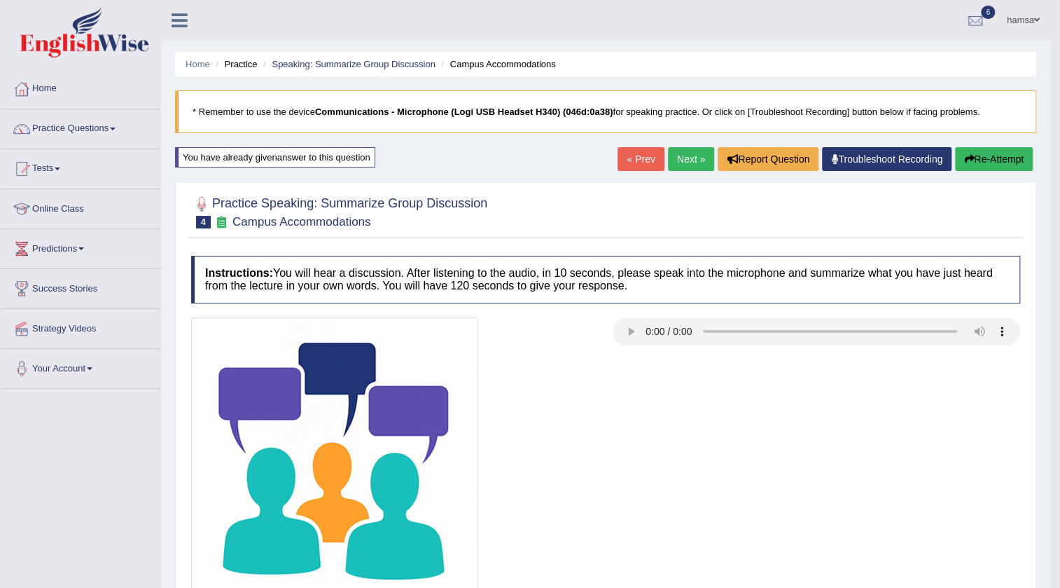
click at [686, 166] on link "Next »" at bounding box center [691, 159] width 46 height 24
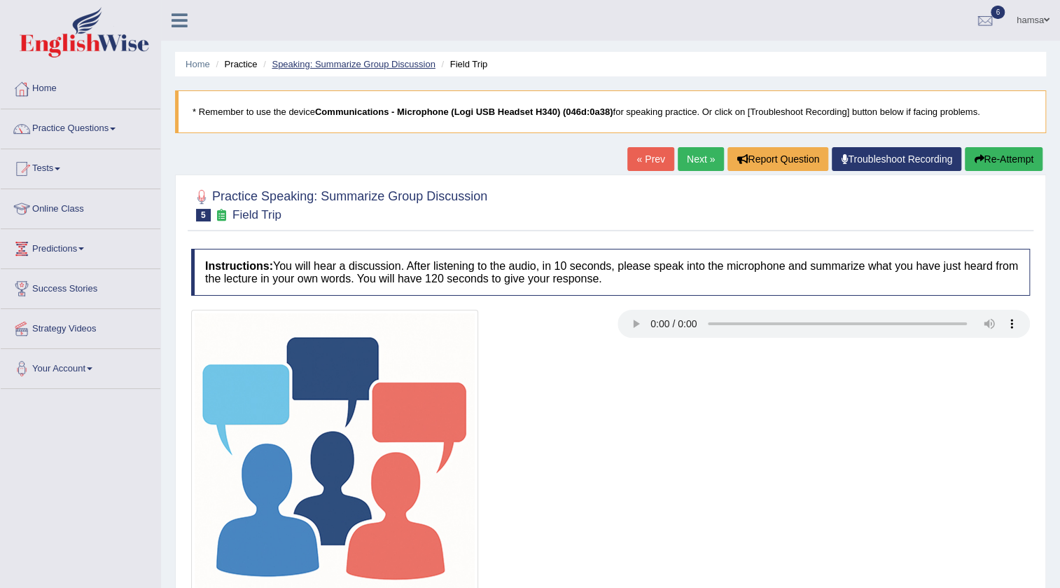
click at [312, 63] on link "Speaking: Summarize Group Discussion" at bounding box center [353, 64] width 163 height 11
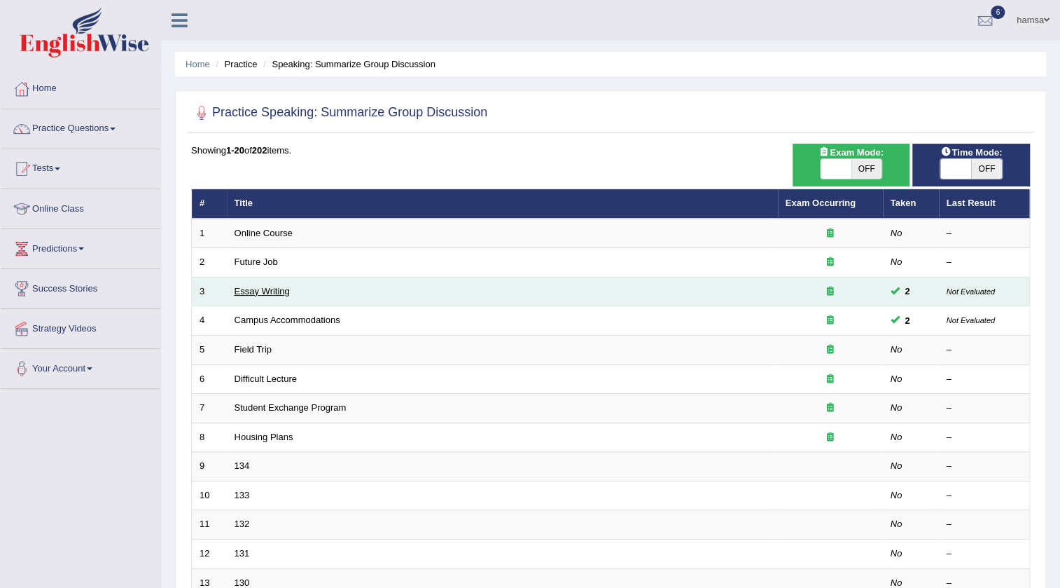
click at [258, 291] on link "Essay Writing" at bounding box center [262, 291] width 55 height 11
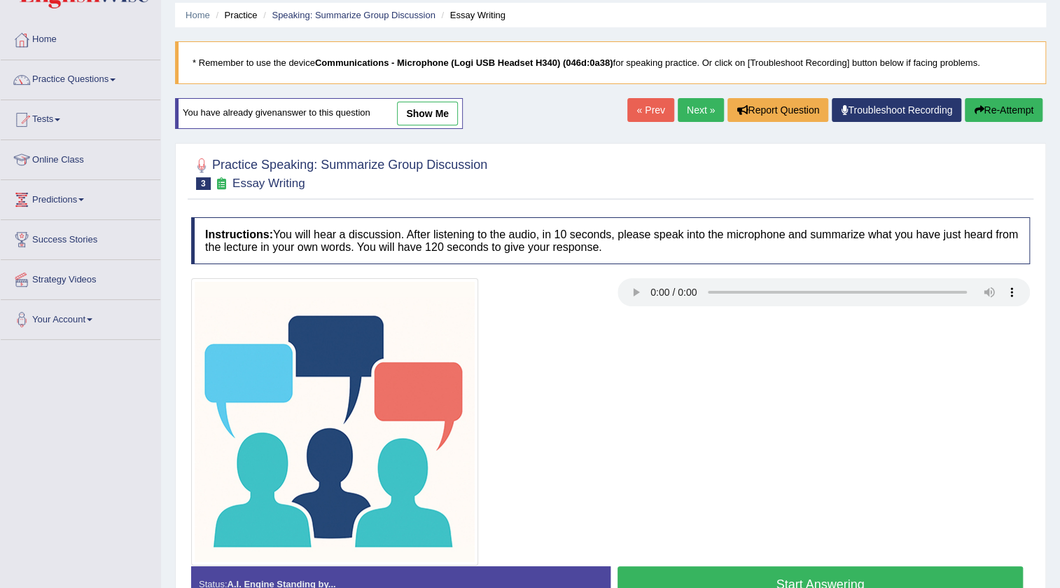
scroll to position [147, 0]
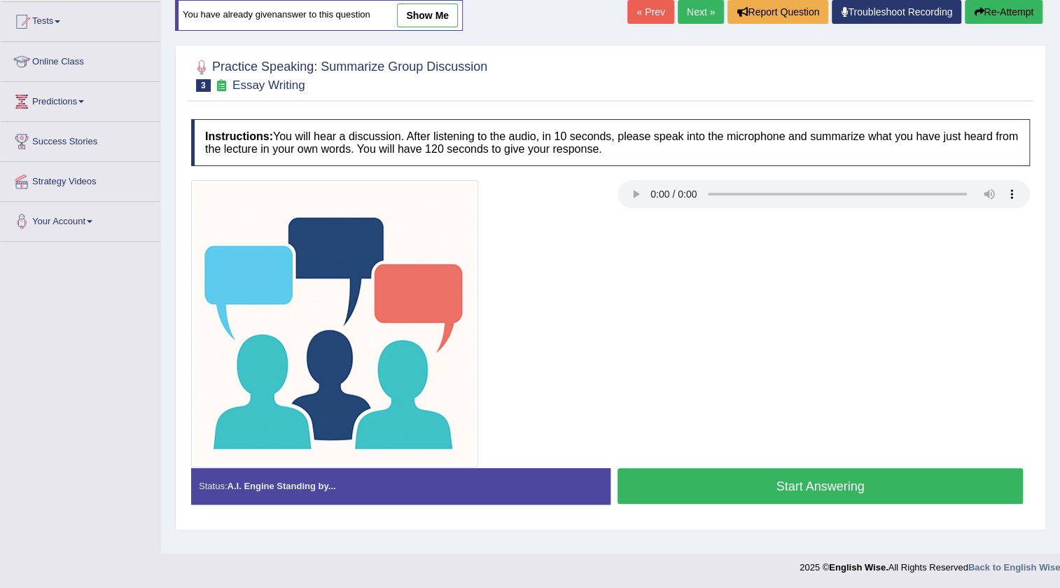
click at [759, 478] on button "Start Answering" at bounding box center [820, 486] width 405 height 36
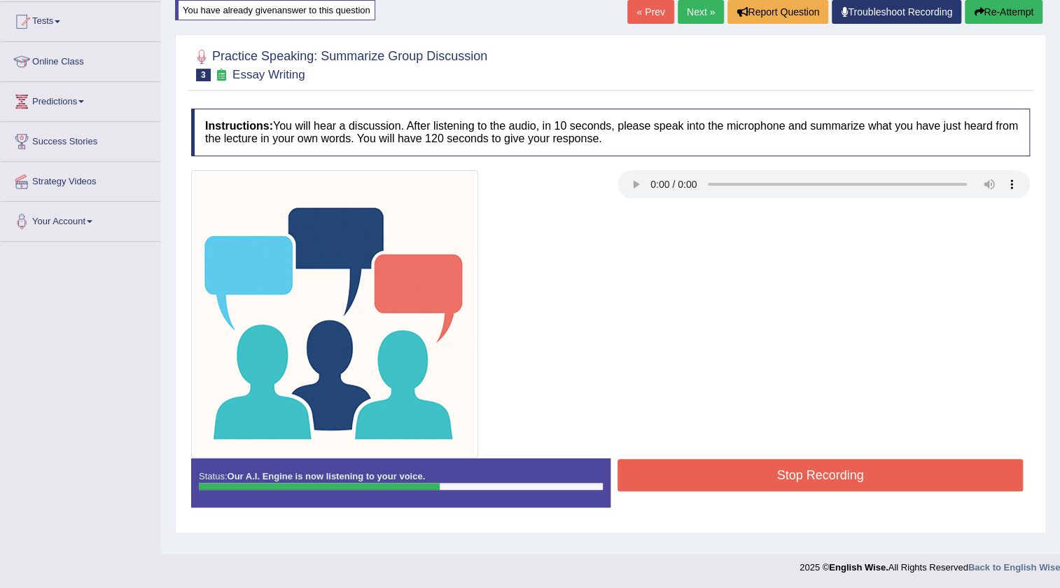
click at [758, 475] on button "Stop Recording" at bounding box center [820, 475] width 405 height 32
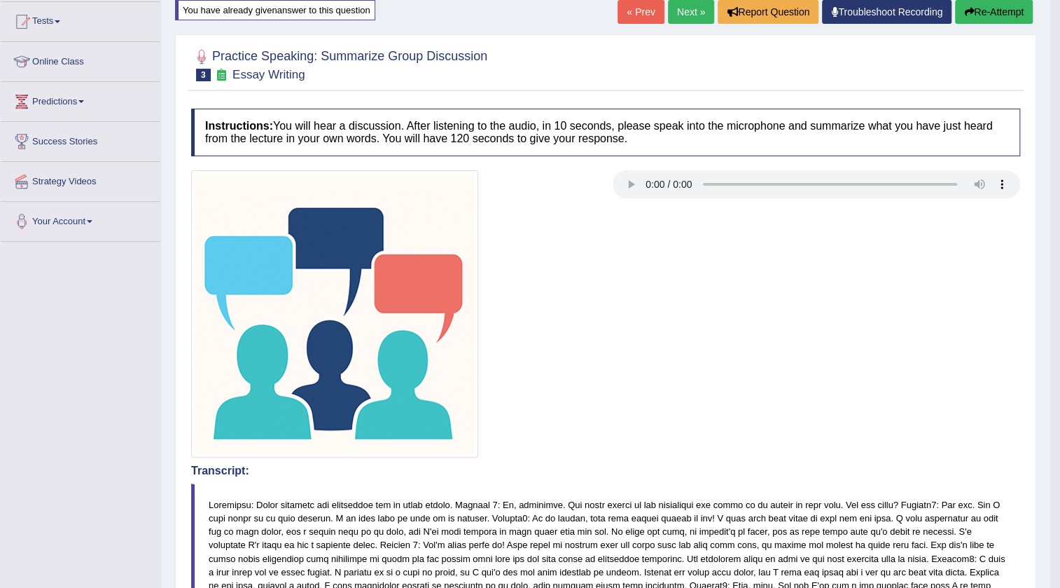
click at [683, 4] on link "Next »" at bounding box center [691, 12] width 46 height 24
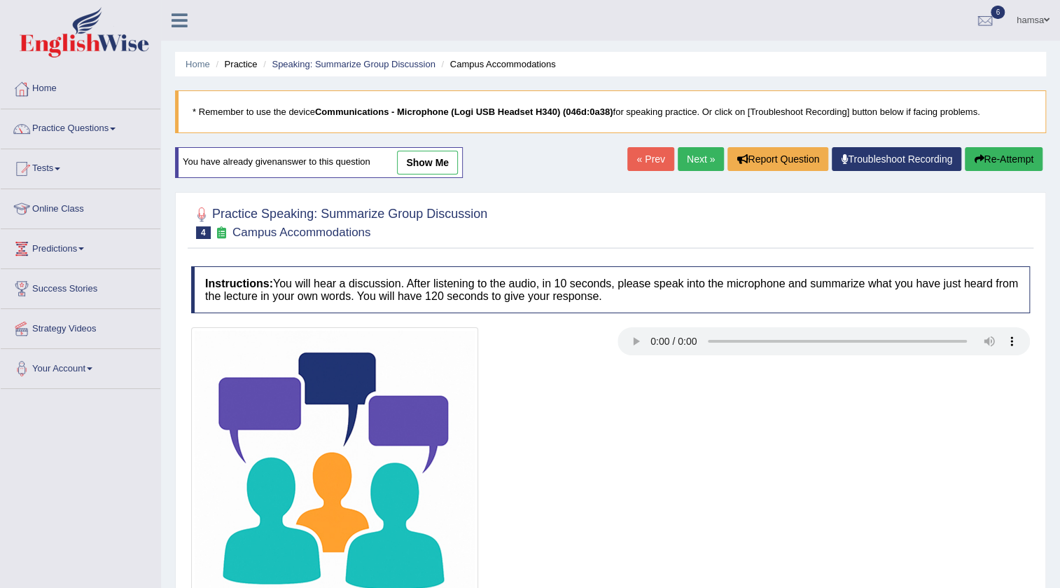
click at [679, 158] on link "Next »" at bounding box center [701, 159] width 46 height 24
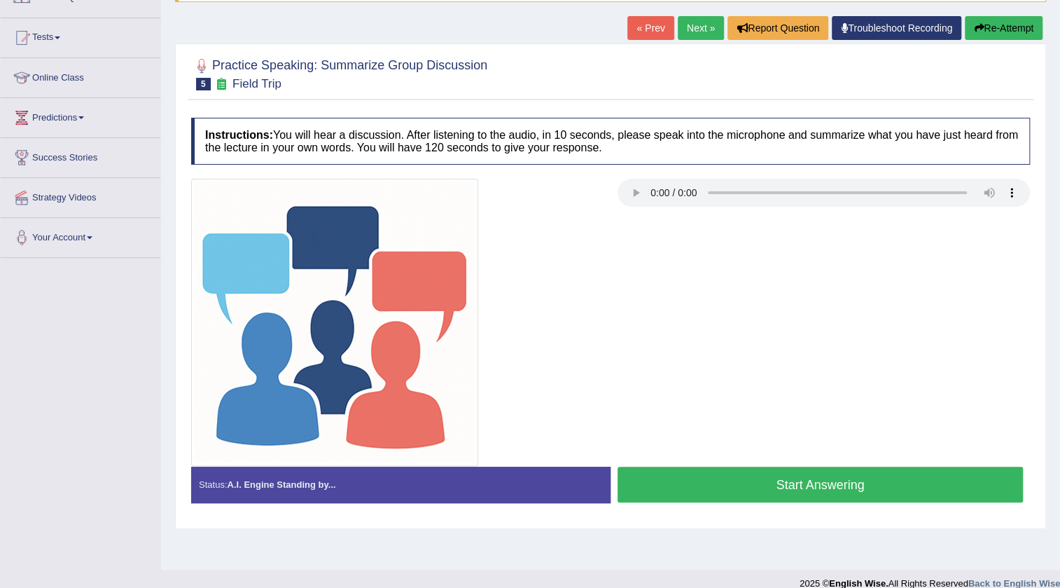
scroll to position [147, 0]
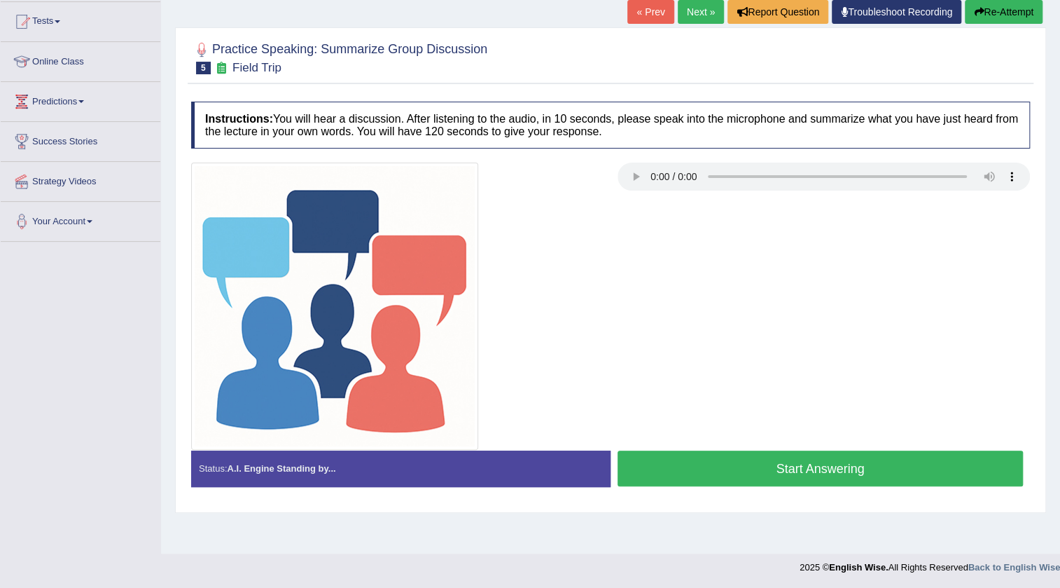
click at [791, 459] on button "Start Answering" at bounding box center [820, 468] width 405 height 36
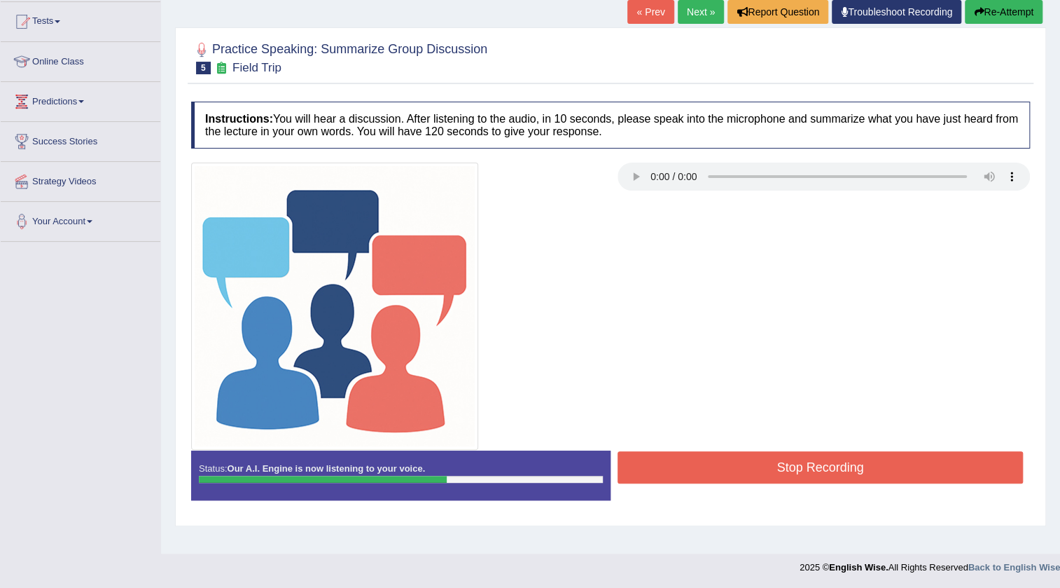
click at [791, 459] on button "Stop Recording" at bounding box center [820, 467] width 405 height 32
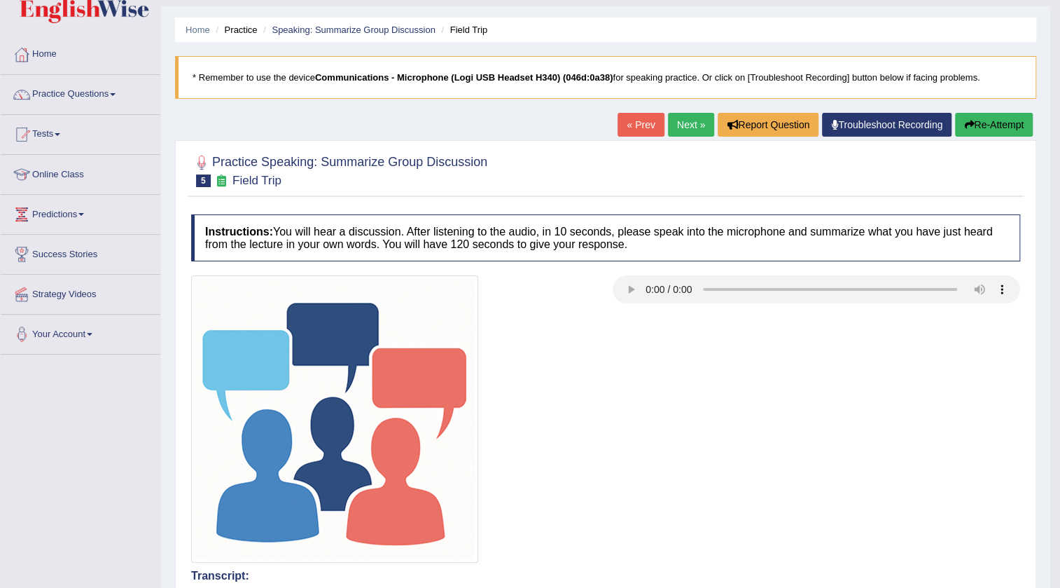
scroll to position [20, 0]
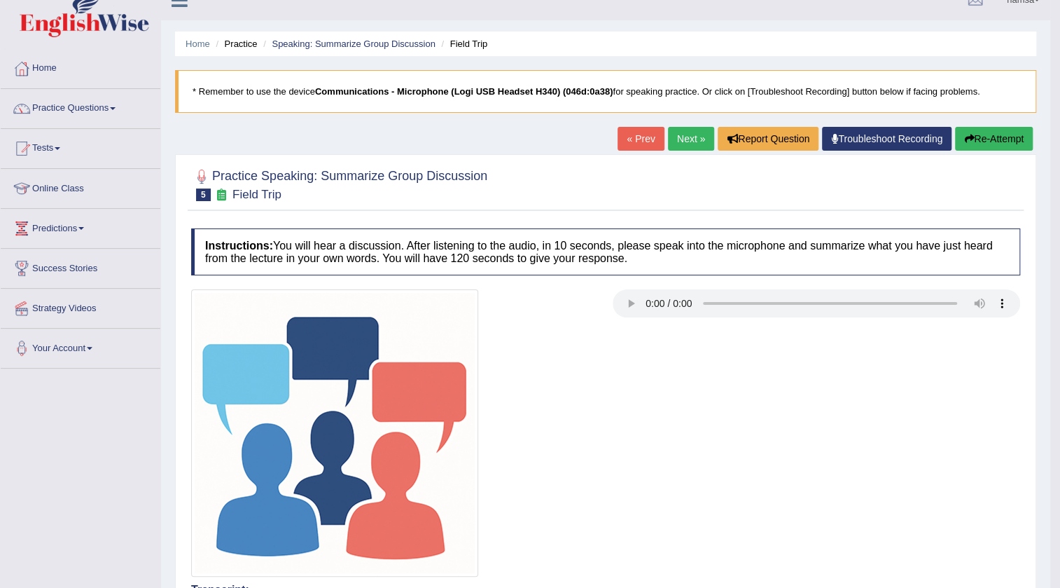
click at [682, 135] on link "Next »" at bounding box center [691, 139] width 46 height 24
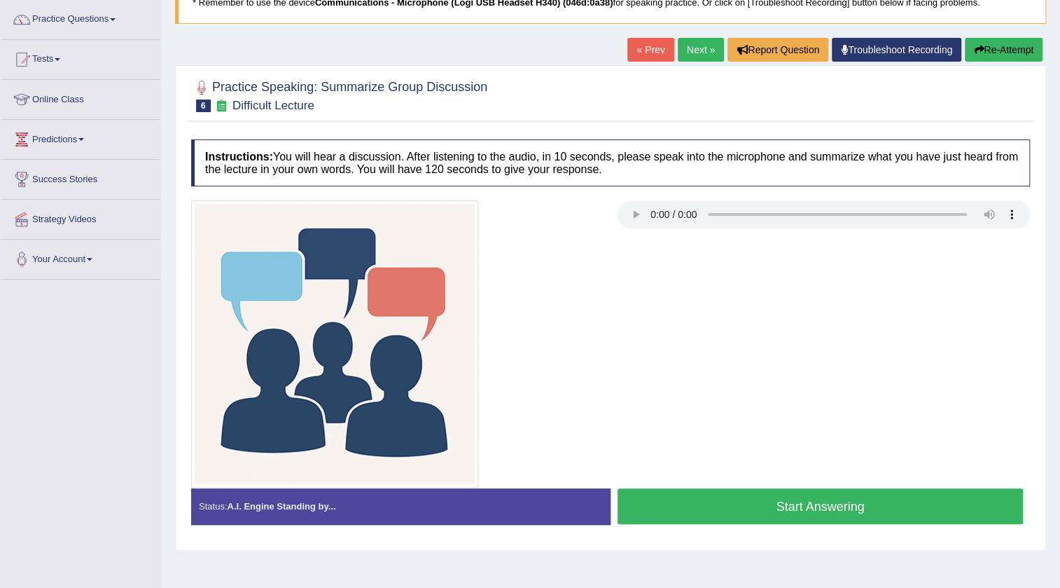
scroll to position [147, 0]
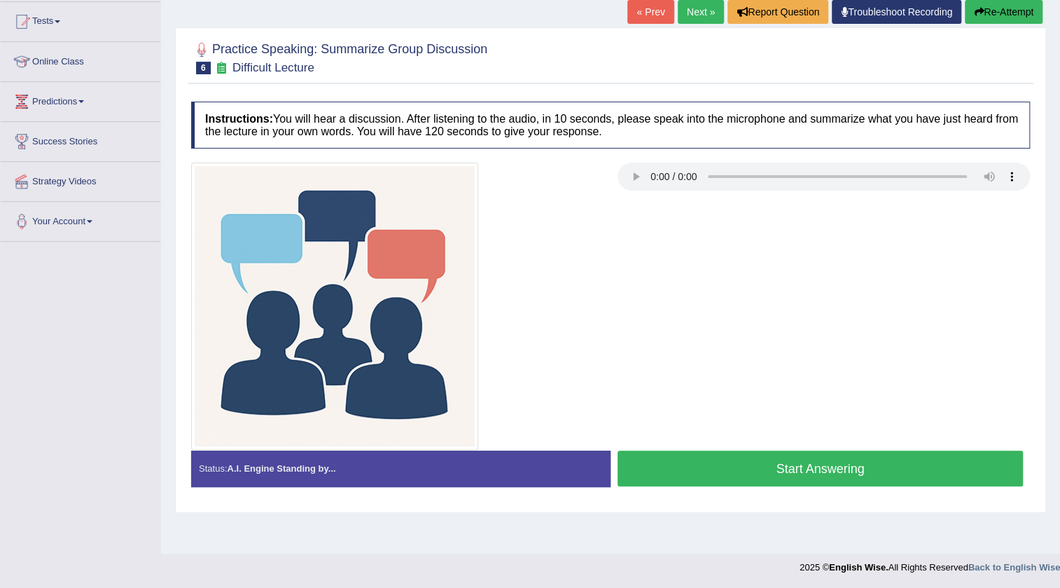
click at [819, 462] on button "Start Answering" at bounding box center [820, 468] width 405 height 36
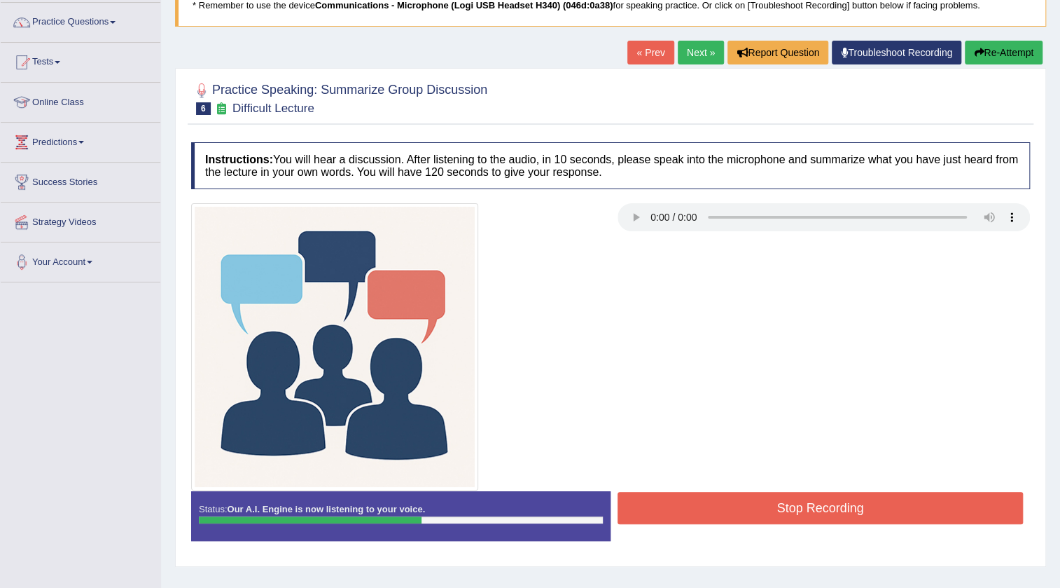
scroll to position [84, 0]
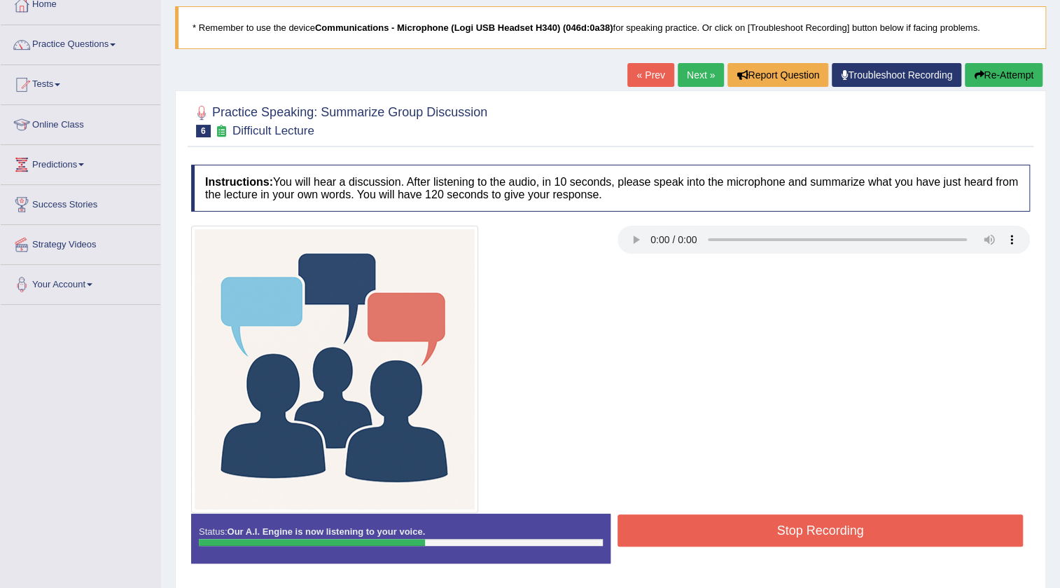
click at [829, 536] on button "Stop Recording" at bounding box center [820, 530] width 405 height 32
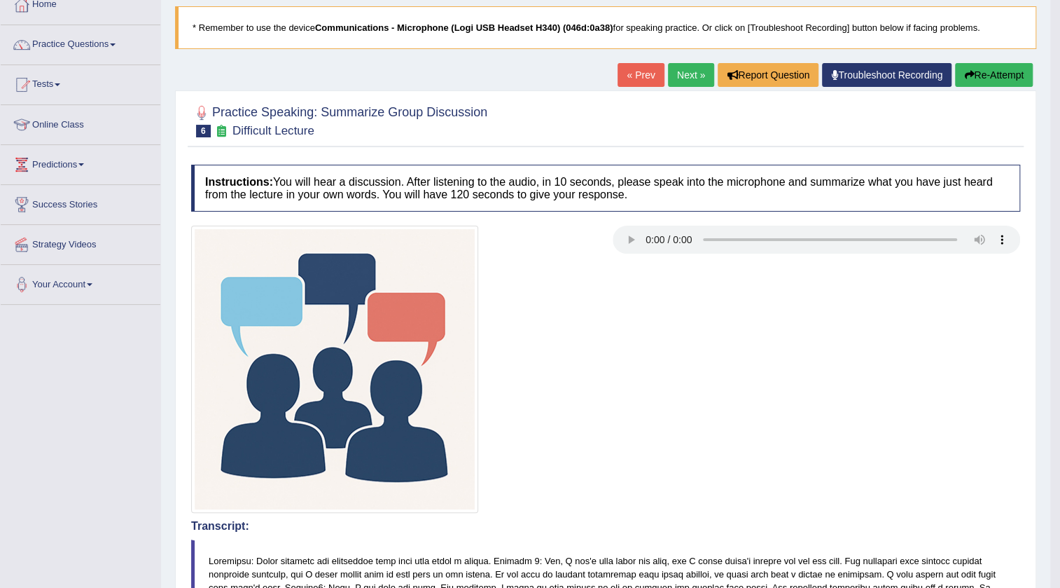
click at [672, 74] on link "Next »" at bounding box center [691, 75] width 46 height 24
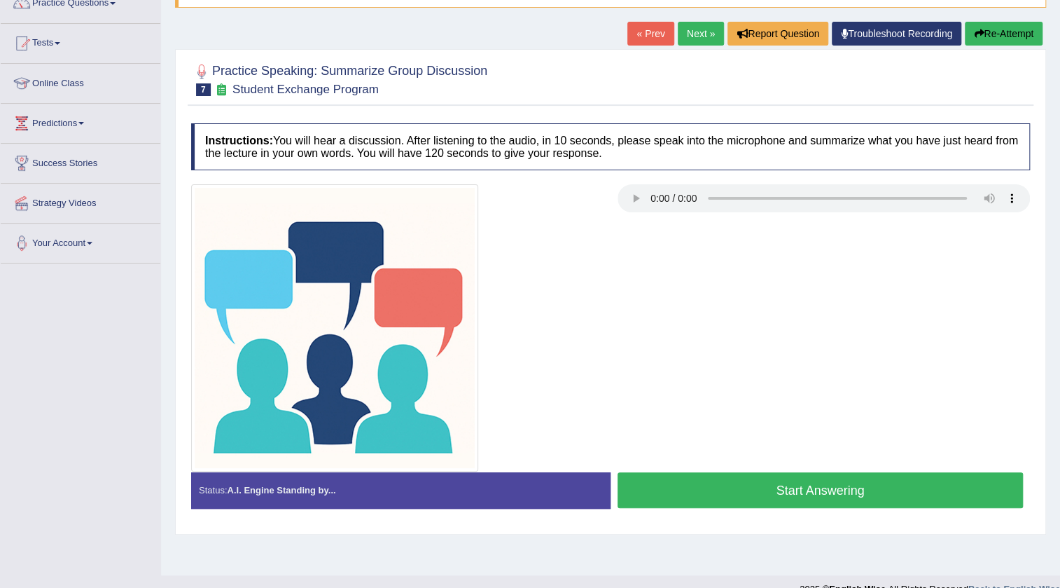
scroll to position [147, 0]
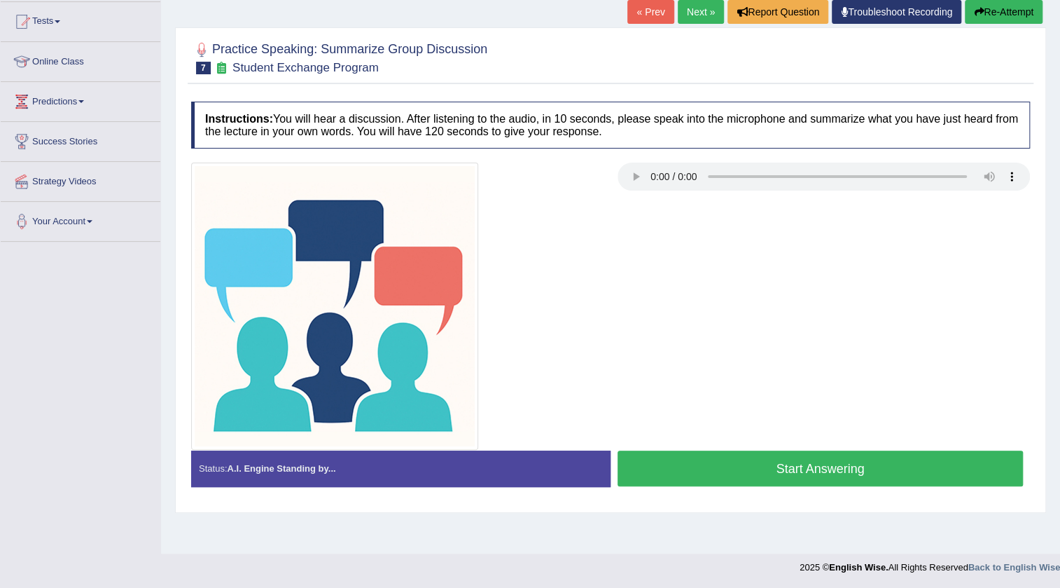
click at [763, 468] on button "Start Answering" at bounding box center [820, 468] width 405 height 36
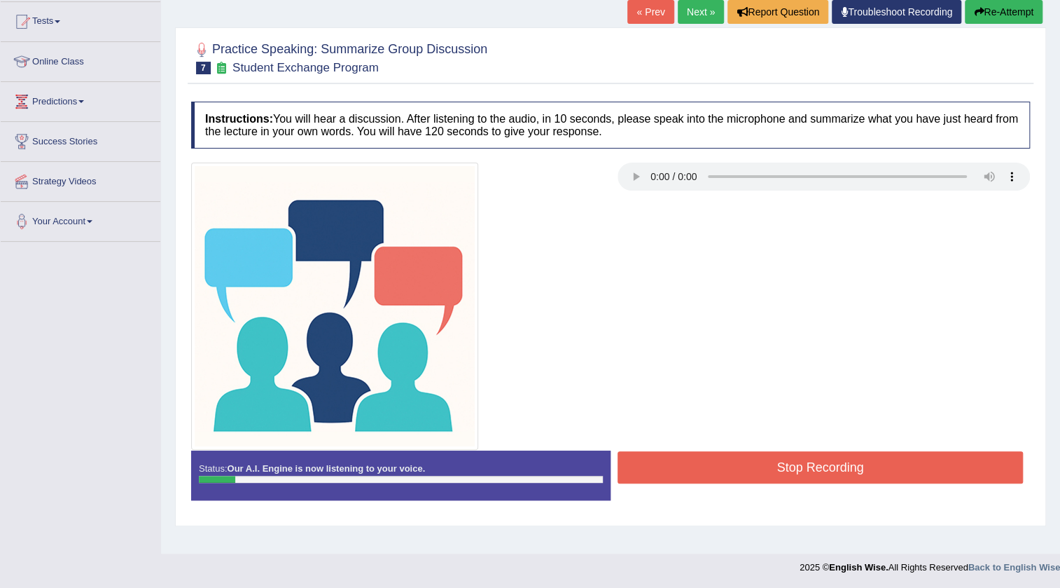
click at [980, 8] on button "Re-Attempt" at bounding box center [1004, 12] width 78 height 24
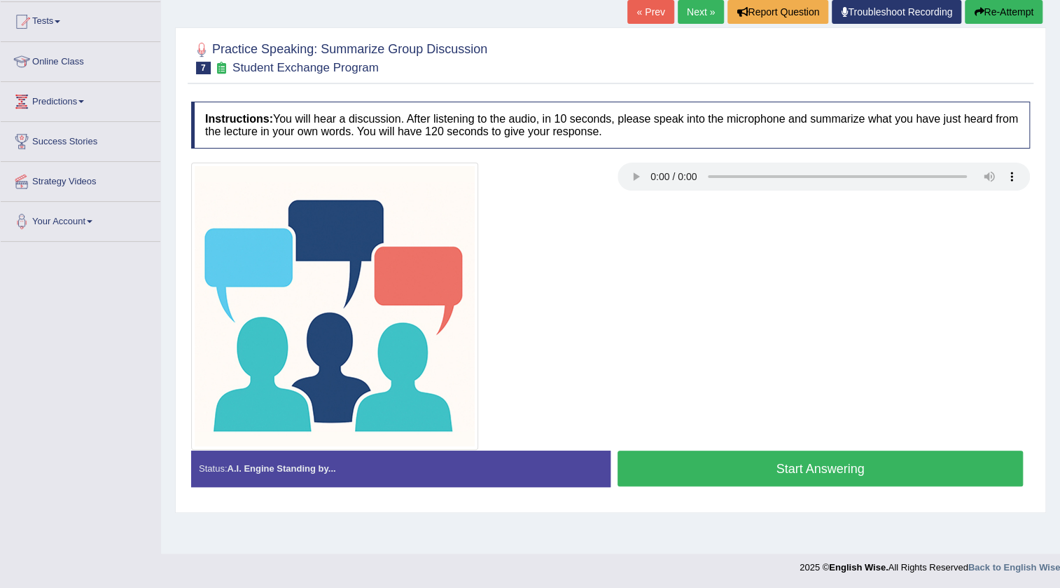
click at [778, 474] on button "Start Answering" at bounding box center [820, 468] width 405 height 36
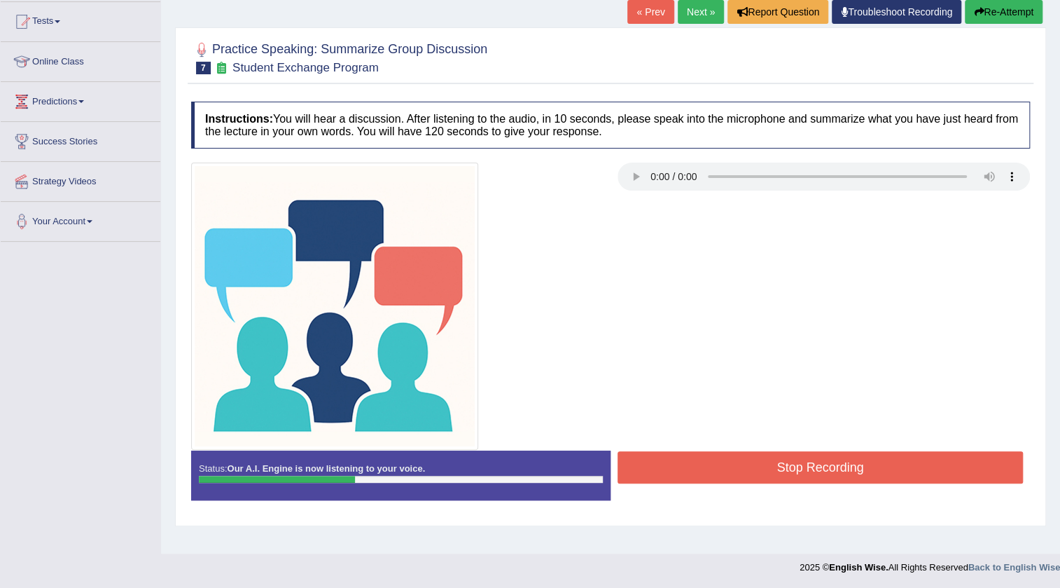
click at [785, 473] on button "Stop Recording" at bounding box center [820, 467] width 405 height 32
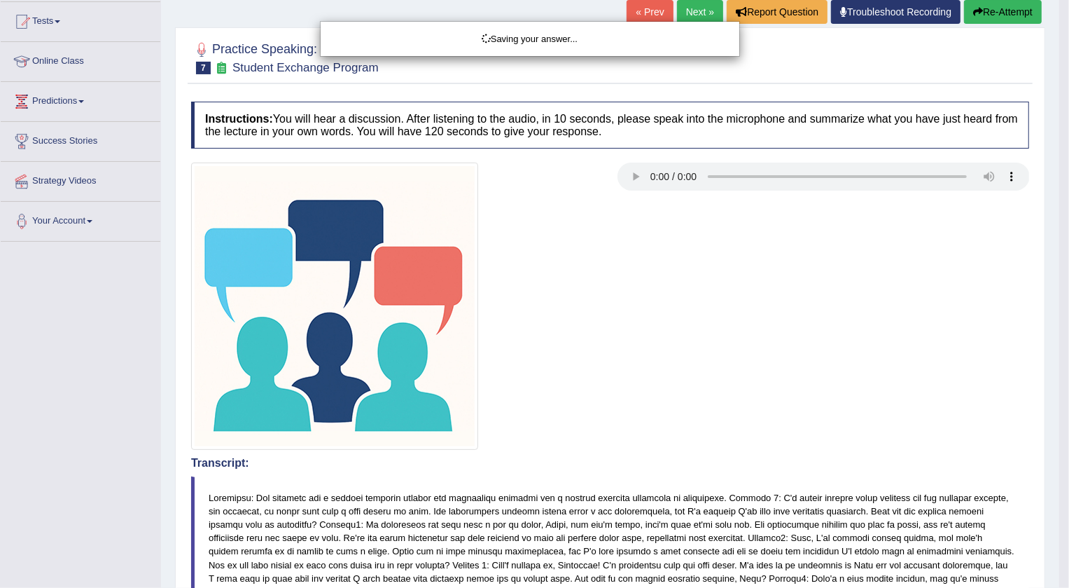
click at [1001, 13] on div "Saving your answer..." at bounding box center [534, 294] width 1069 height 588
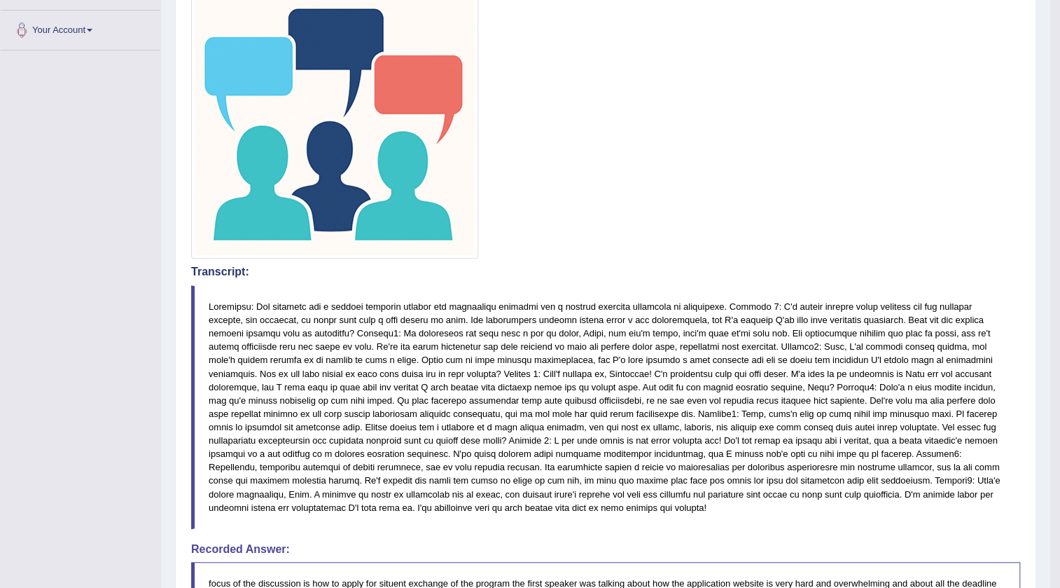
scroll to position [84, 0]
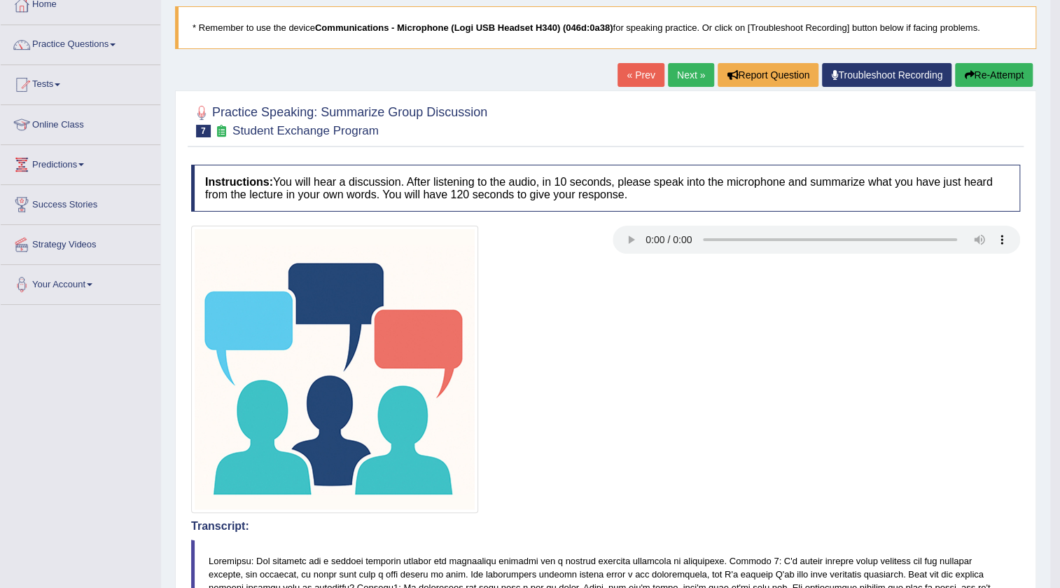
click at [995, 74] on button "Re-Attempt" at bounding box center [994, 75] width 78 height 24
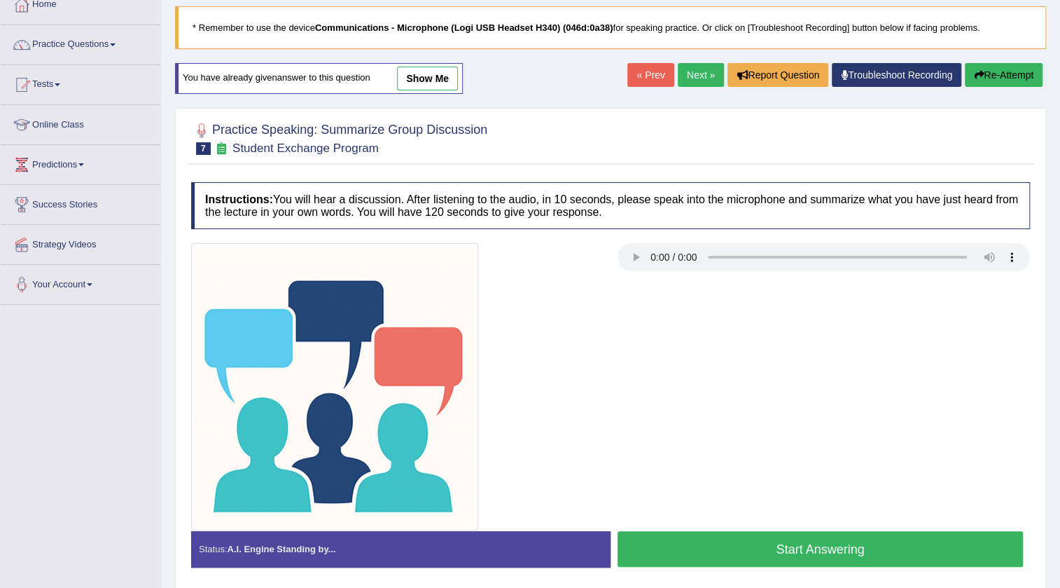
click at [854, 553] on button "Start Answering" at bounding box center [820, 549] width 405 height 36
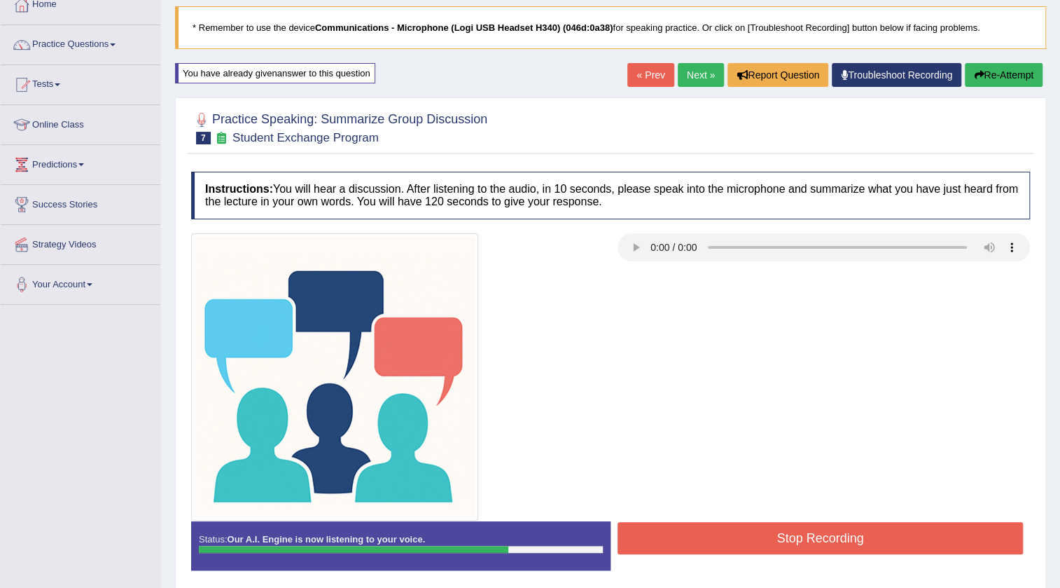
click at [854, 534] on button "Stop Recording" at bounding box center [820, 538] width 405 height 32
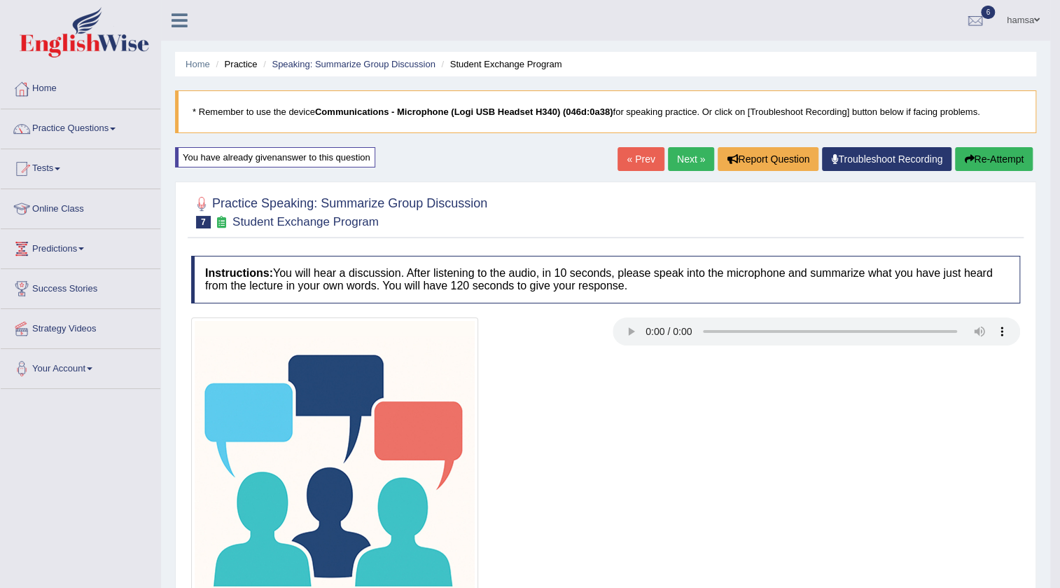
click at [997, 155] on button "Re-Attempt" at bounding box center [994, 159] width 78 height 24
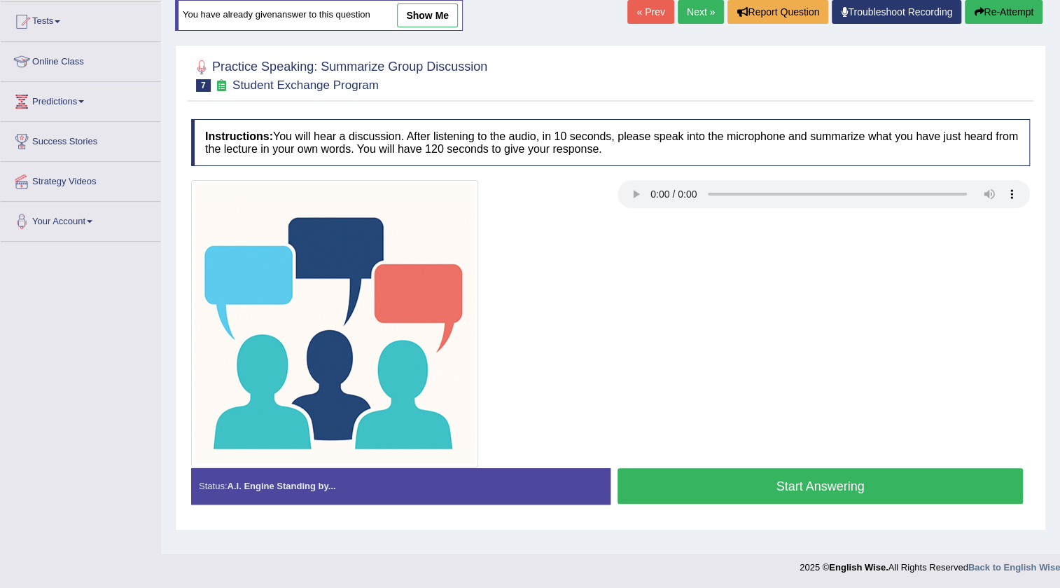
click at [868, 485] on button "Start Answering" at bounding box center [820, 486] width 405 height 36
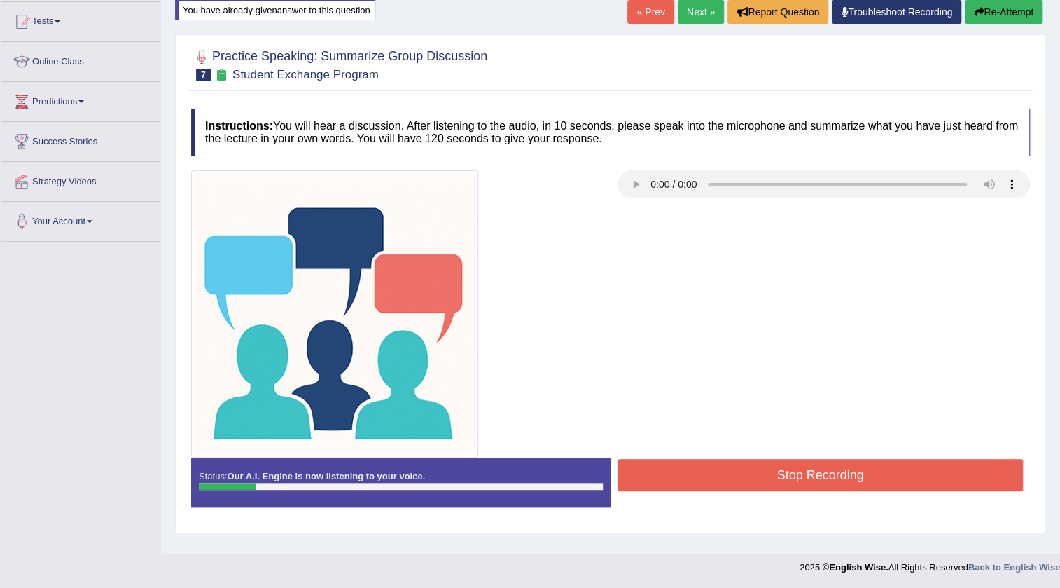
click at [1015, 20] on button "Re-Attempt" at bounding box center [1004, 12] width 78 height 24
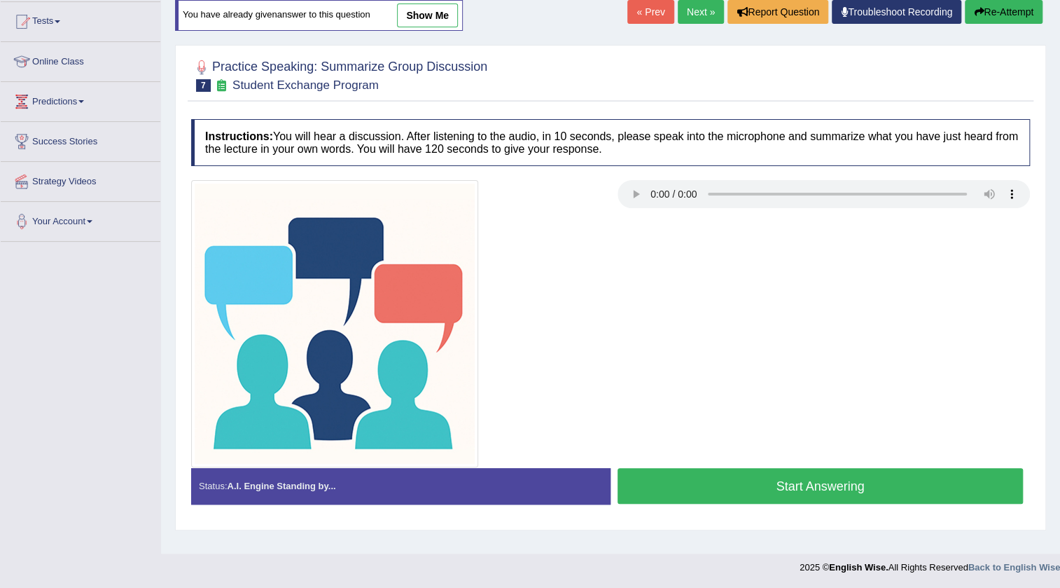
scroll to position [147, 0]
click at [668, 480] on button "Start Answering" at bounding box center [820, 486] width 405 height 36
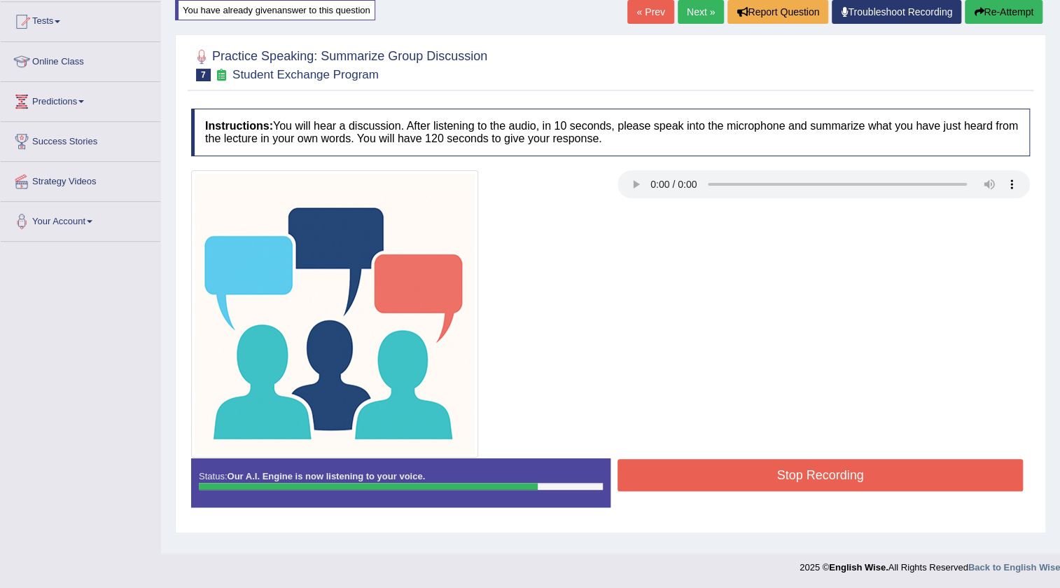
click at [674, 468] on button "Stop Recording" at bounding box center [820, 475] width 405 height 32
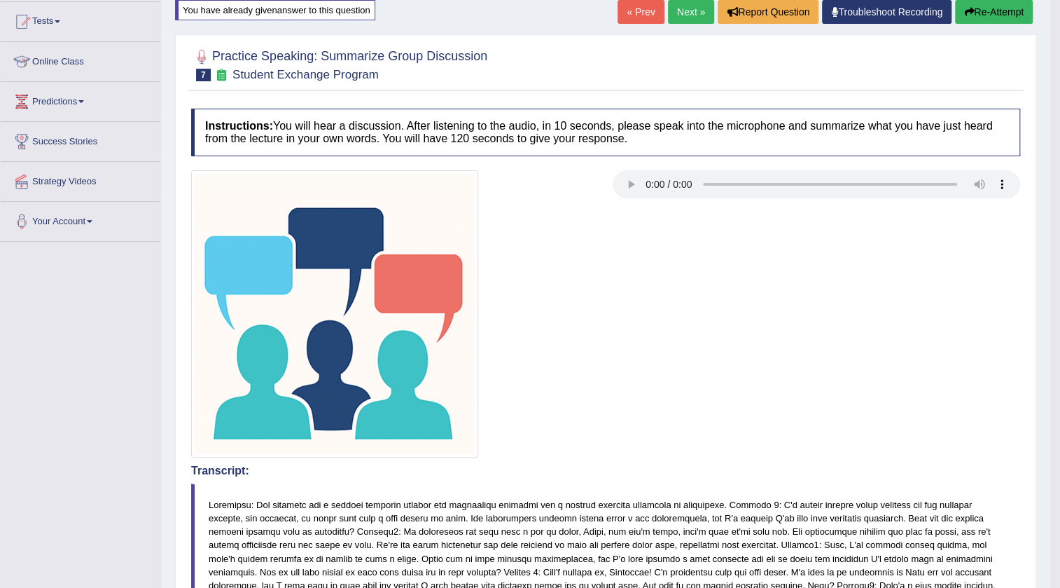
scroll to position [0, 0]
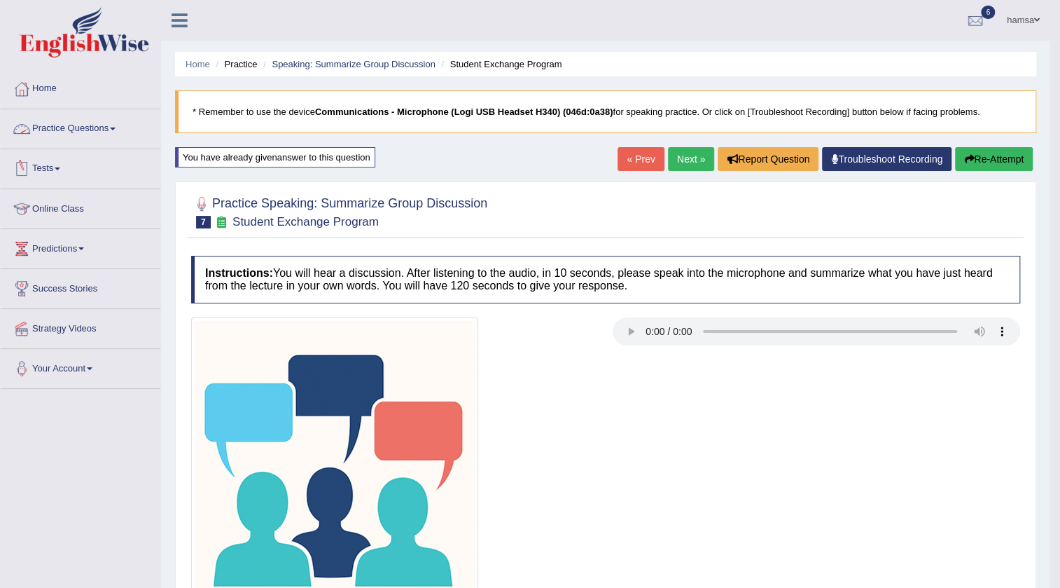
click at [103, 131] on link "Practice Questions" at bounding box center [81, 126] width 160 height 35
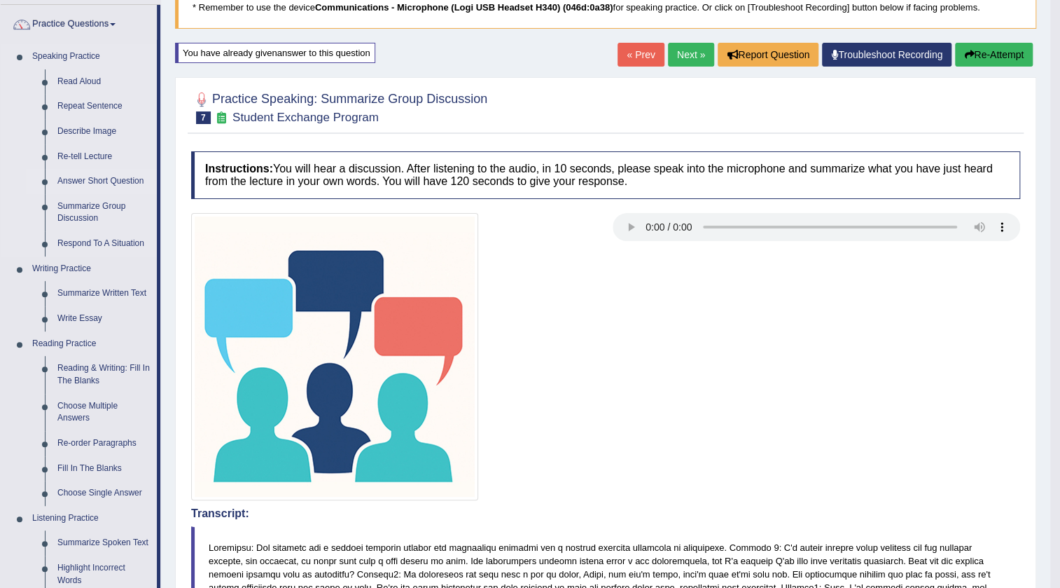
scroll to position [127, 0]
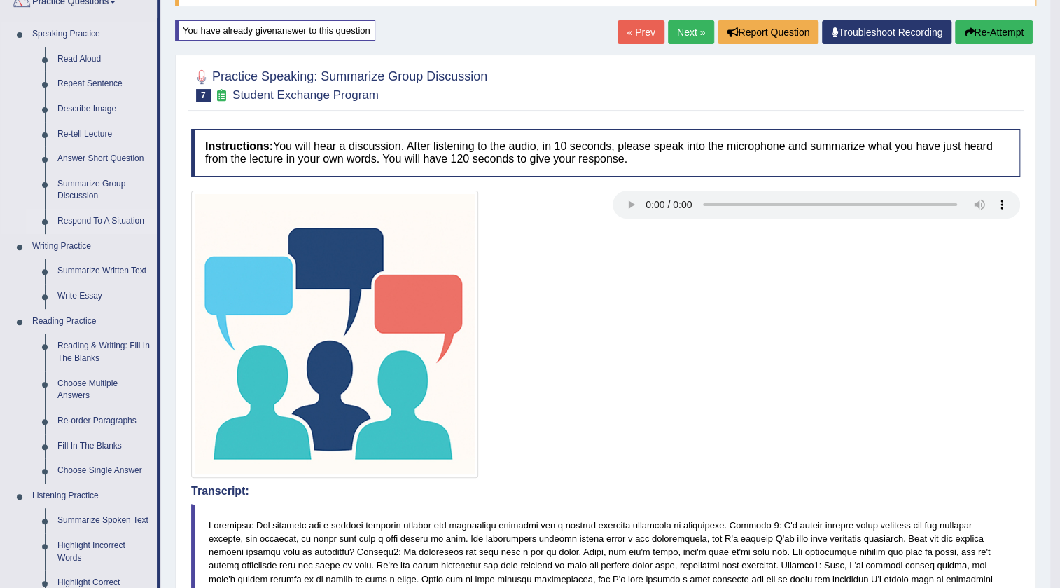
click at [113, 217] on link "Respond To A Situation" at bounding box center [104, 221] width 106 height 25
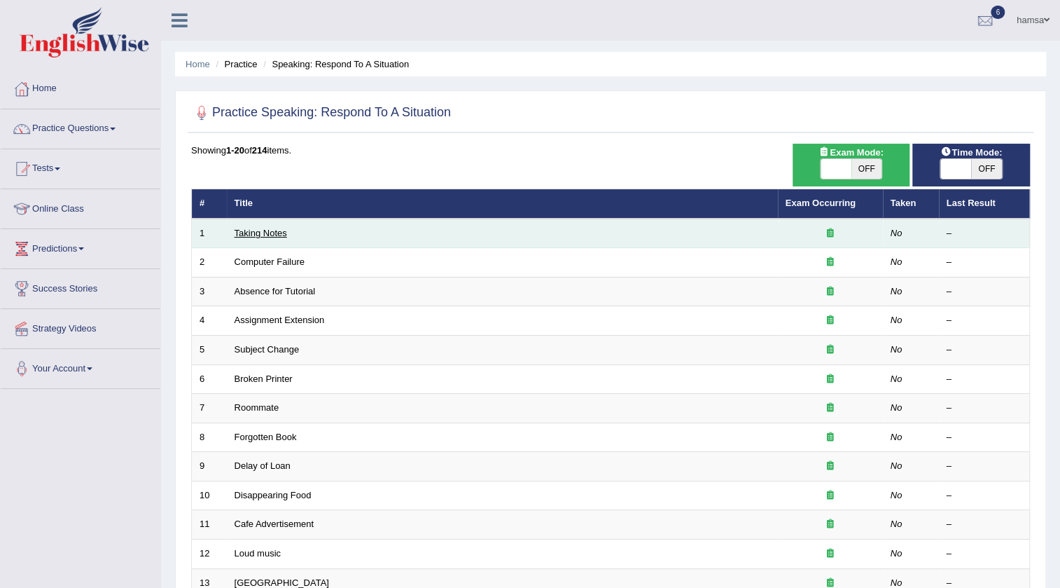
click at [256, 231] on link "Taking Notes" at bounding box center [261, 233] width 53 height 11
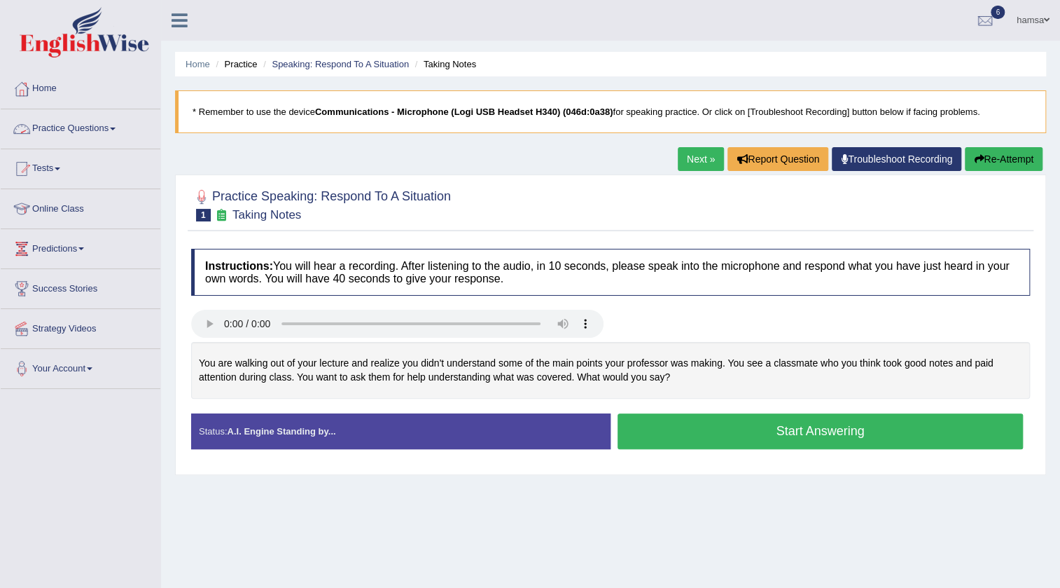
click at [62, 131] on link "Practice Questions" at bounding box center [81, 126] width 160 height 35
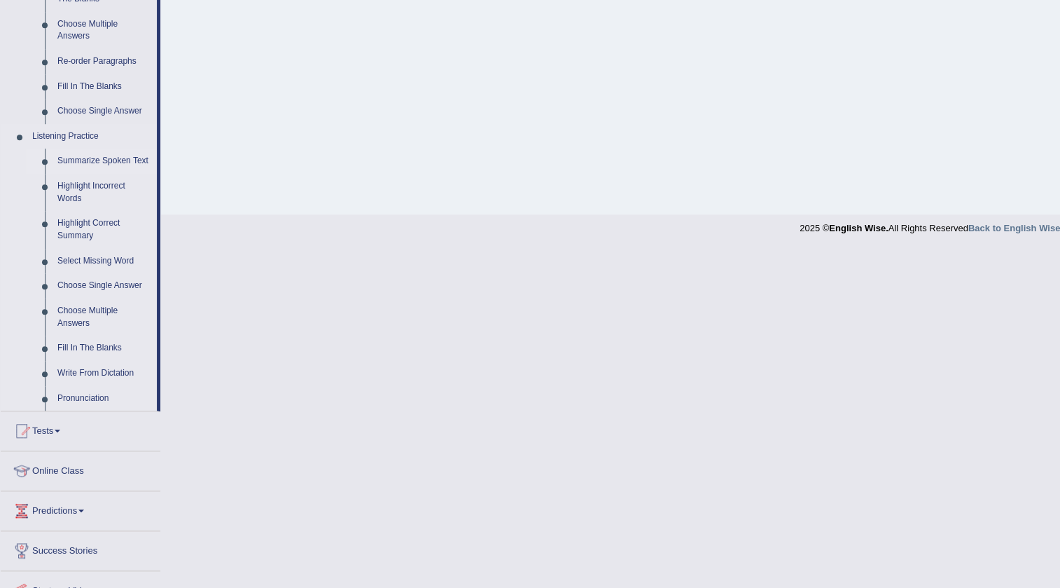
scroll to position [509, 0]
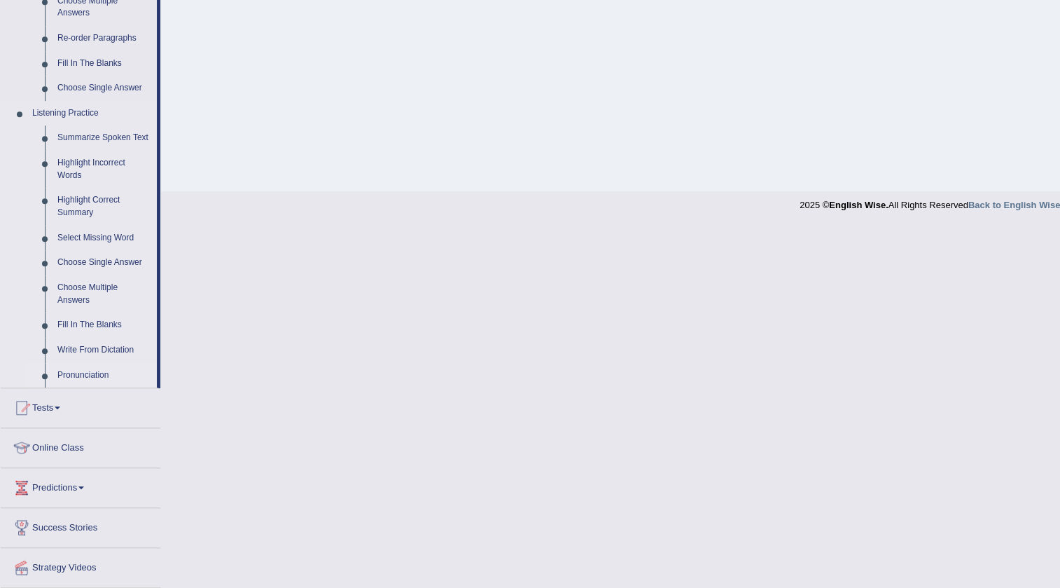
click at [84, 375] on link "Pronunciation" at bounding box center [104, 375] width 106 height 25
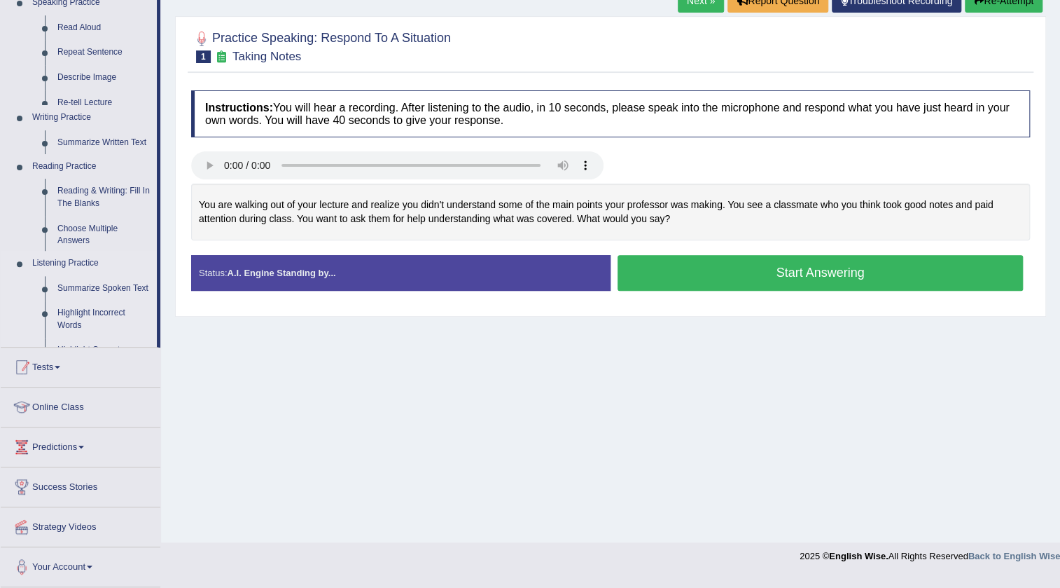
scroll to position [147, 0]
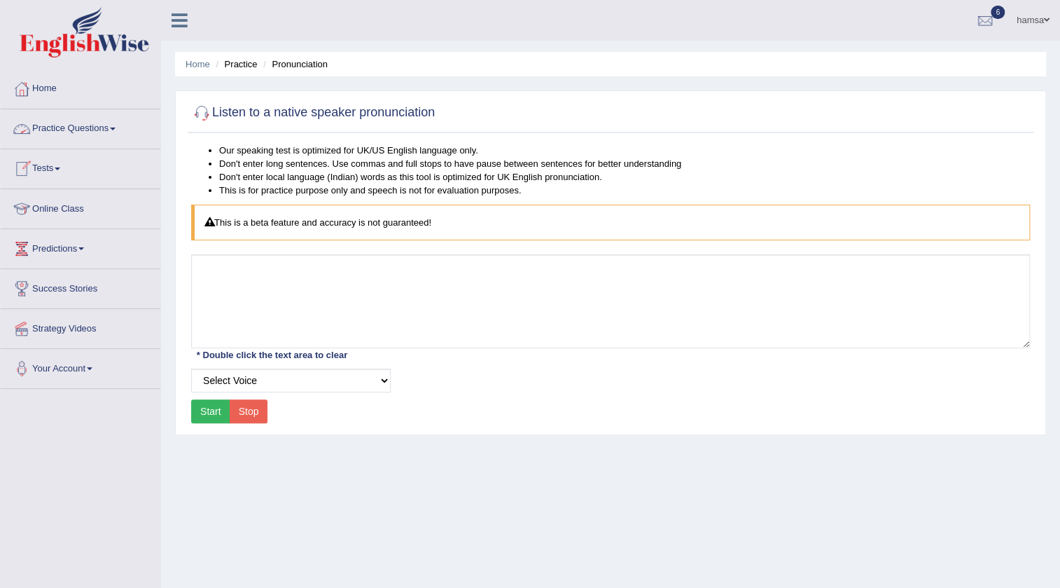
click at [39, 129] on link "Practice Questions" at bounding box center [81, 126] width 160 height 35
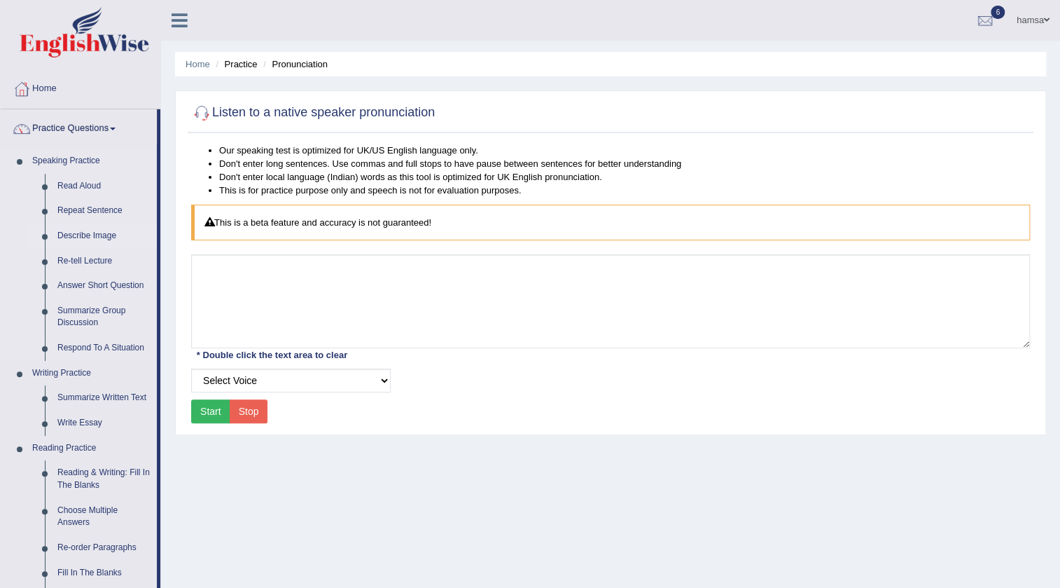
click at [99, 236] on link "Describe Image" at bounding box center [104, 235] width 106 height 25
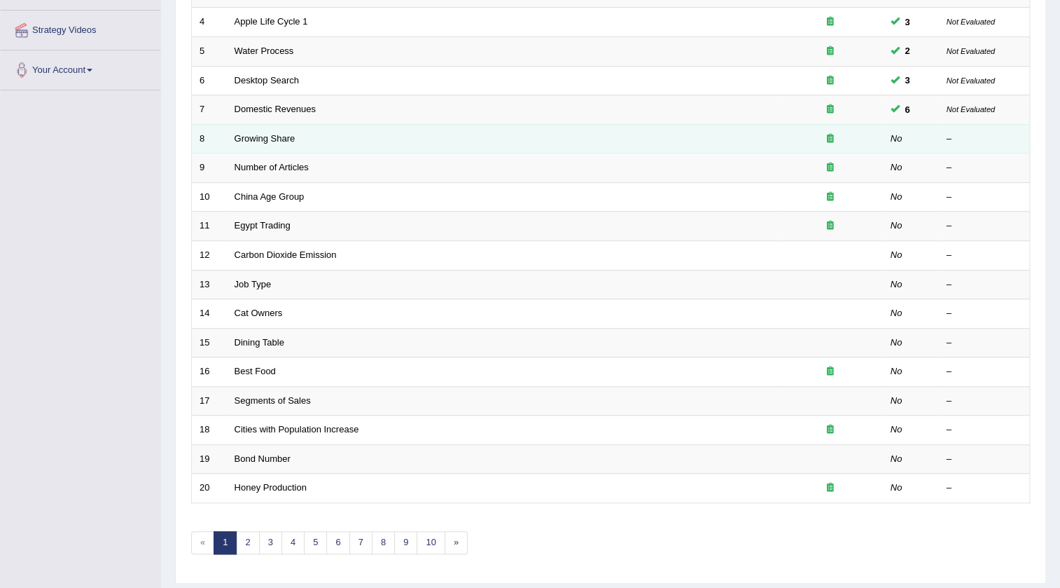
scroll to position [318, 0]
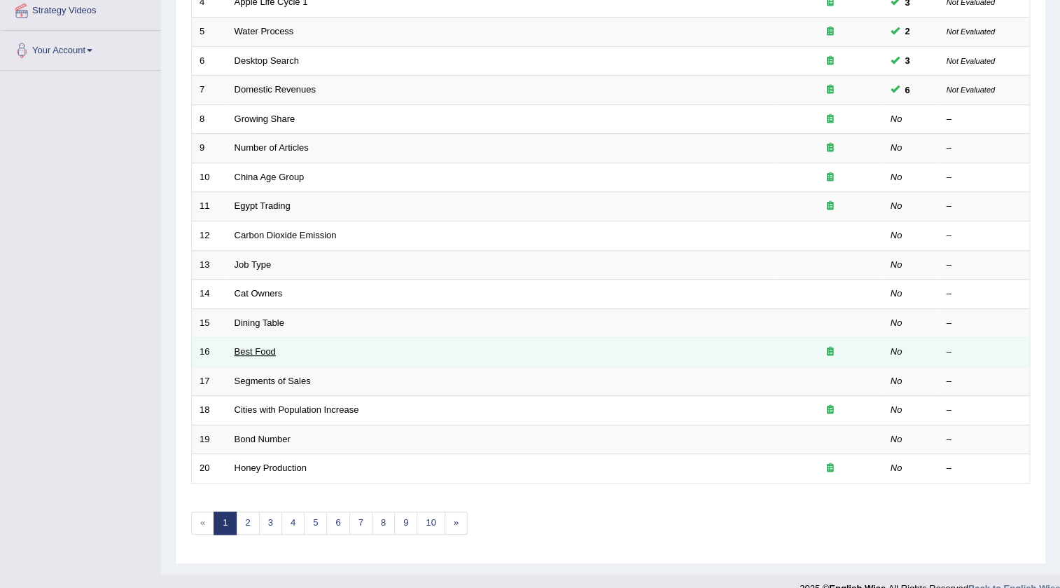
click at [258, 346] on link "Best Food" at bounding box center [255, 351] width 41 height 11
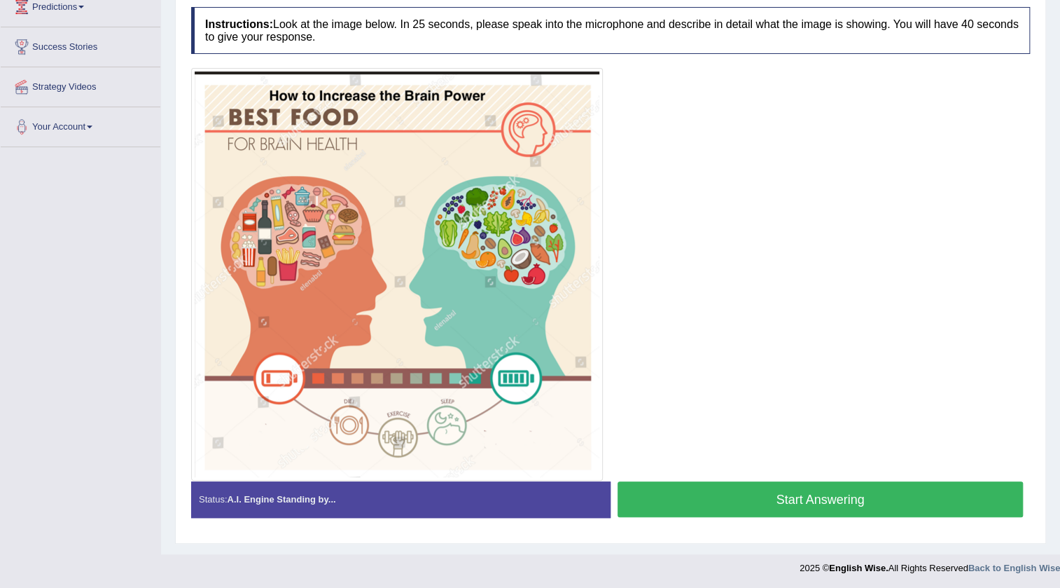
scroll to position [242, 0]
